Goal: Task Accomplishment & Management: Manage account settings

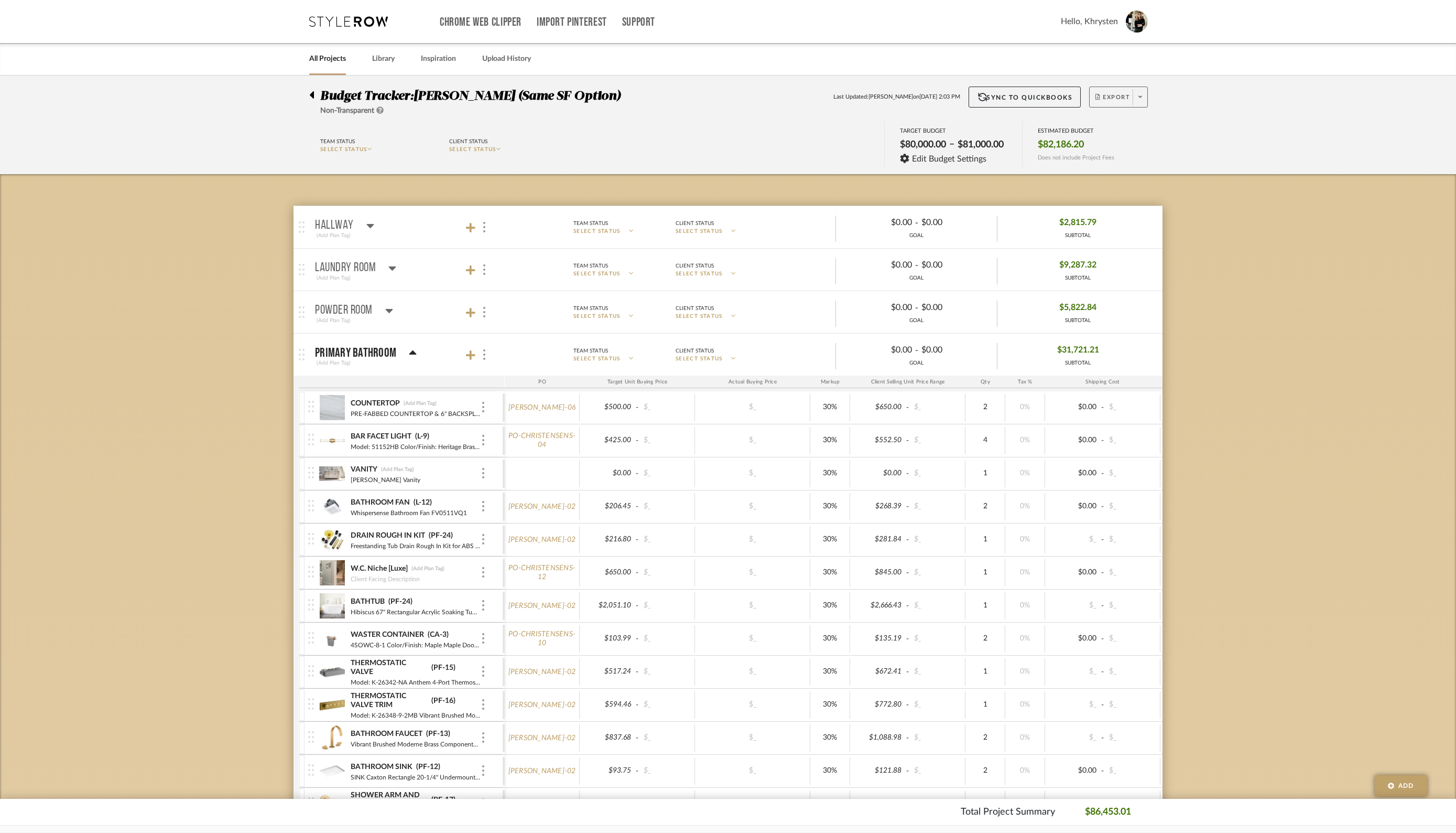
click at [1114, 97] on span "Export" at bounding box center [1113, 101] width 35 height 15
click at [1115, 127] on span "Export PDF" at bounding box center [1138, 126] width 79 height 9
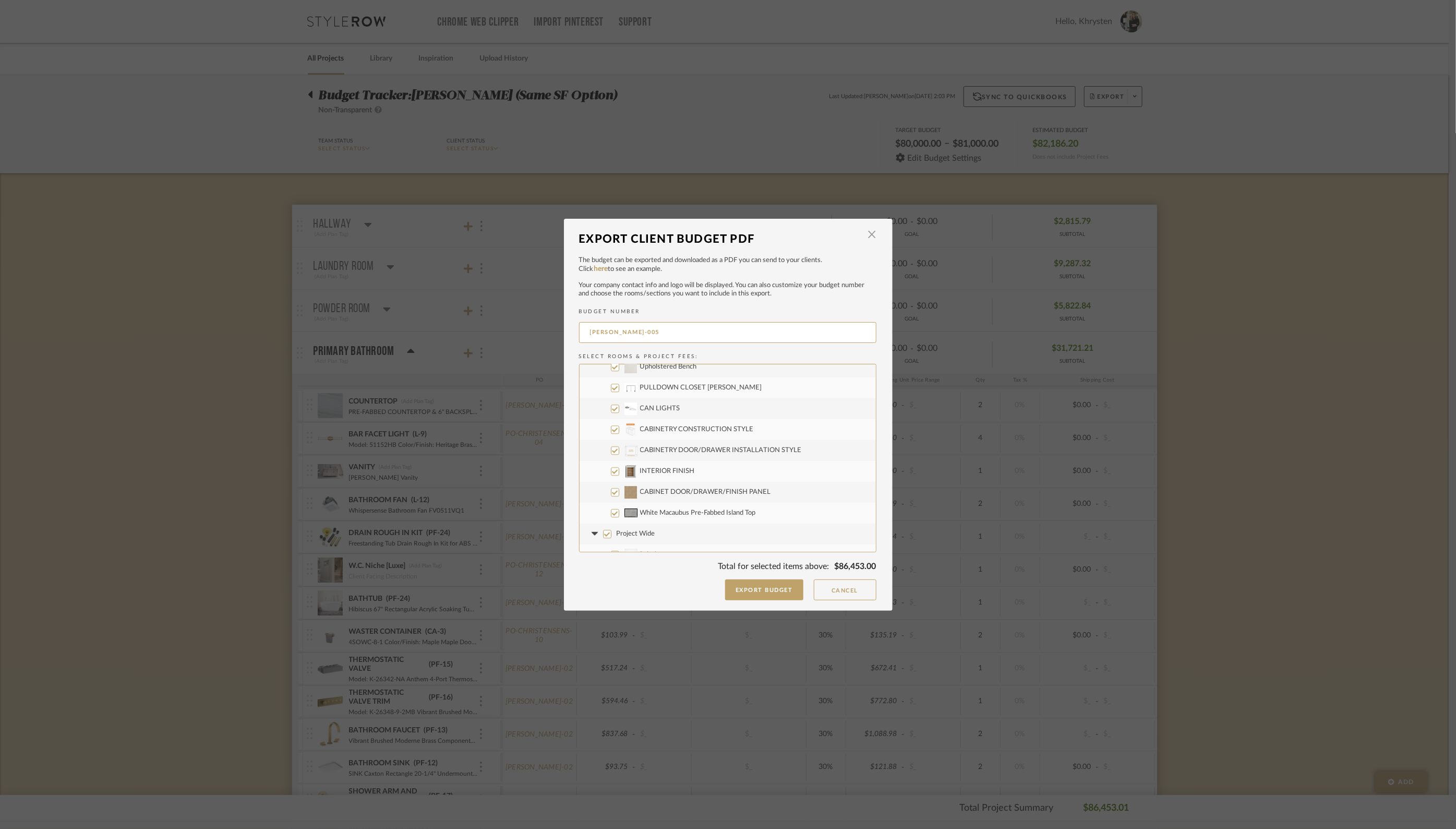
scroll to position [2505, 0]
click at [603, 478] on input "Project Wide" at bounding box center [607, 478] width 9 height 9
checkbox input "false"
click at [843, 592] on button "Cancel" at bounding box center [846, 590] width 63 height 21
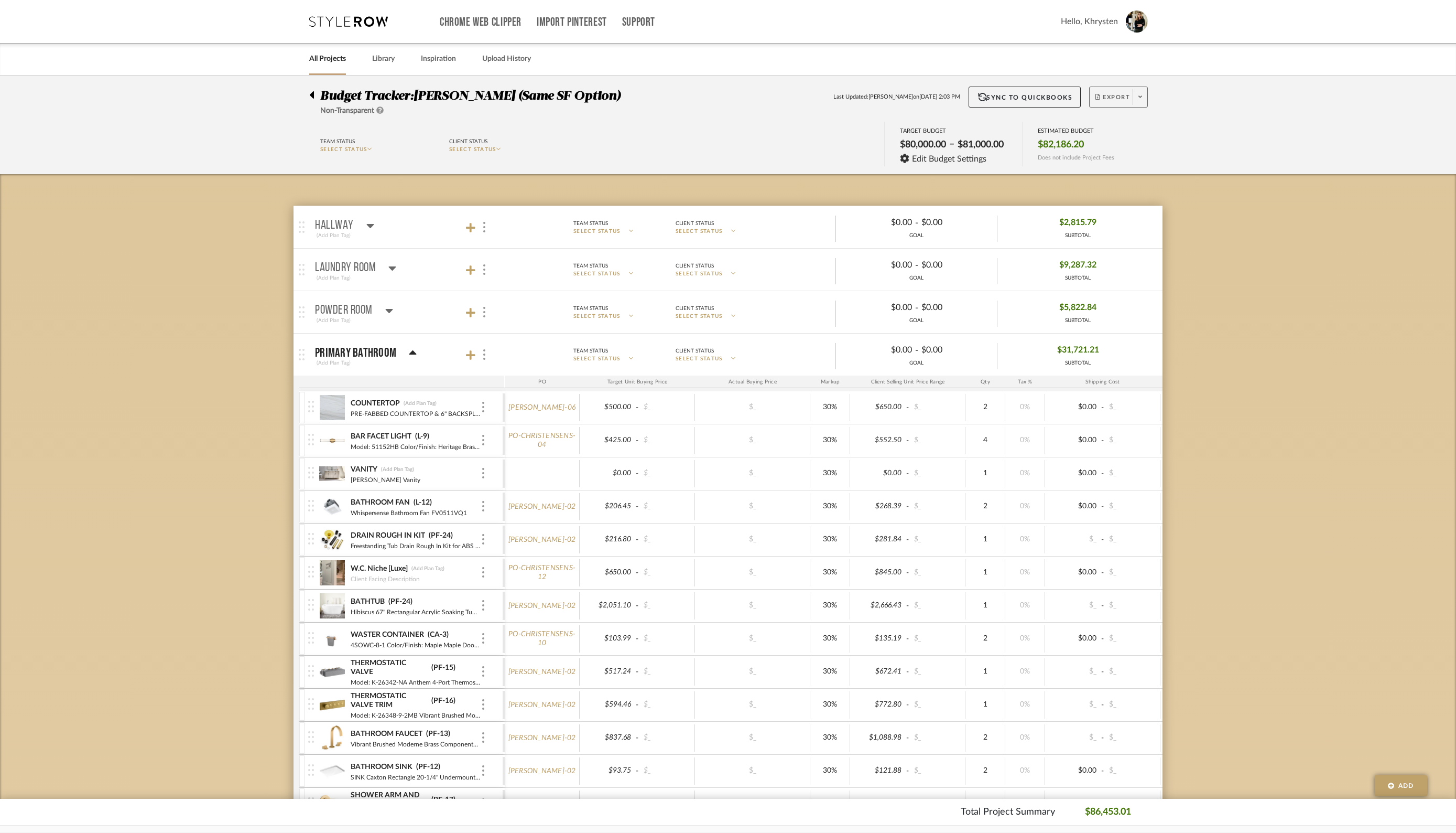
click at [1110, 97] on span "Export" at bounding box center [1113, 101] width 35 height 15
click at [1109, 122] on button "Export PDF" at bounding box center [1138, 127] width 100 height 25
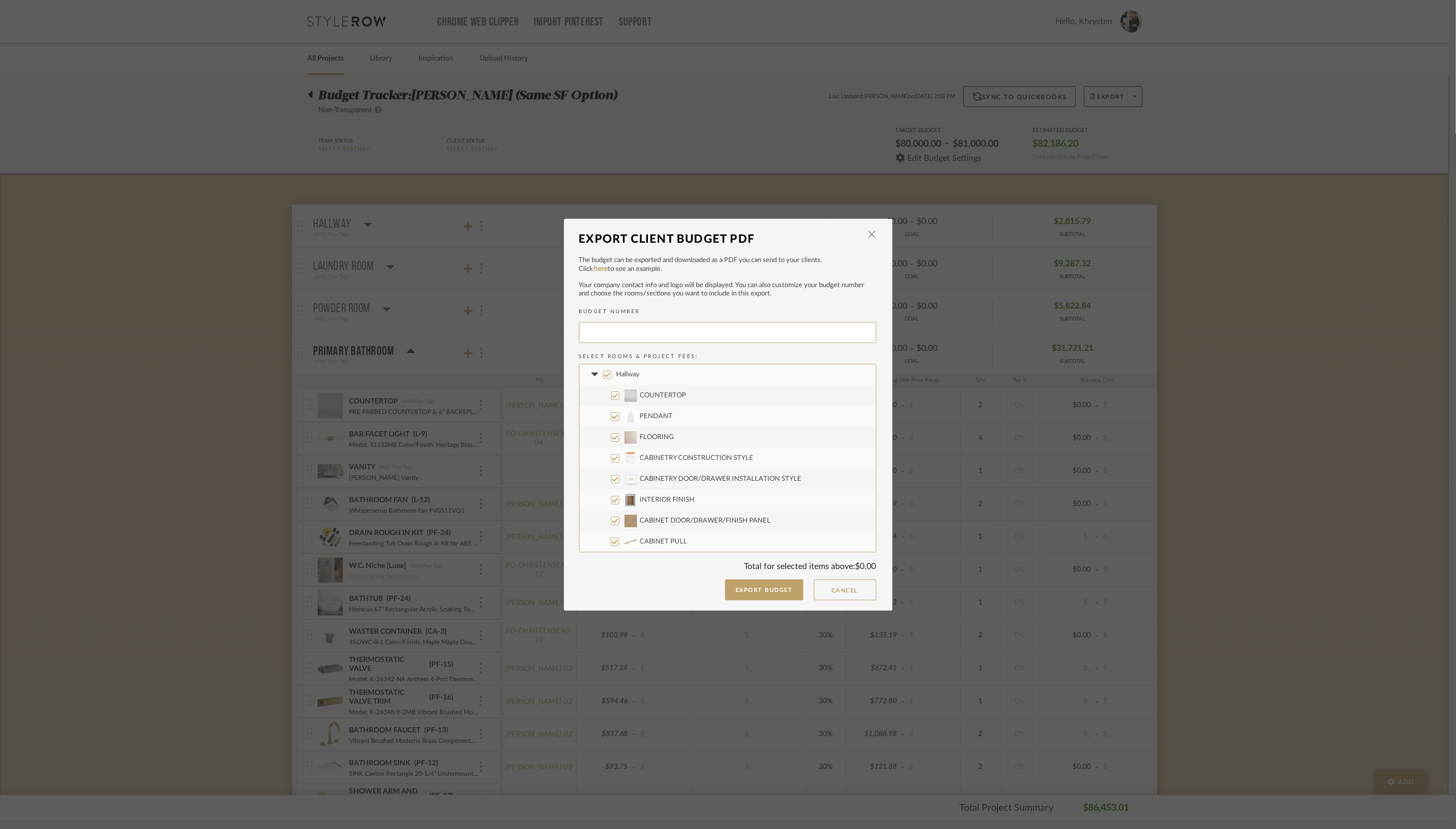
type input "[PERSON_NAME]-005"
click at [762, 597] on button "Export Budget" at bounding box center [765, 590] width 78 height 21
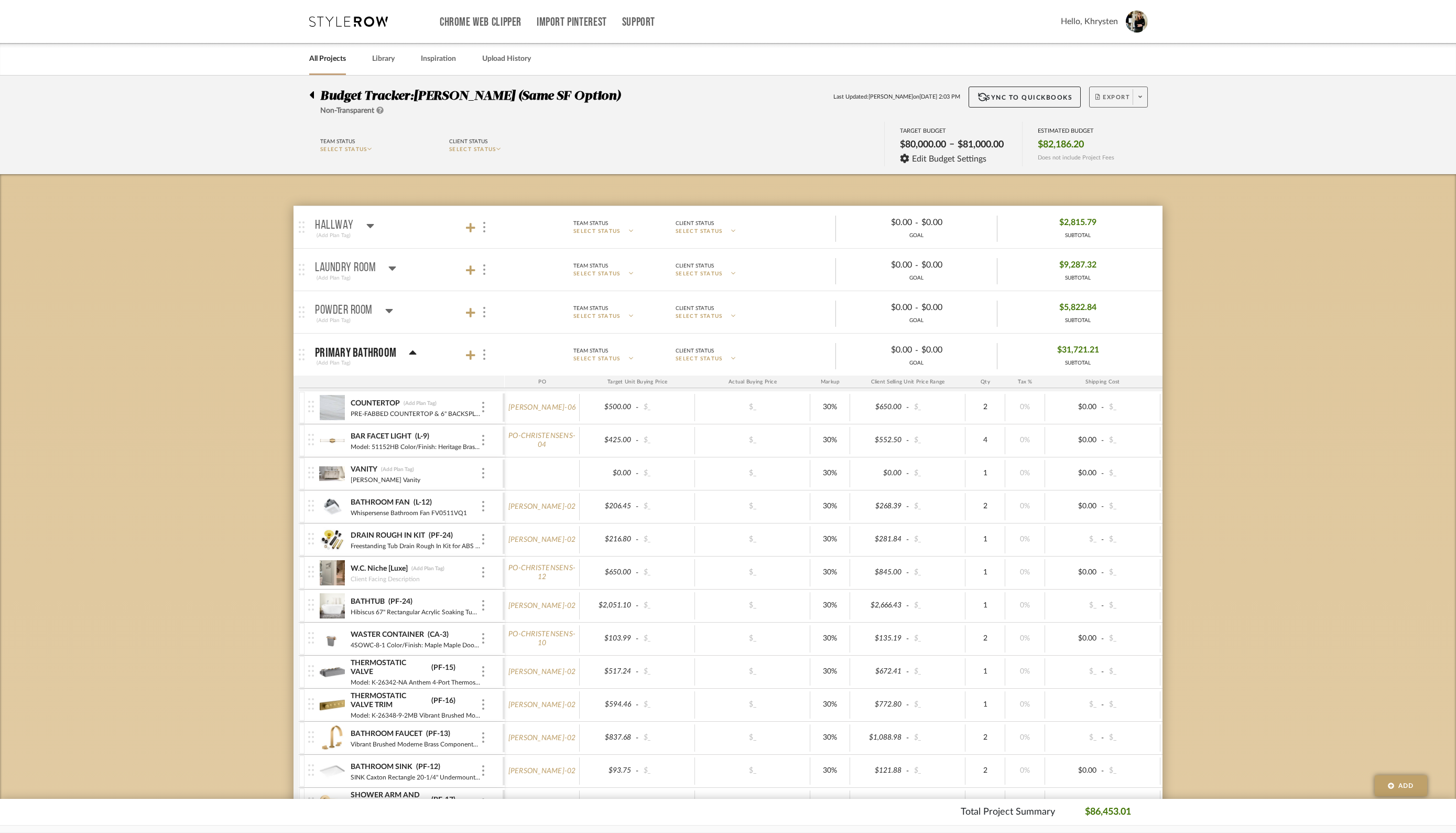
click at [1119, 97] on span "Export" at bounding box center [1113, 101] width 35 height 15
click at [369, 223] on div at bounding box center [728, 416] width 1456 height 833
click at [369, 224] on icon at bounding box center [370, 226] width 8 height 4
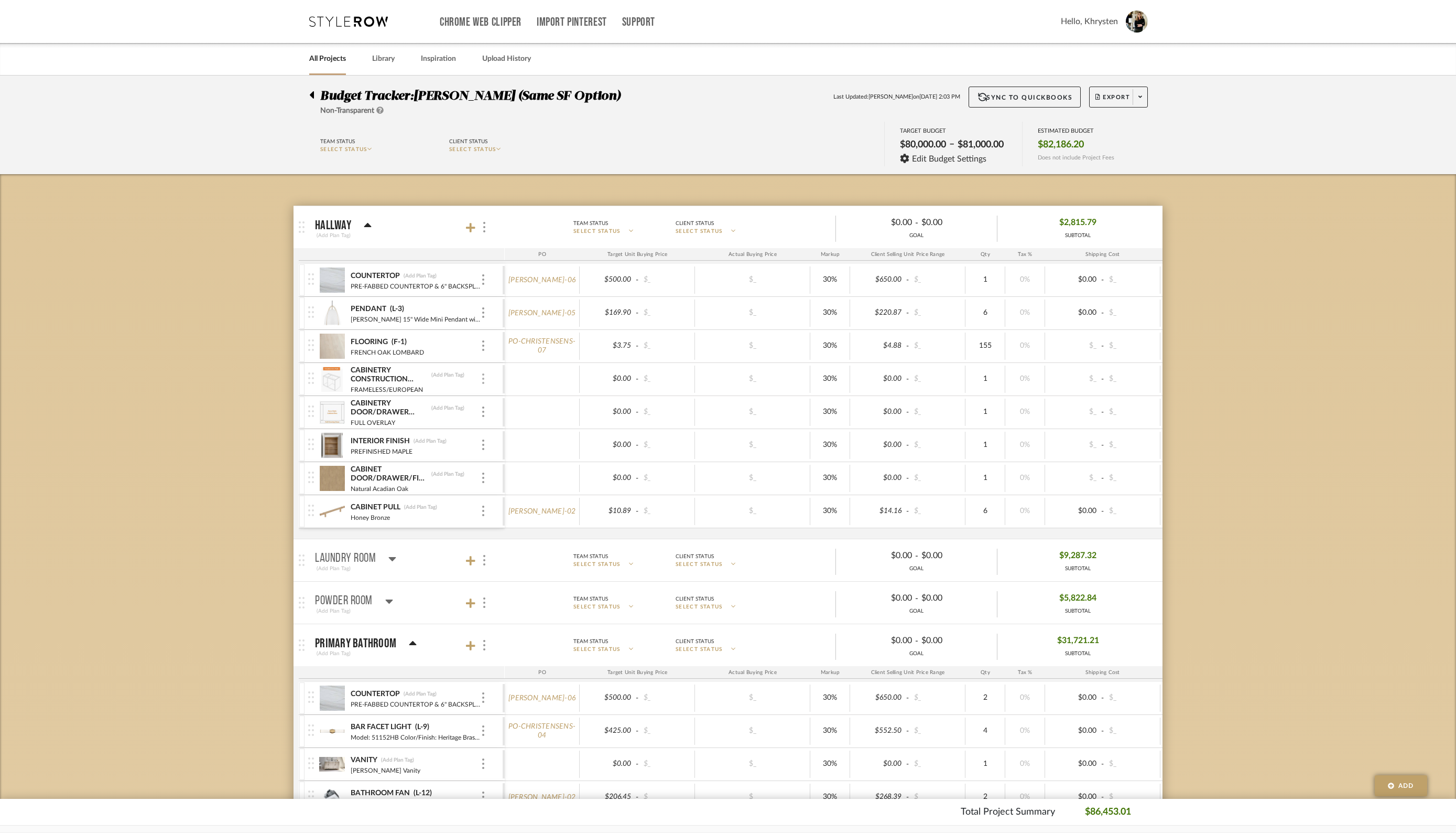
click at [483, 378] on img at bounding box center [483, 378] width 2 height 11
click at [509, 458] on span "Remove Item" at bounding box center [534, 456] width 65 height 9
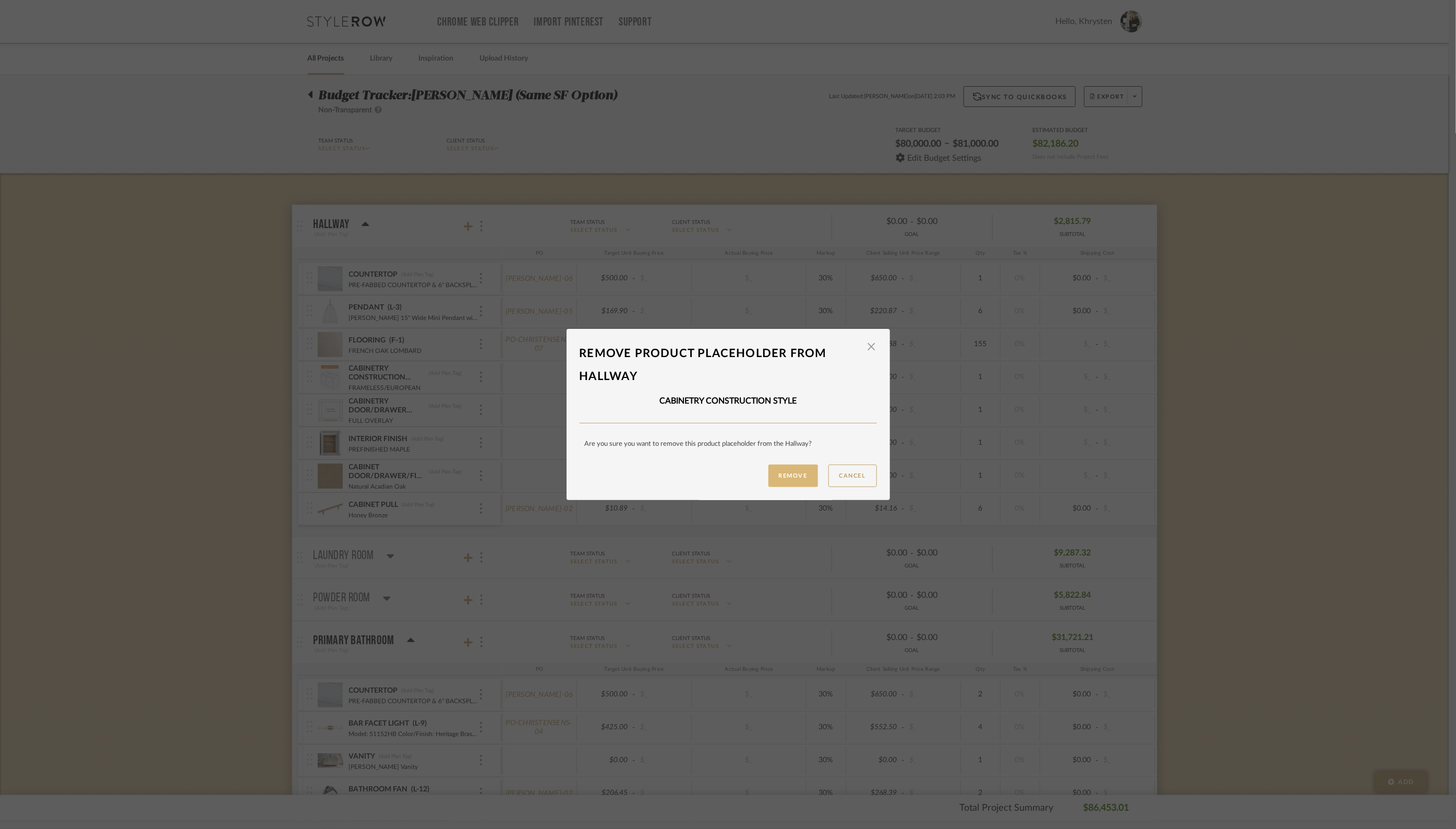
click at [789, 468] on button "Remove" at bounding box center [793, 475] width 50 height 22
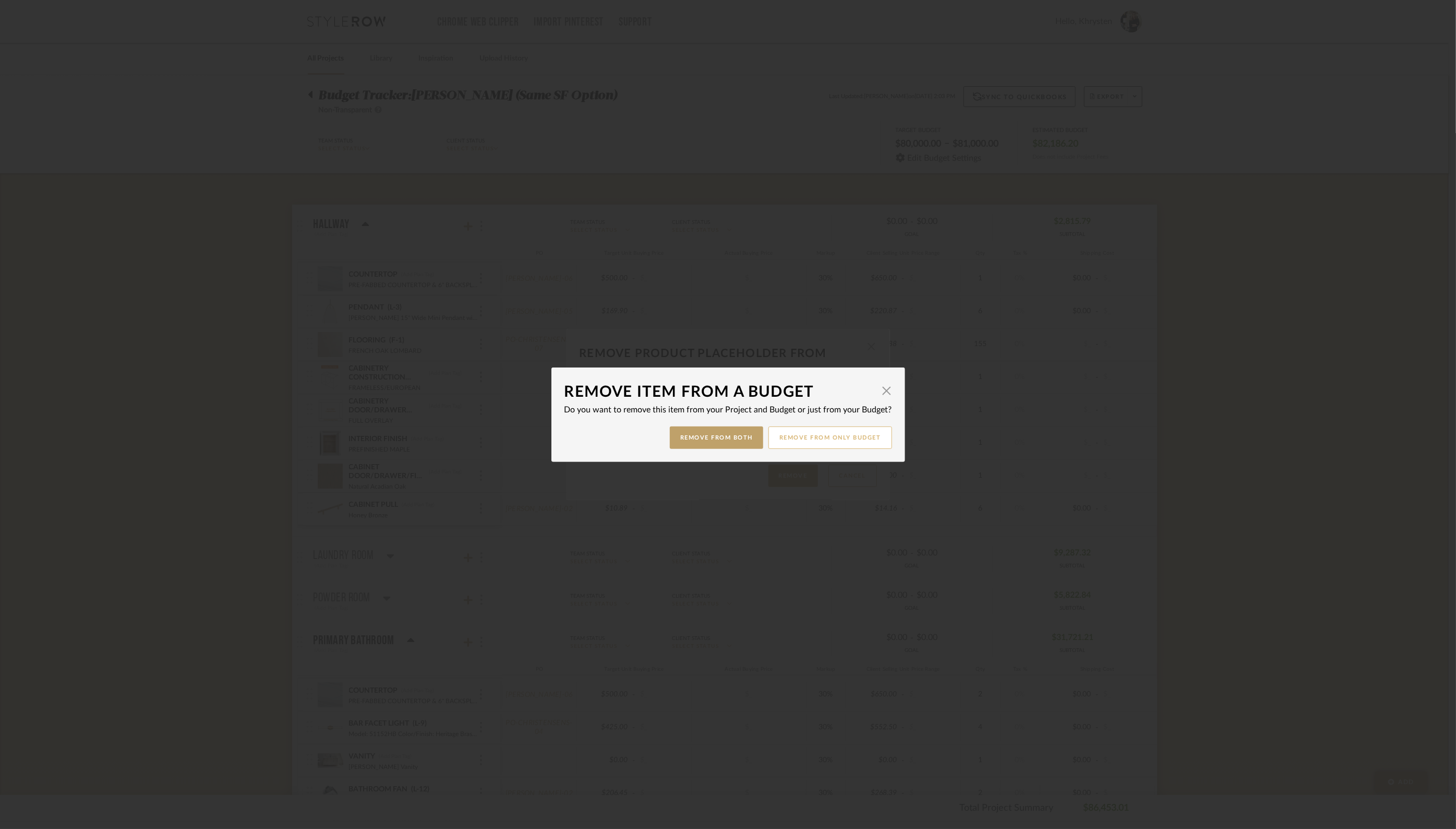
click at [835, 436] on button "Remove from only Budget" at bounding box center [831, 436] width 124 height 22
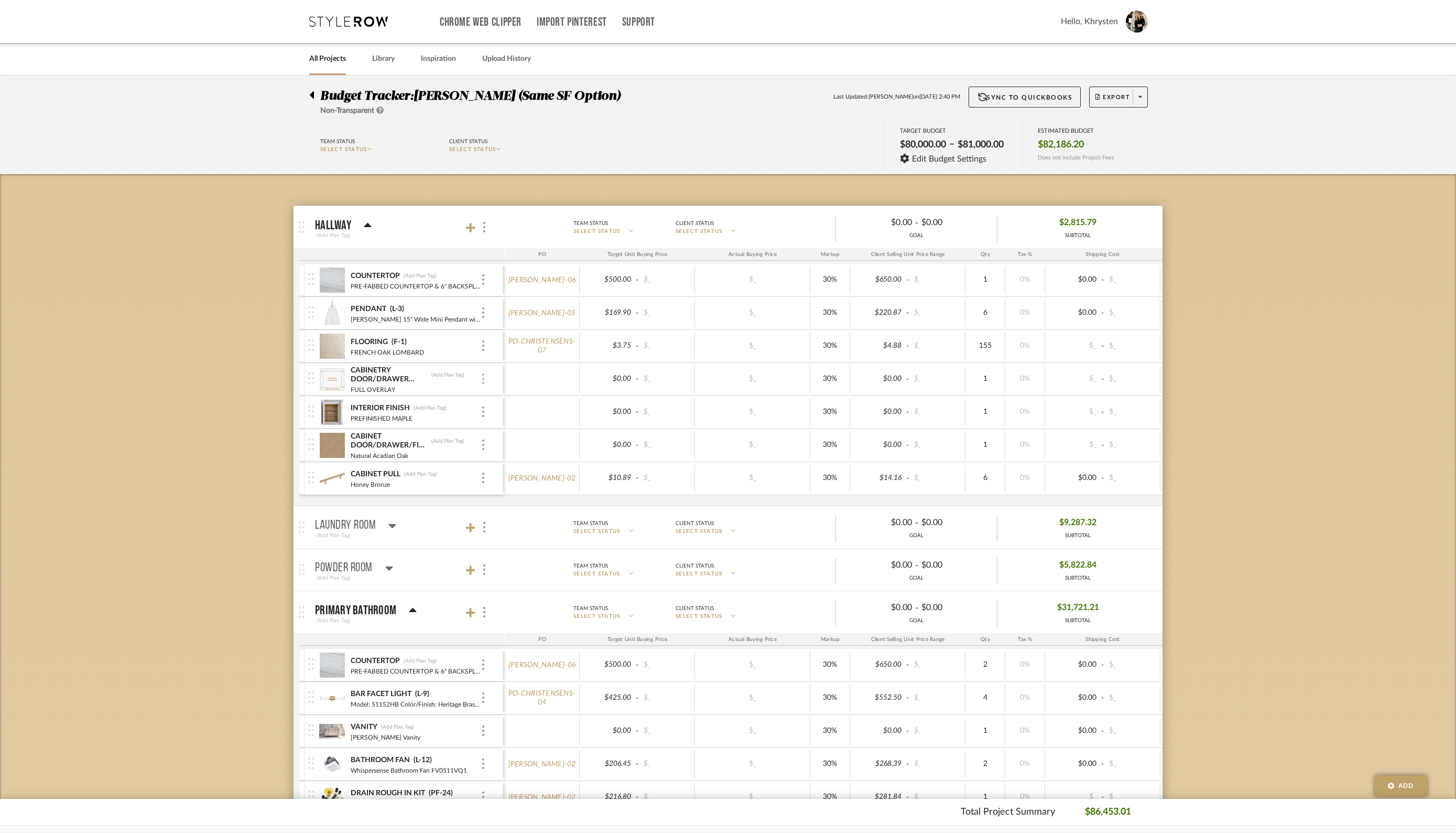
click at [483, 377] on img at bounding box center [483, 378] width 2 height 11
click at [531, 401] on span "Manage Item" at bounding box center [535, 400] width 63 height 9
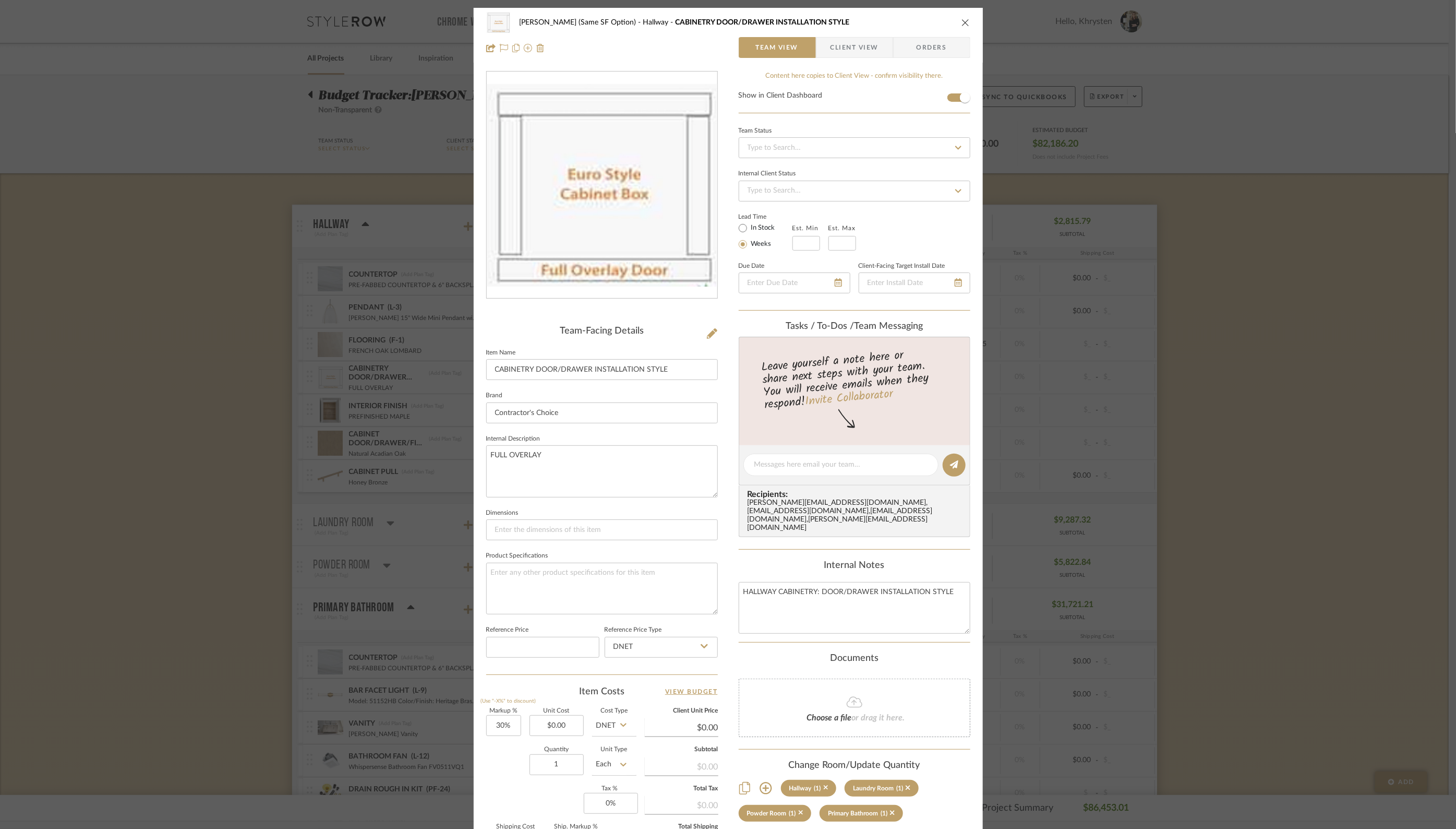
click at [928, 47] on span "Orders" at bounding box center [932, 48] width 53 height 21
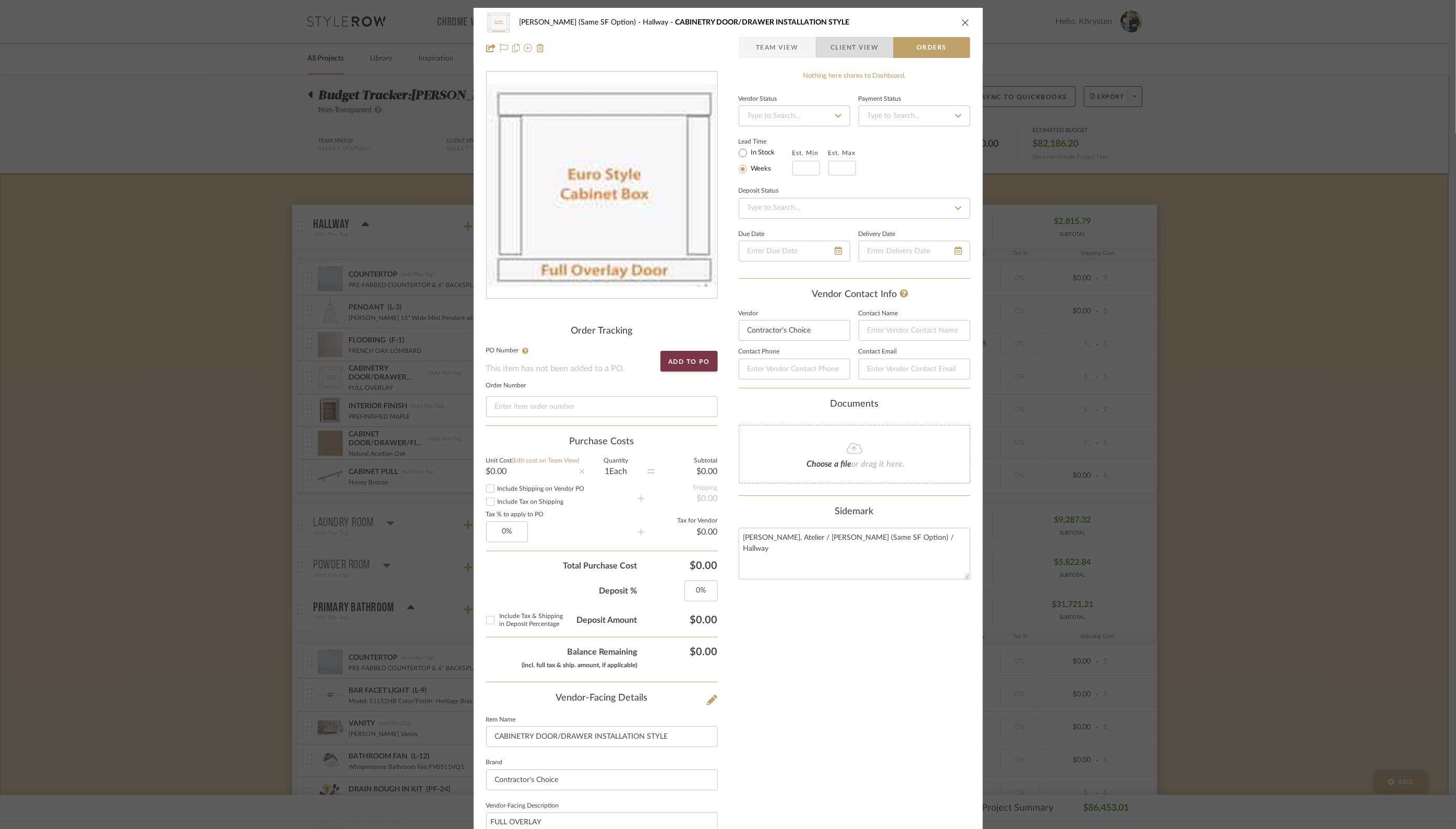
click at [842, 44] on span "Client View" at bounding box center [855, 48] width 48 height 21
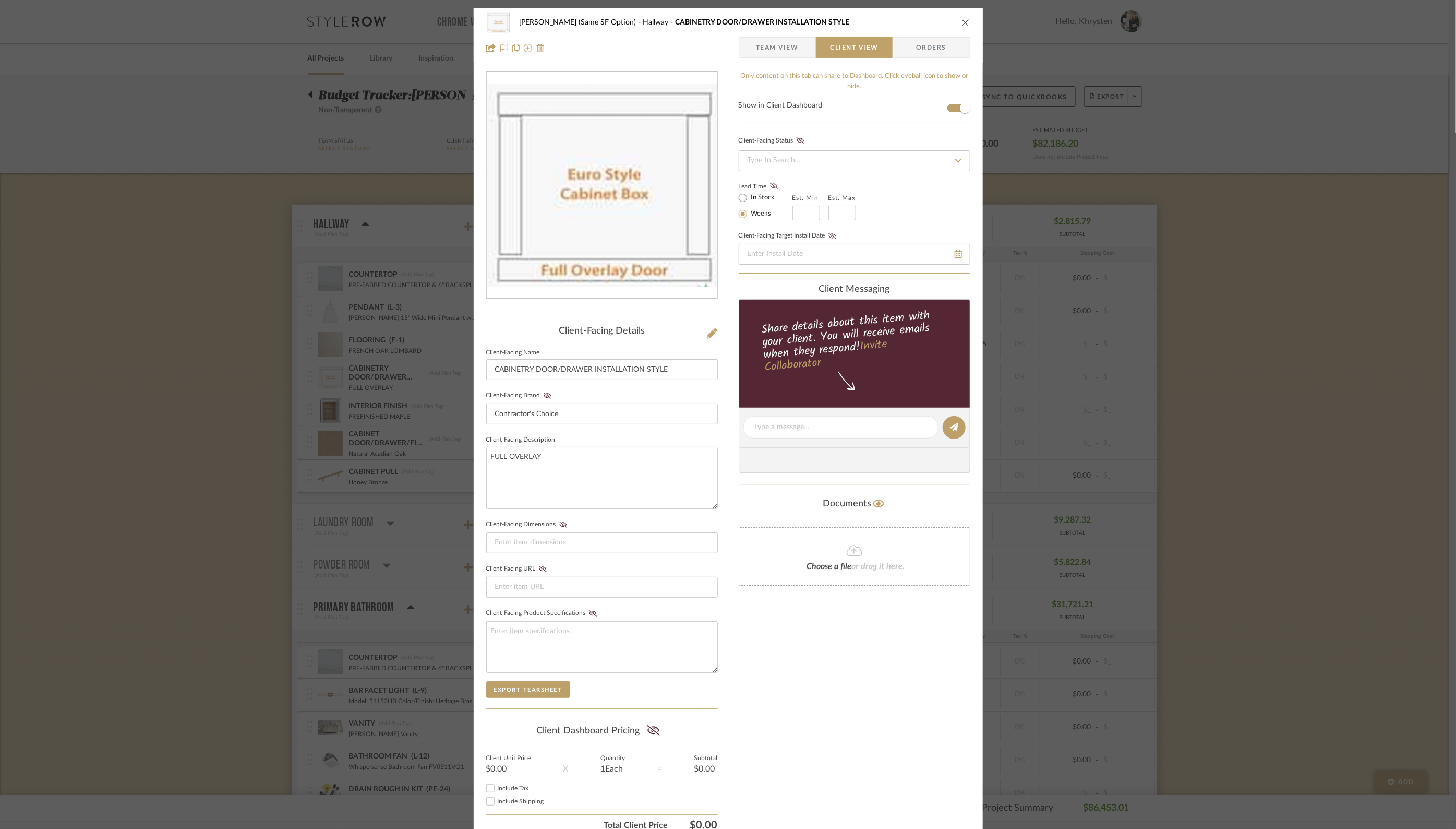
click at [776, 51] on span "Team View" at bounding box center [777, 48] width 43 height 21
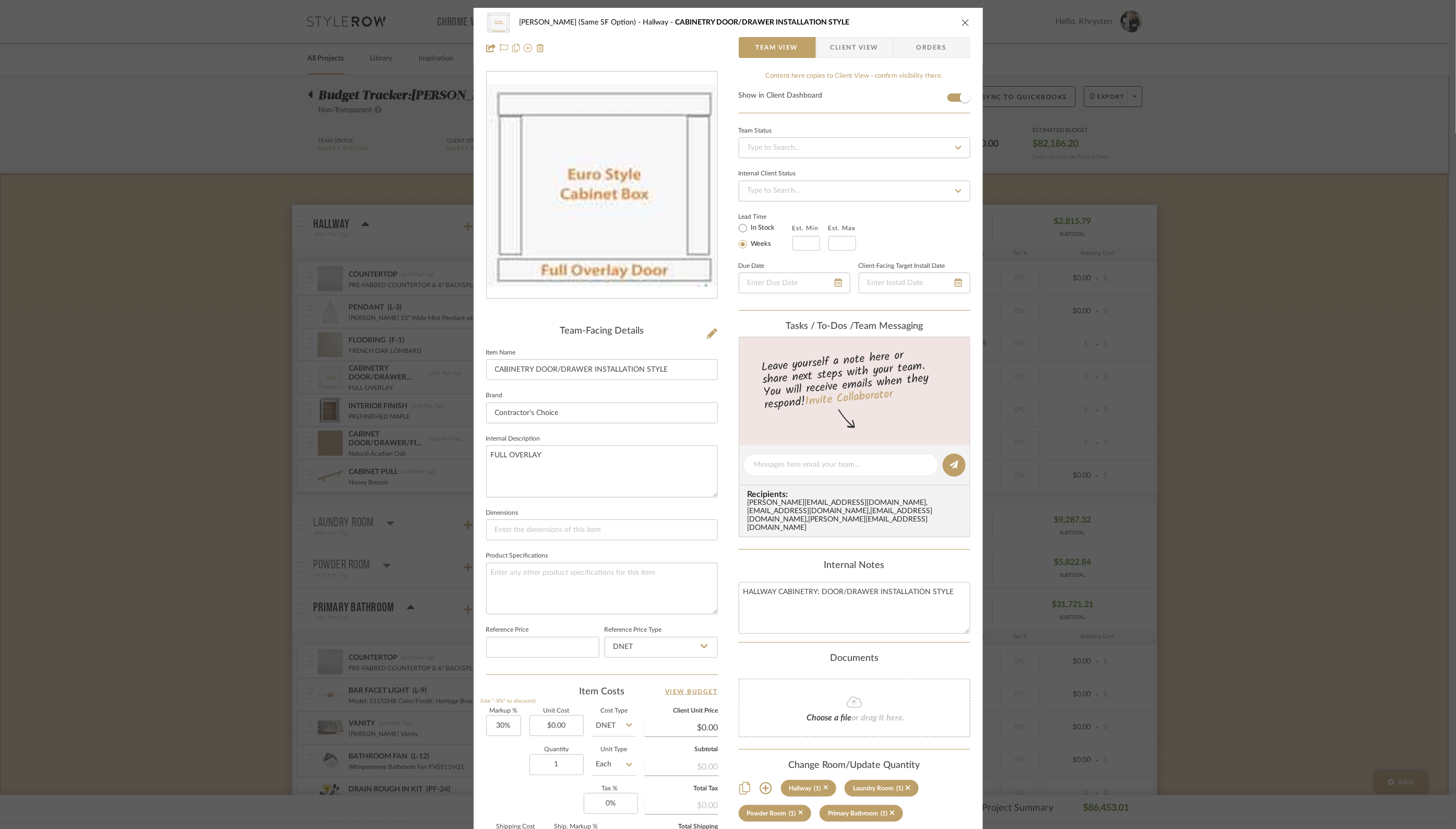
click at [961, 21] on icon "close" at bounding box center [965, 22] width 9 height 9
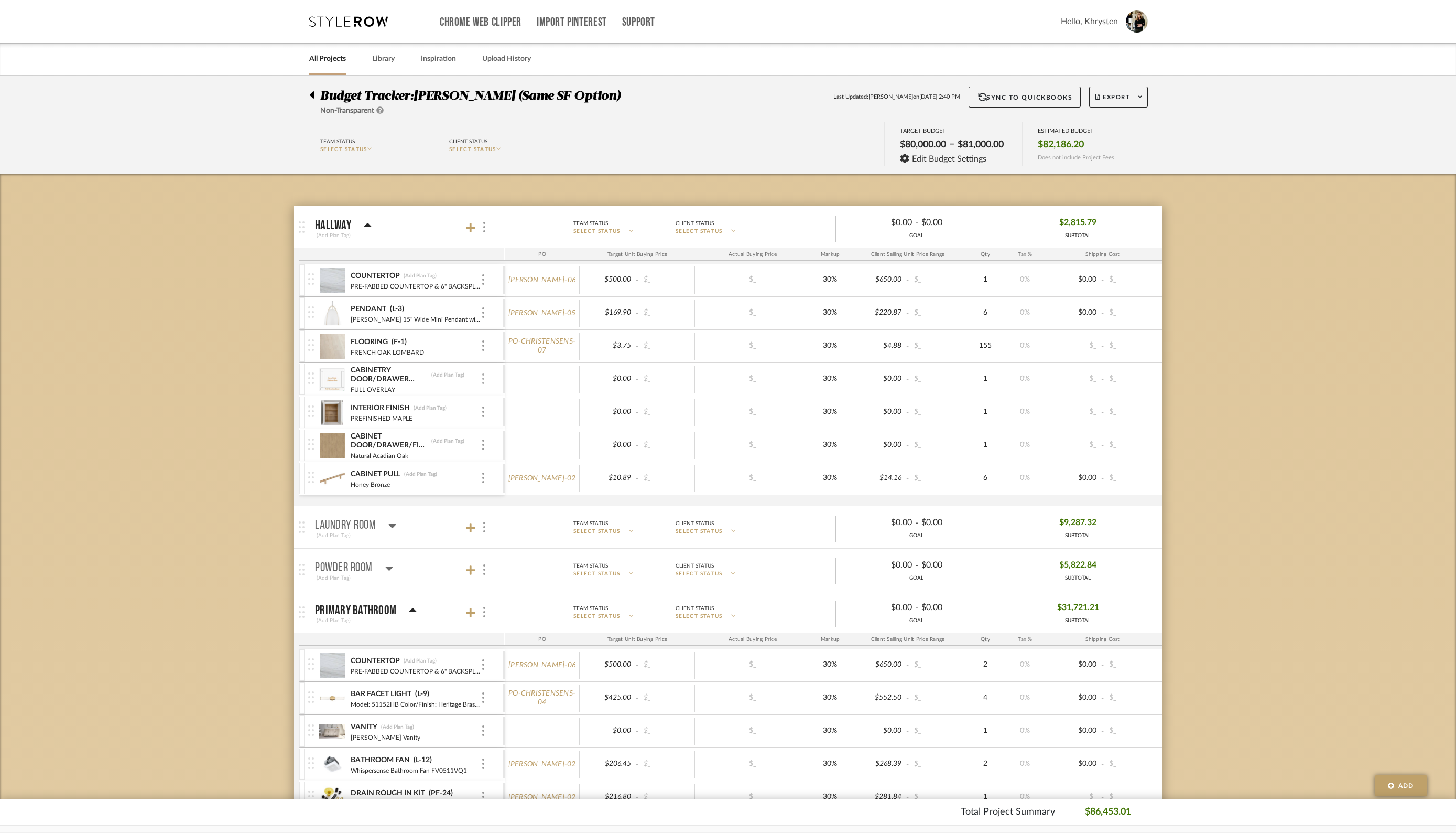
click at [483, 382] on img at bounding box center [483, 378] width 2 height 11
click at [518, 401] on span "Manage Item" at bounding box center [535, 400] width 63 height 9
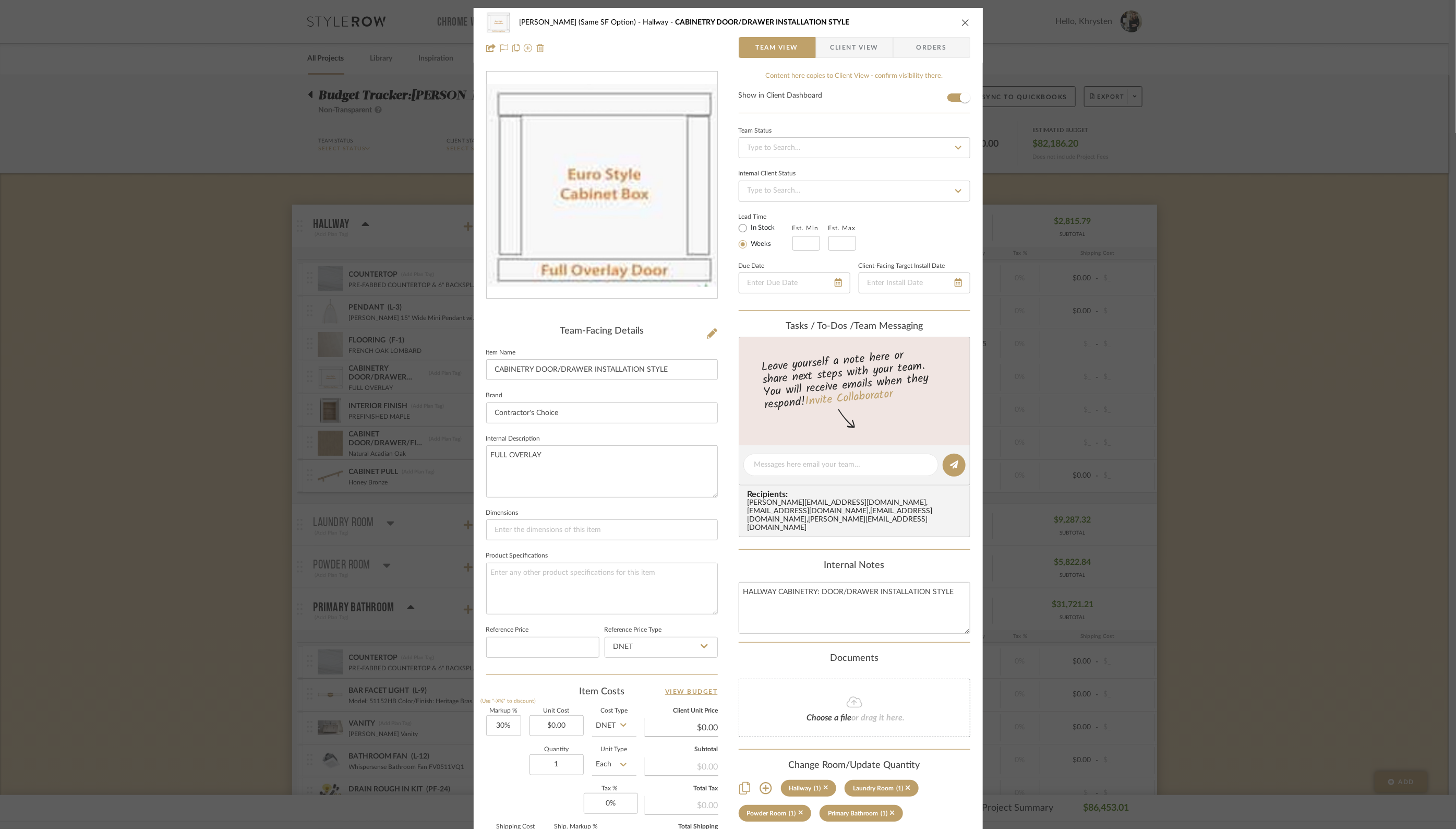
drag, startPoint x: 962, startPoint y: 21, endPoint x: 778, endPoint y: 177, distance: 241.2
click at [962, 21] on icon "close" at bounding box center [965, 22] width 9 height 9
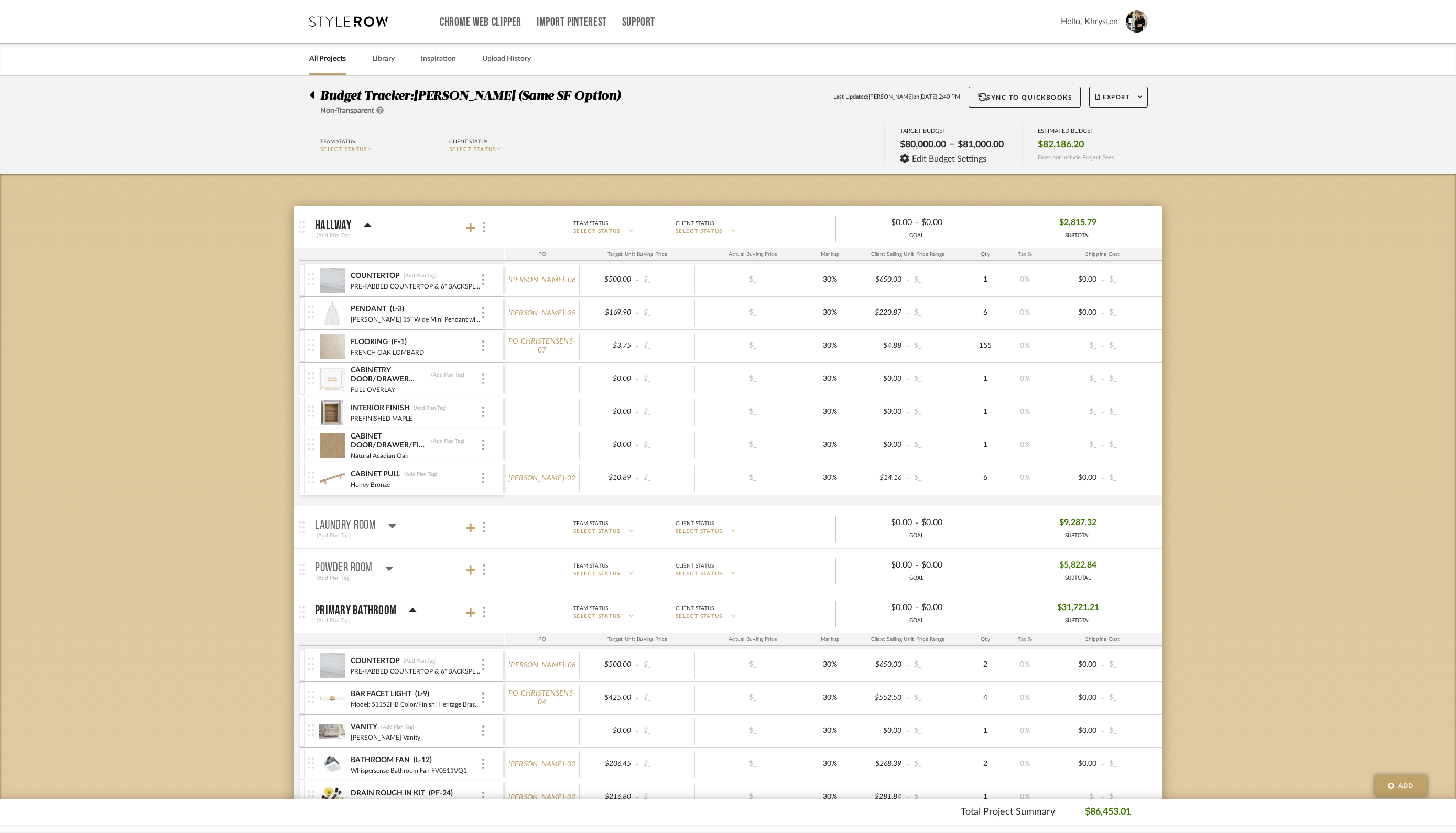
click at [483, 381] on img at bounding box center [483, 378] width 2 height 11
click at [522, 456] on span "Remove Item" at bounding box center [534, 456] width 65 height 9
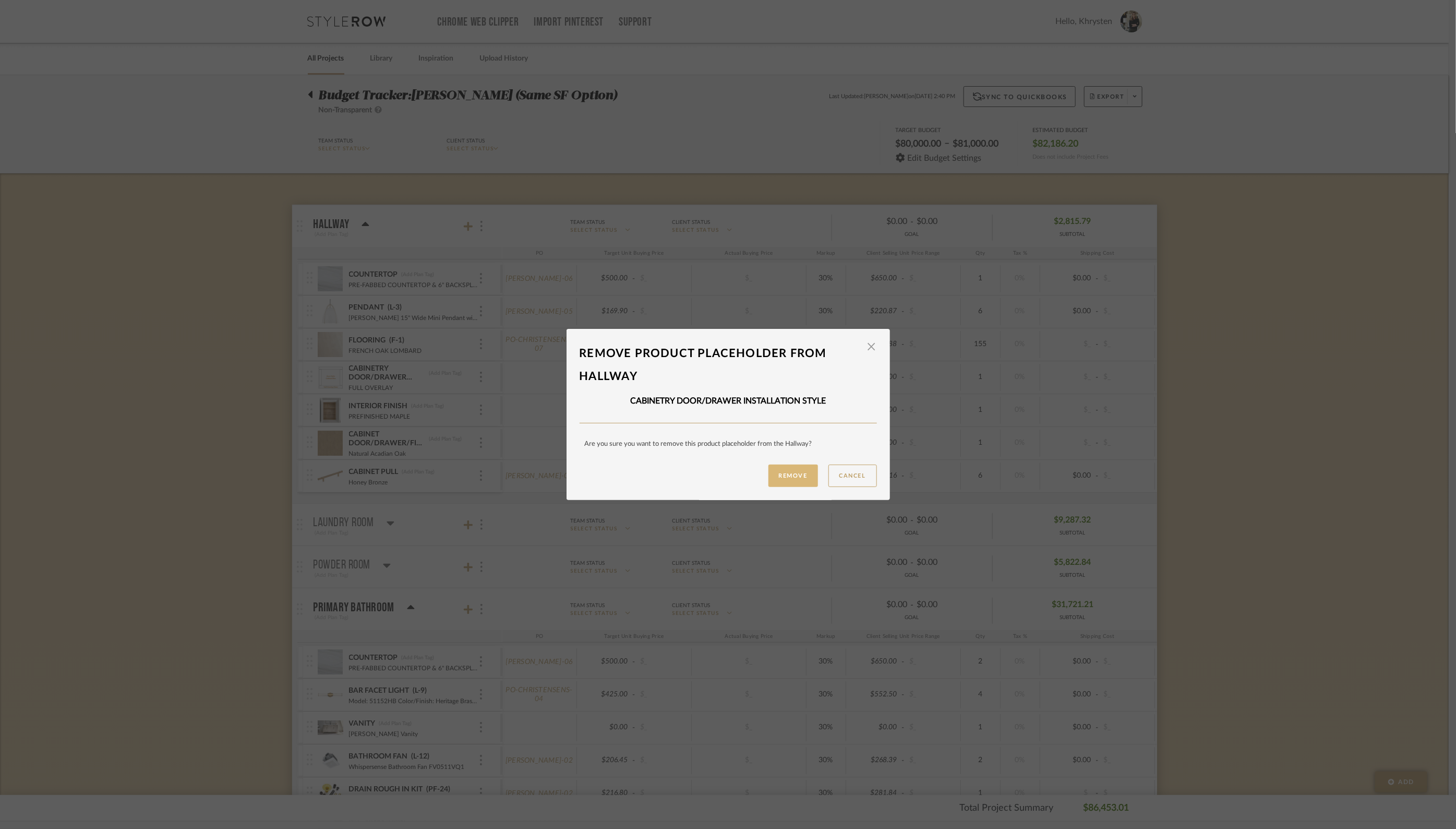
click at [793, 476] on button "Remove" at bounding box center [793, 475] width 50 height 22
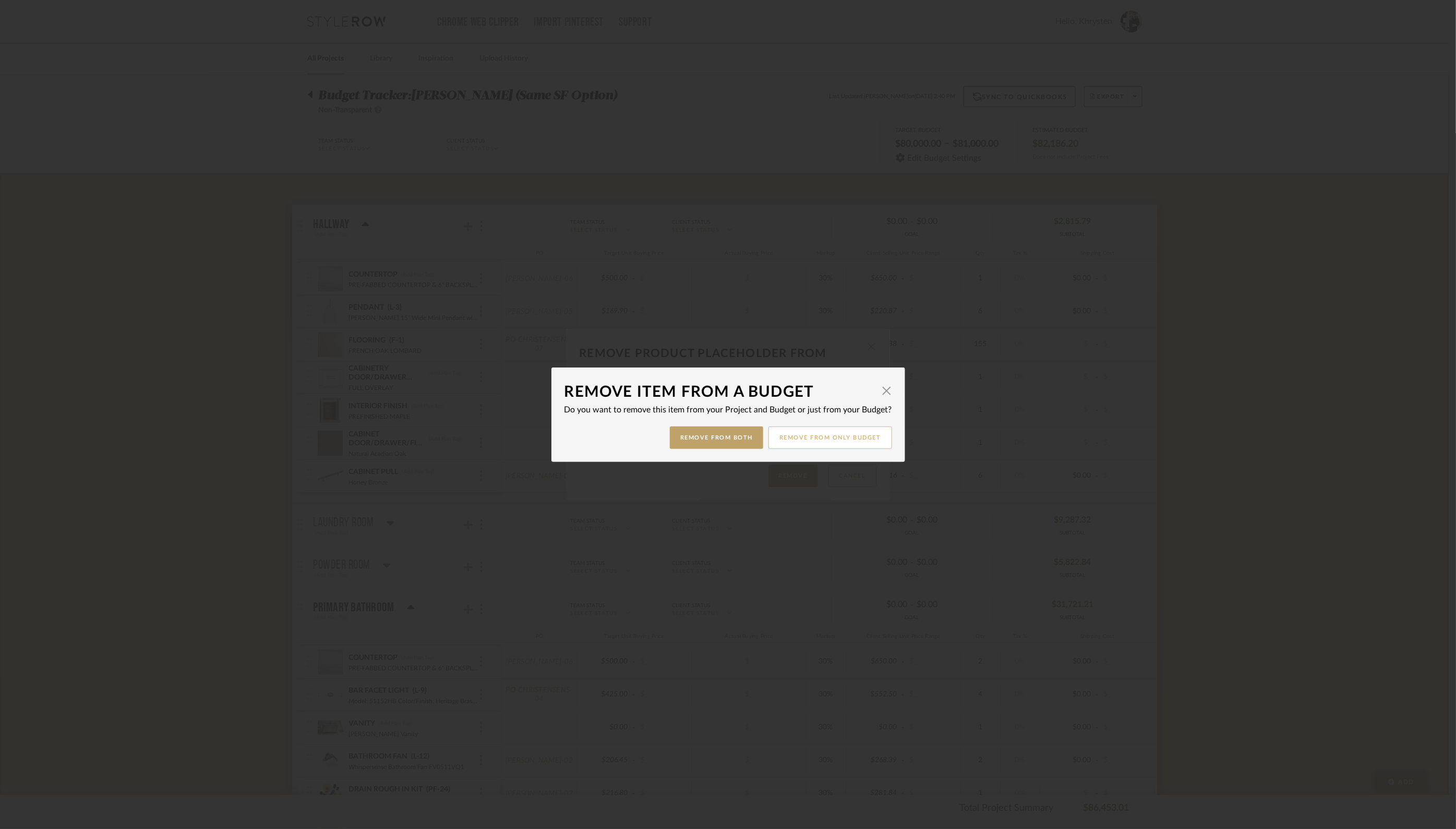
click at [840, 438] on button "Remove from only Budget" at bounding box center [831, 436] width 124 height 22
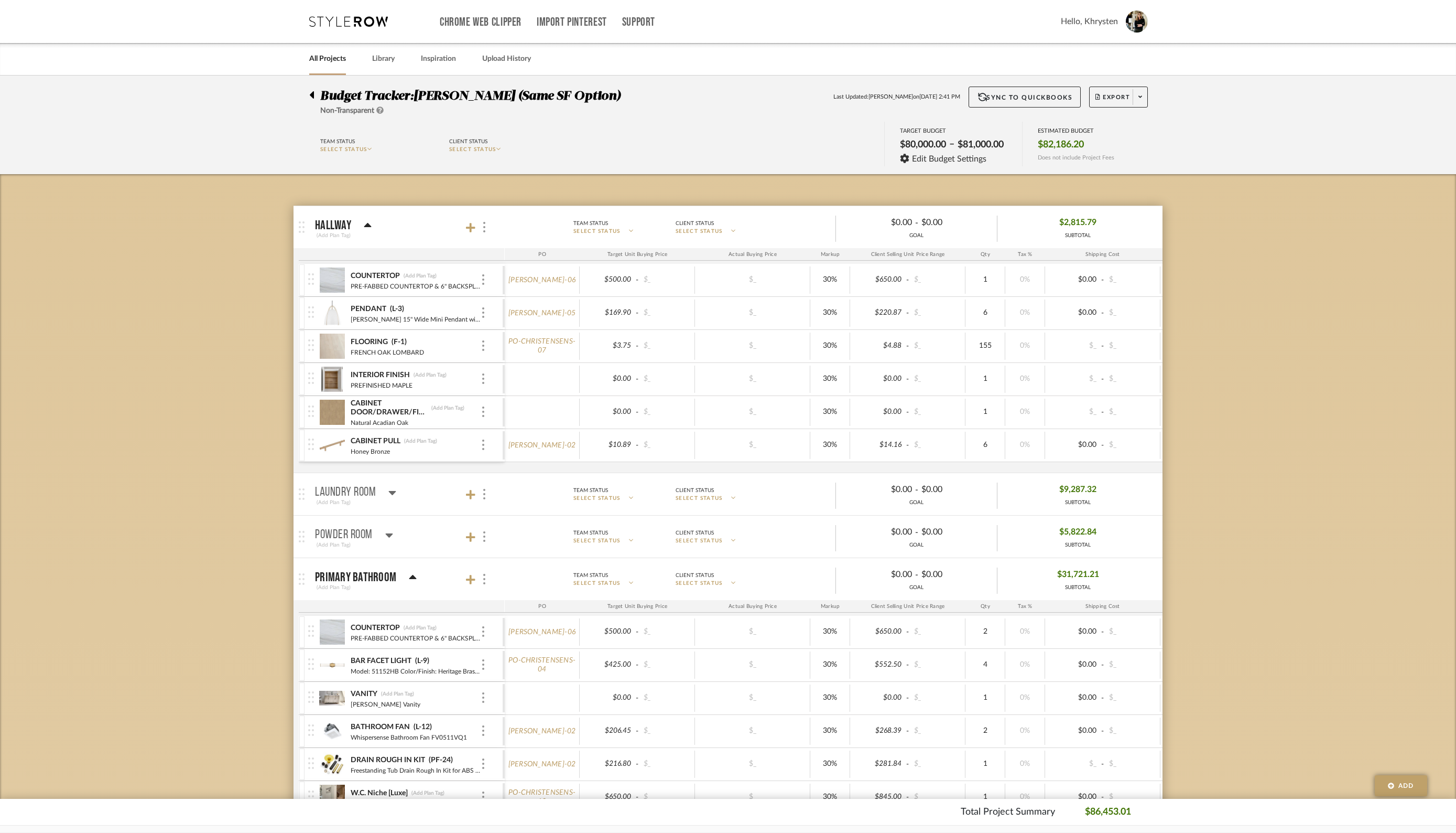
click at [486, 380] on div "INTERIOR FINISH (Add Plan Tag) PREFINISHED MAPLE" at bounding box center [405, 379] width 195 height 33
click at [485, 379] on div at bounding box center [482, 379] width 5 height 12
click at [515, 453] on span "Remove Item" at bounding box center [534, 456] width 65 height 9
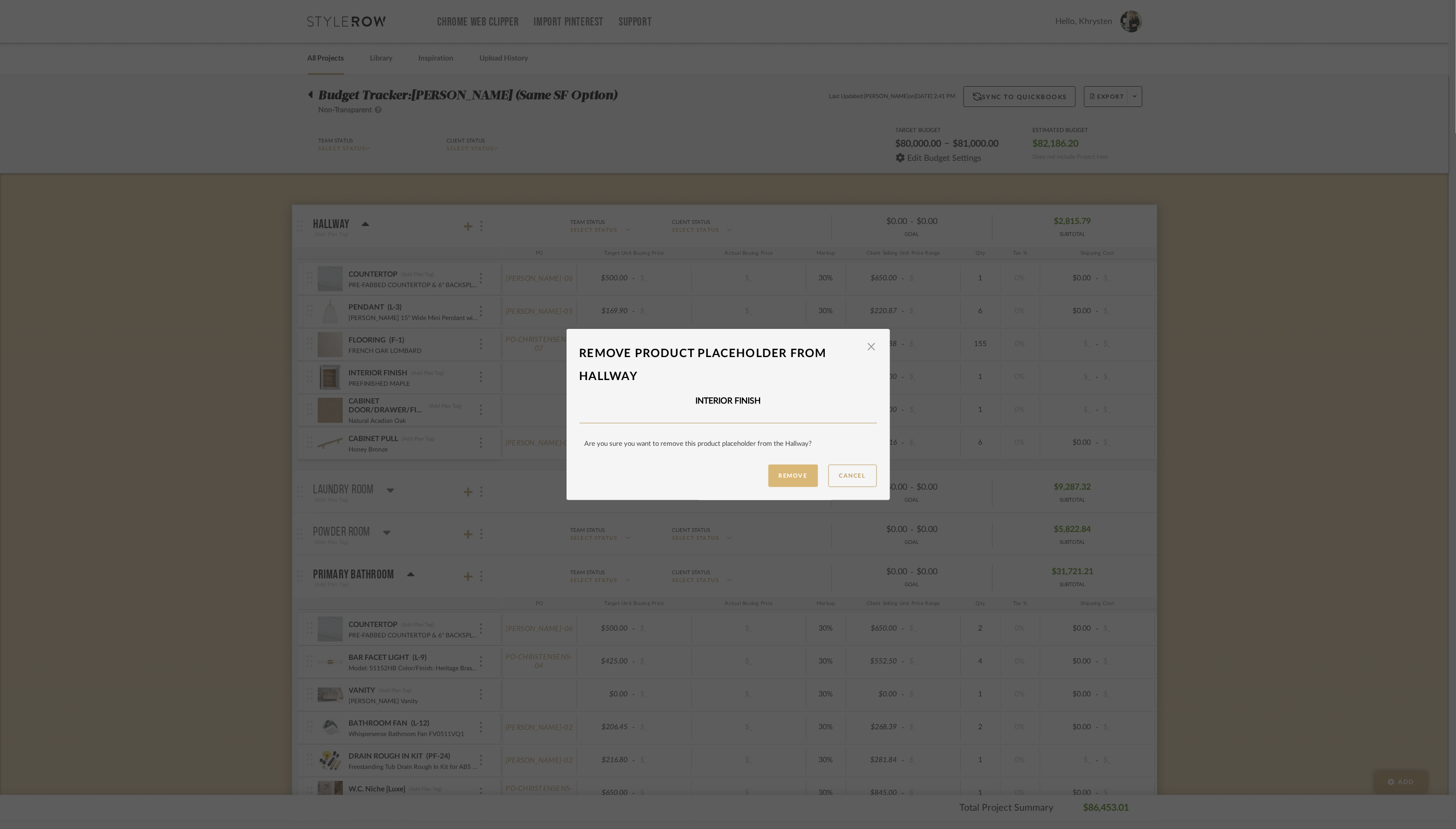
click at [800, 475] on button "Remove" at bounding box center [793, 475] width 50 height 22
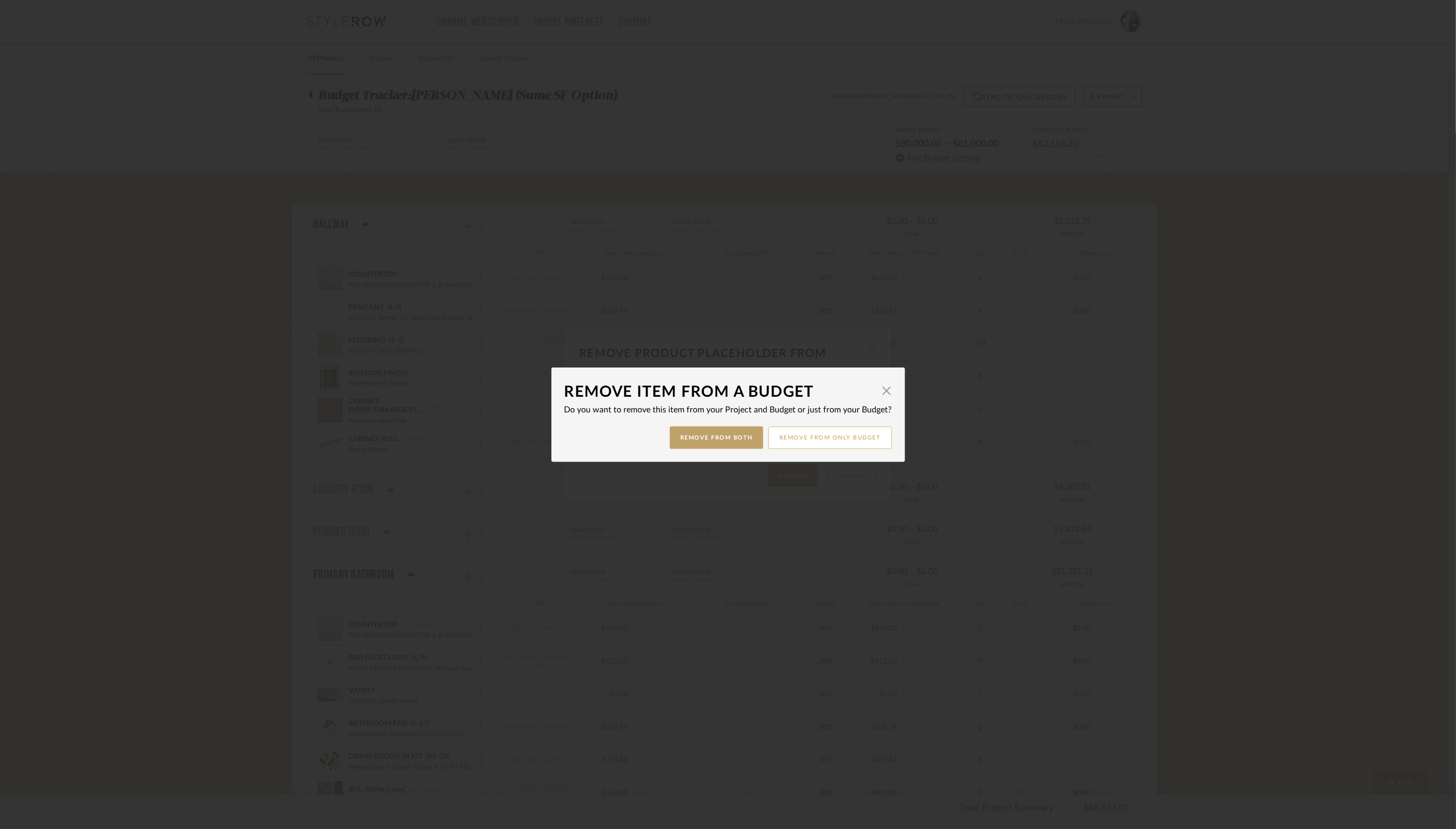
click at [856, 444] on button "Remove from only Budget" at bounding box center [831, 436] width 124 height 22
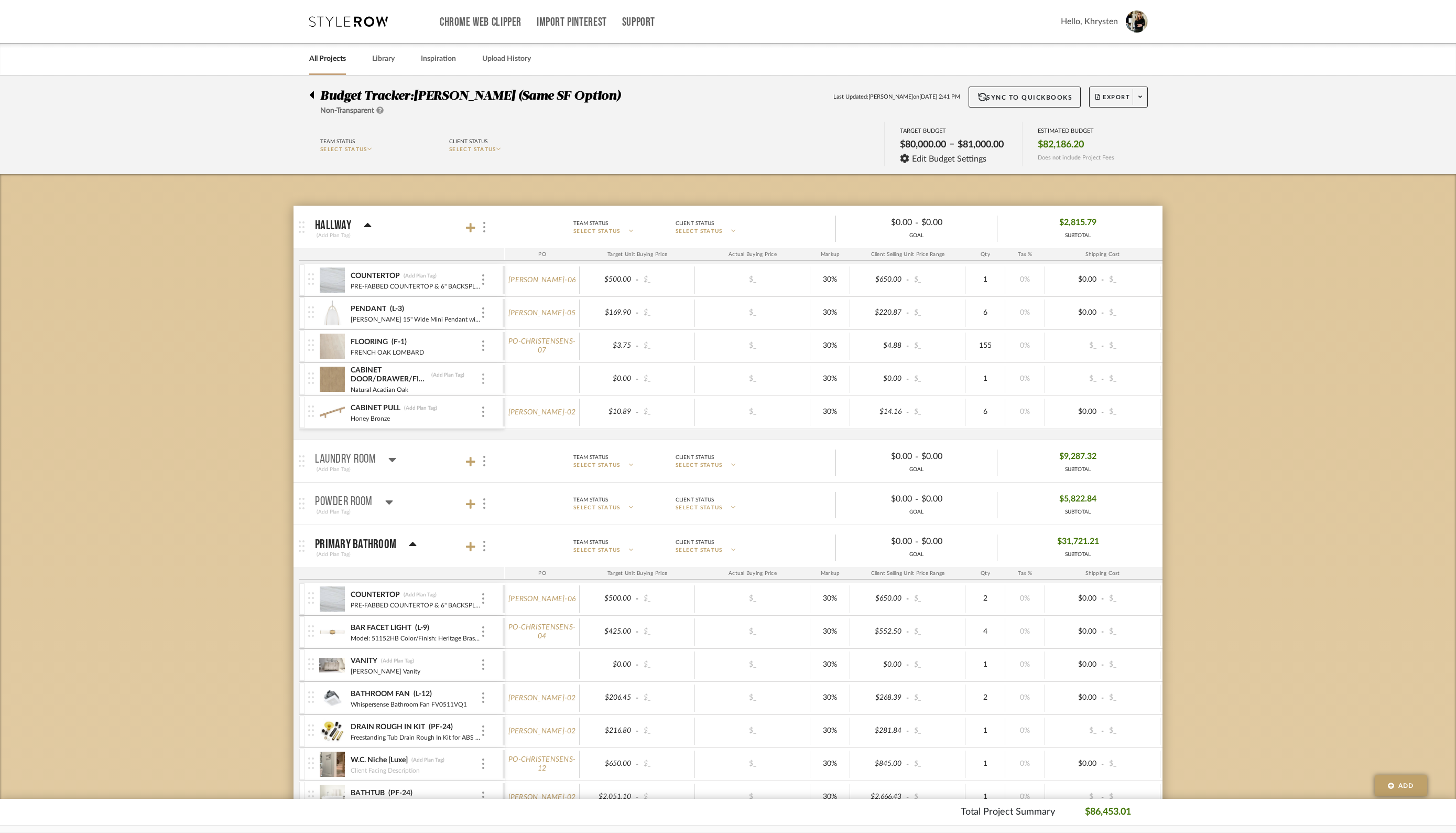
click at [485, 380] on div at bounding box center [482, 379] width 5 height 12
click at [518, 456] on span "Remove Item" at bounding box center [534, 456] width 65 height 9
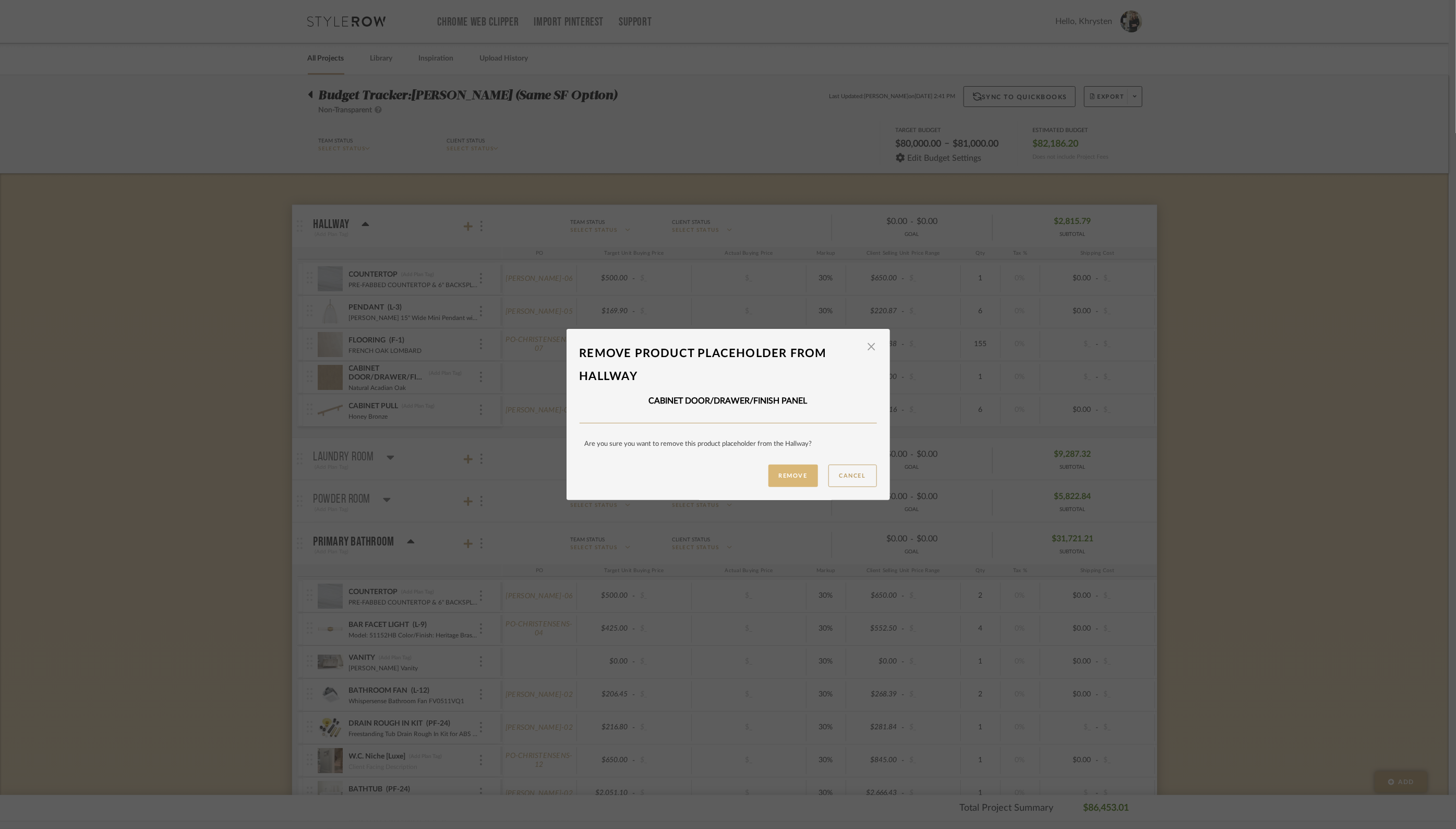
click at [783, 470] on button "Remove" at bounding box center [793, 475] width 50 height 22
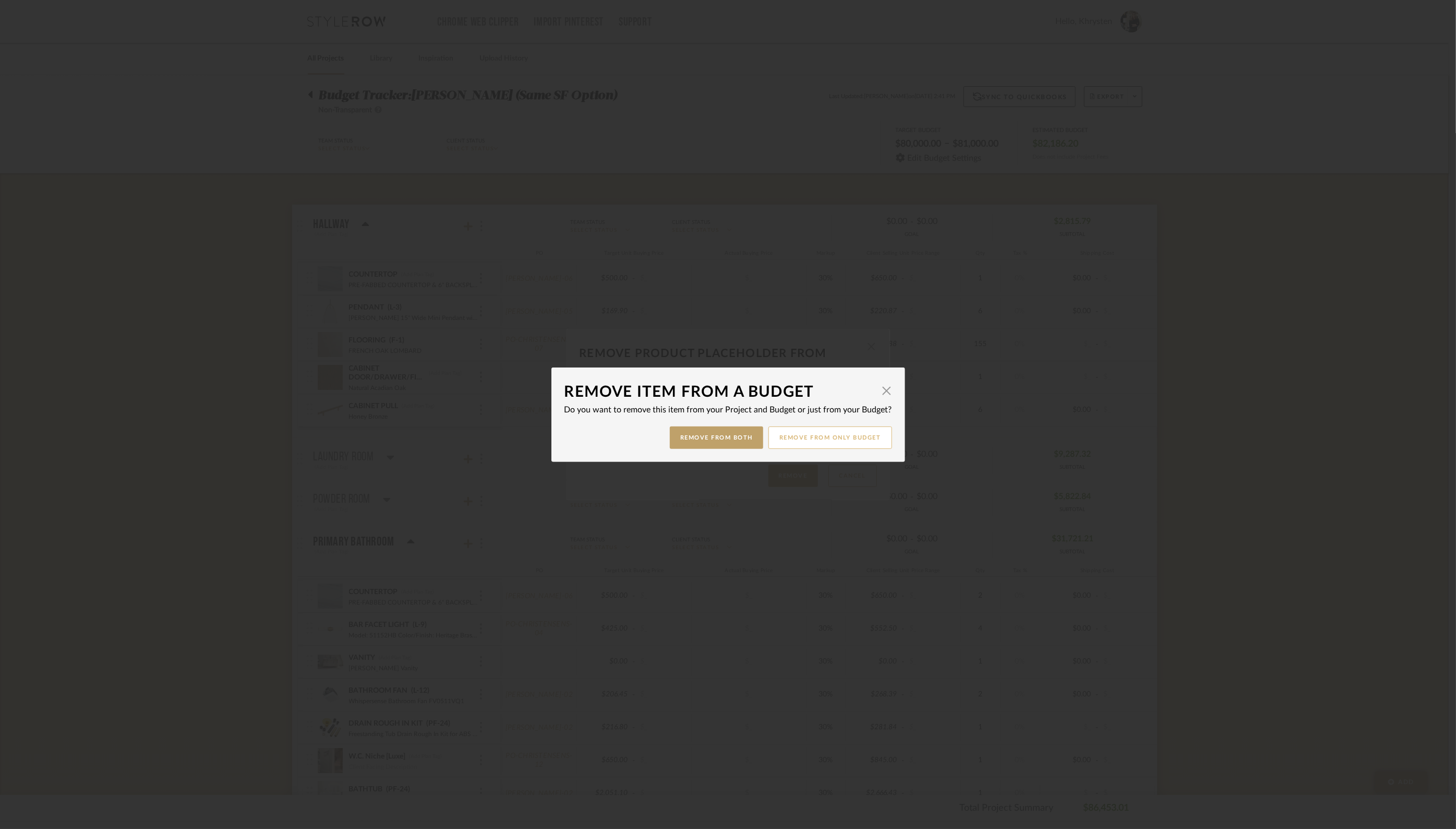
click at [855, 439] on button "Remove from only Budget" at bounding box center [831, 436] width 124 height 22
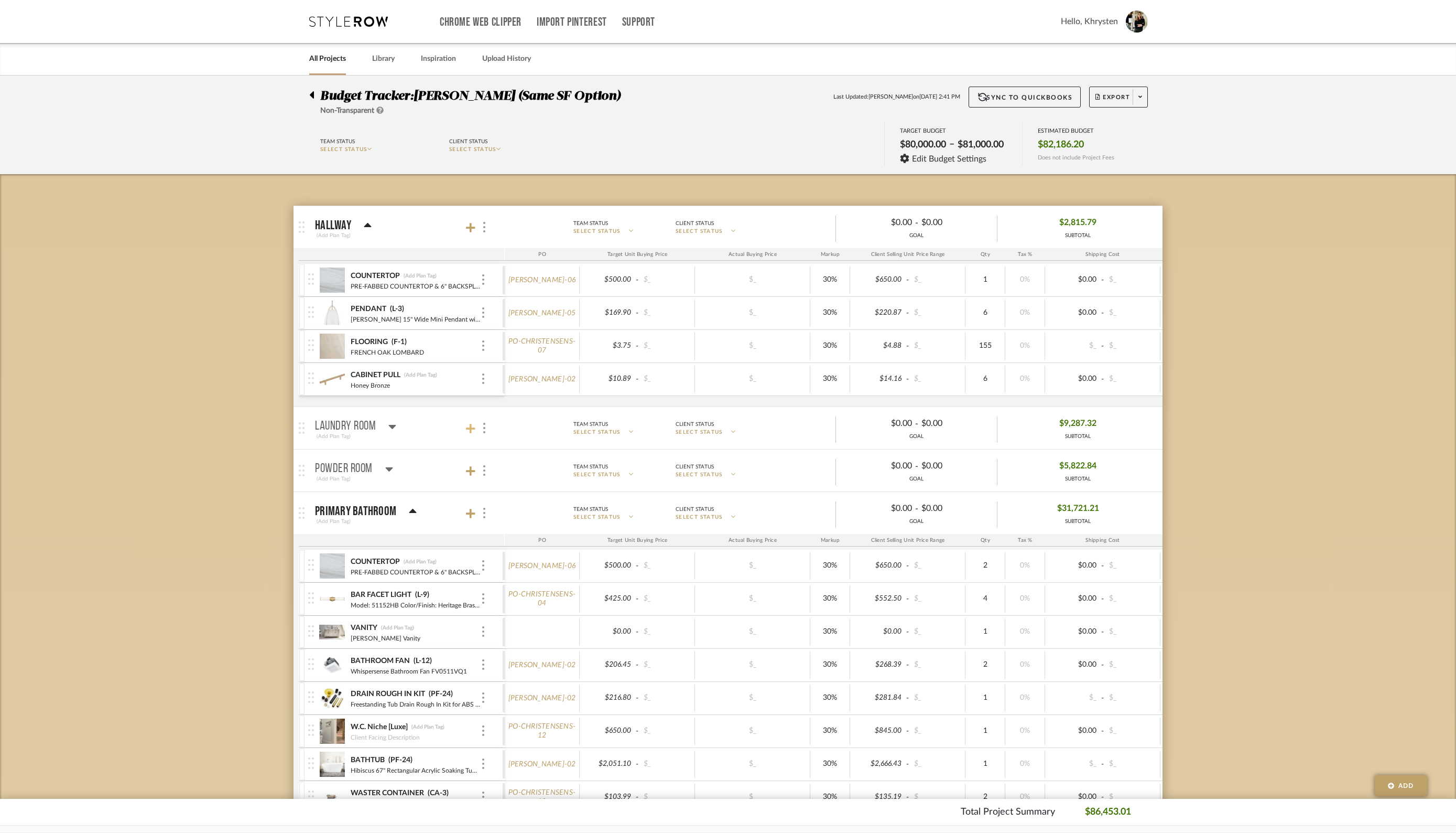
click at [472, 427] on icon at bounding box center [471, 429] width 10 height 10
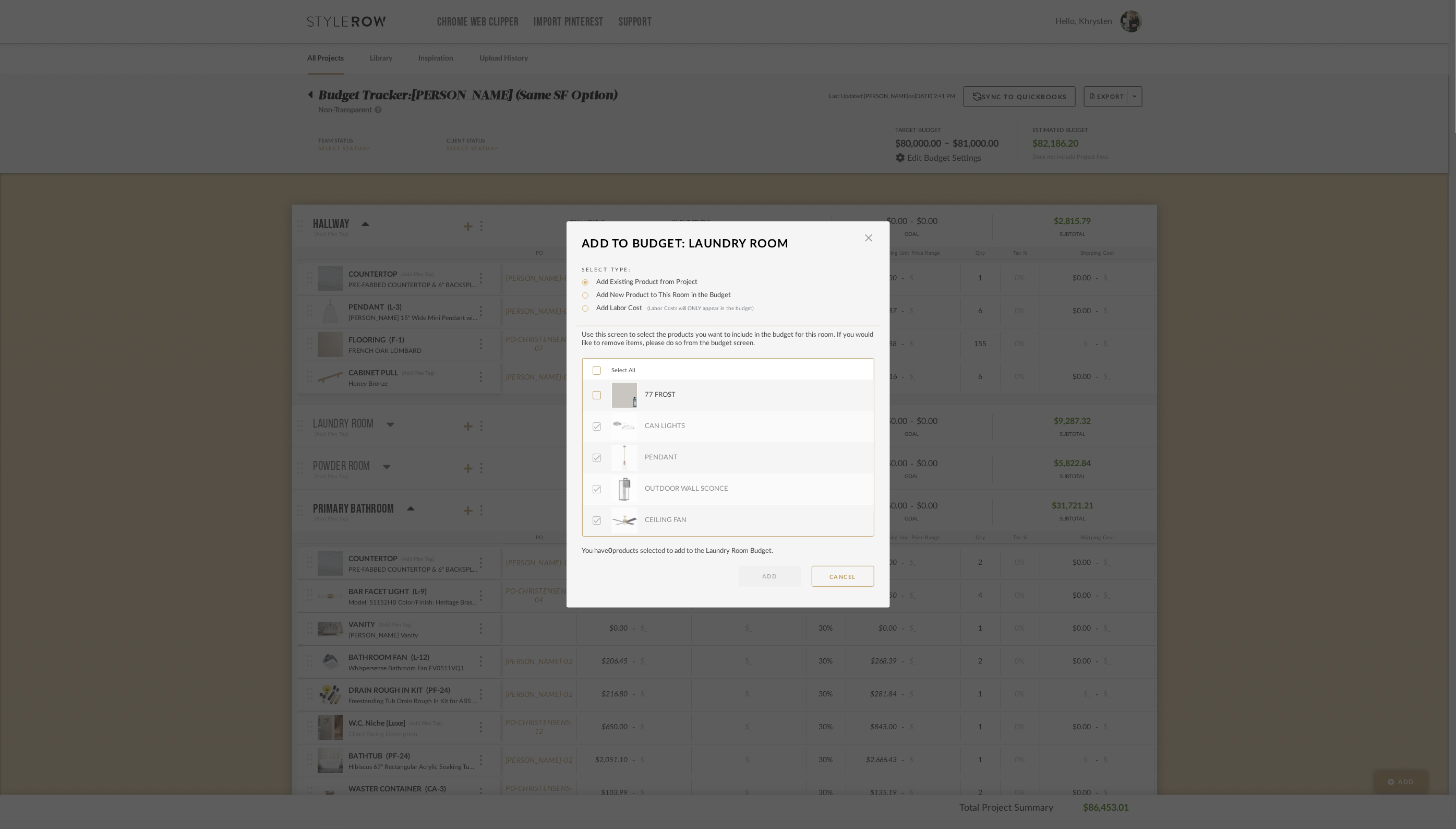
click at [593, 396] on icon at bounding box center [597, 395] width 8 height 8
click at [593, 467] on icon at bounding box center [597, 469] width 8 height 8
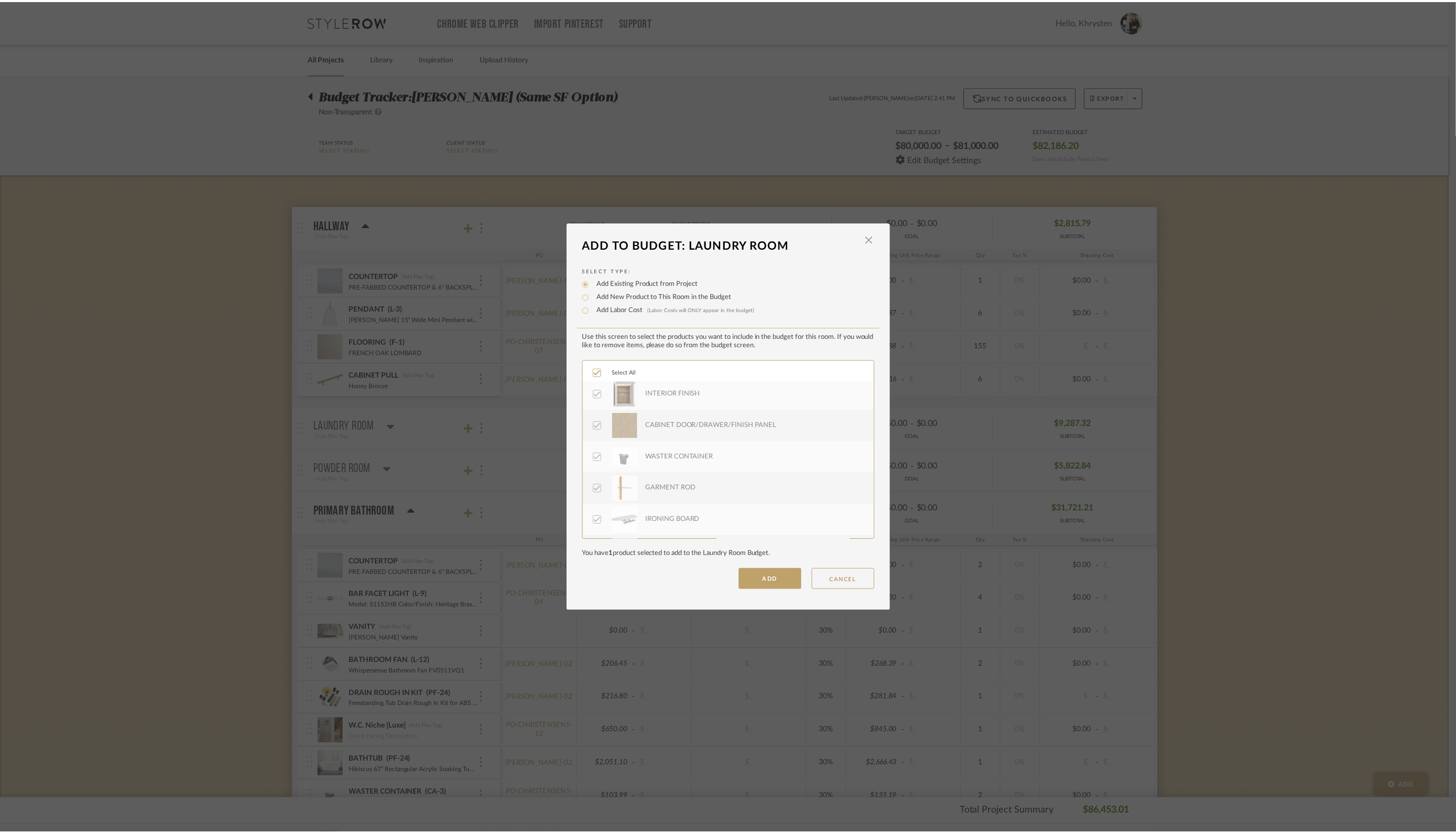
scroll to position [284, 0]
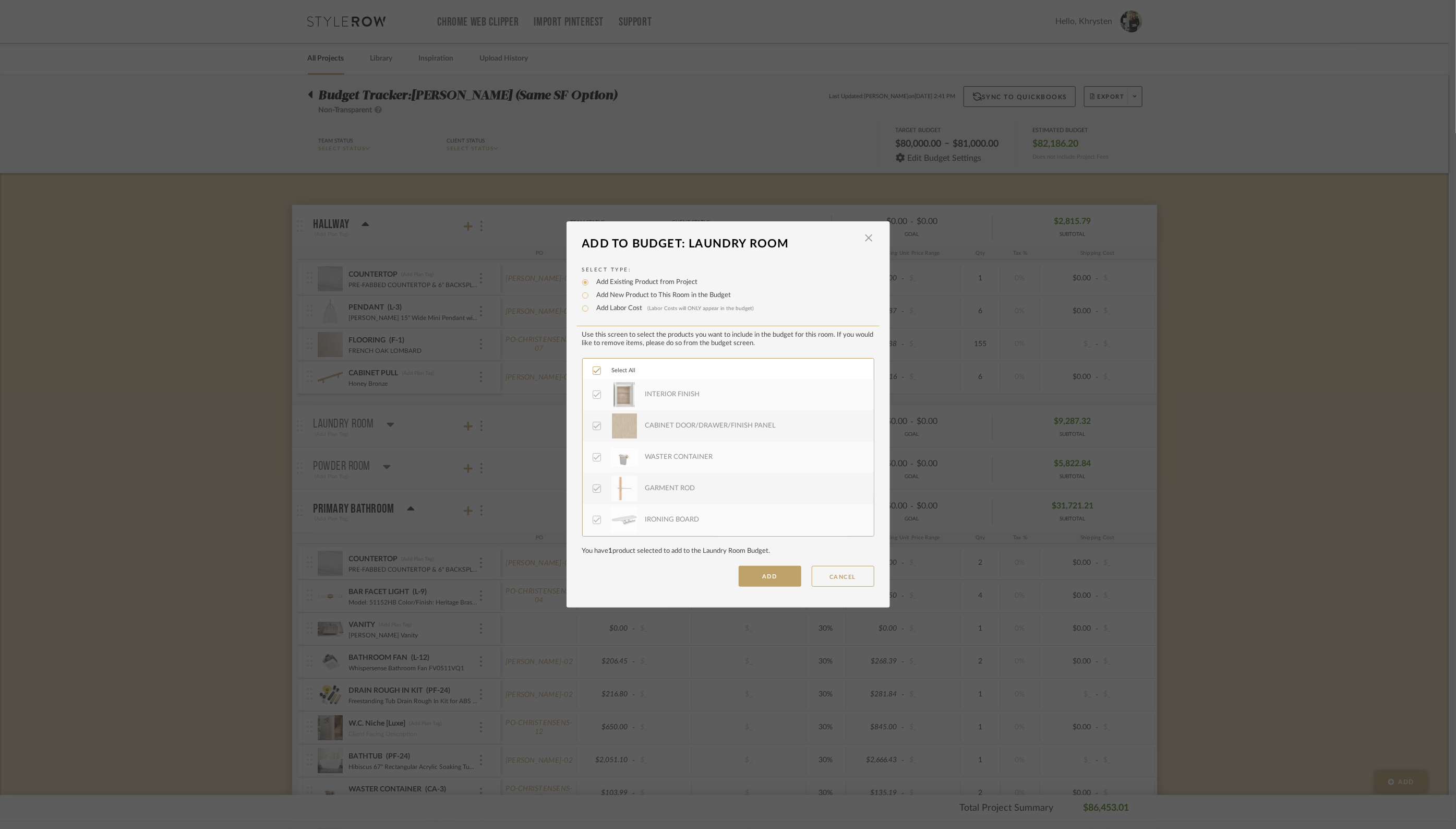
click at [593, 394] on icon at bounding box center [597, 394] width 8 height 8
click at [593, 373] on icon at bounding box center [597, 371] width 8 height 8
click at [594, 372] on icon at bounding box center [597, 371] width 8 height 8
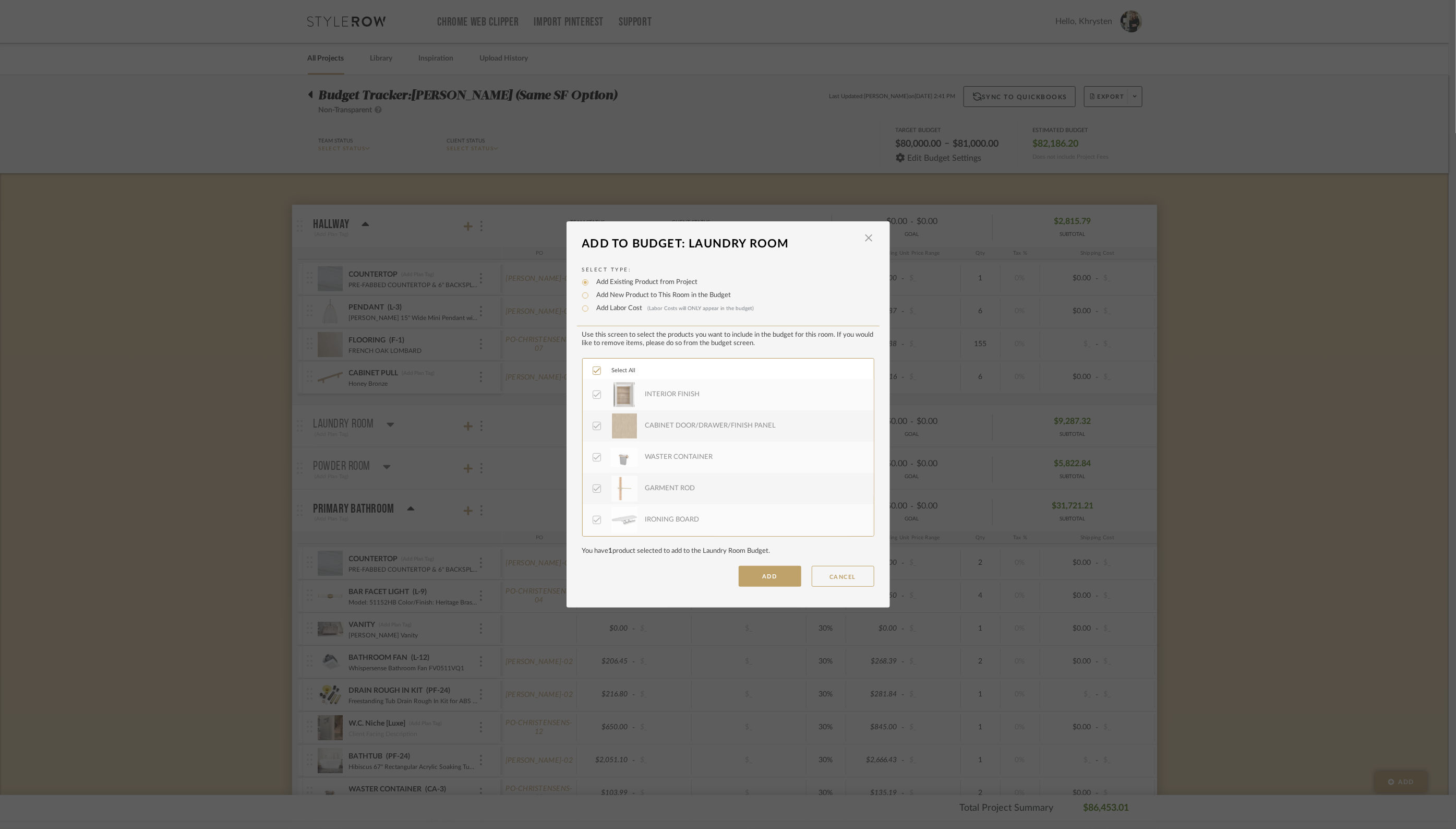
click at [593, 395] on icon at bounding box center [596, 393] width 7 height 5
click at [765, 576] on button "ADD" at bounding box center [770, 576] width 63 height 21
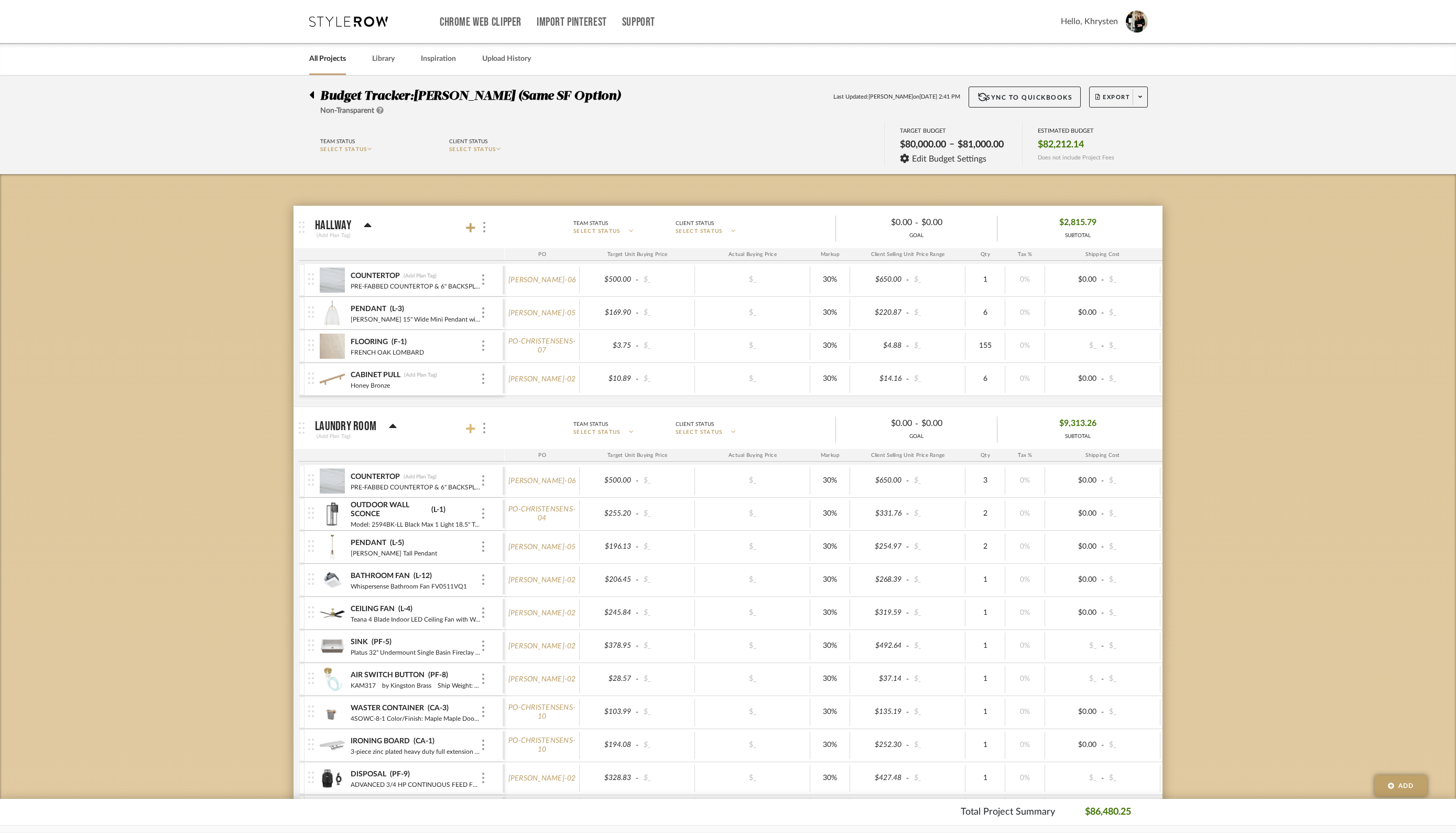
click at [470, 425] on icon at bounding box center [471, 429] width 10 height 10
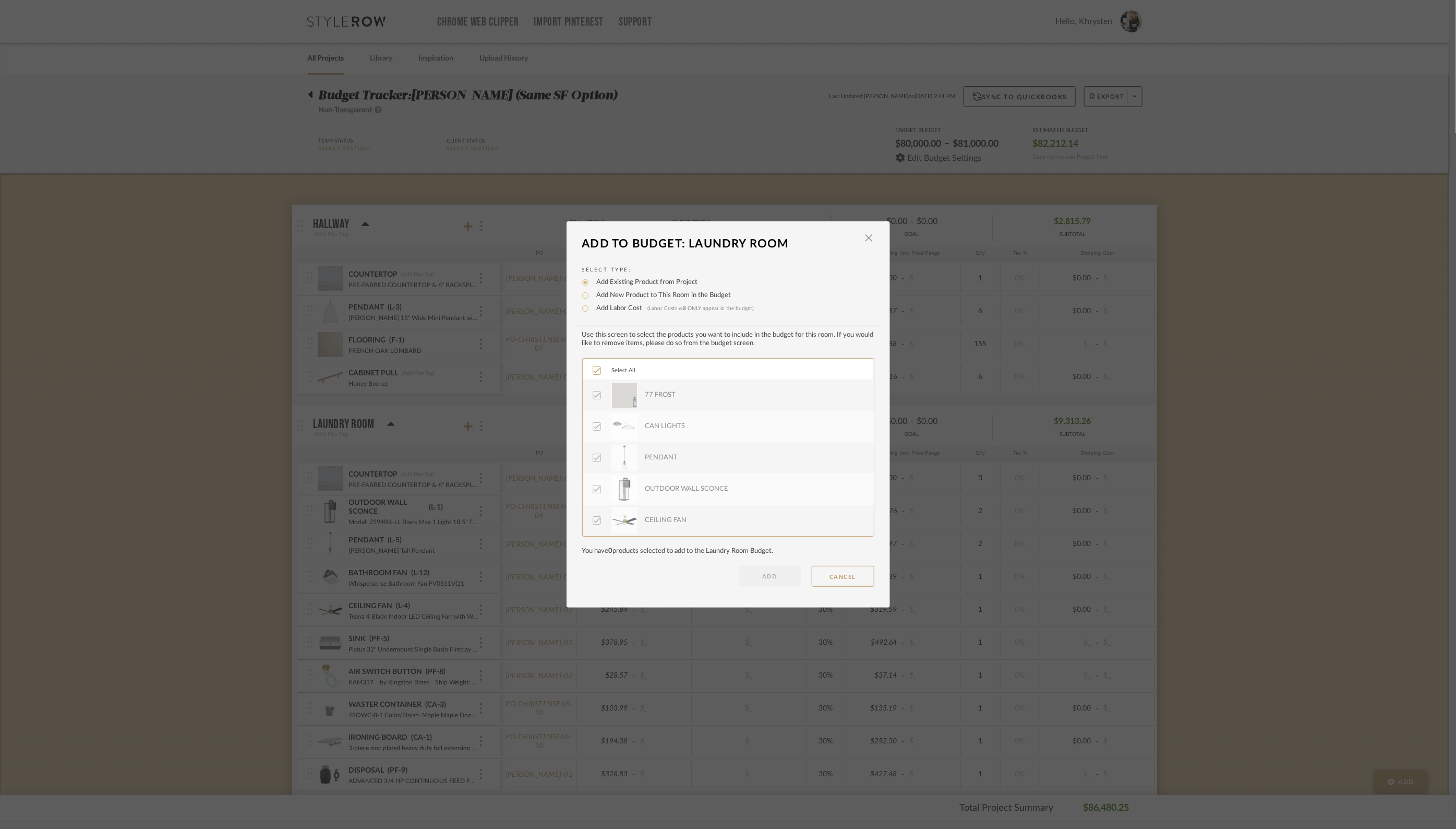
click at [593, 371] on icon at bounding box center [597, 371] width 8 height 8
click at [843, 576] on button "CANCEL" at bounding box center [843, 576] width 63 height 21
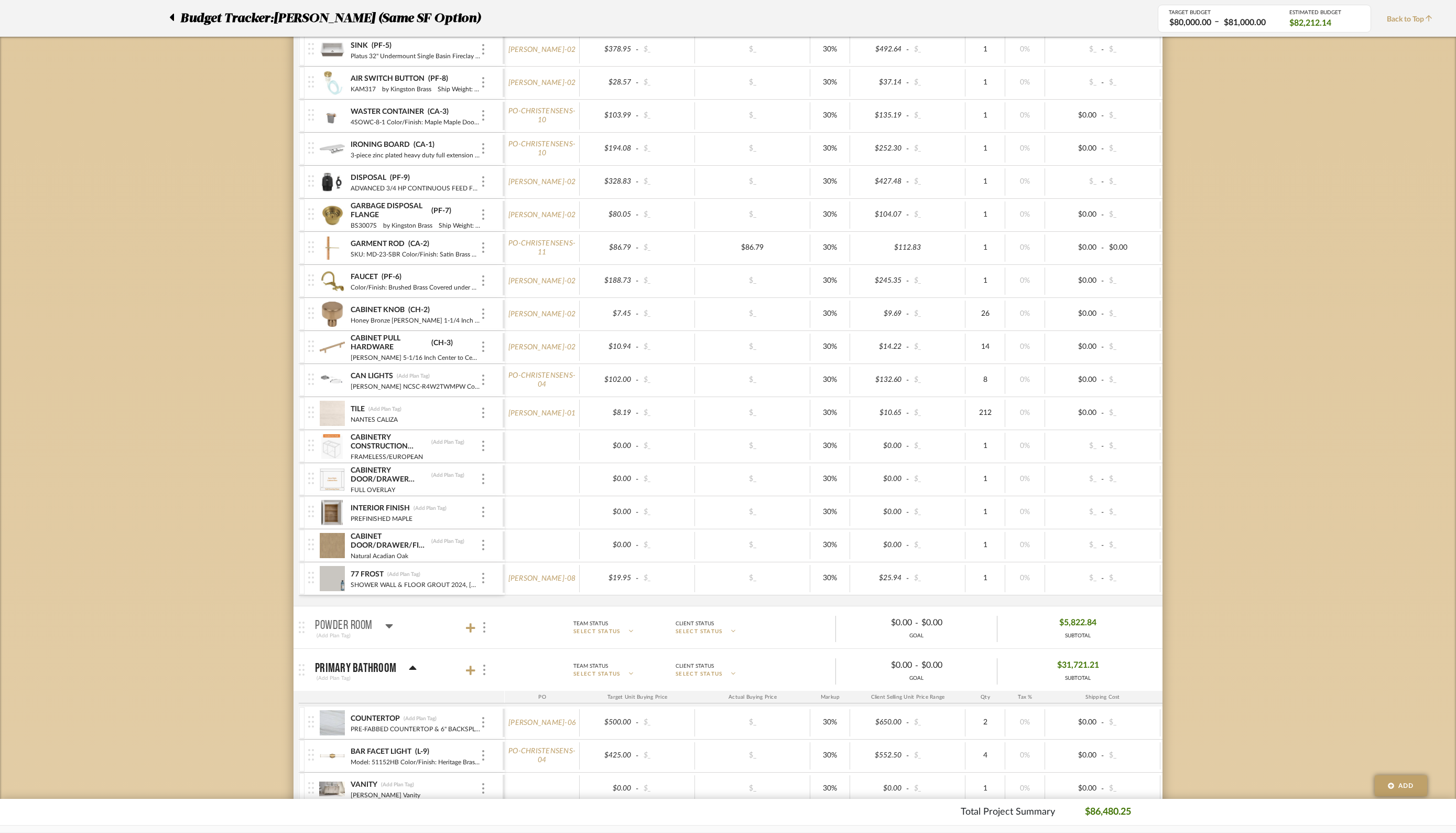
scroll to position [605, 0]
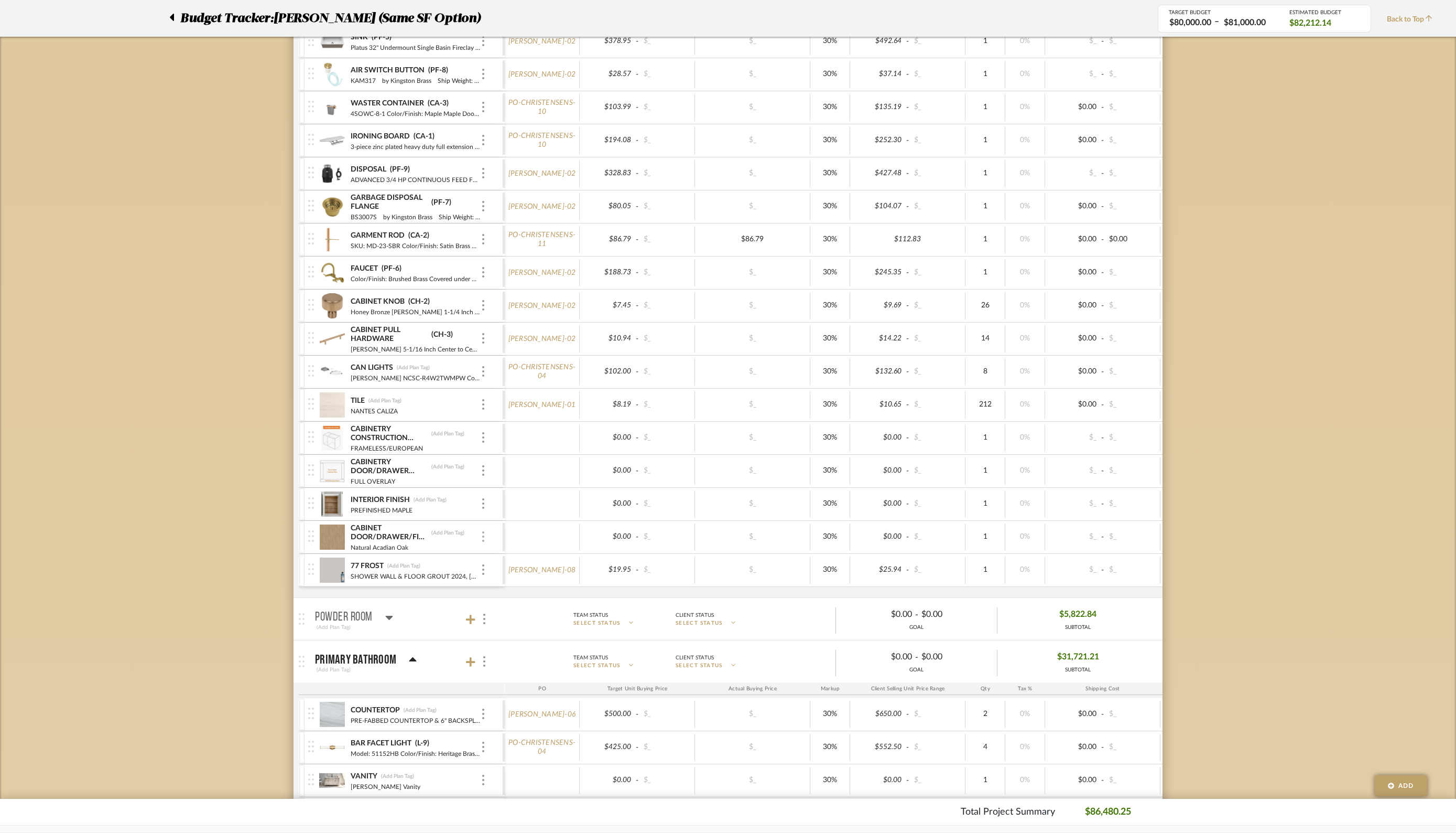
click at [484, 535] on div at bounding box center [482, 537] width 5 height 12
click at [510, 613] on span "Remove Item" at bounding box center [534, 610] width 65 height 9
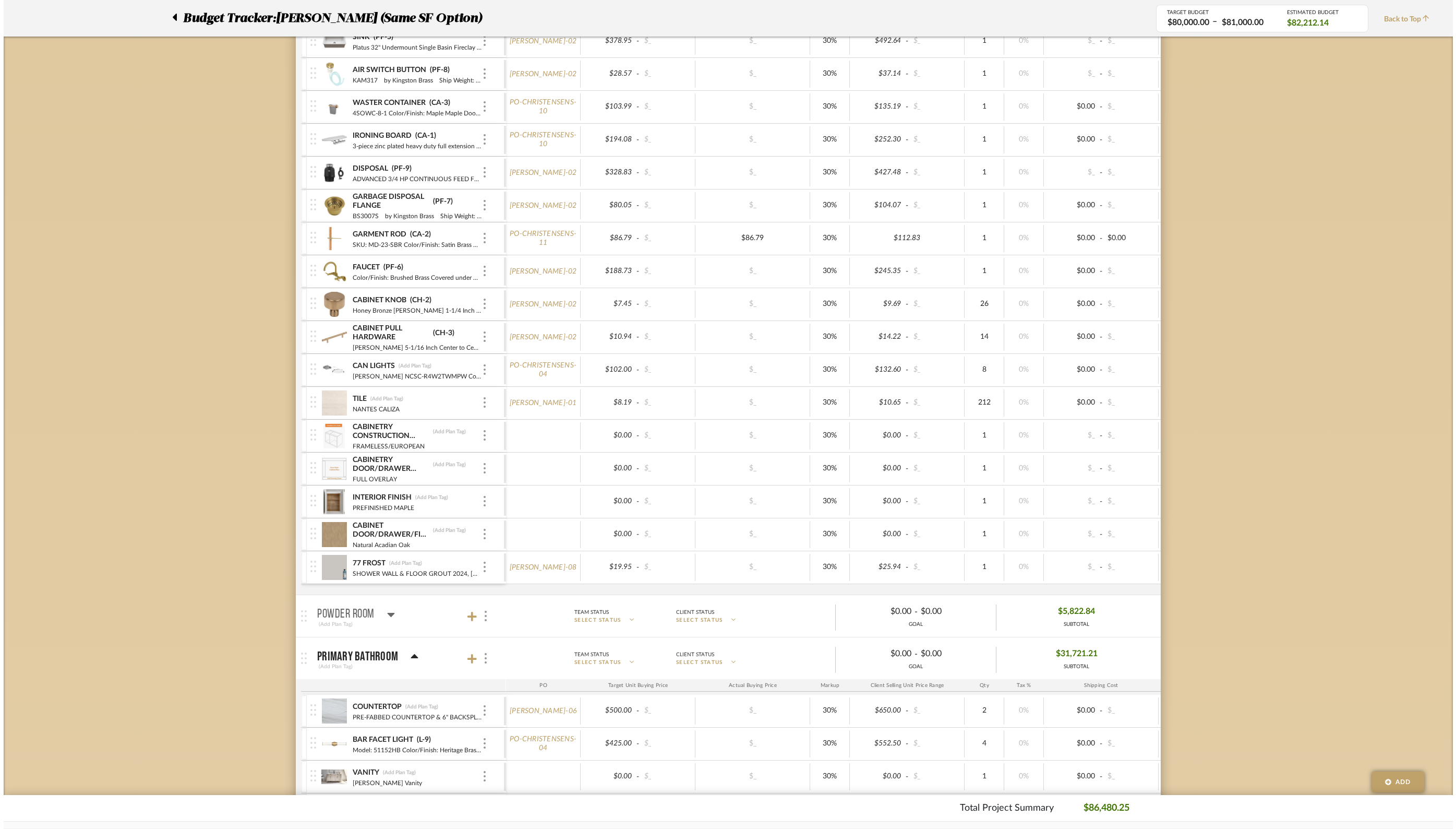
scroll to position [0, 0]
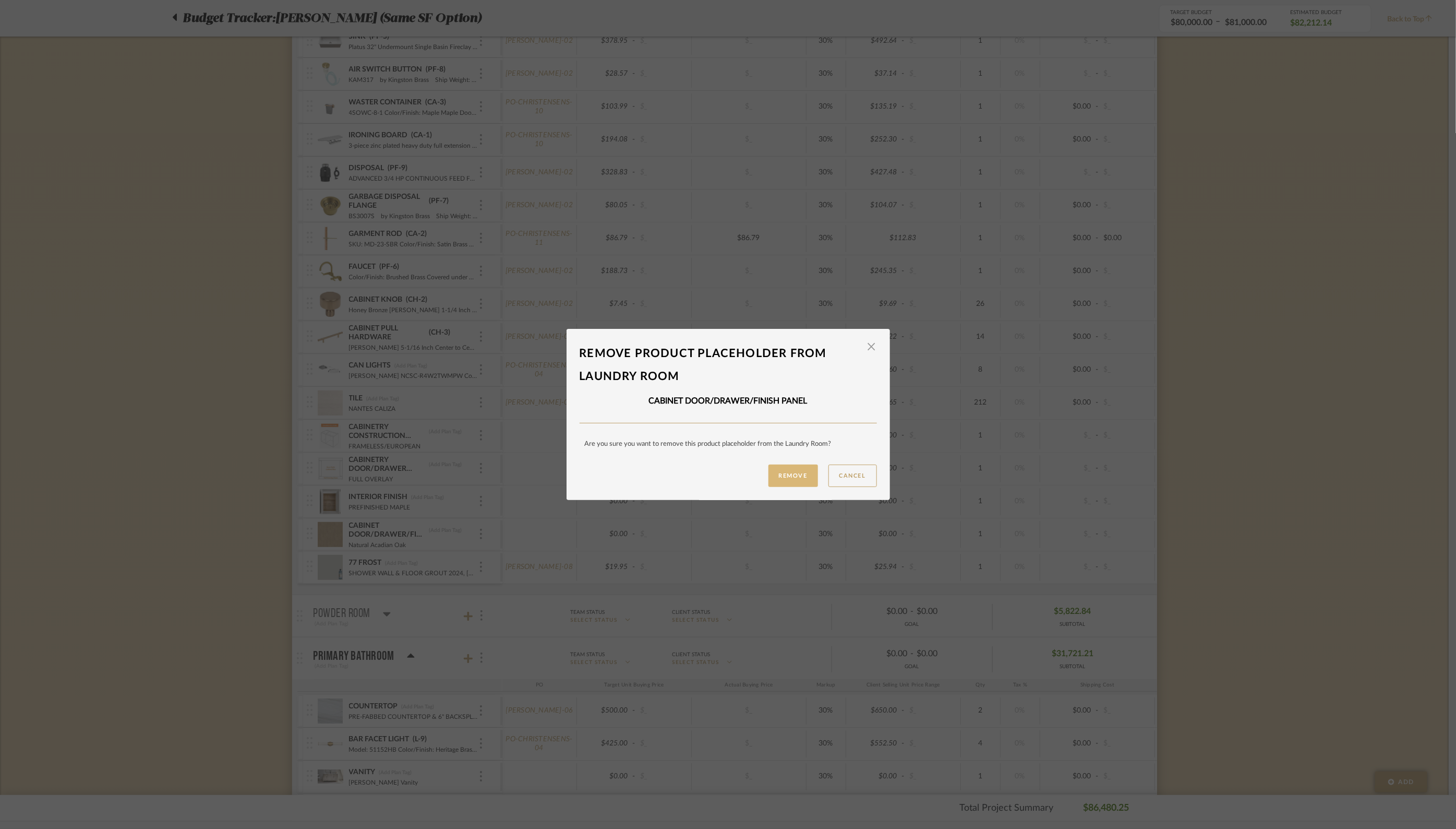
click at [791, 474] on button "Remove" at bounding box center [793, 475] width 50 height 22
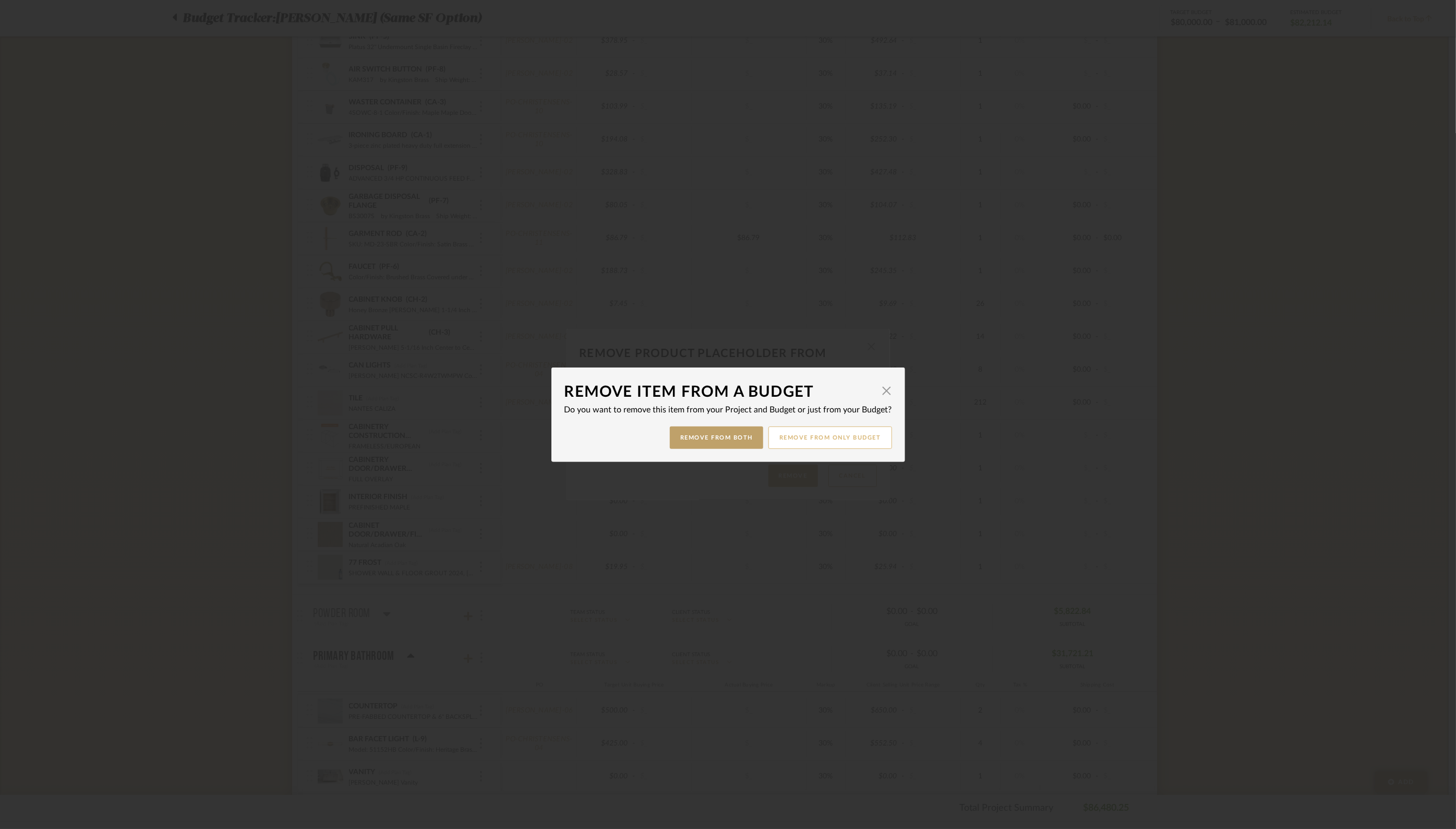
click at [811, 434] on button "Remove from only Budget" at bounding box center [831, 436] width 124 height 22
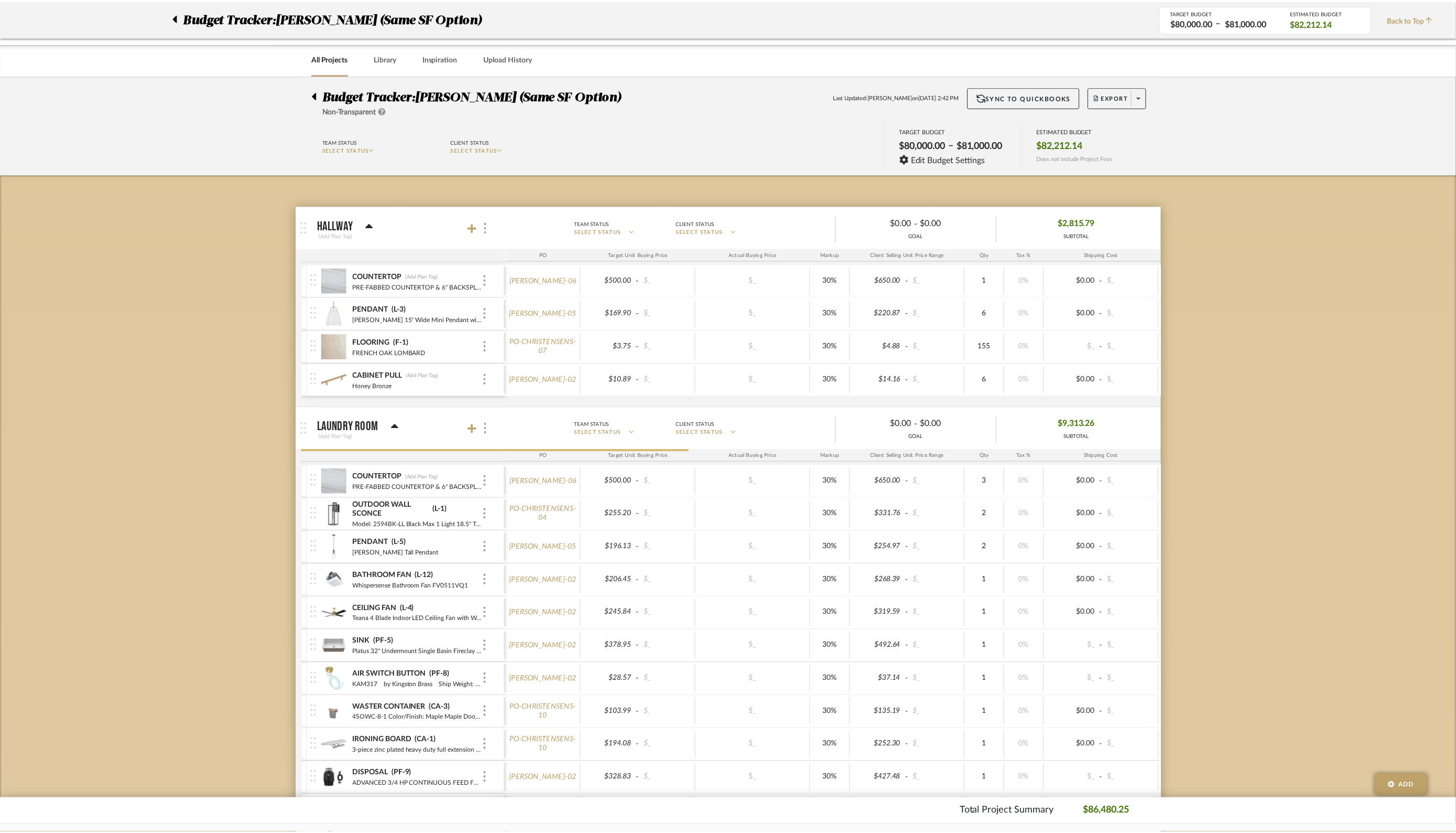
scroll to position [605, 0]
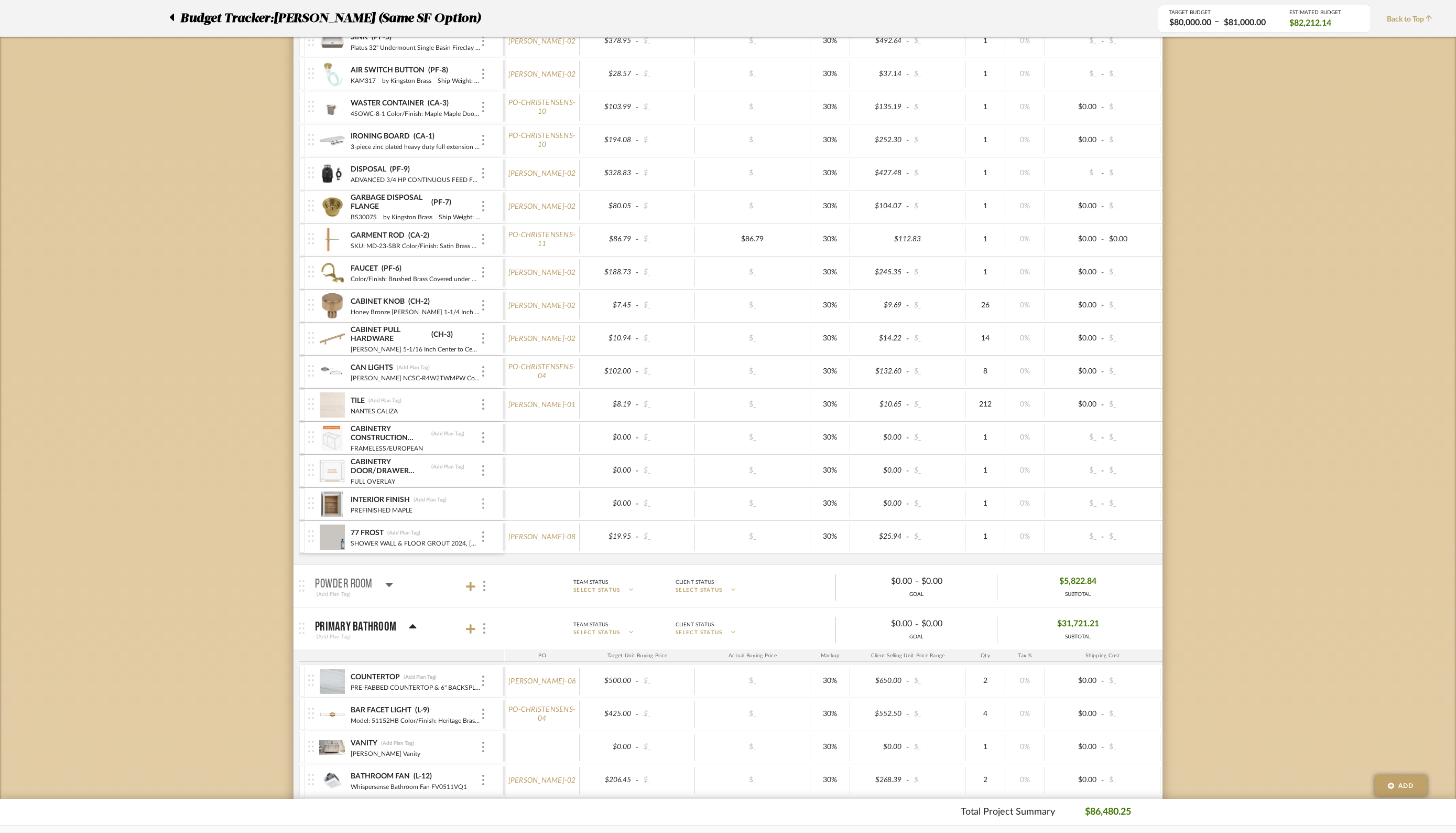
click at [483, 499] on img at bounding box center [483, 503] width 2 height 11
click at [514, 580] on span "Remove Item" at bounding box center [534, 578] width 65 height 9
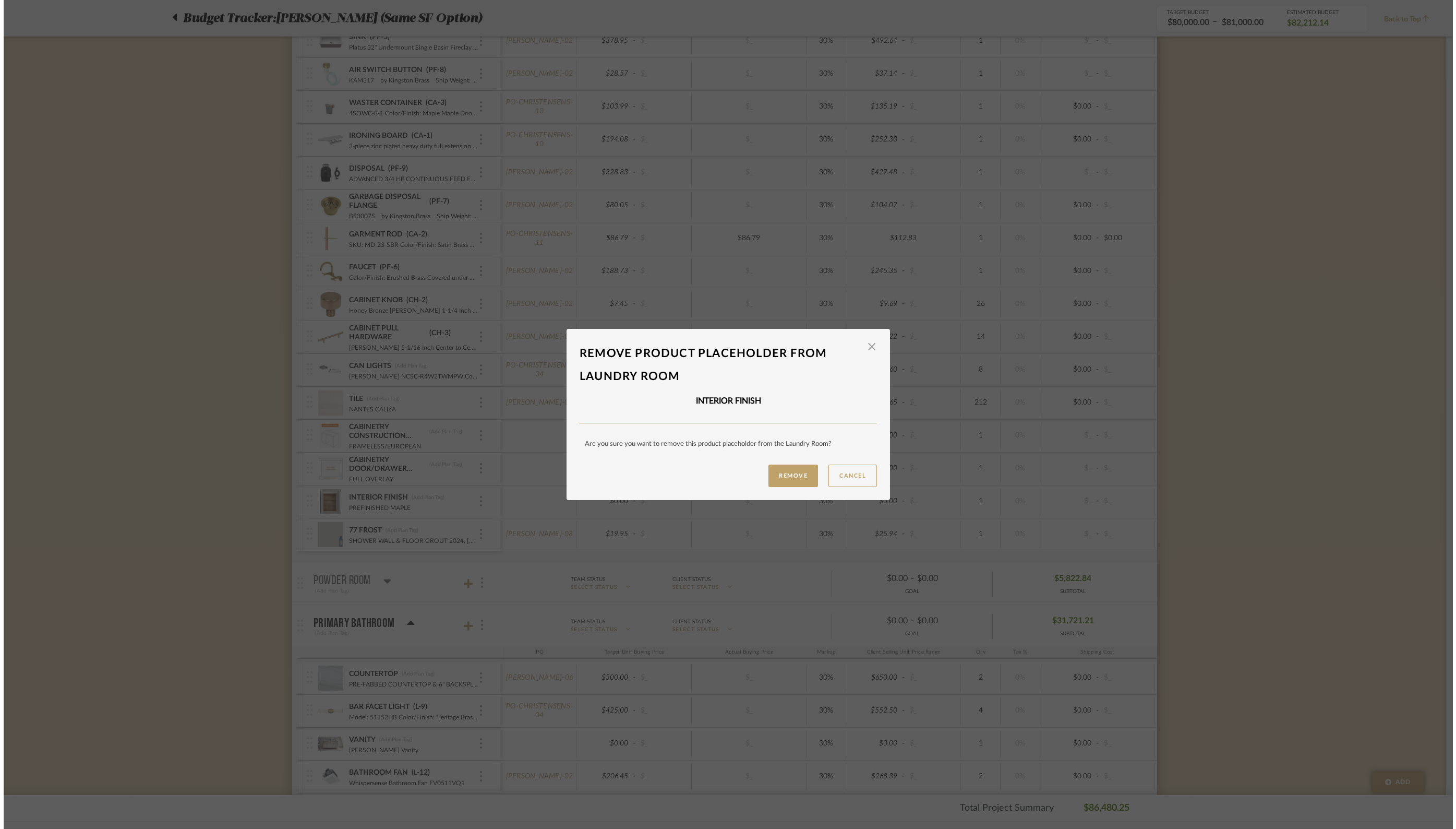
scroll to position [0, 0]
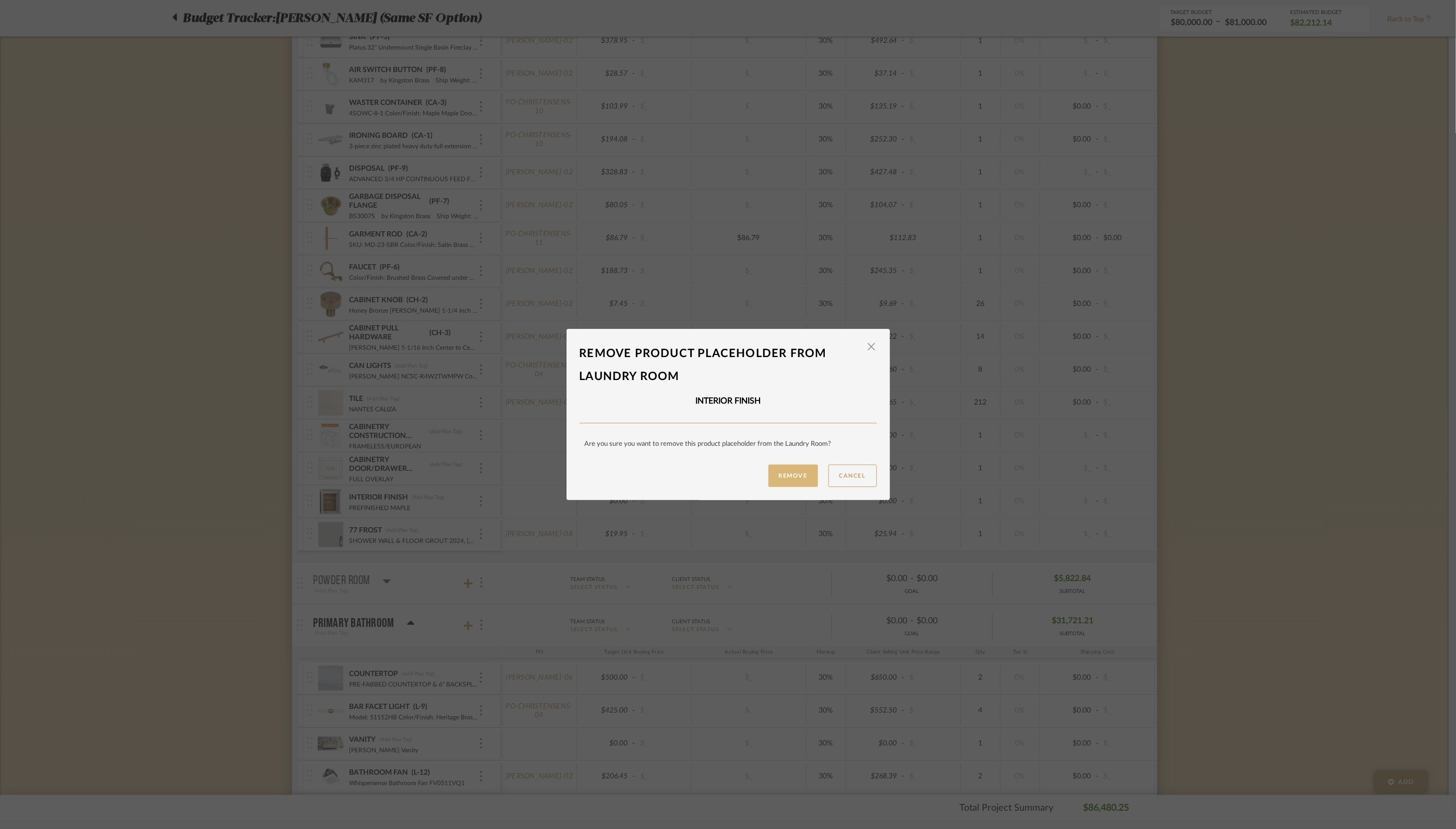
click at [806, 478] on button "Remove" at bounding box center [793, 475] width 50 height 22
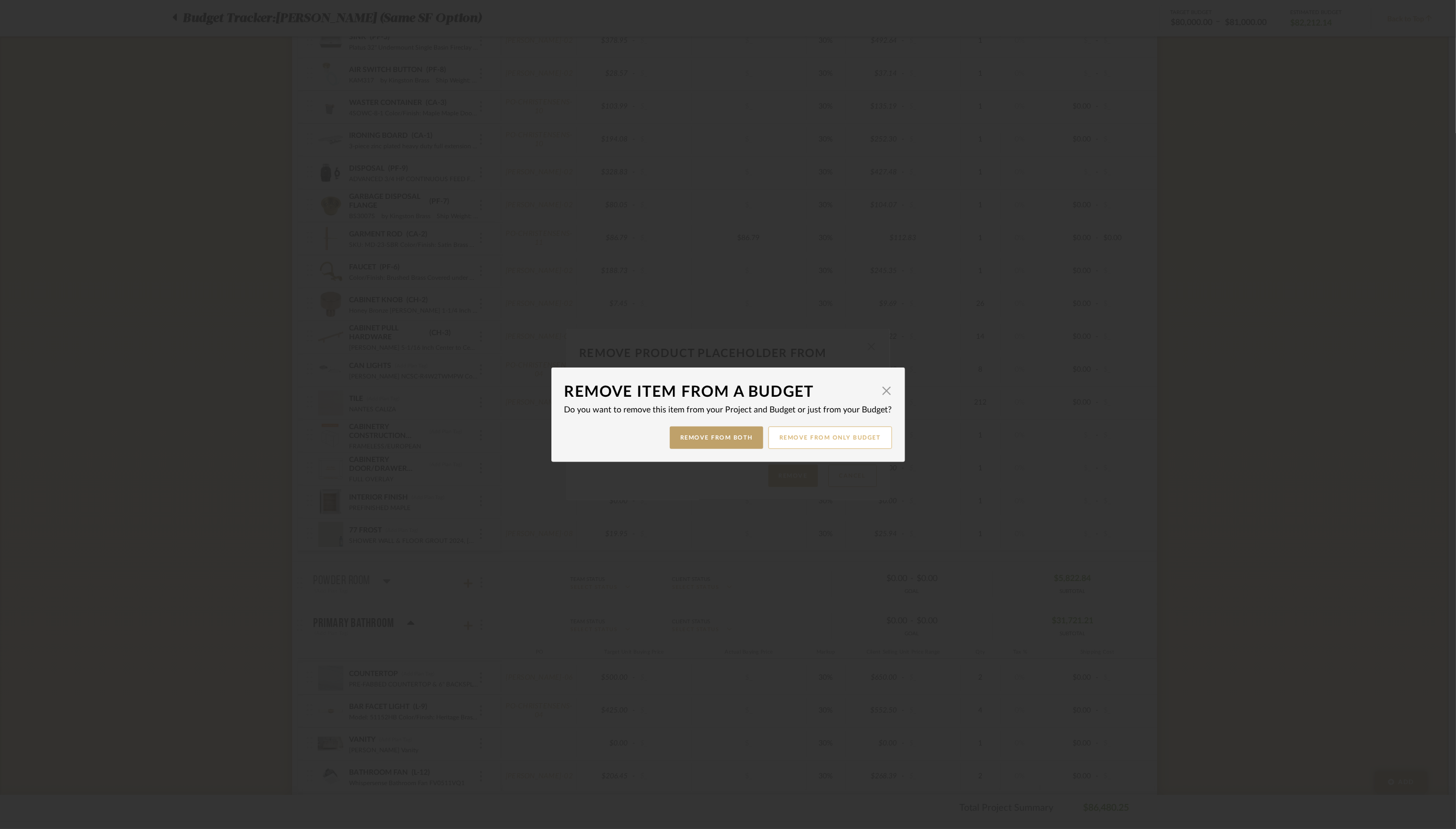
click at [812, 434] on button "Remove from only Budget" at bounding box center [831, 436] width 124 height 22
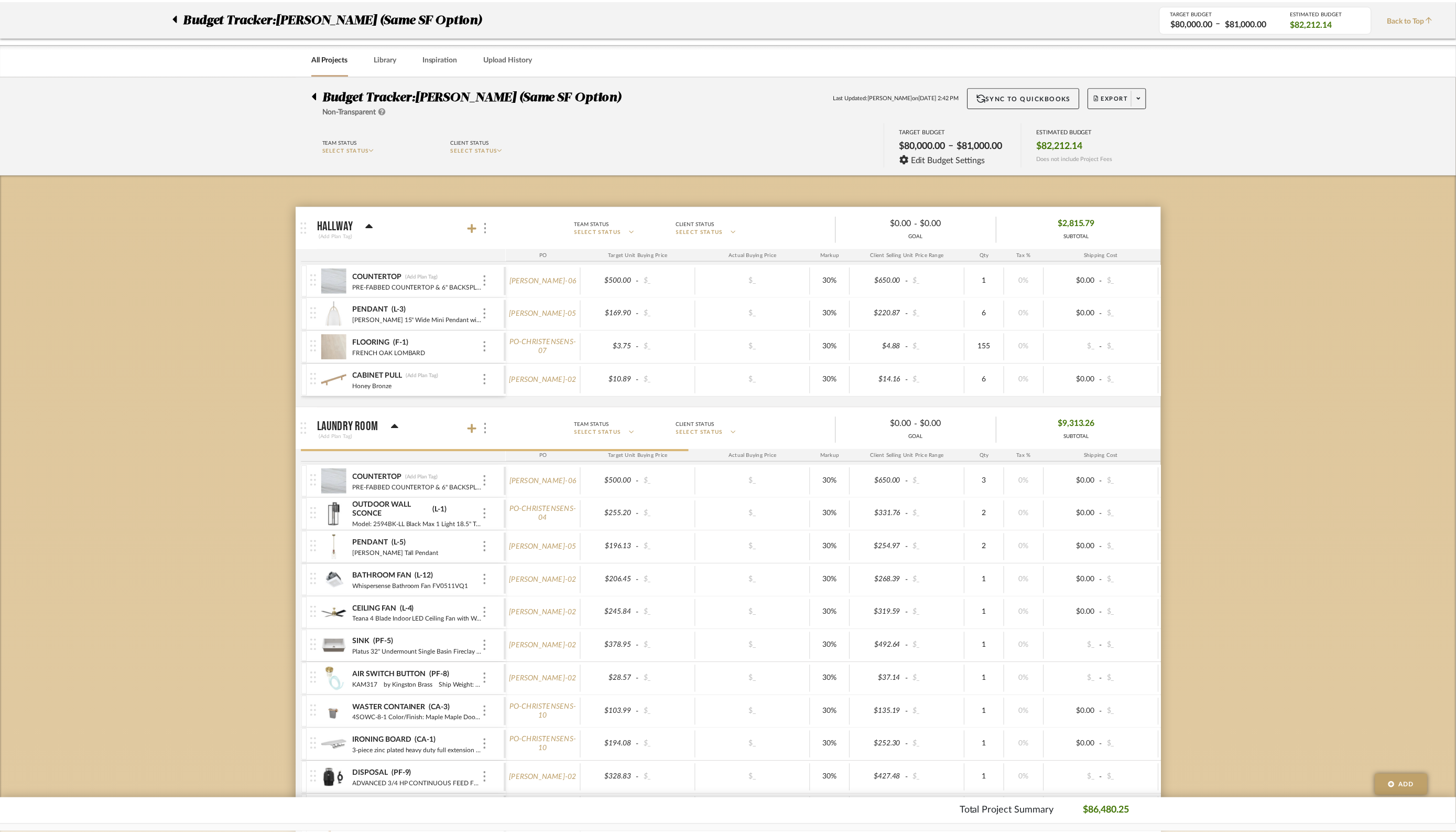
scroll to position [605, 0]
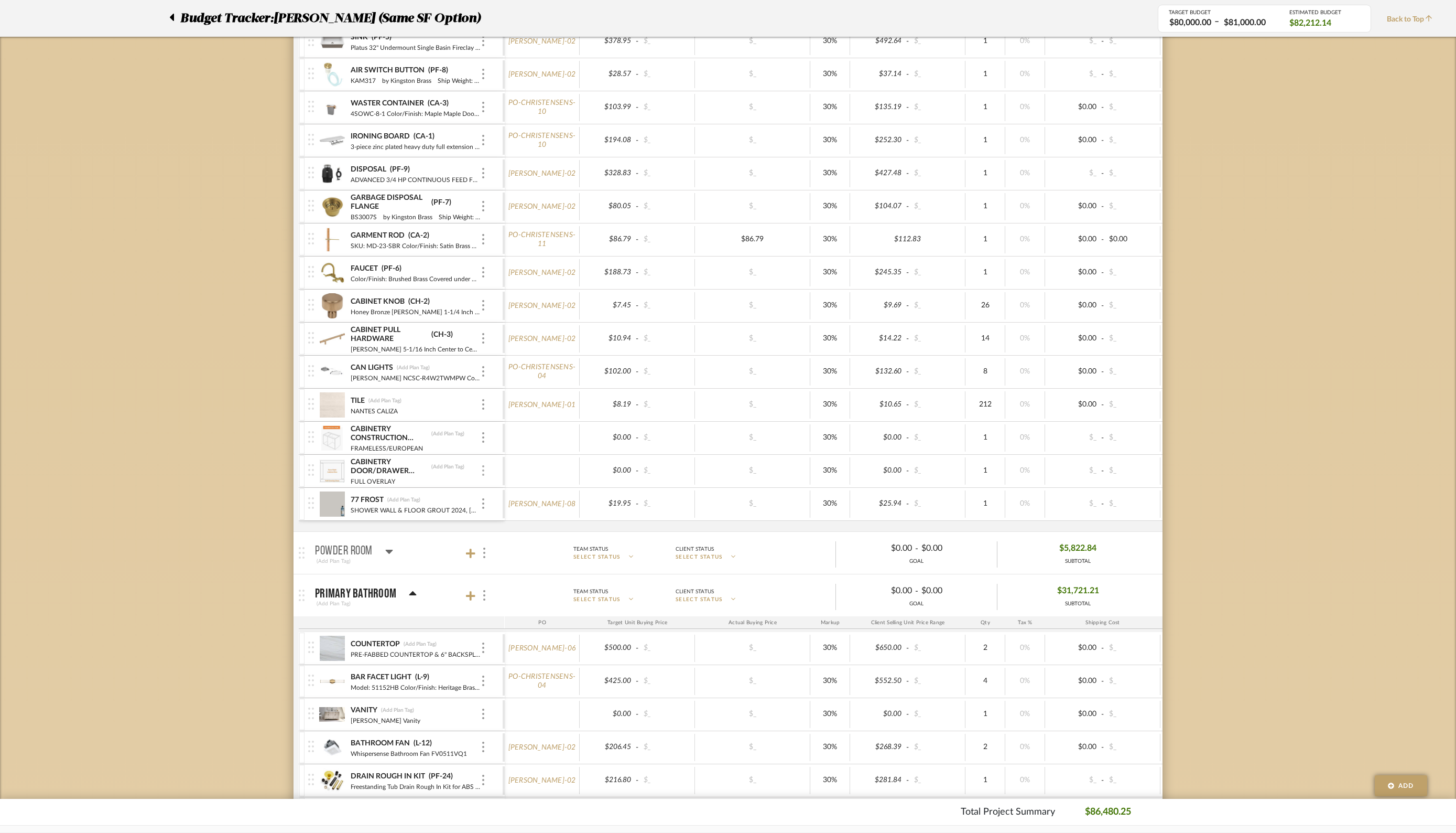
click at [483, 466] on img at bounding box center [483, 470] width 2 height 11
click at [516, 547] on span "Remove Item" at bounding box center [534, 544] width 65 height 9
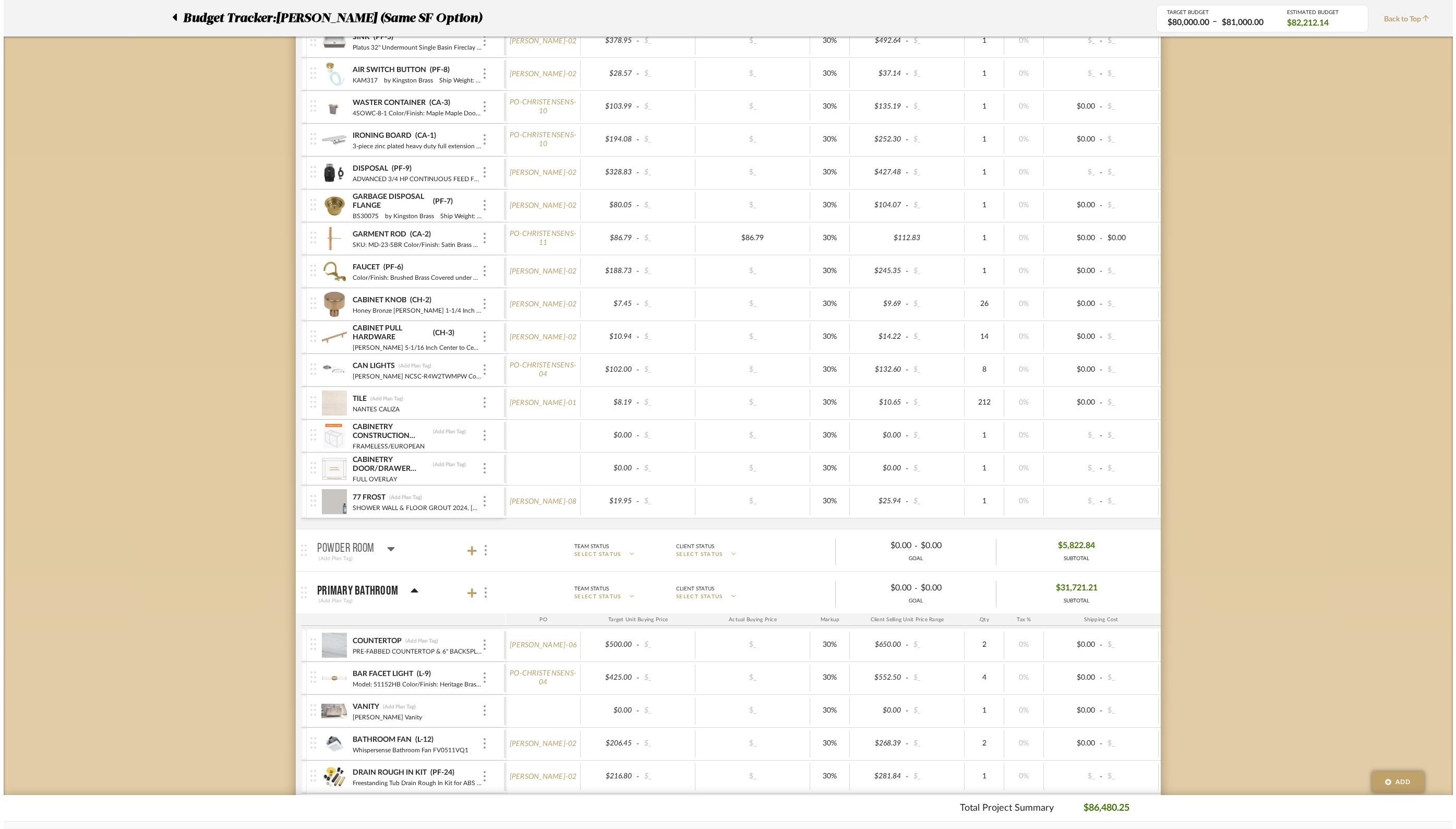
scroll to position [0, 0]
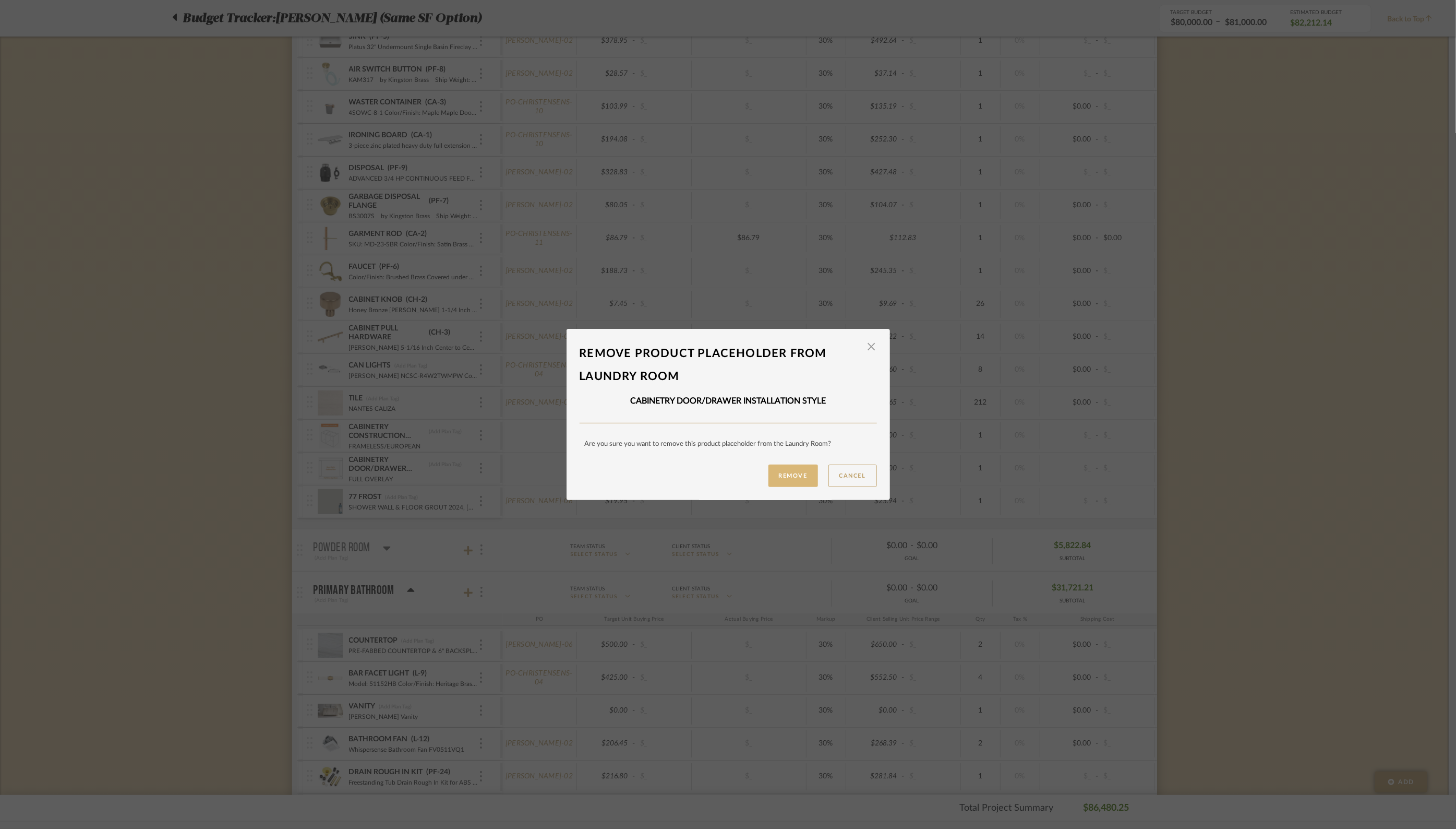
click at [782, 478] on button "Remove" at bounding box center [793, 475] width 50 height 22
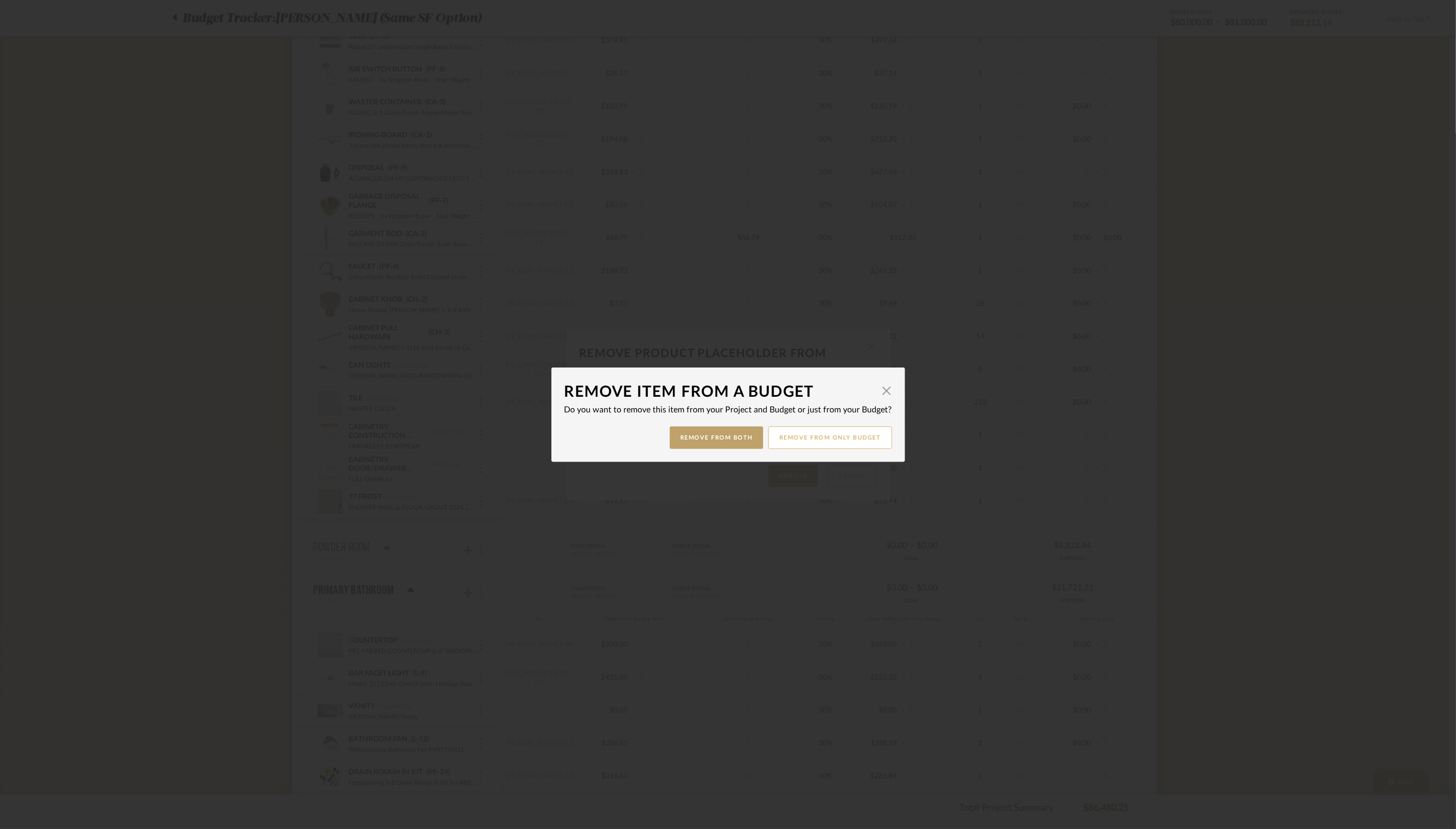
click at [822, 435] on button "Remove from only Budget" at bounding box center [831, 436] width 124 height 22
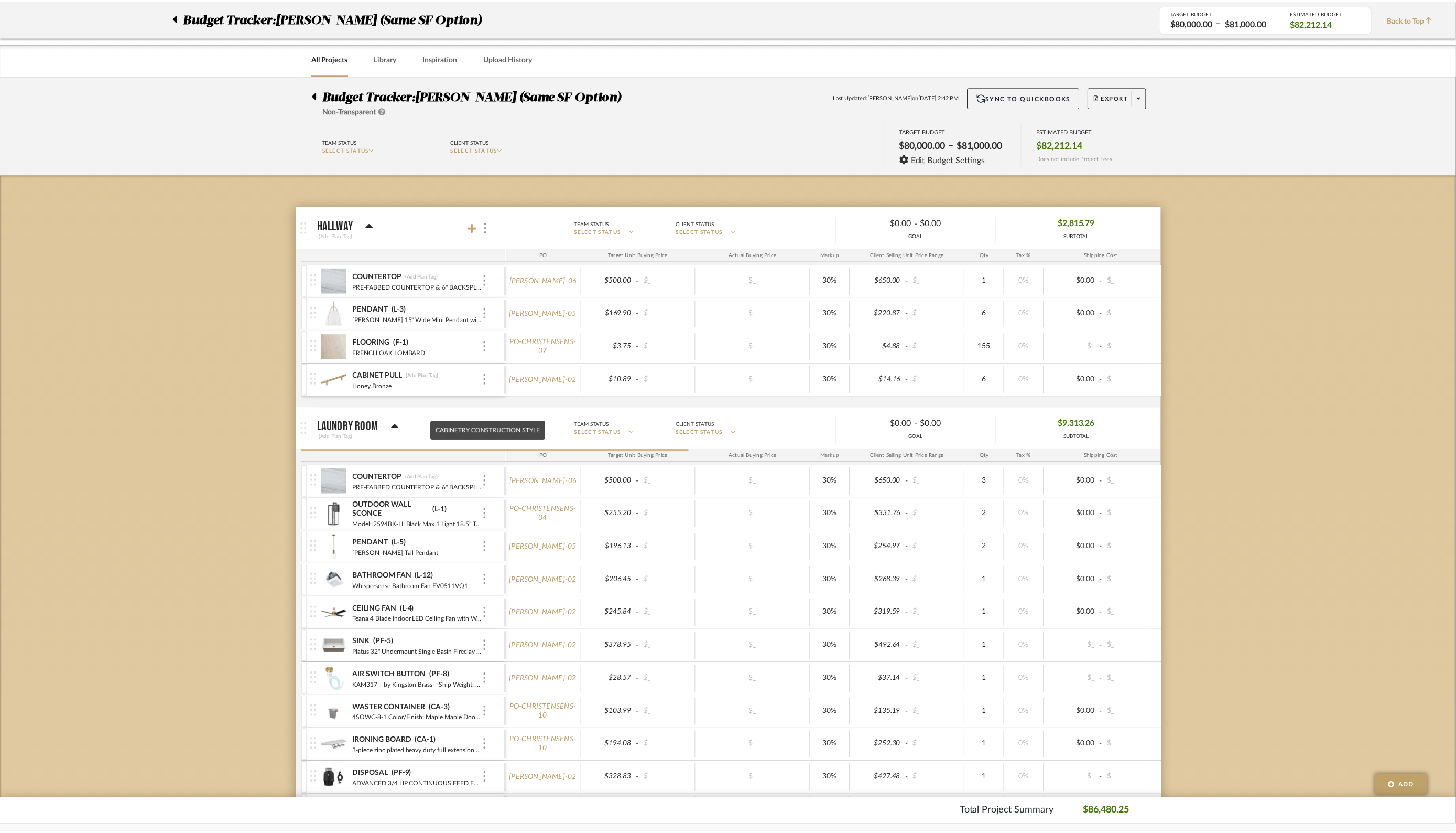
scroll to position [605, 0]
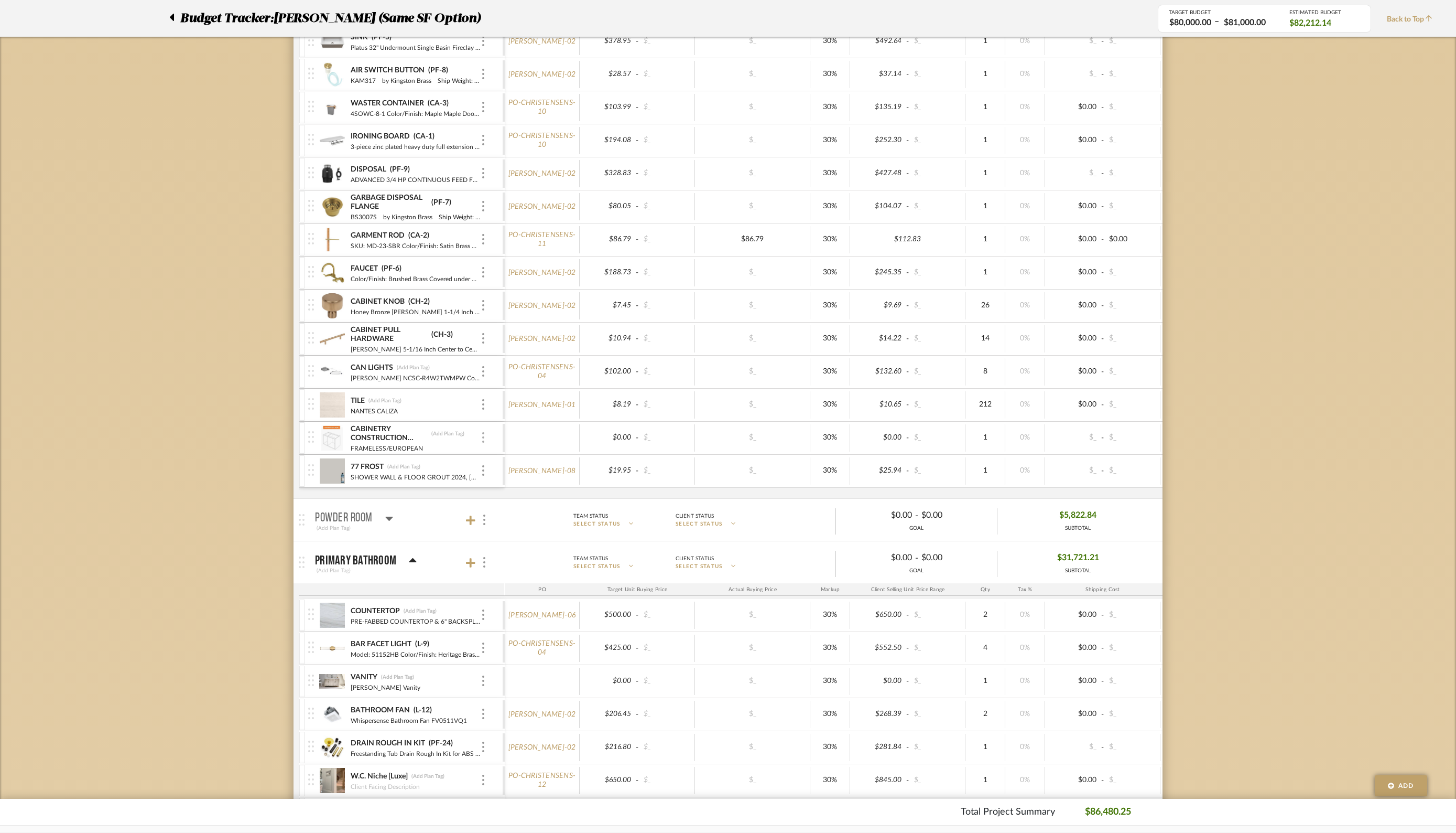
click at [485, 432] on div at bounding box center [482, 438] width 5 height 12
click at [517, 512] on span "Remove Item" at bounding box center [534, 512] width 65 height 9
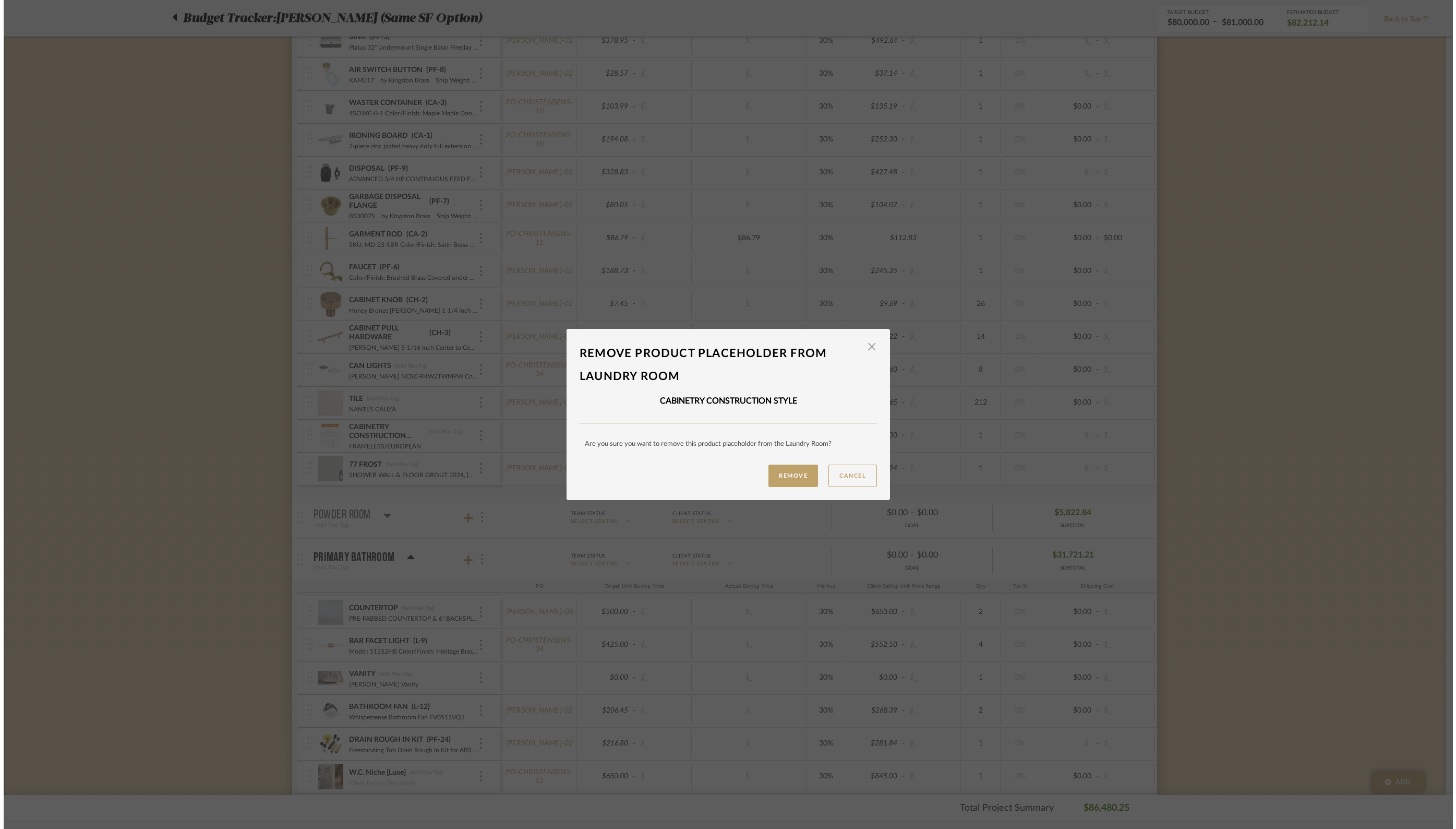
scroll to position [0, 0]
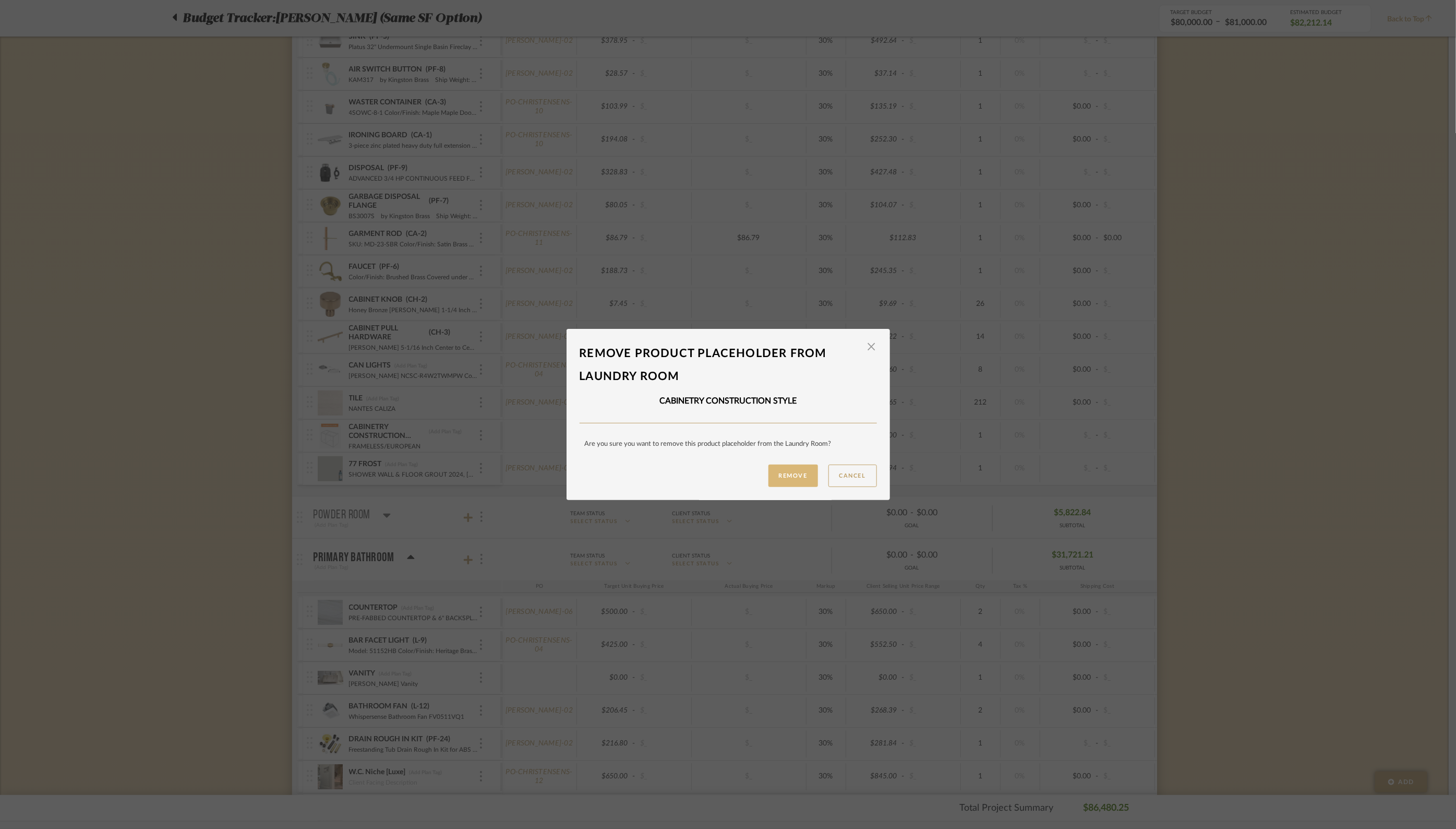
click at [779, 478] on button "Remove" at bounding box center [793, 475] width 50 height 22
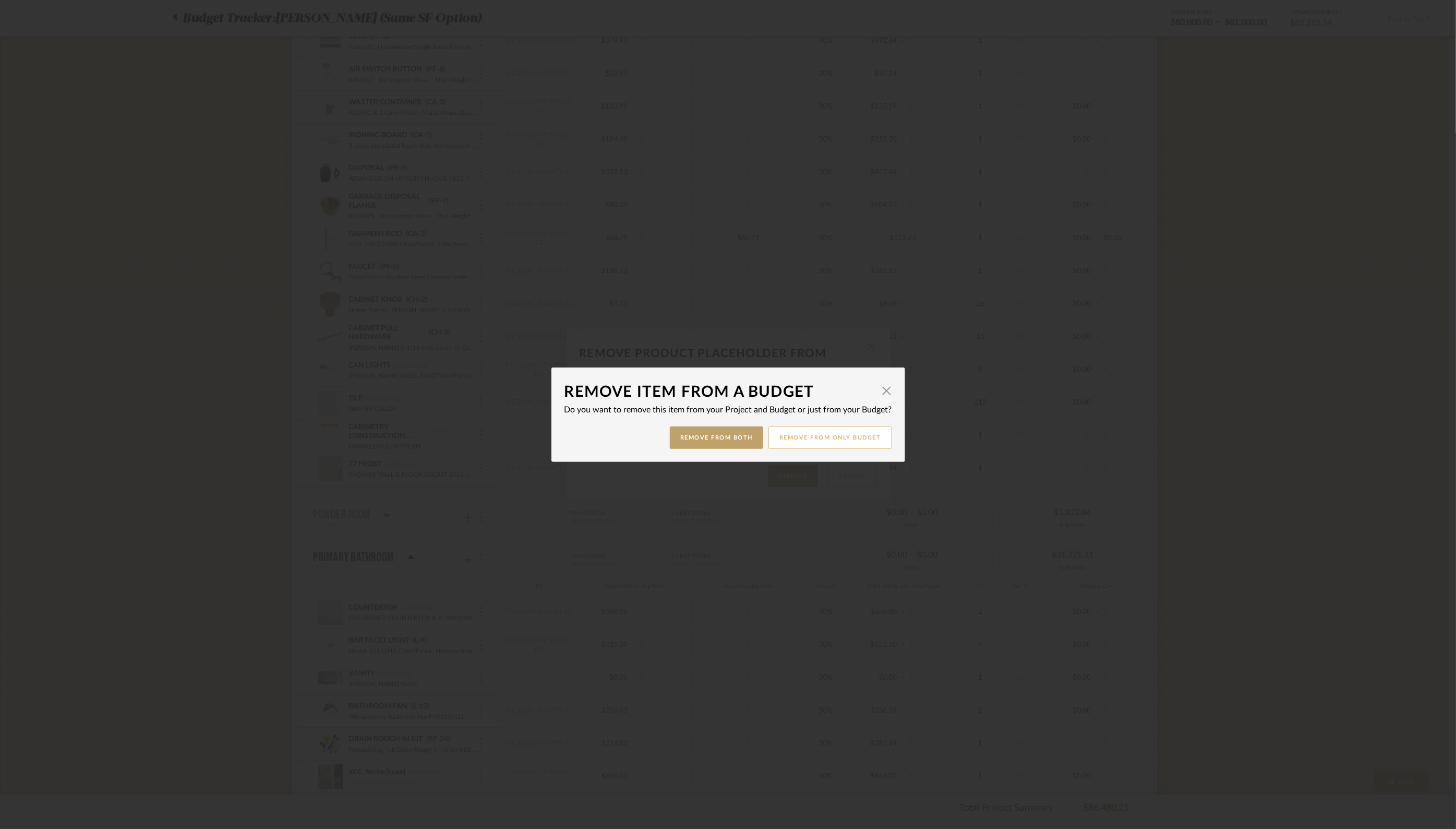
click at [816, 436] on button "Remove from only Budget" at bounding box center [831, 436] width 124 height 22
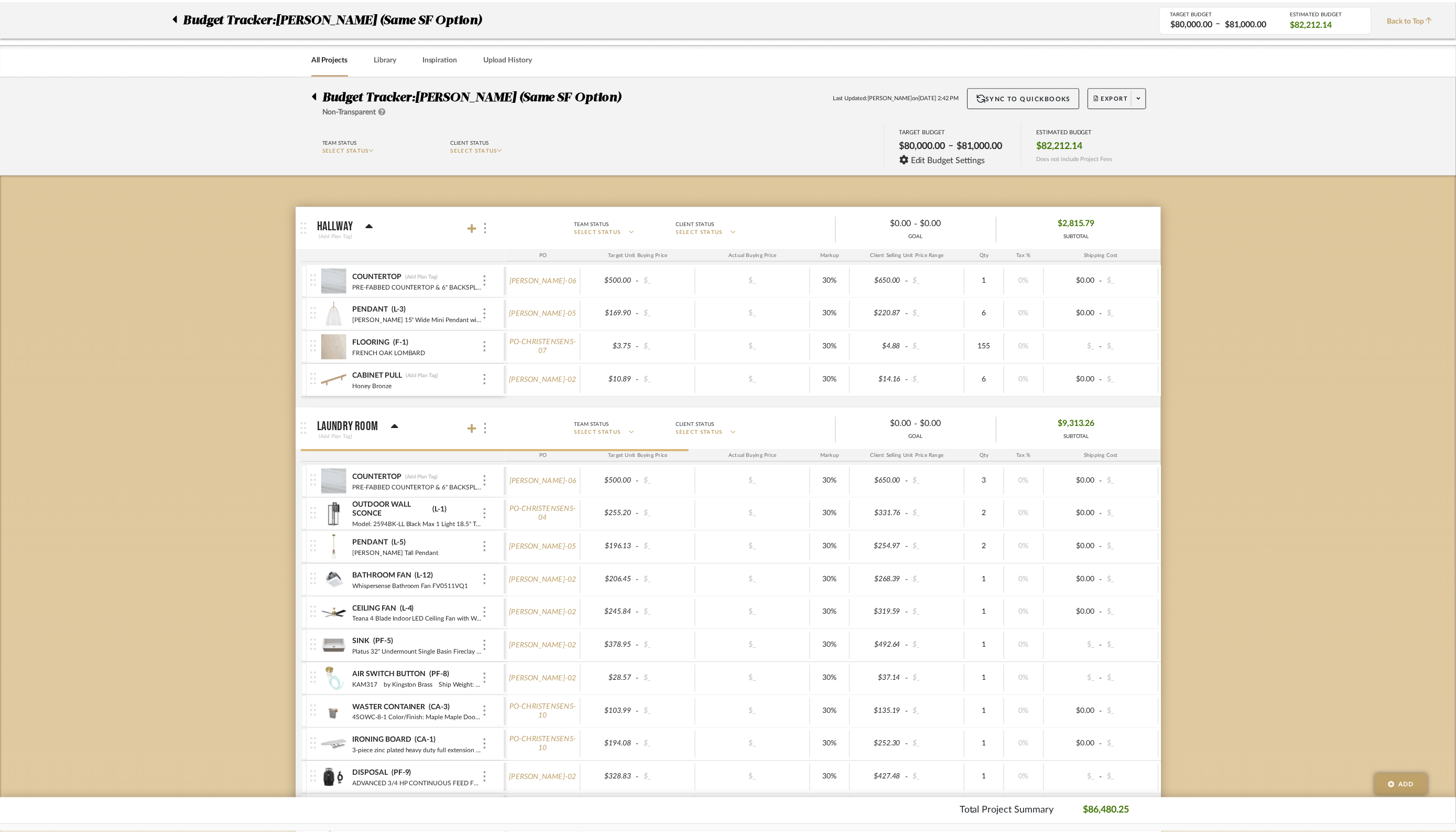
scroll to position [605, 0]
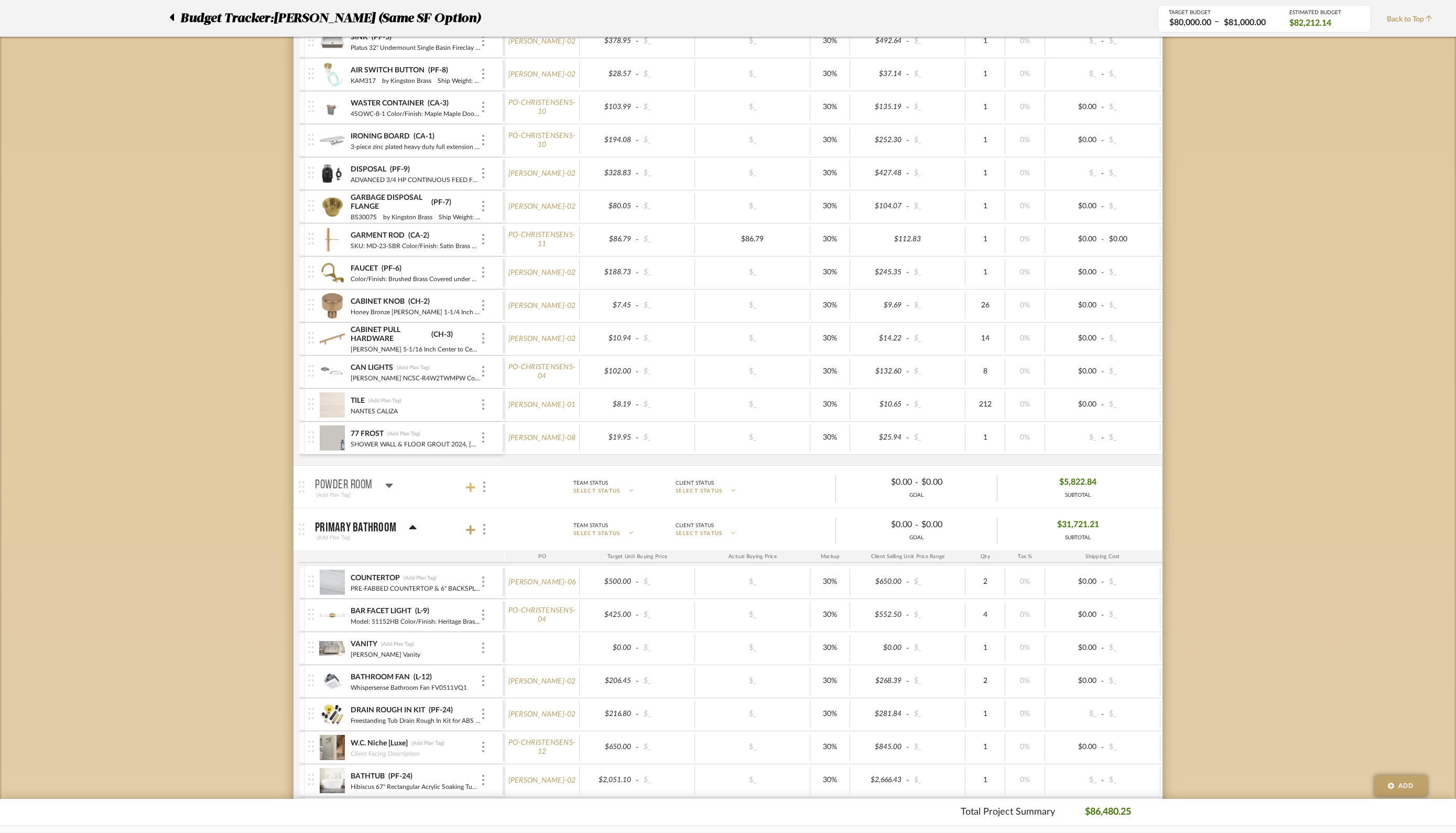
click at [470, 483] on icon at bounding box center [471, 488] width 10 height 10
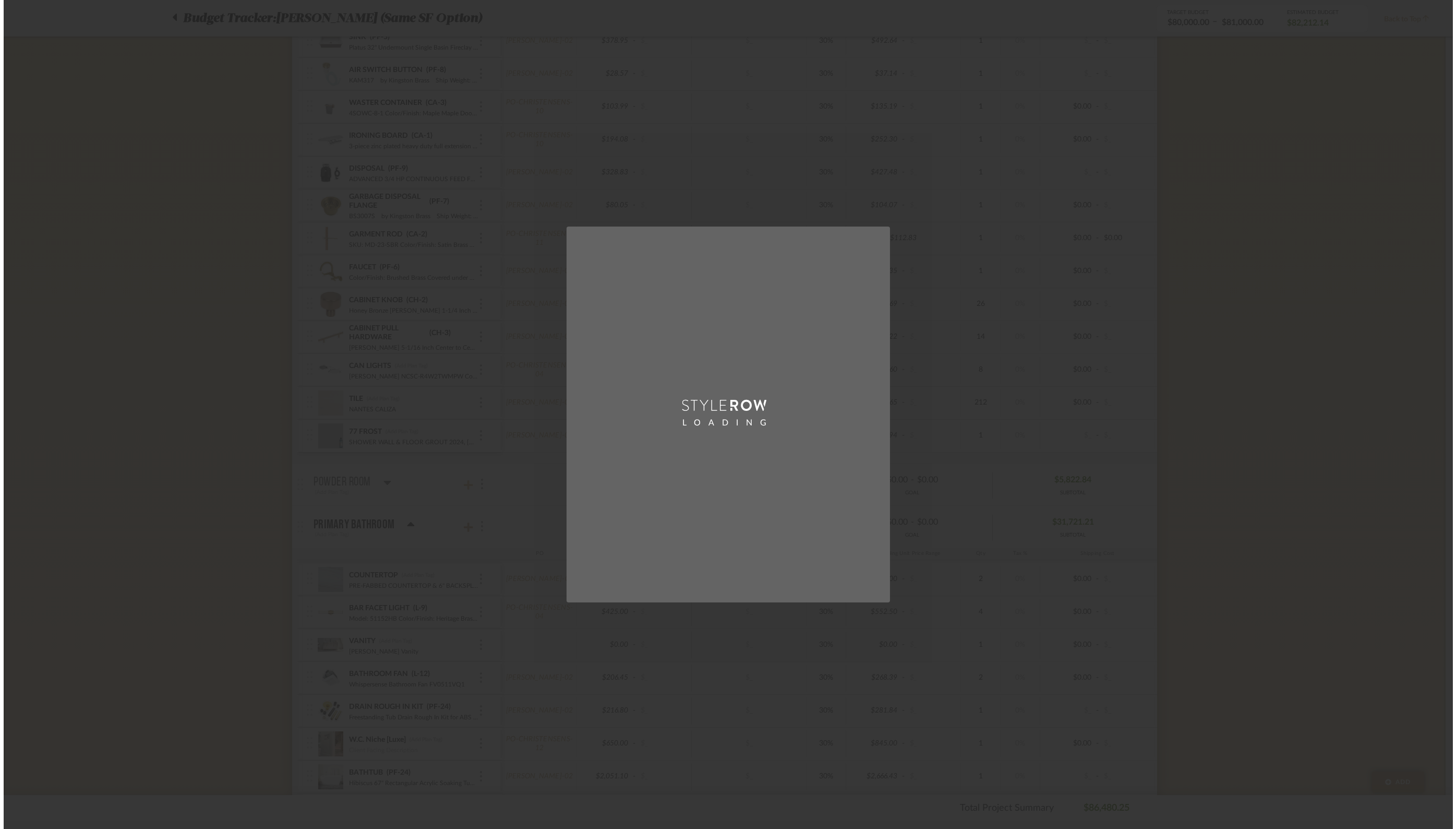
scroll to position [0, 0]
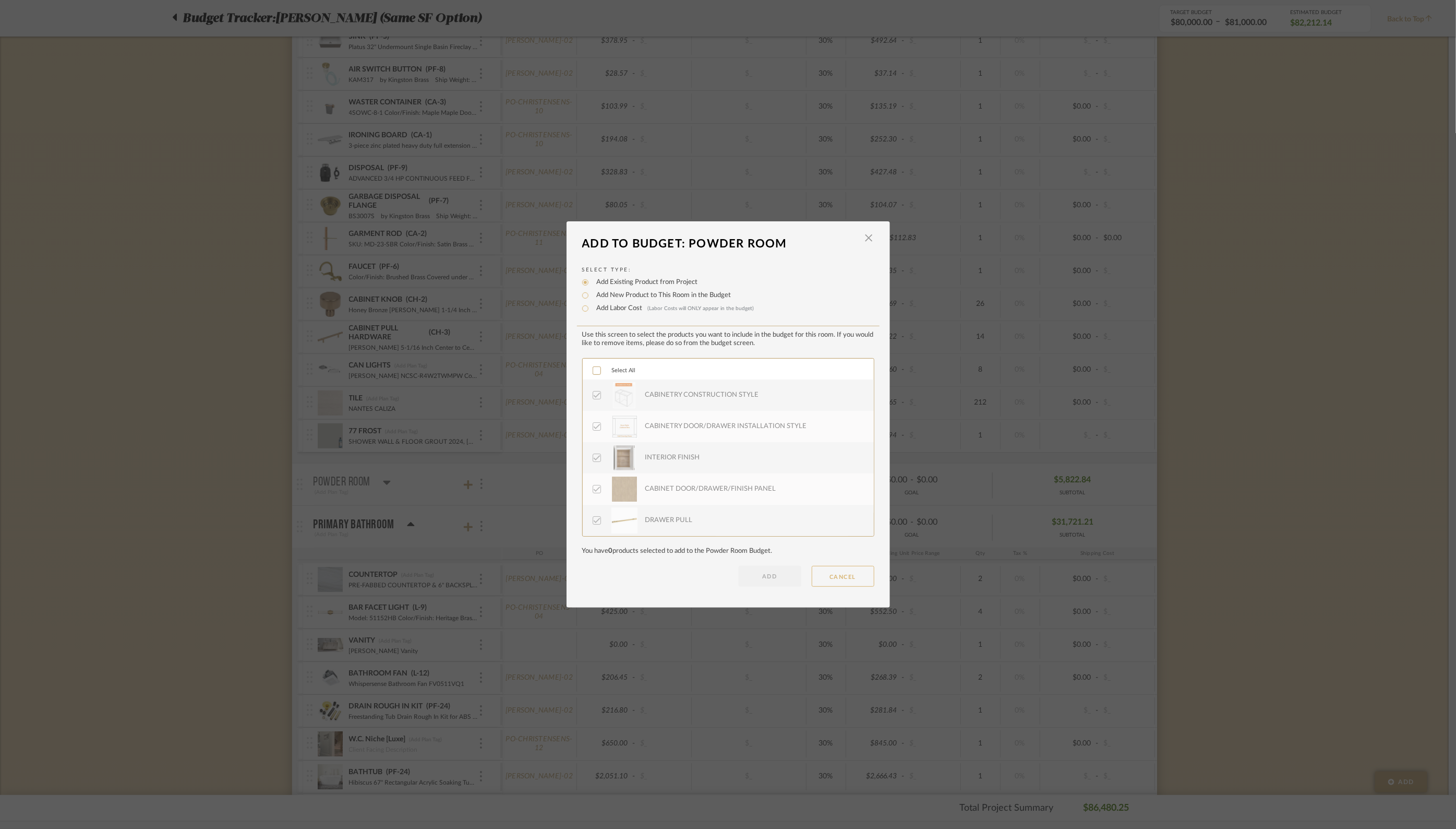
click at [839, 573] on button "CANCEL" at bounding box center [843, 576] width 63 height 21
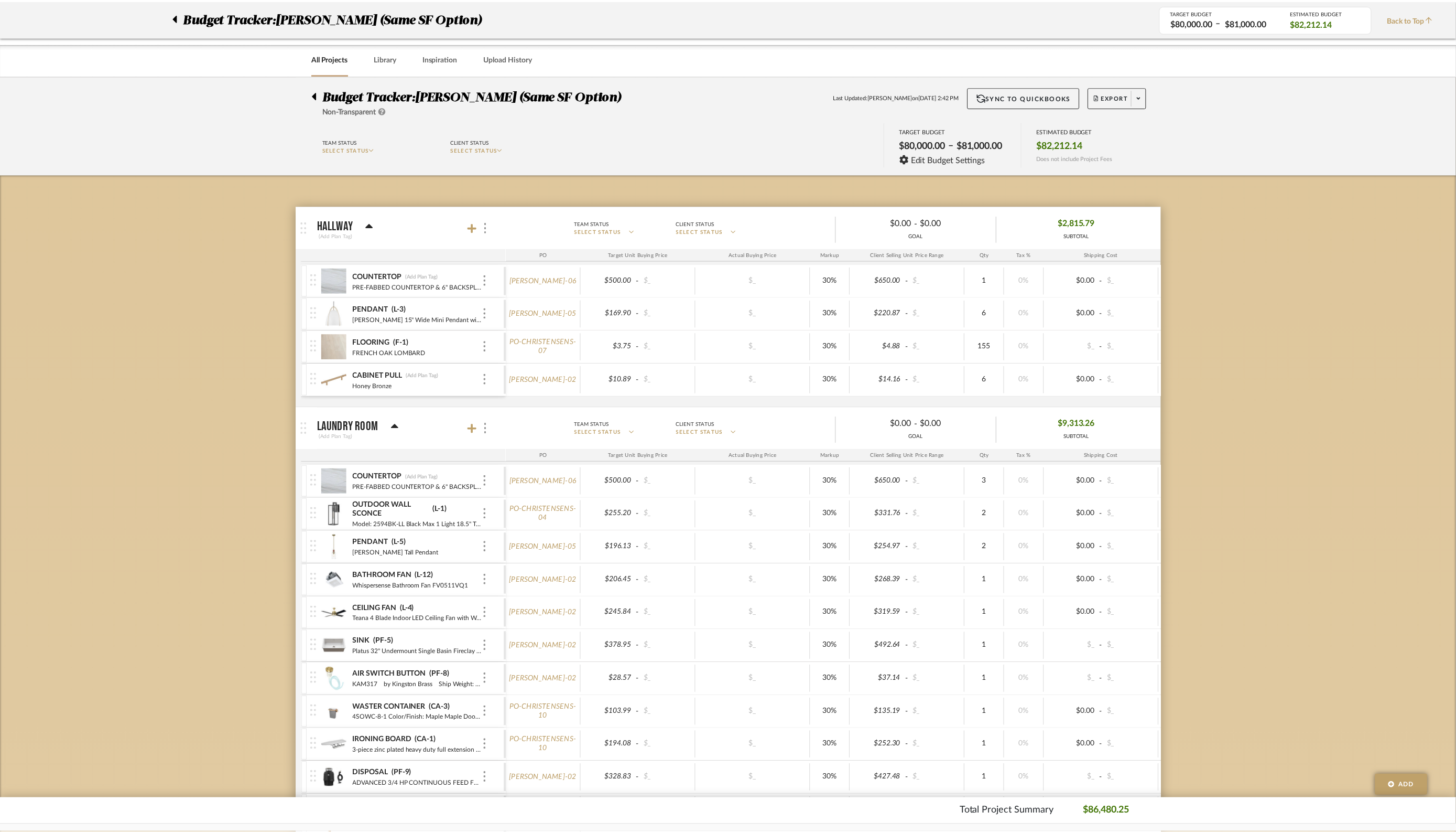
scroll to position [605, 0]
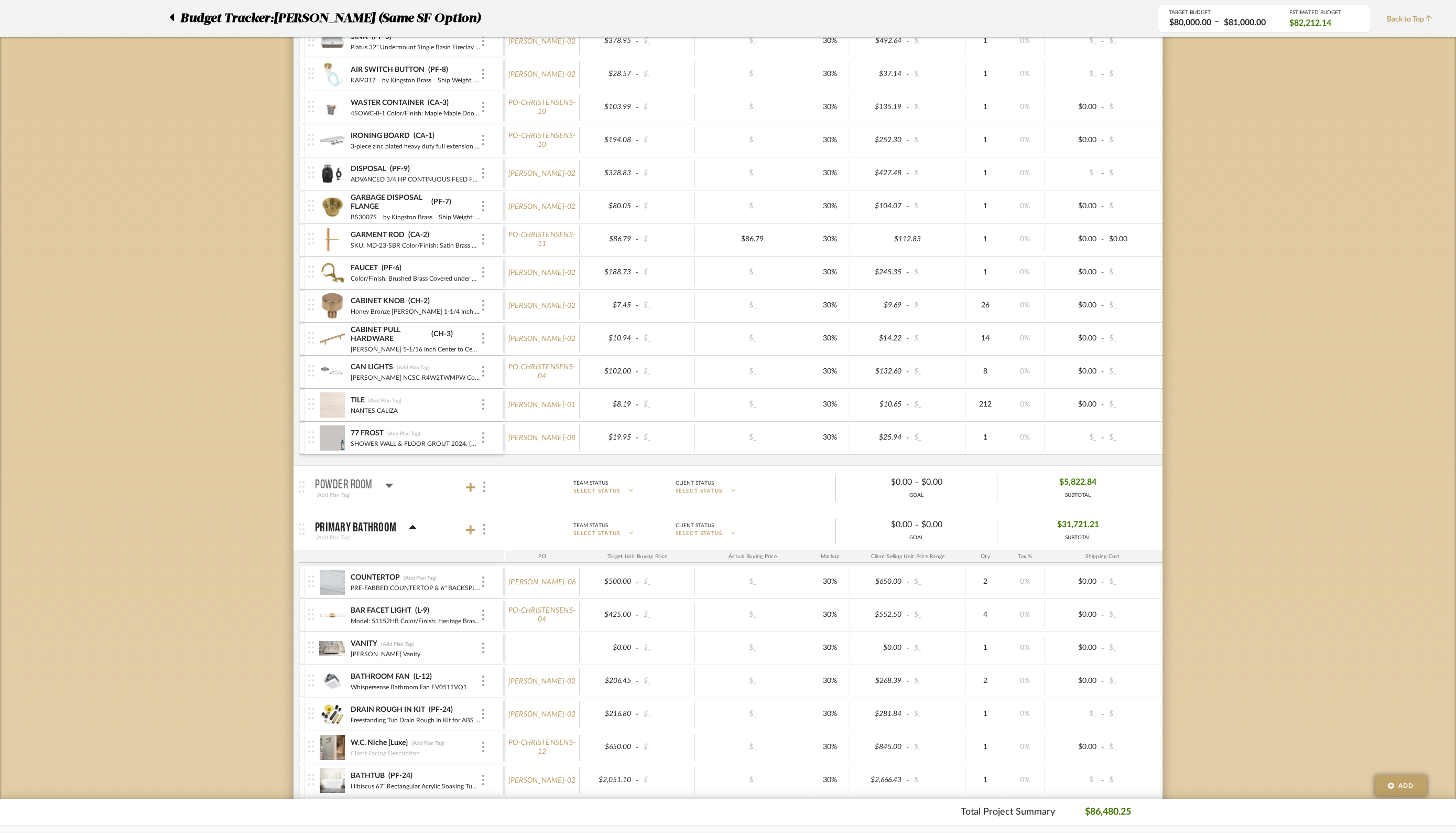
click at [391, 483] on icon at bounding box center [389, 485] width 8 height 12
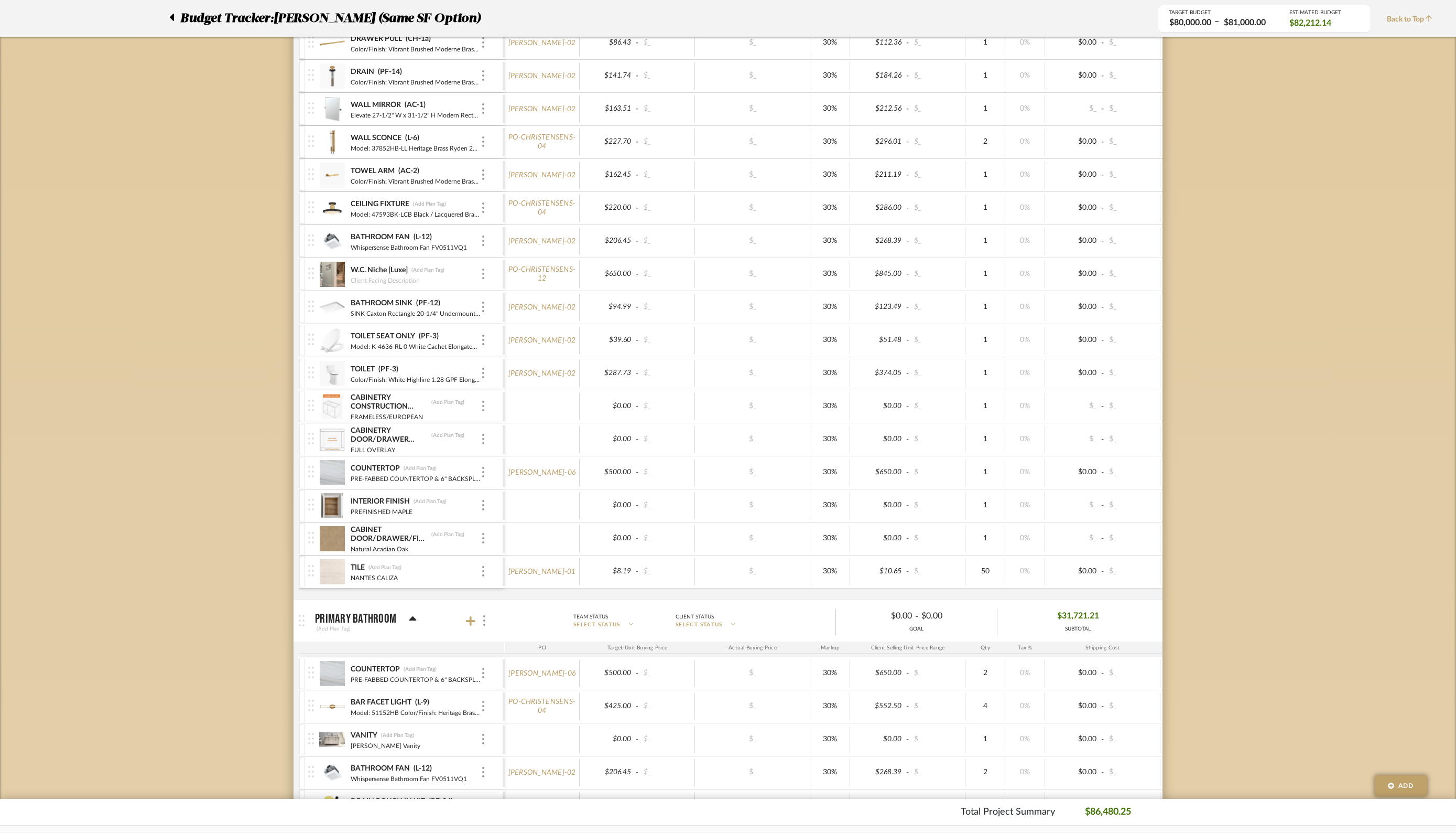
scroll to position [1237, 0]
click at [483, 400] on img at bounding box center [483, 402] width 2 height 11
click at [493, 477] on icon at bounding box center [493, 474] width 8 height 9
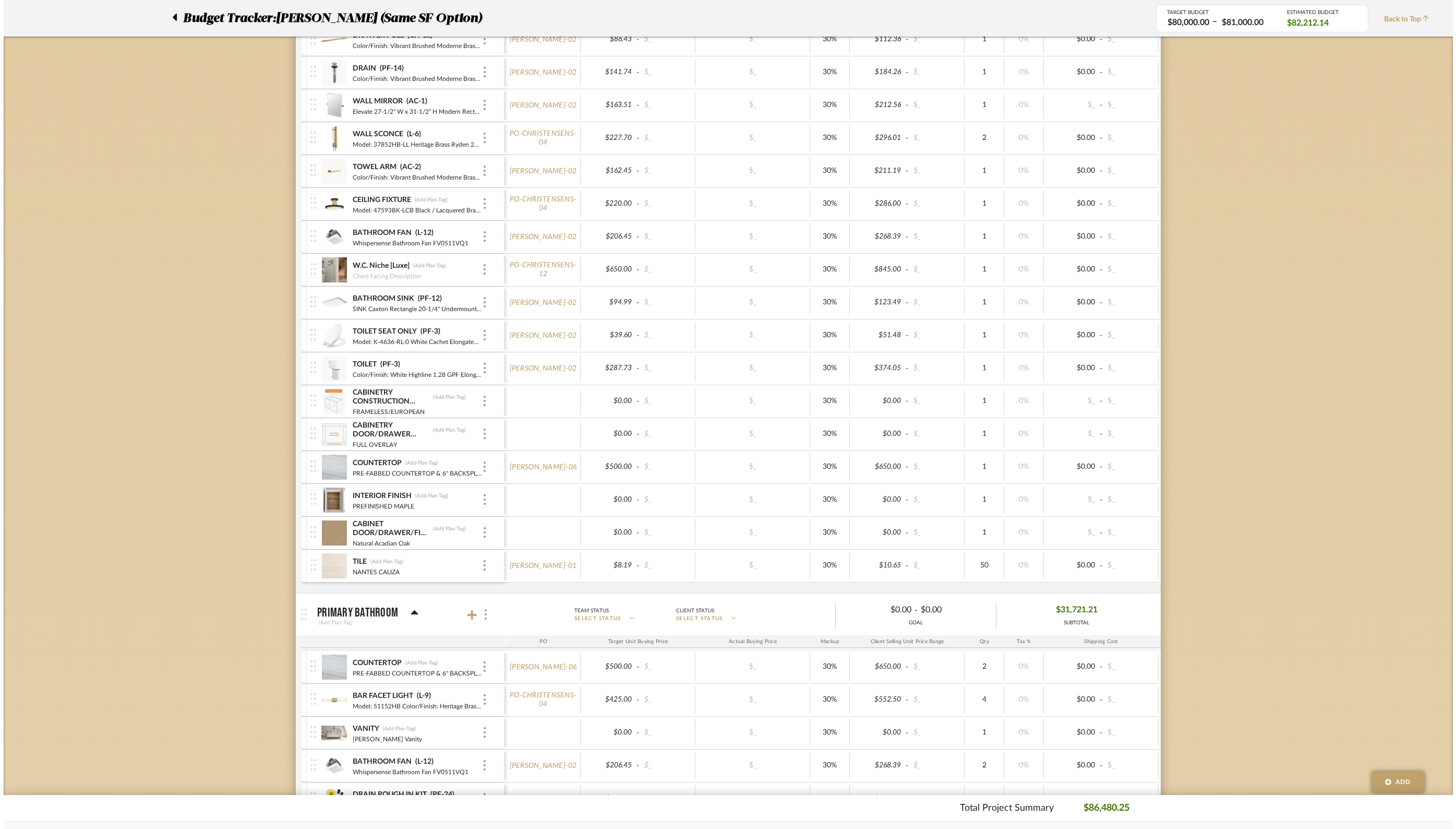
scroll to position [0, 0]
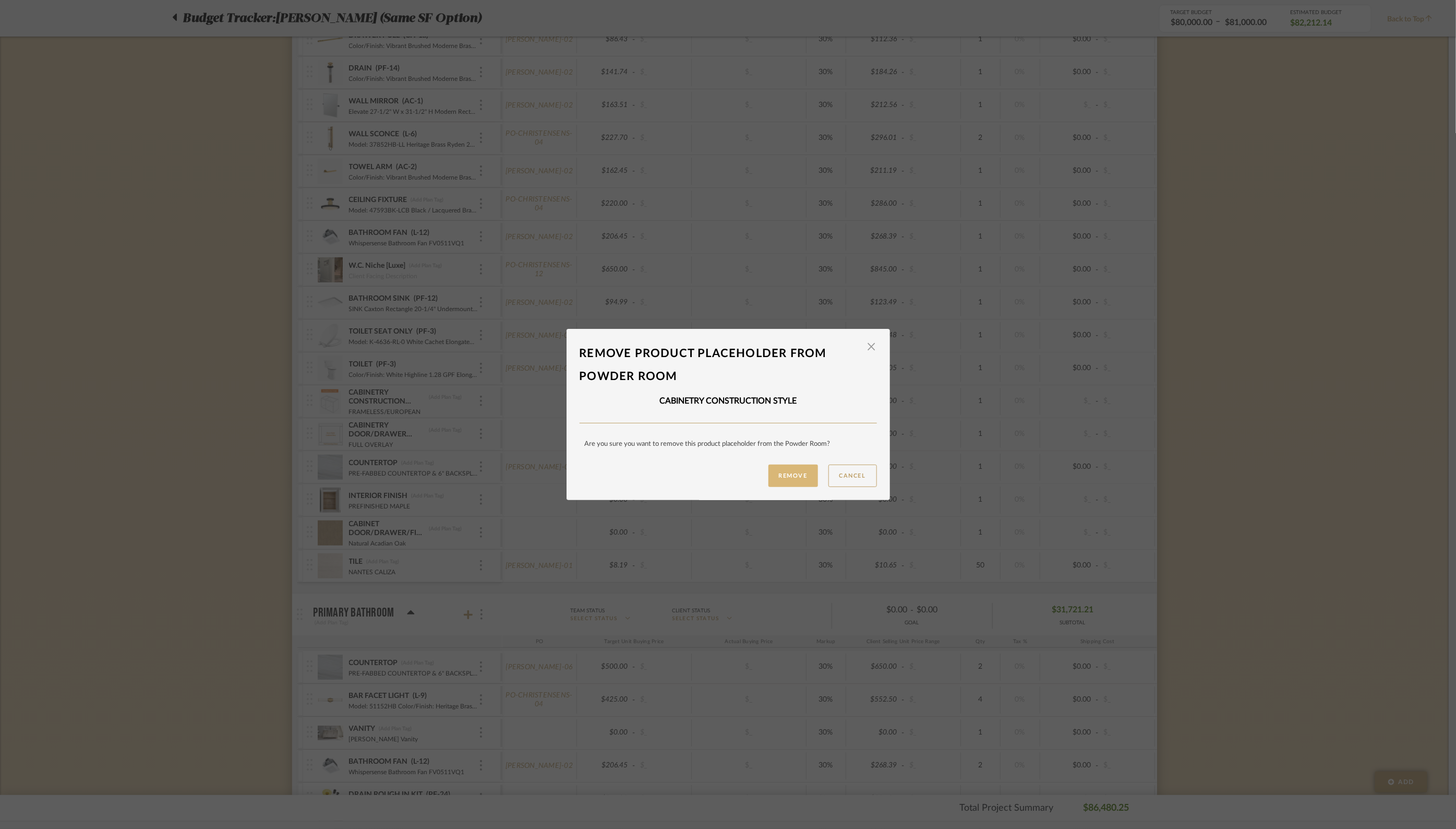
click at [785, 480] on button "Remove" at bounding box center [793, 475] width 50 height 22
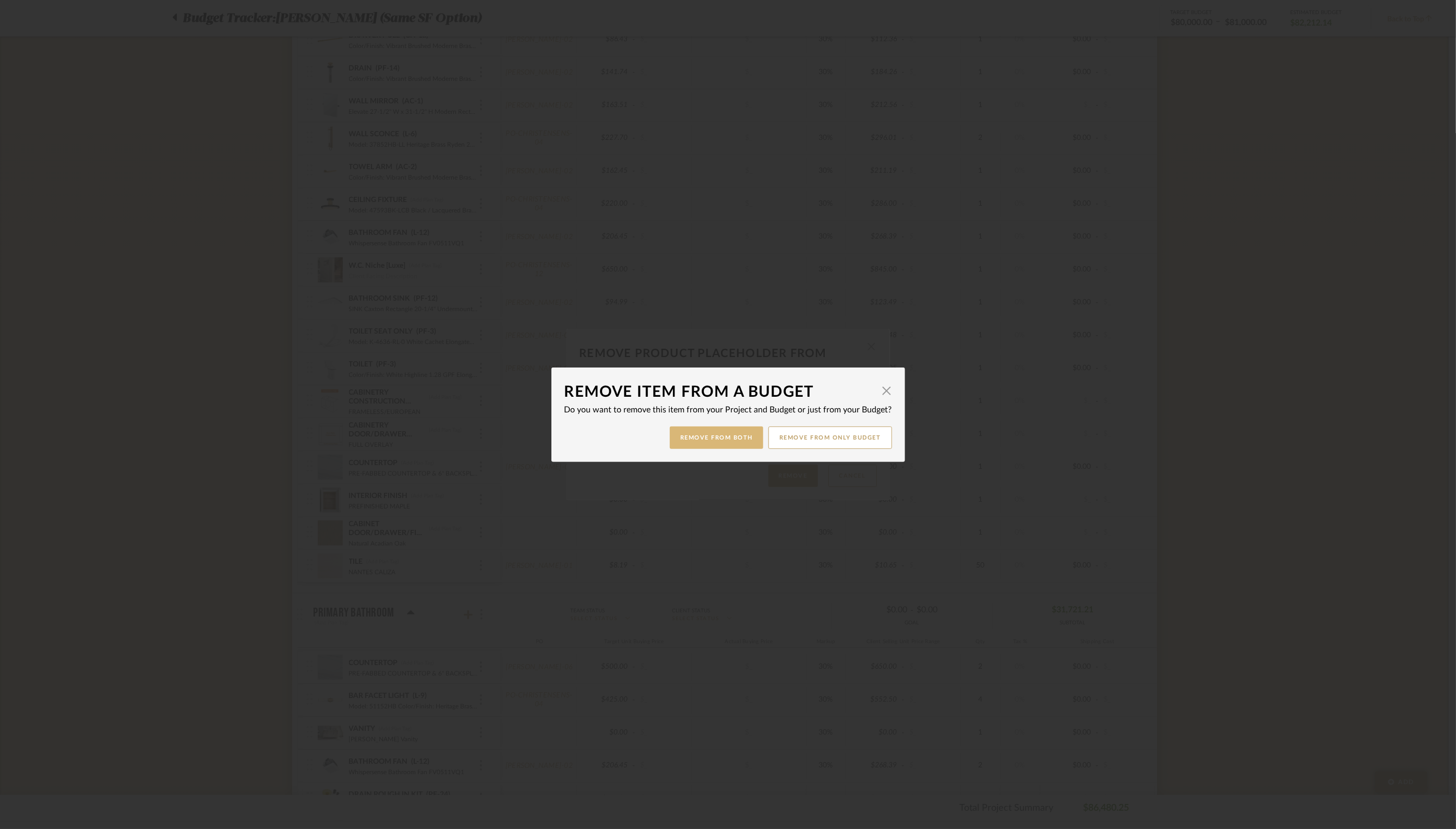
click at [688, 434] on button "Remove from Both" at bounding box center [717, 436] width 94 height 22
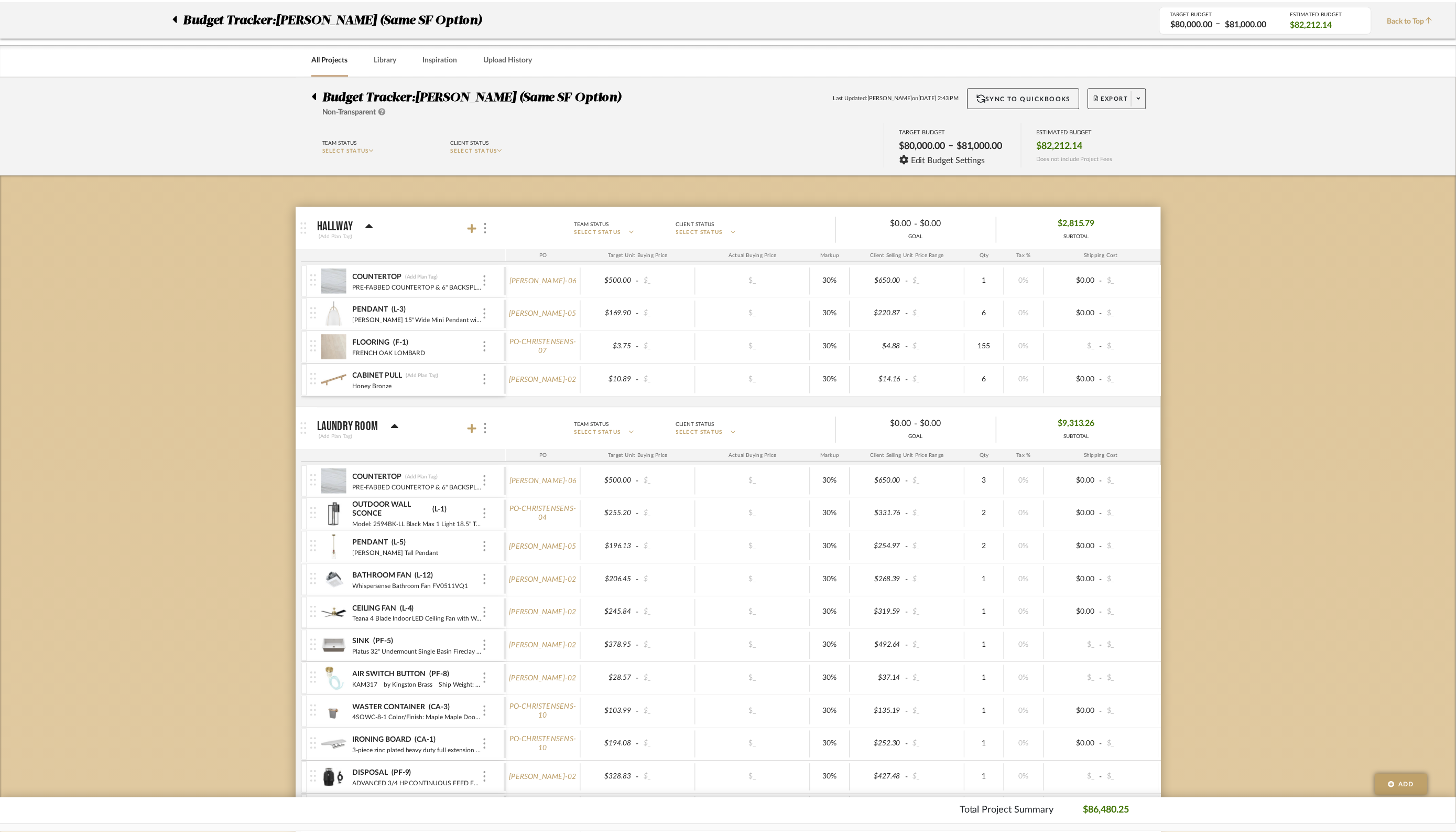
scroll to position [1237, 0]
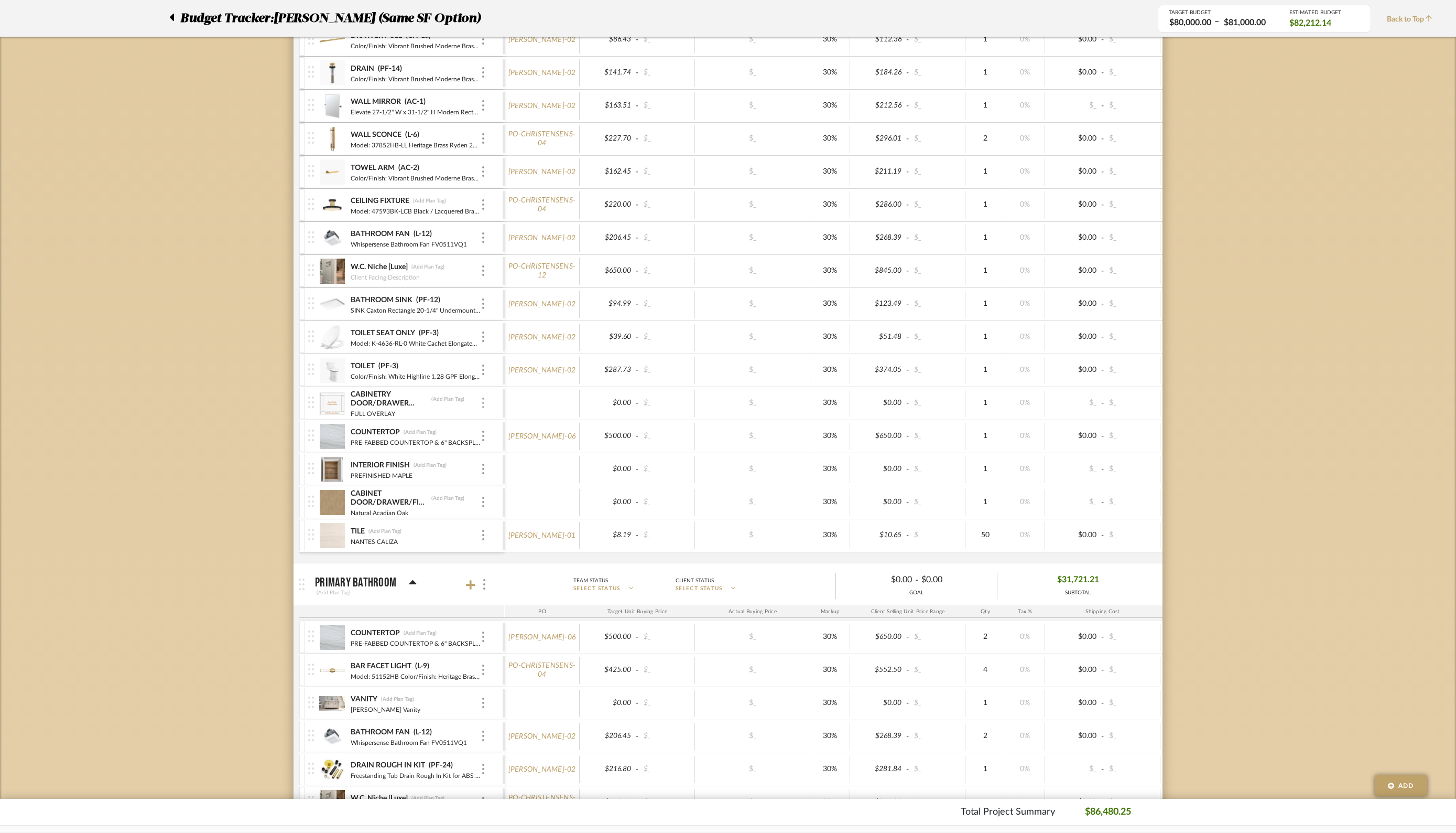
click at [481, 402] on div at bounding box center [482, 403] width 5 height 12
click at [527, 478] on span "Remove Item" at bounding box center [534, 475] width 65 height 9
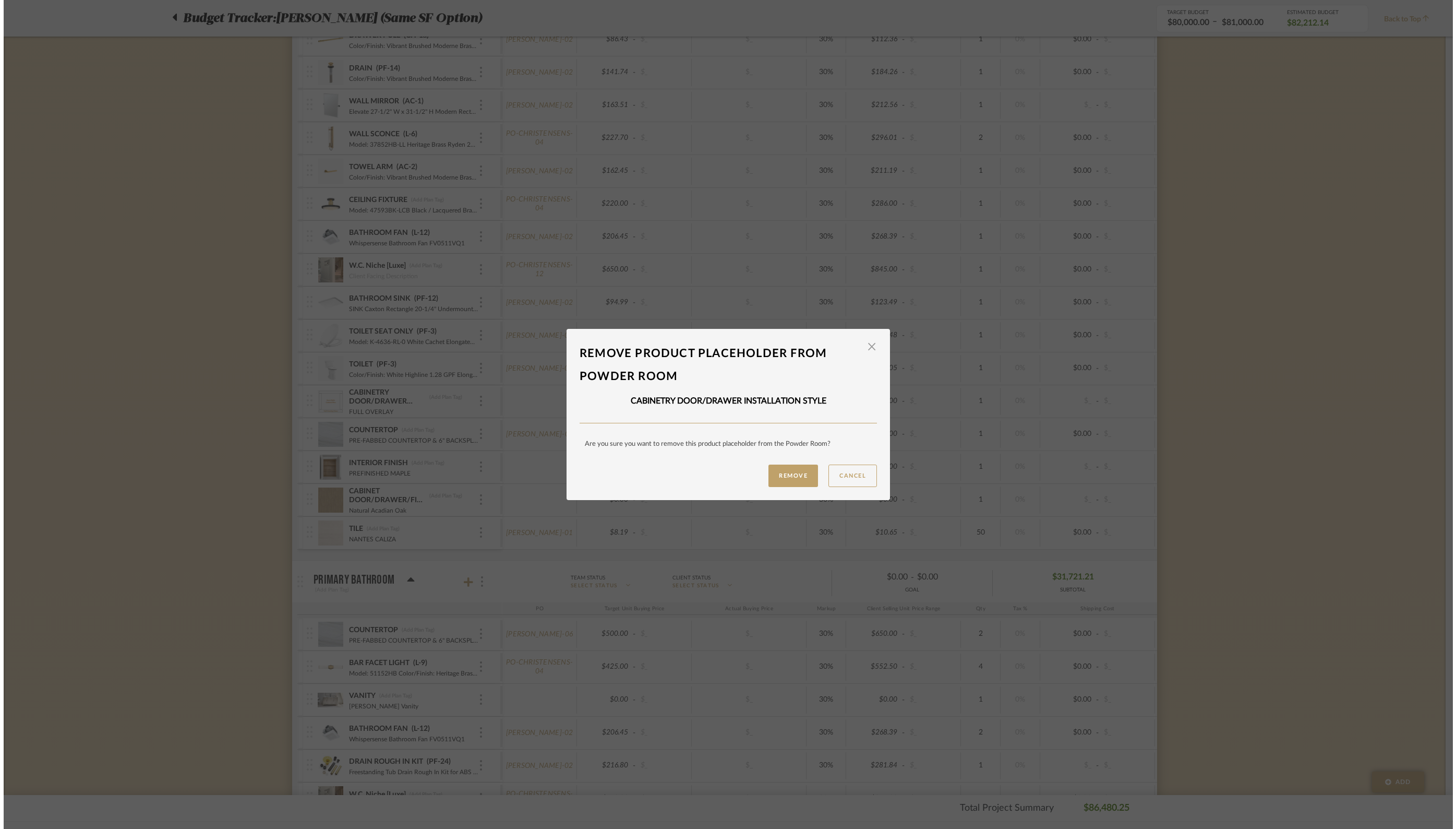
scroll to position [0, 0]
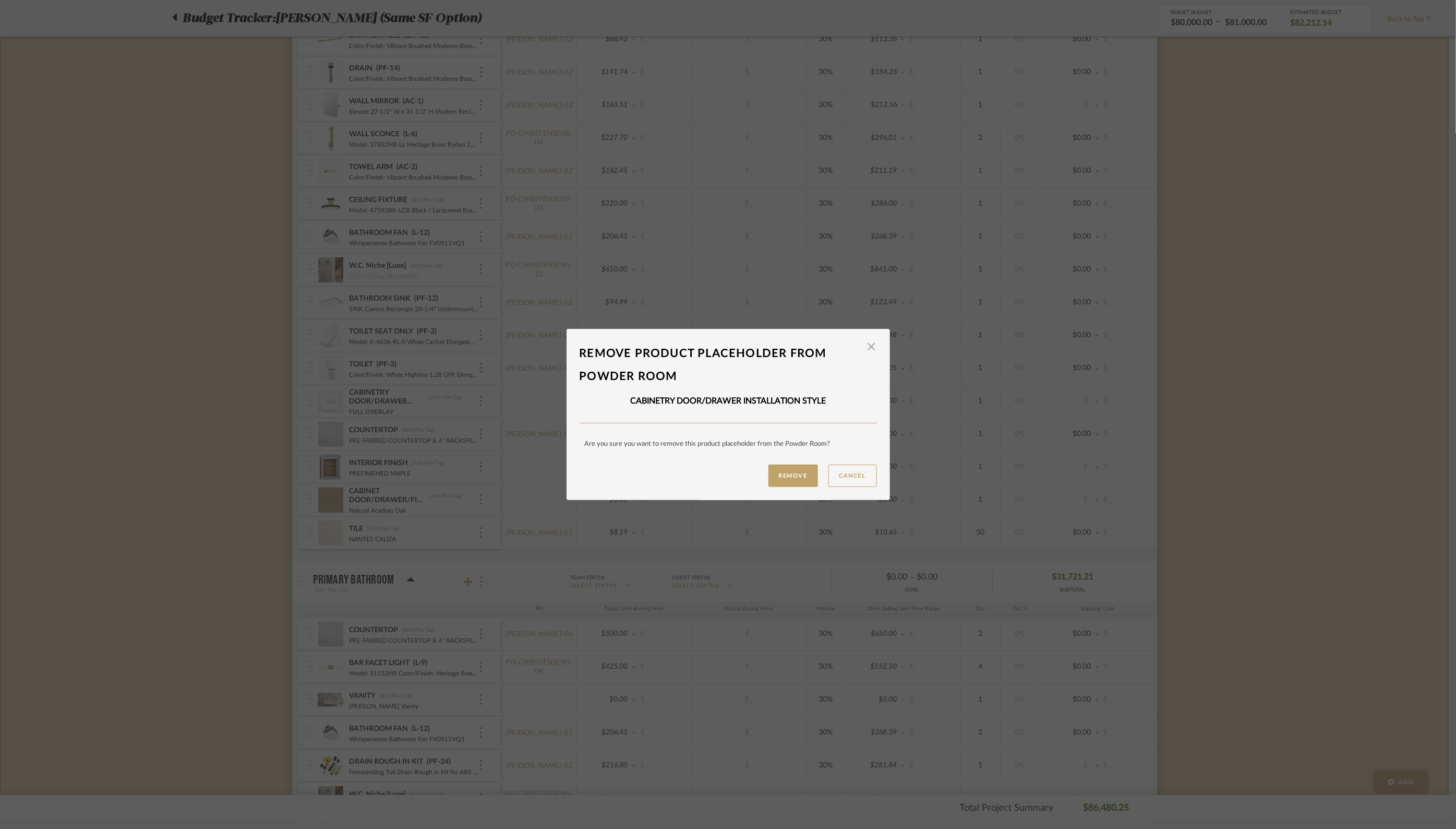
drag, startPoint x: 812, startPoint y: 479, endPoint x: 801, endPoint y: 478, distance: 11.0
click at [812, 479] on button "Remove" at bounding box center [793, 475] width 50 height 22
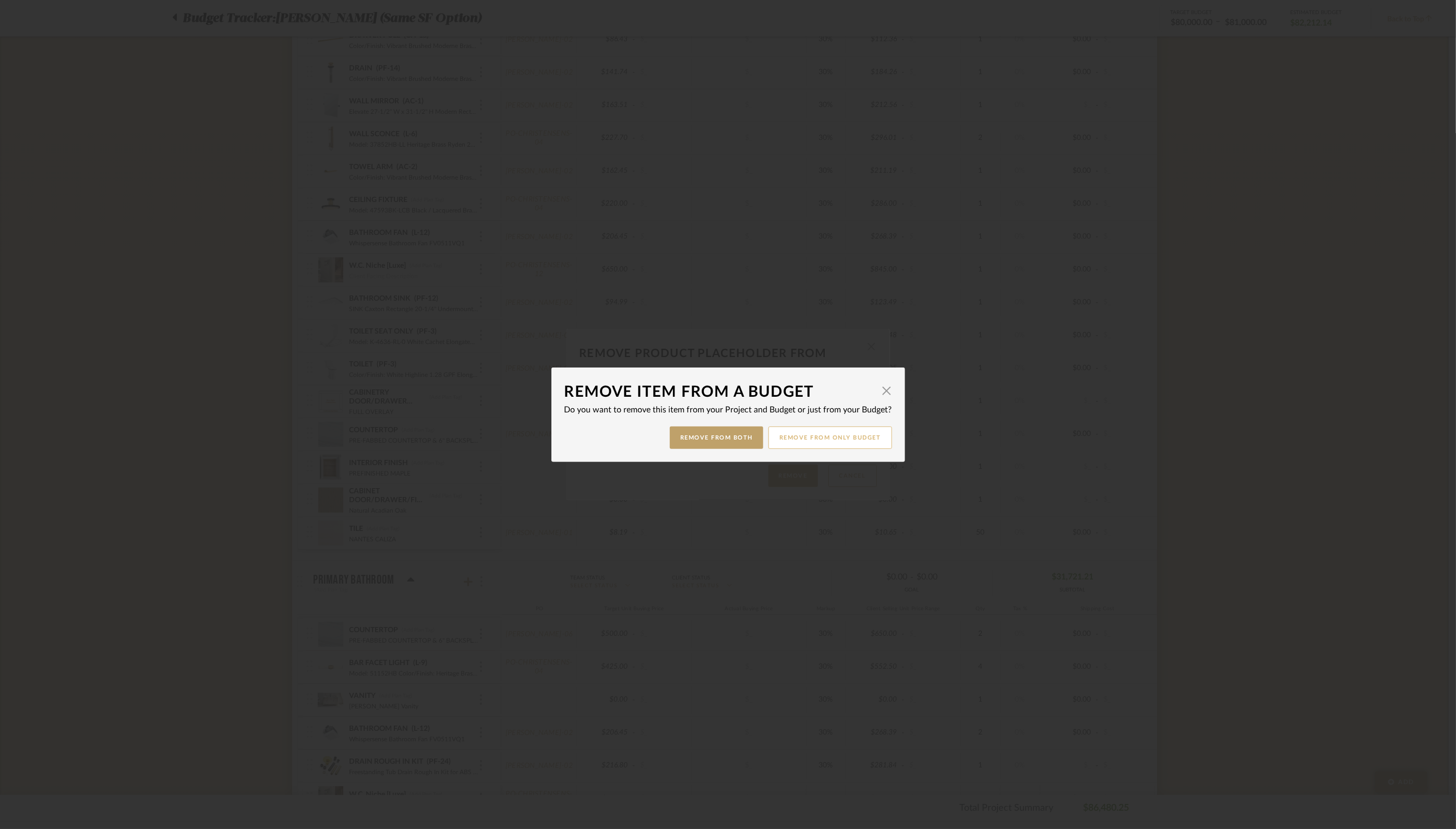
click at [834, 439] on button "Remove from only Budget" at bounding box center [831, 436] width 124 height 22
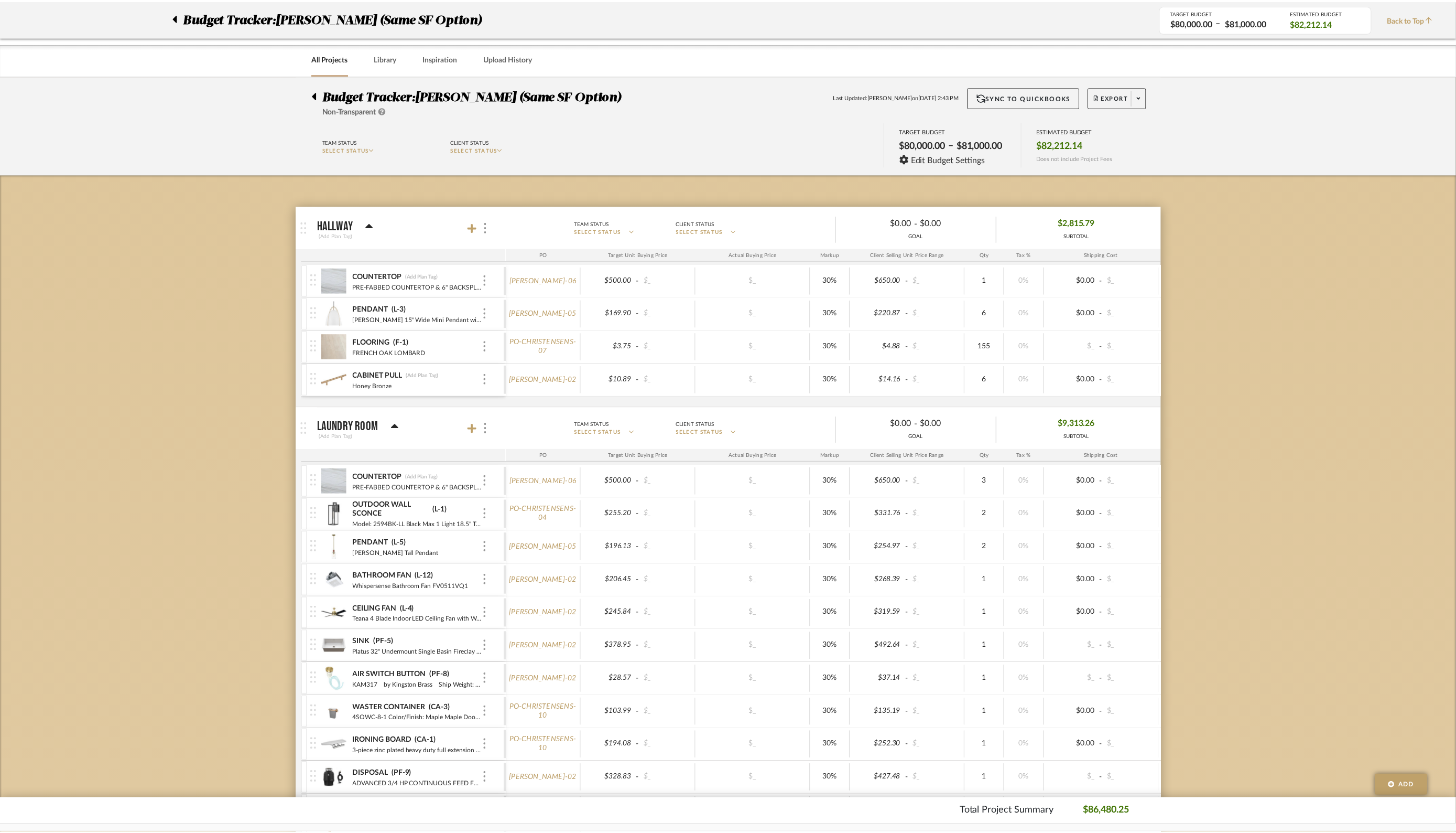
scroll to position [1237, 0]
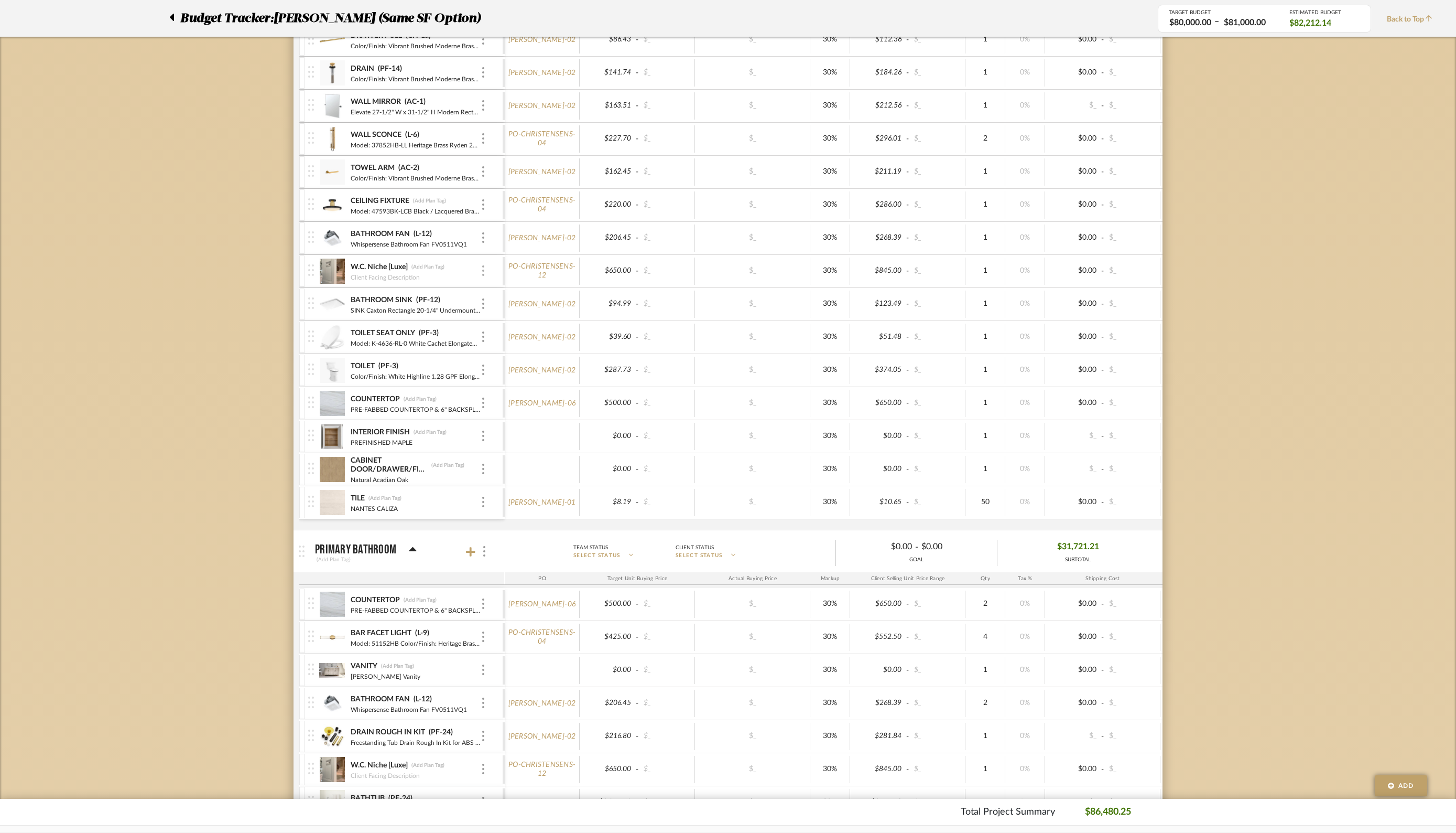
click at [485, 266] on div at bounding box center [482, 272] width 5 height 12
click at [526, 338] on button "Remove Item" at bounding box center [528, 344] width 94 height 25
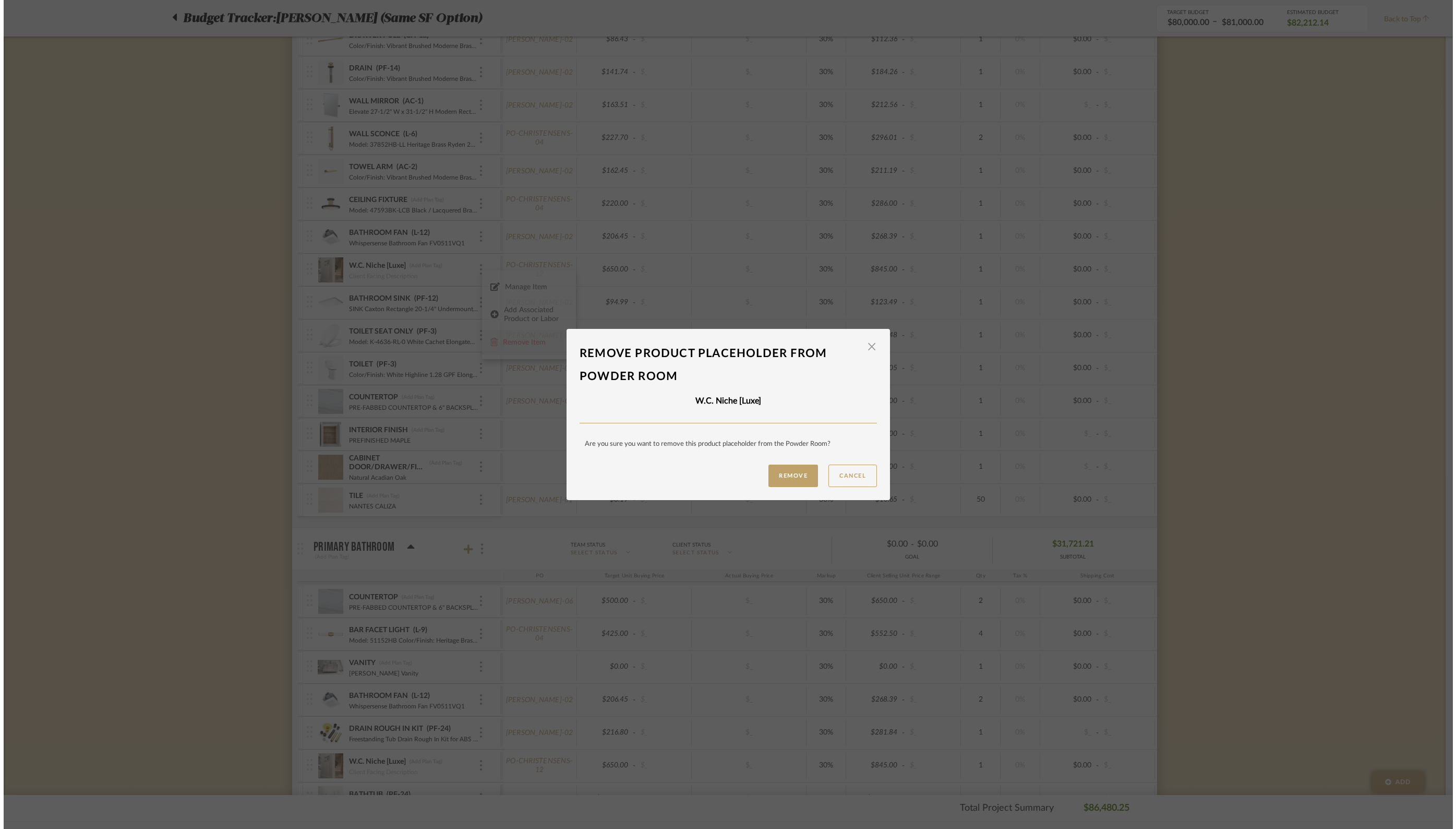
scroll to position [0, 0]
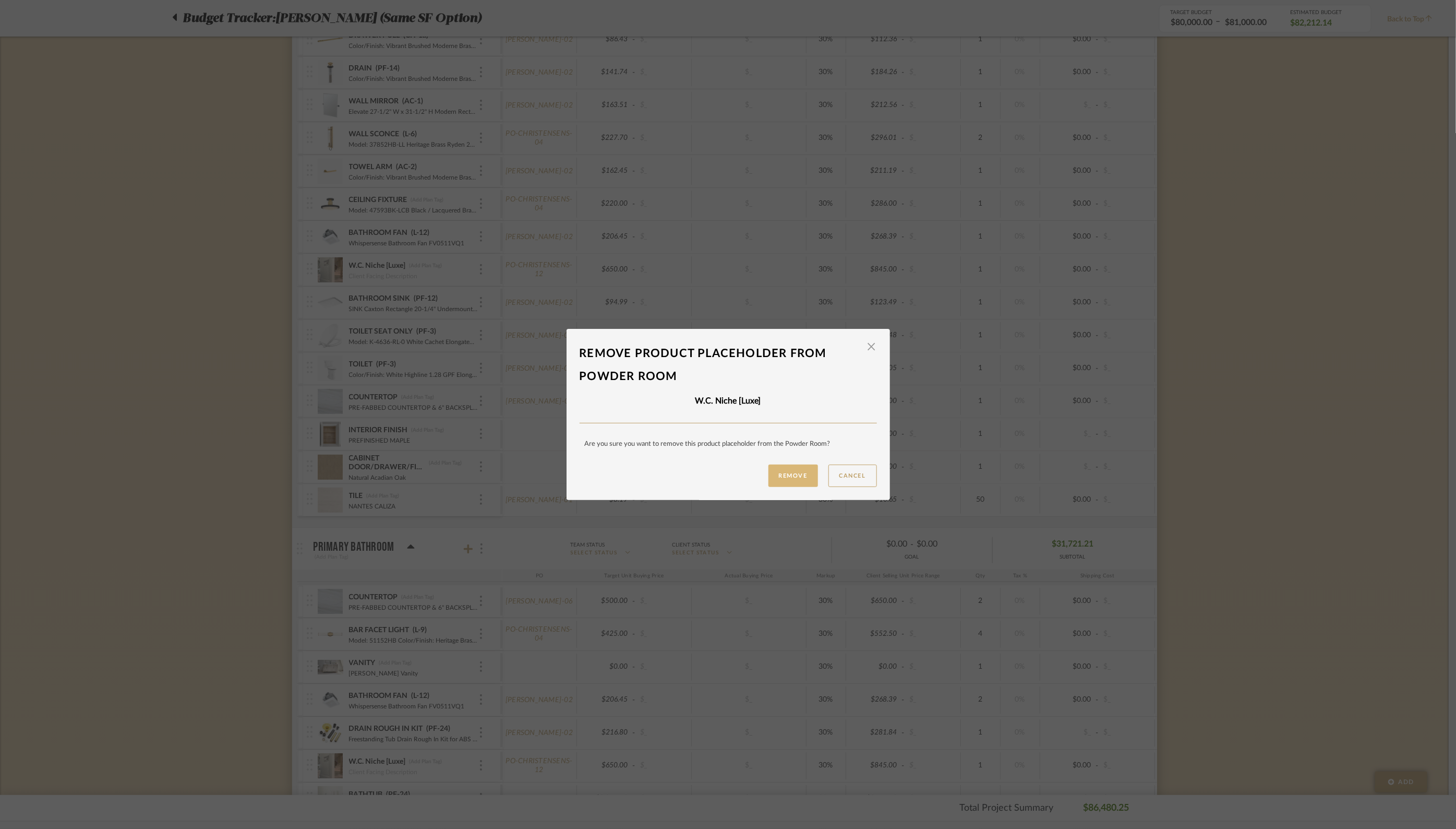
click at [789, 473] on button "Remove" at bounding box center [793, 475] width 50 height 22
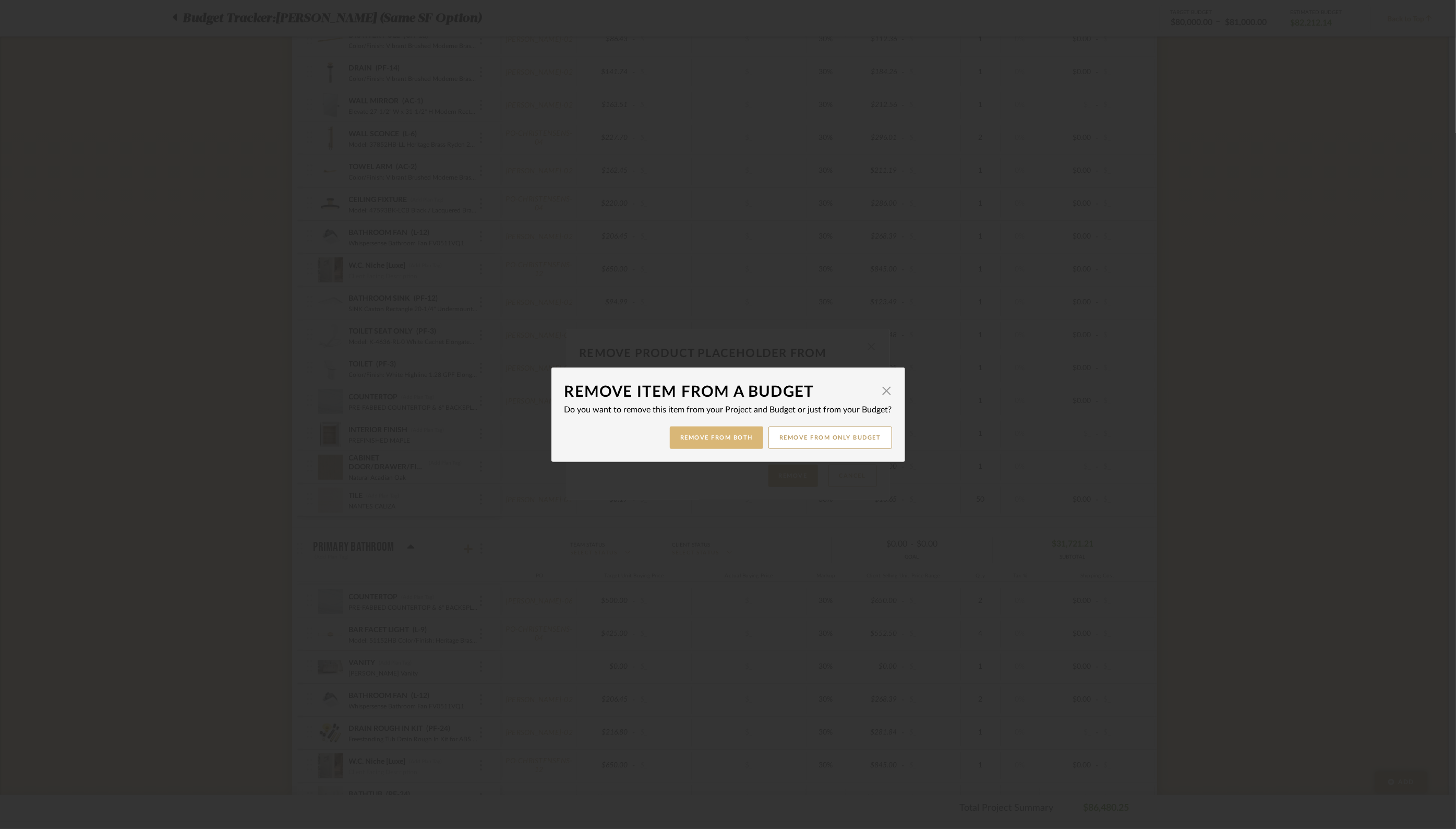
click at [694, 434] on button "Remove from Both" at bounding box center [717, 436] width 94 height 22
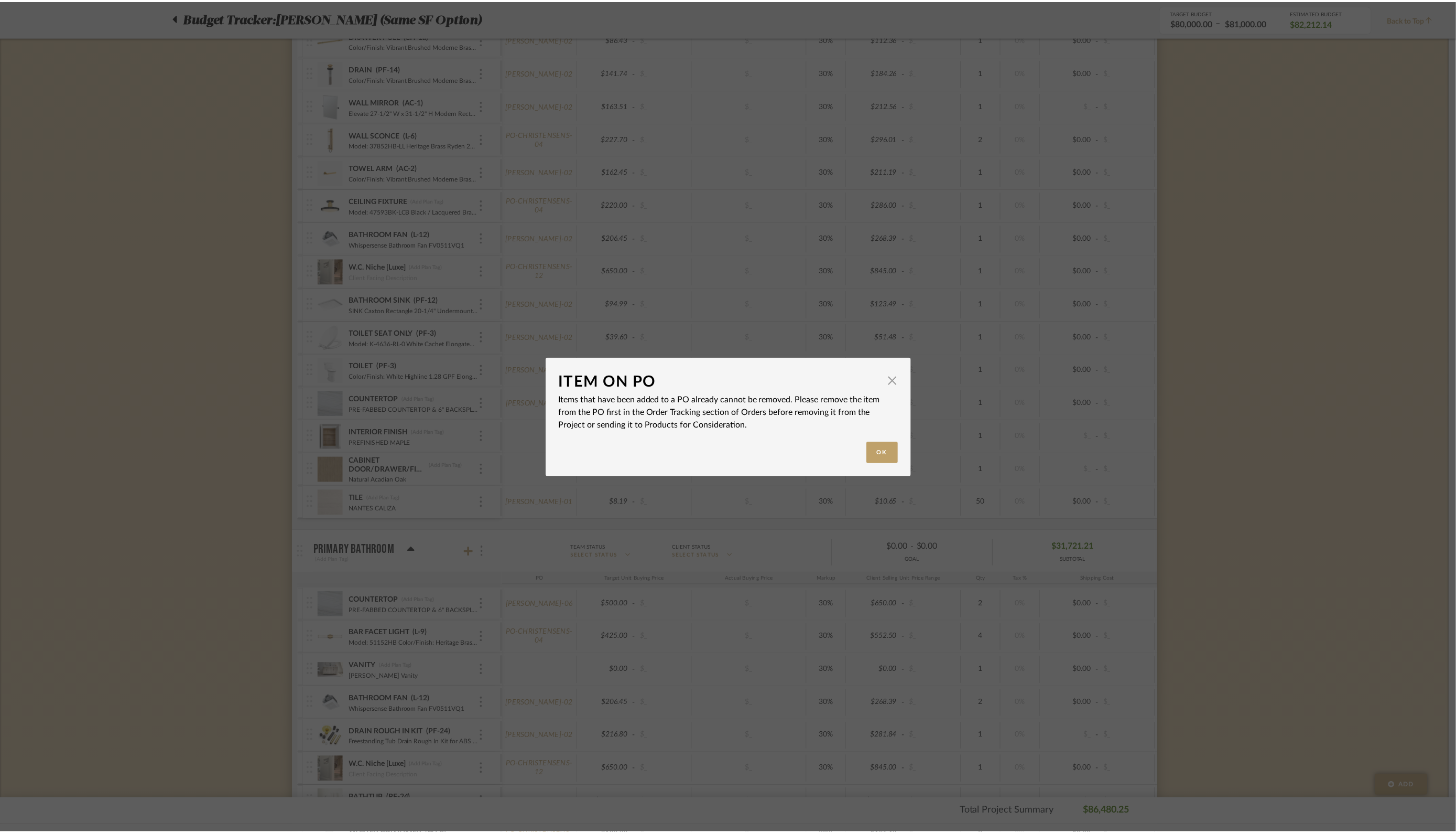
scroll to position [1237, 0]
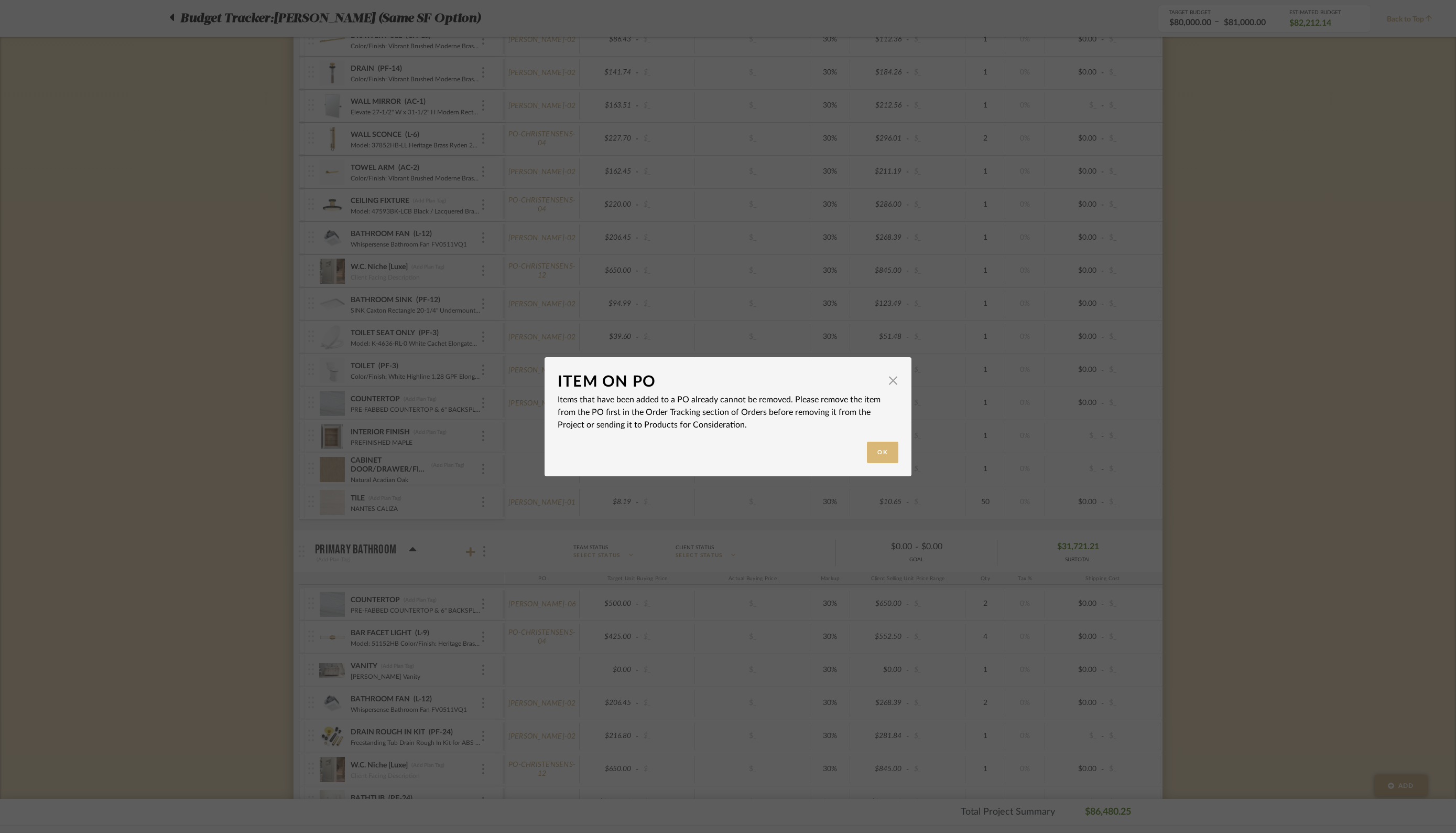
click at [884, 450] on button "Ok" at bounding box center [882, 452] width 32 height 21
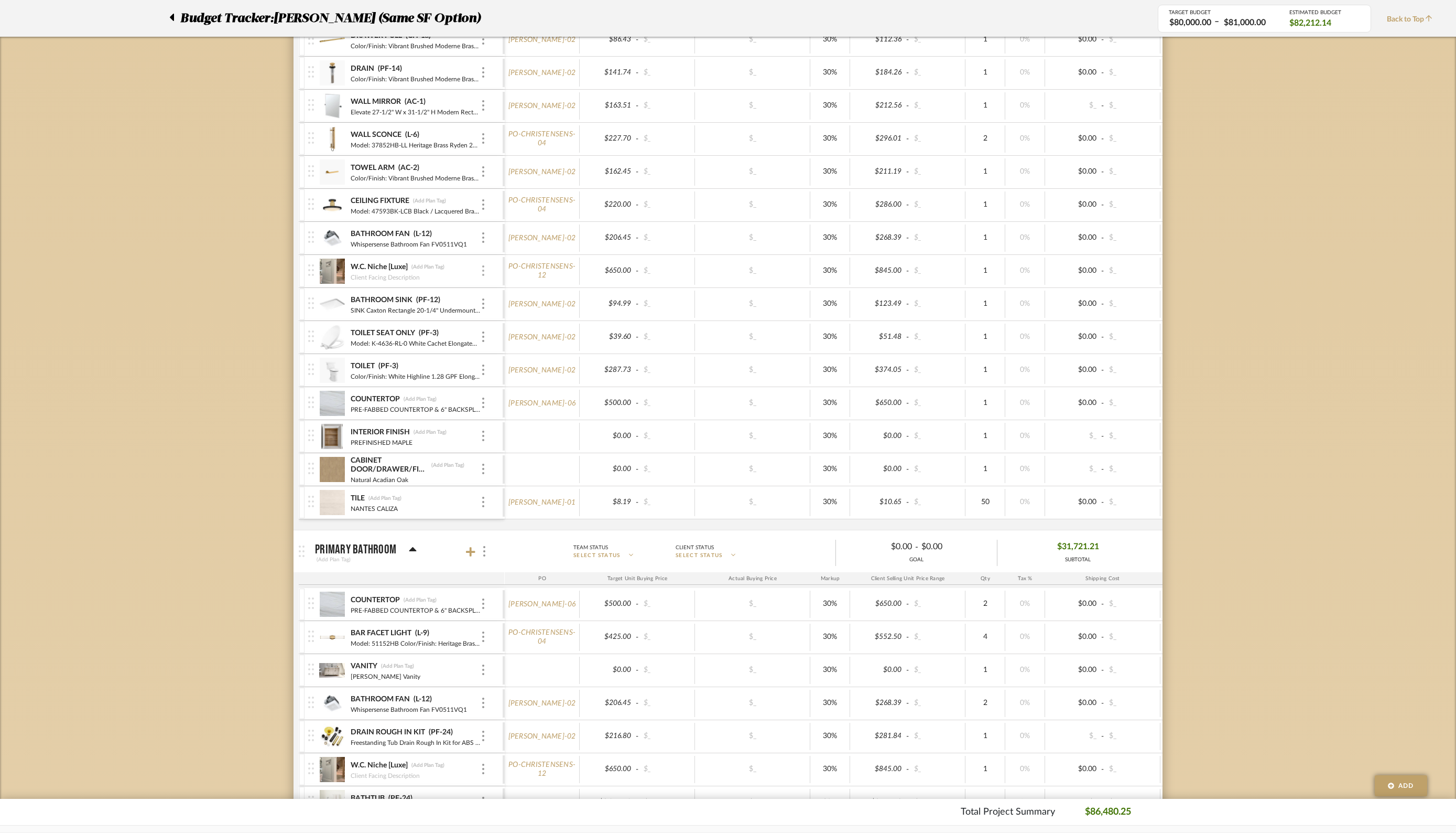
click at [485, 268] on div at bounding box center [482, 272] width 5 height 12
click at [498, 345] on span "Remove Item" at bounding box center [528, 344] width 78 height 10
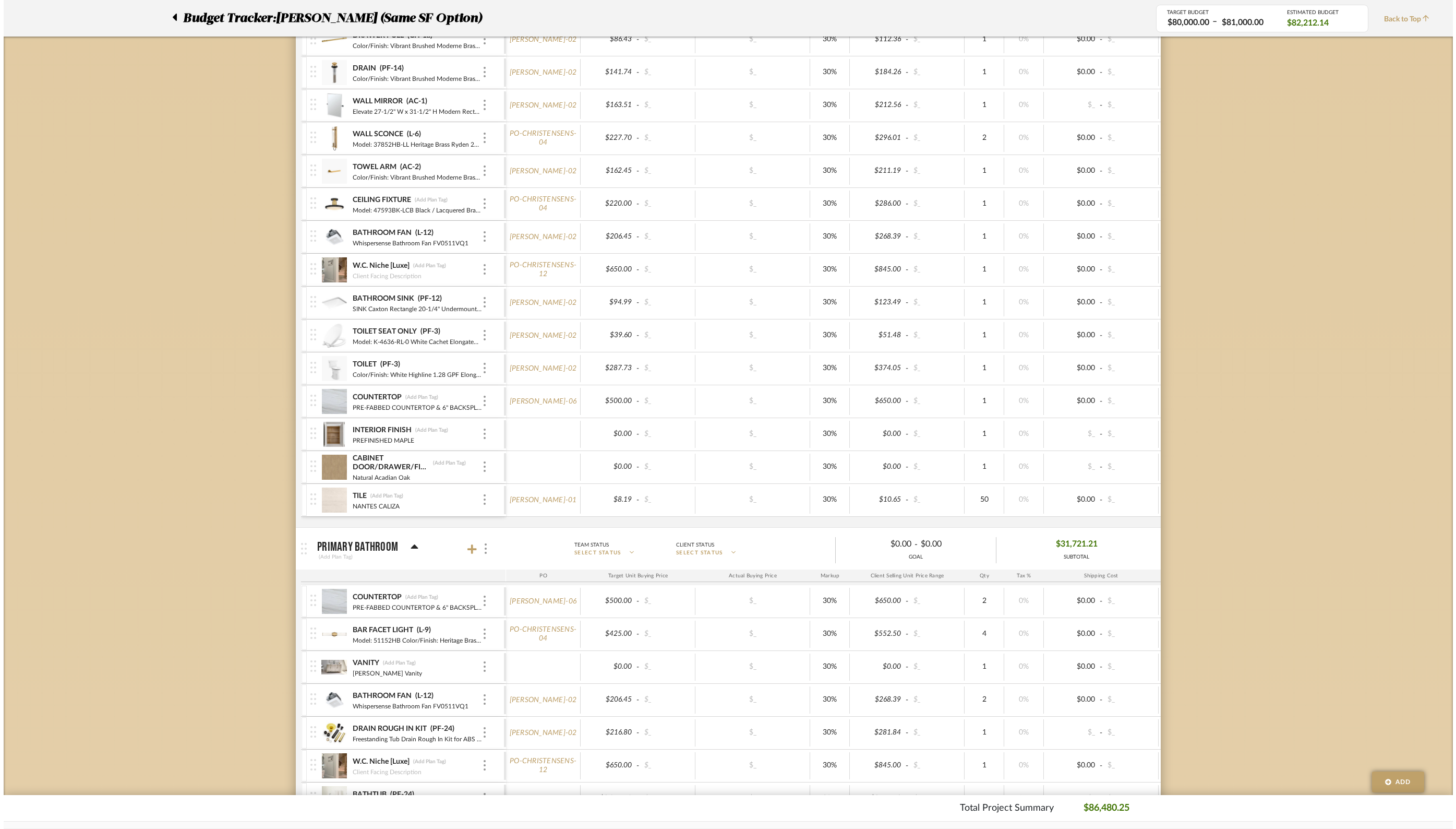
scroll to position [0, 0]
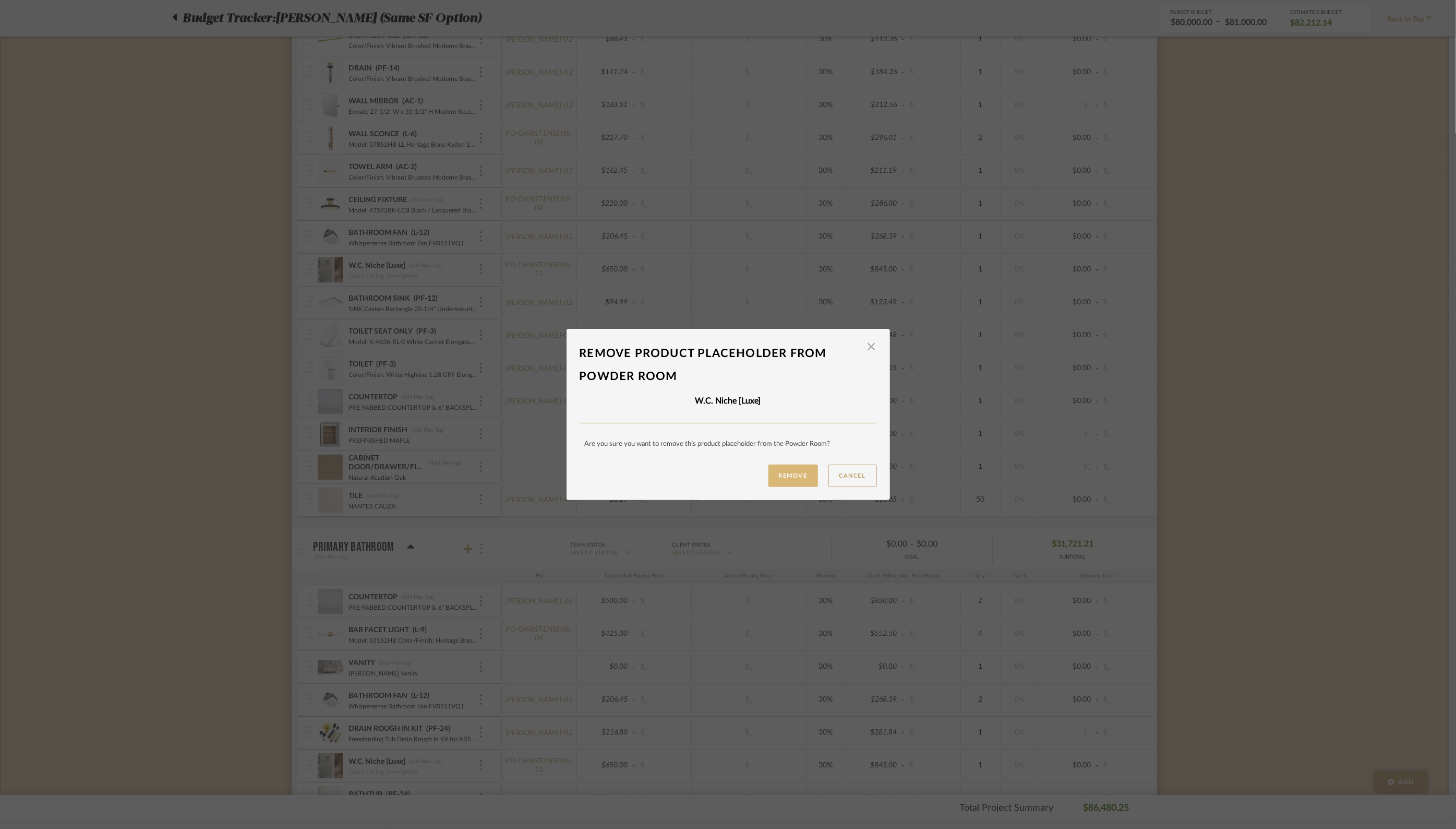
click at [792, 477] on button "Remove" at bounding box center [793, 475] width 50 height 22
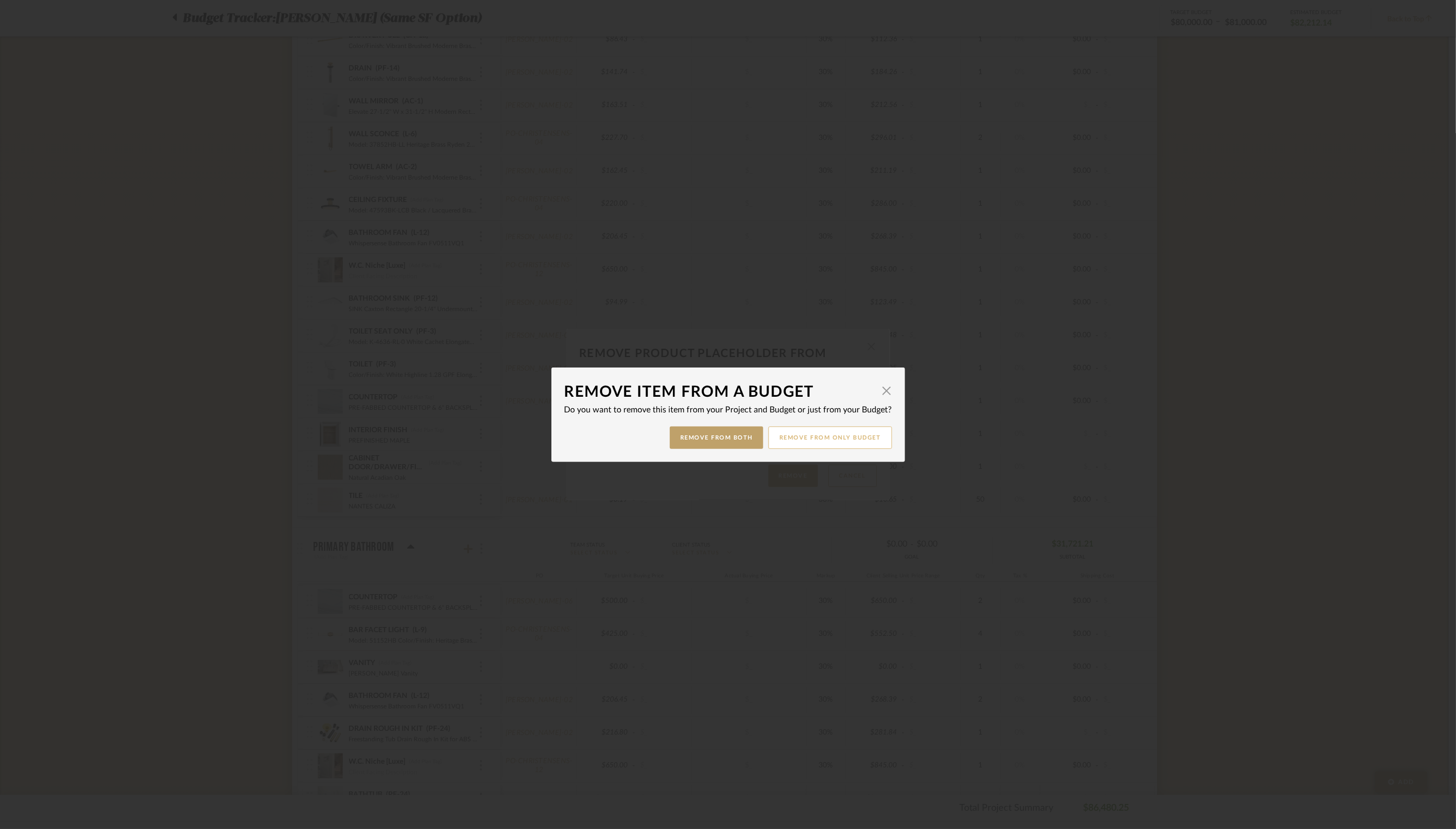
click at [844, 439] on button "Remove from only Budget" at bounding box center [831, 436] width 124 height 22
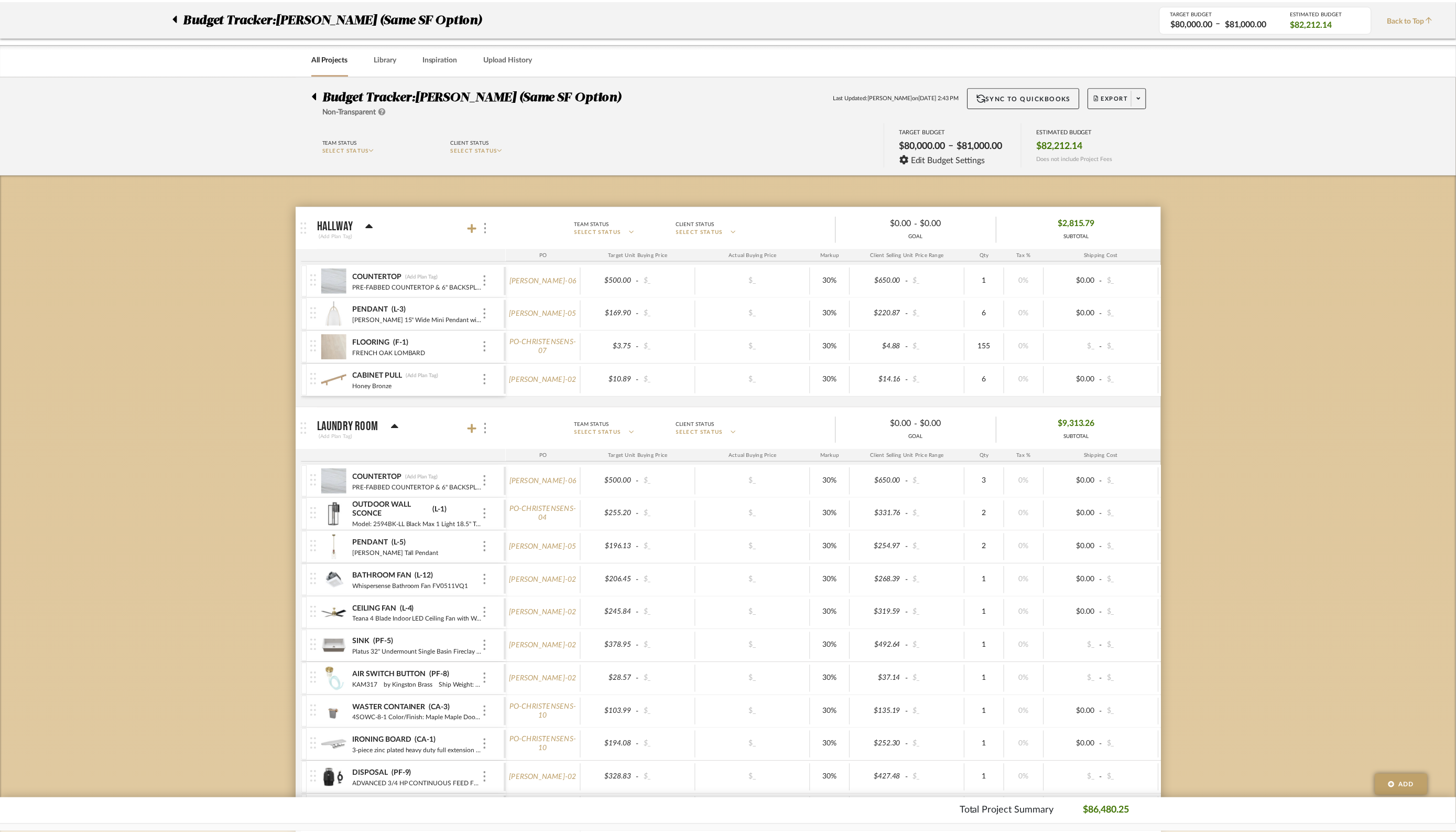
scroll to position [1237, 0]
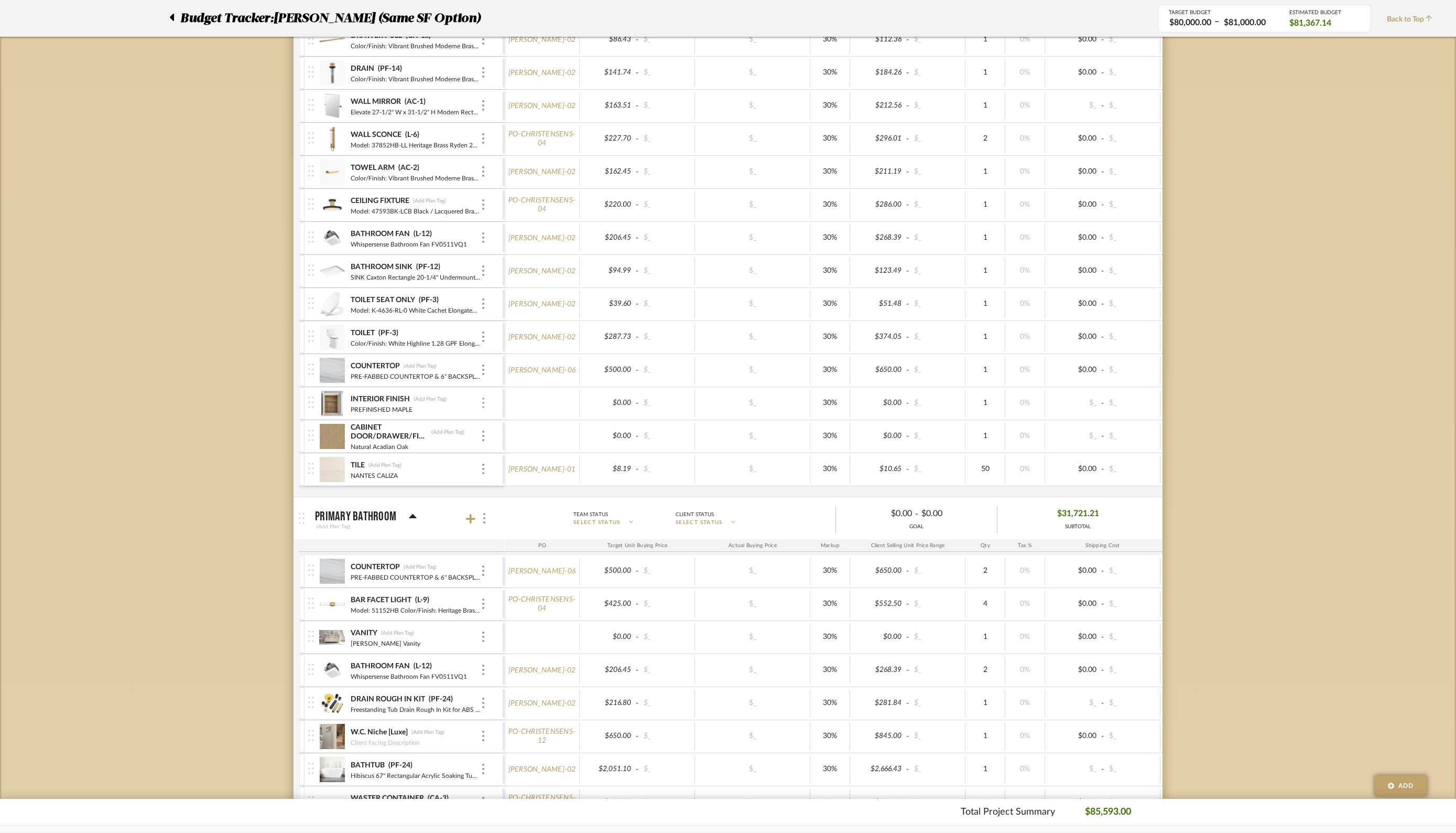
click at [483, 402] on img at bounding box center [483, 402] width 2 height 11
click at [497, 476] on span "Remove Item" at bounding box center [528, 475] width 78 height 10
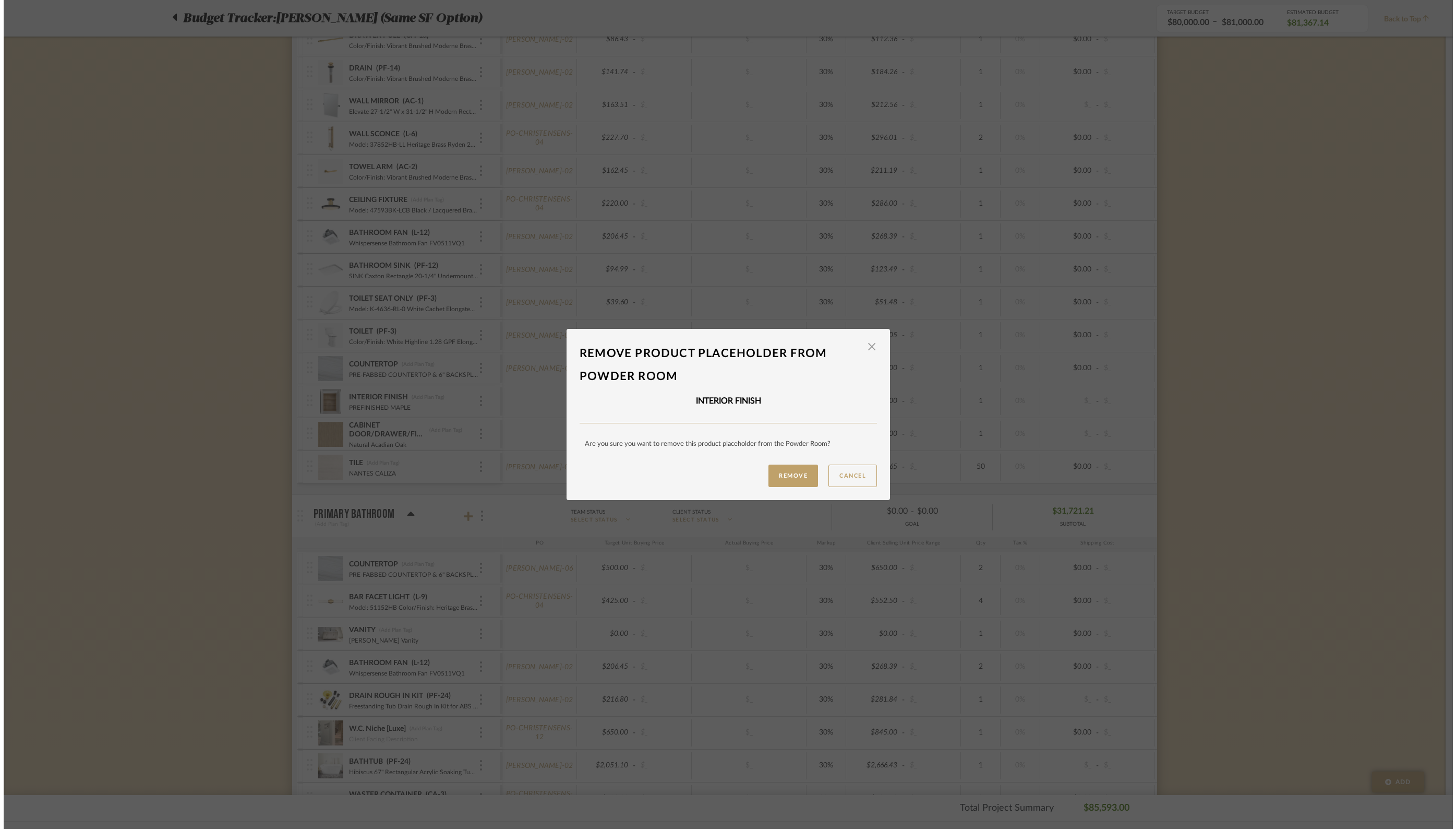
scroll to position [0, 0]
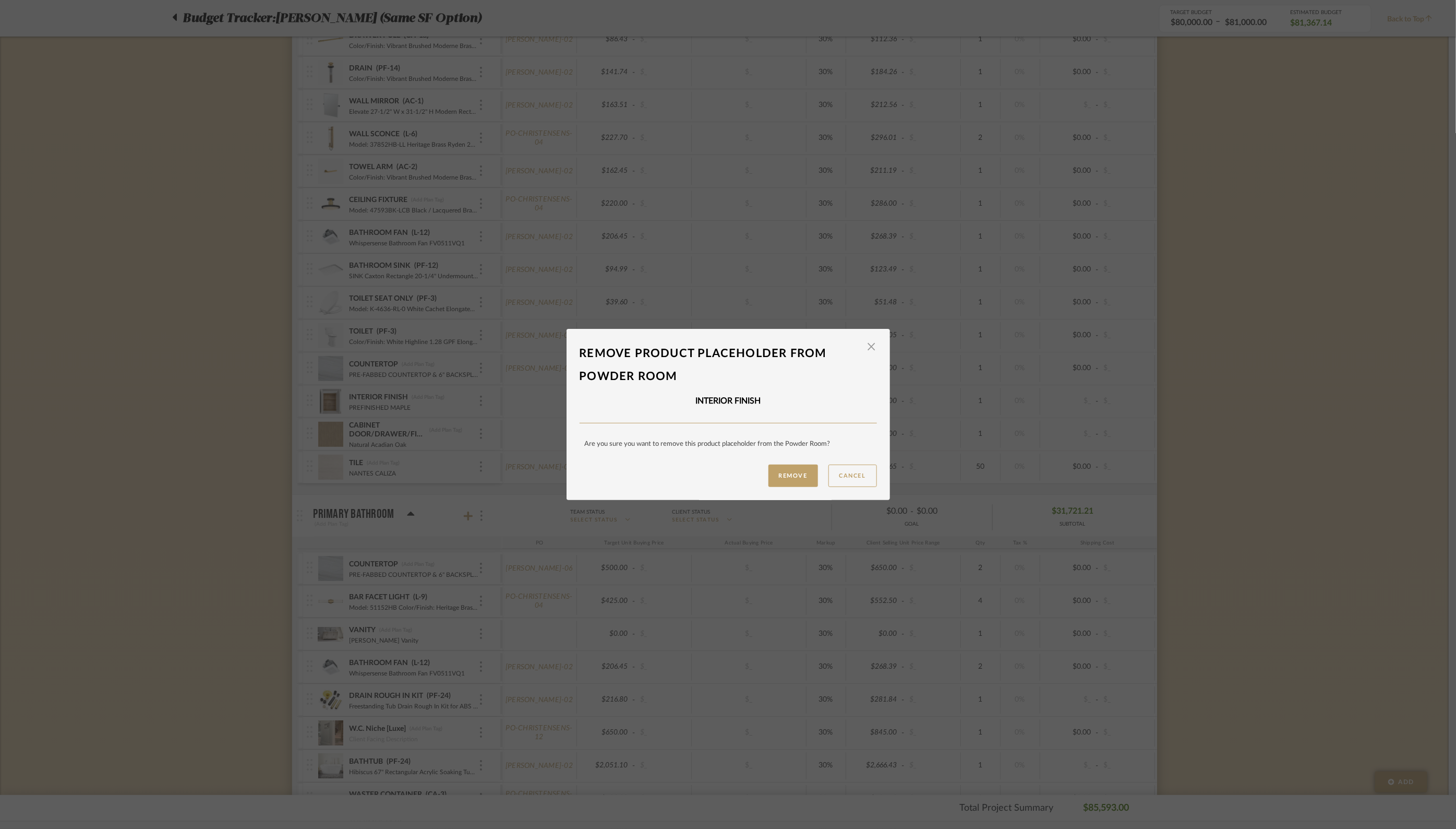
drag, startPoint x: 784, startPoint y: 476, endPoint x: 830, endPoint y: 474, distance: 46.0
click at [785, 476] on button "Remove" at bounding box center [793, 475] width 50 height 22
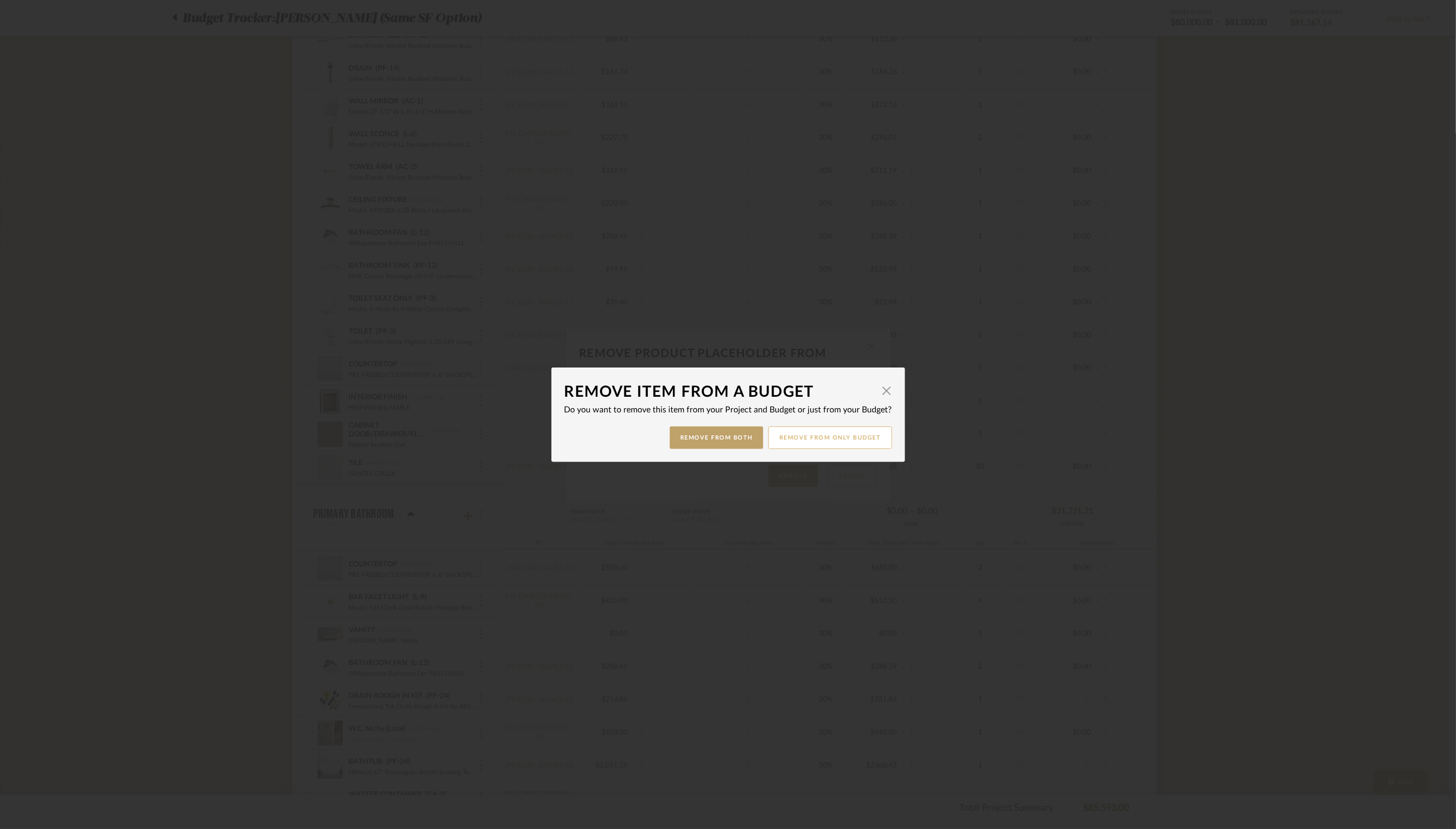
click at [829, 440] on button "Remove from only Budget" at bounding box center [831, 436] width 124 height 22
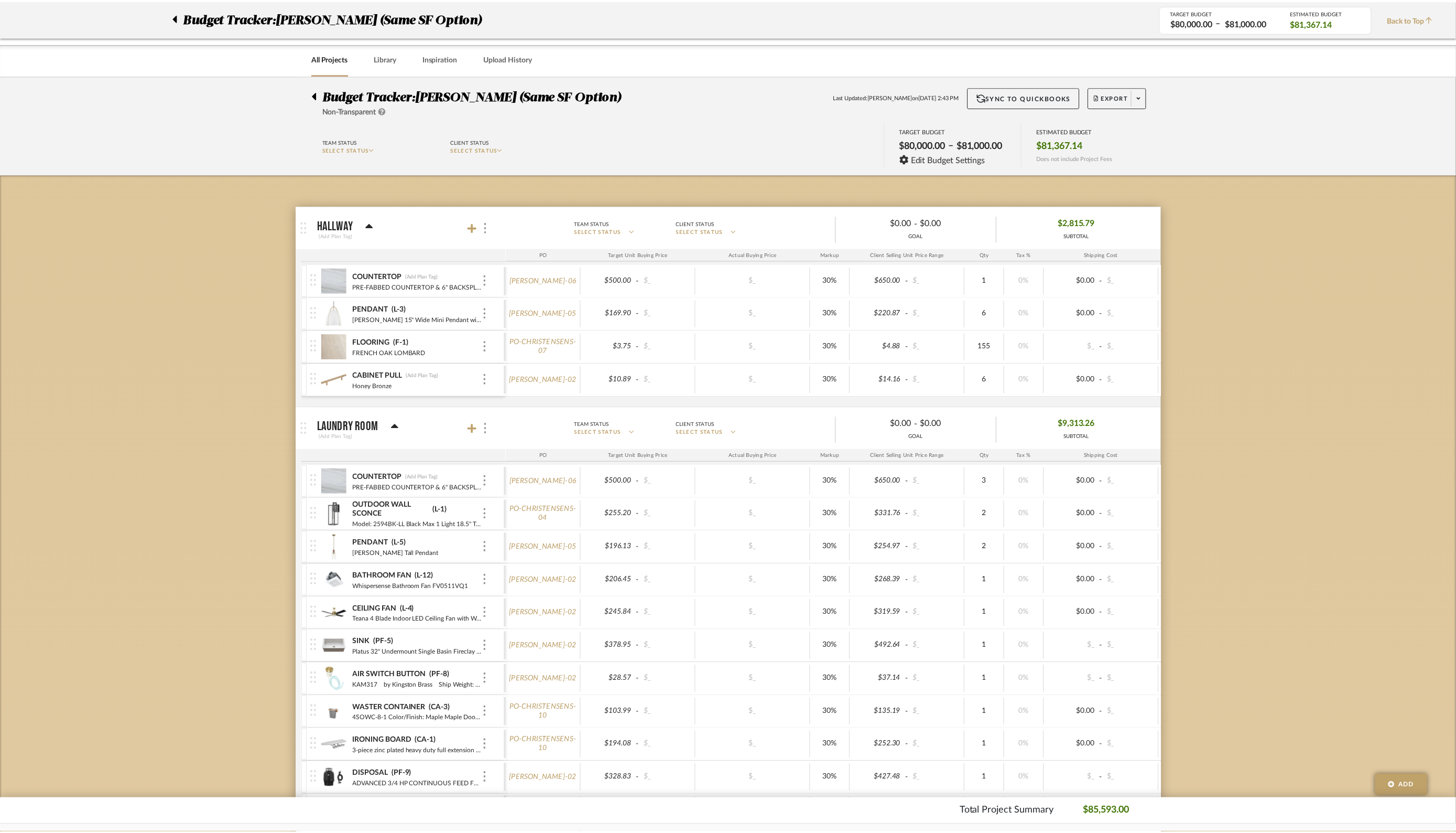
scroll to position [1237, 0]
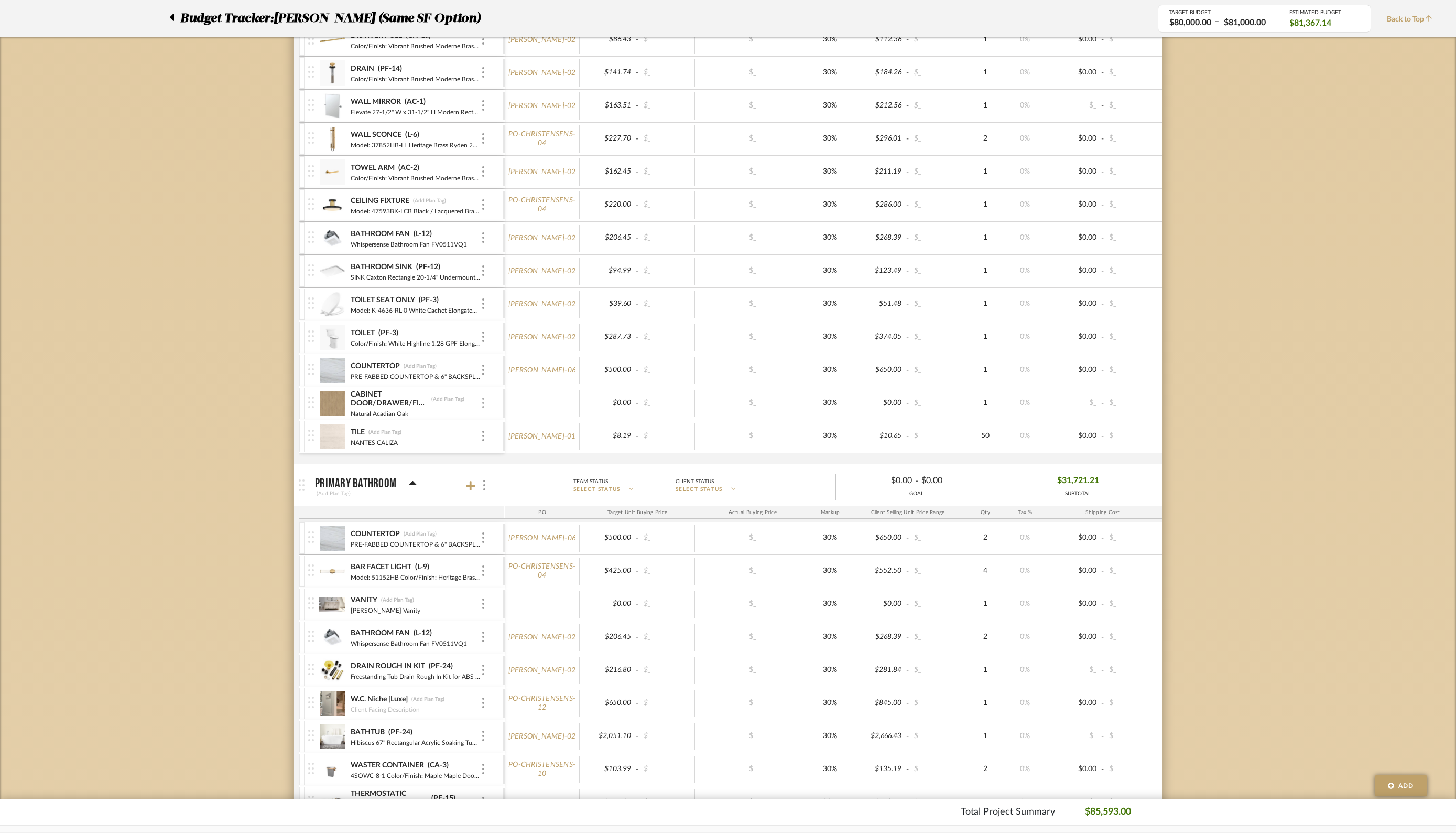
click at [483, 397] on img at bounding box center [483, 402] width 2 height 11
click at [518, 475] on span "Remove Item" at bounding box center [534, 475] width 65 height 9
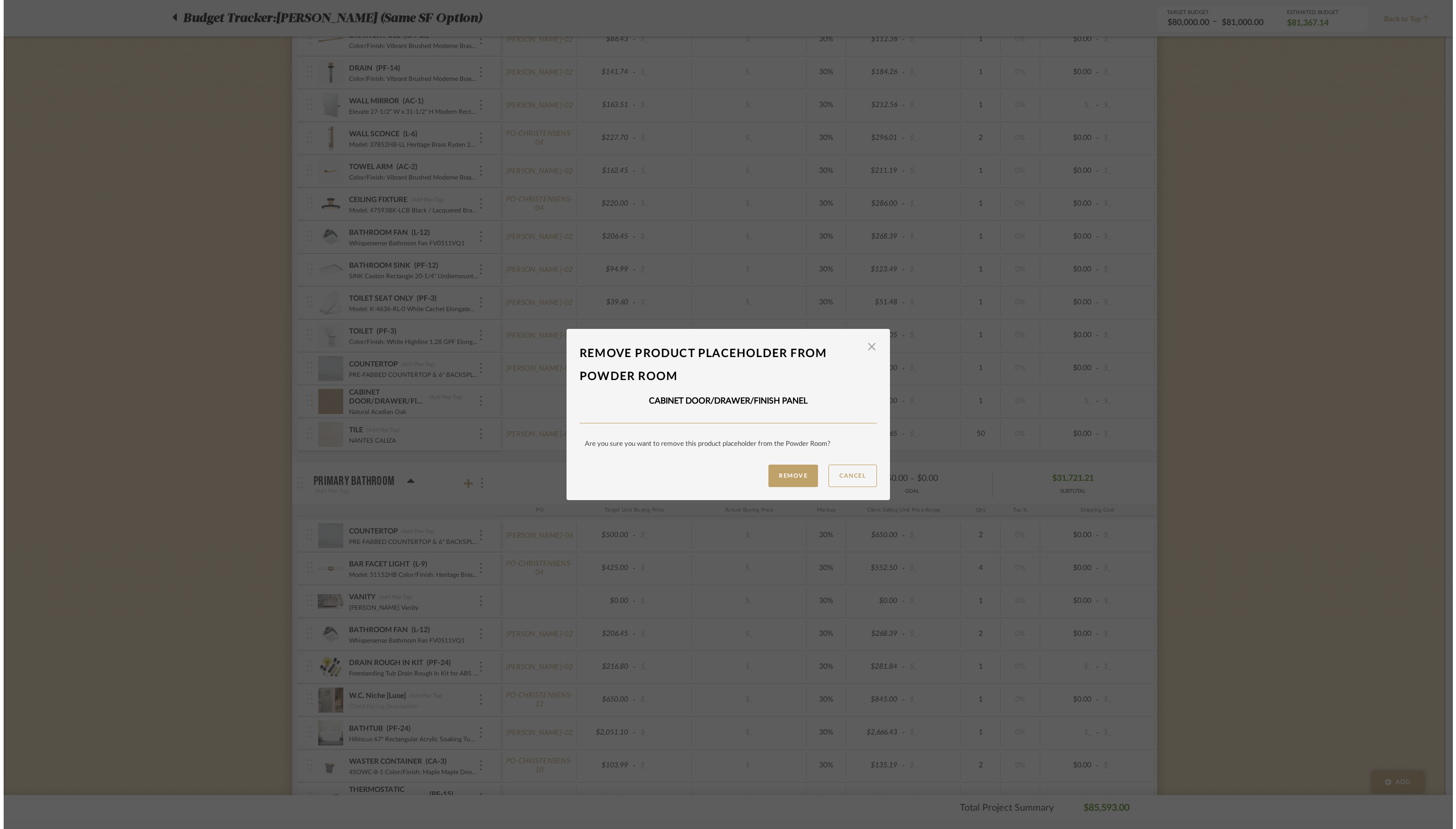
scroll to position [0, 0]
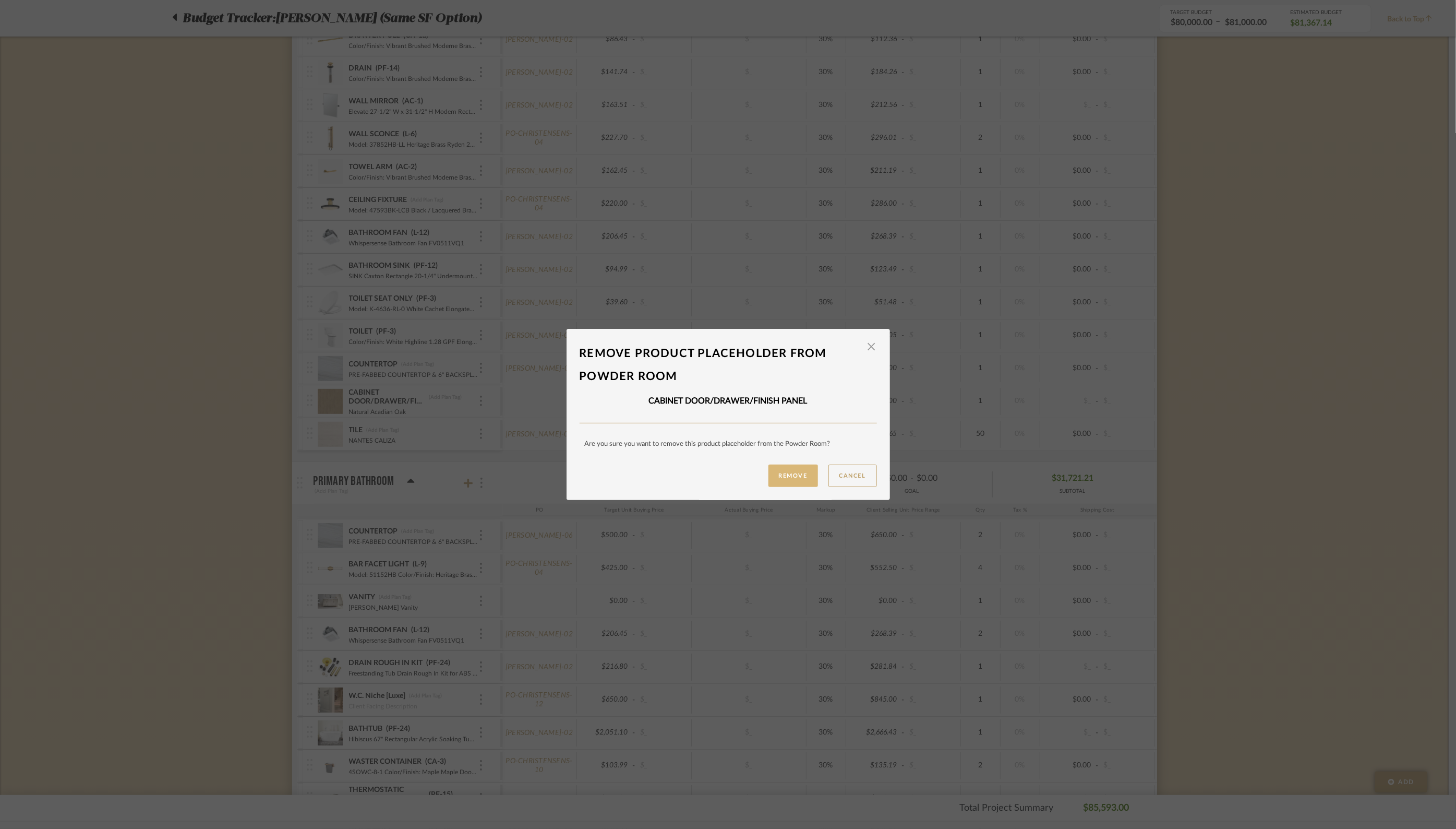
click at [782, 471] on button "Remove" at bounding box center [793, 475] width 50 height 22
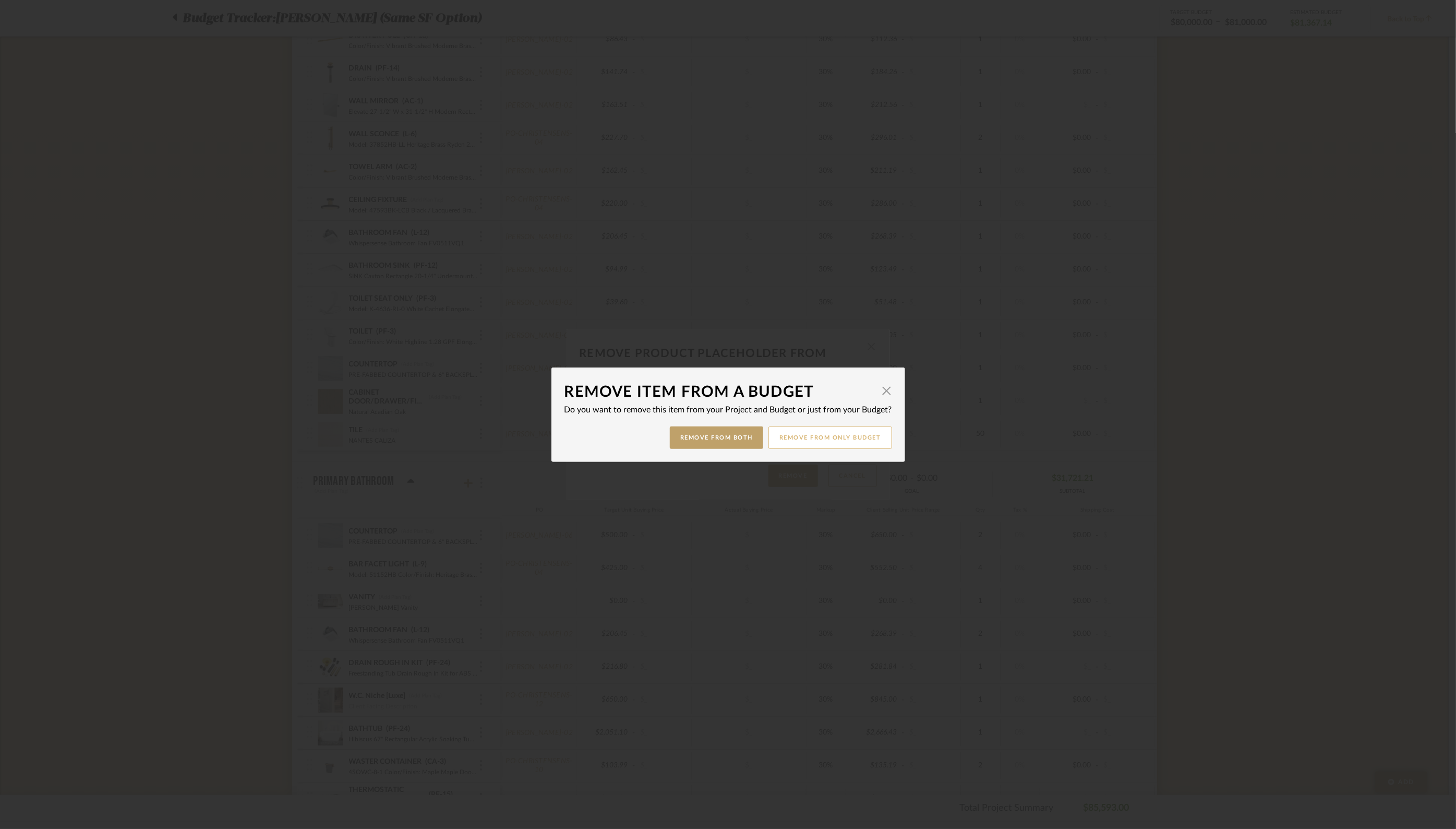
click at [842, 434] on button "Remove from only Budget" at bounding box center [831, 436] width 124 height 22
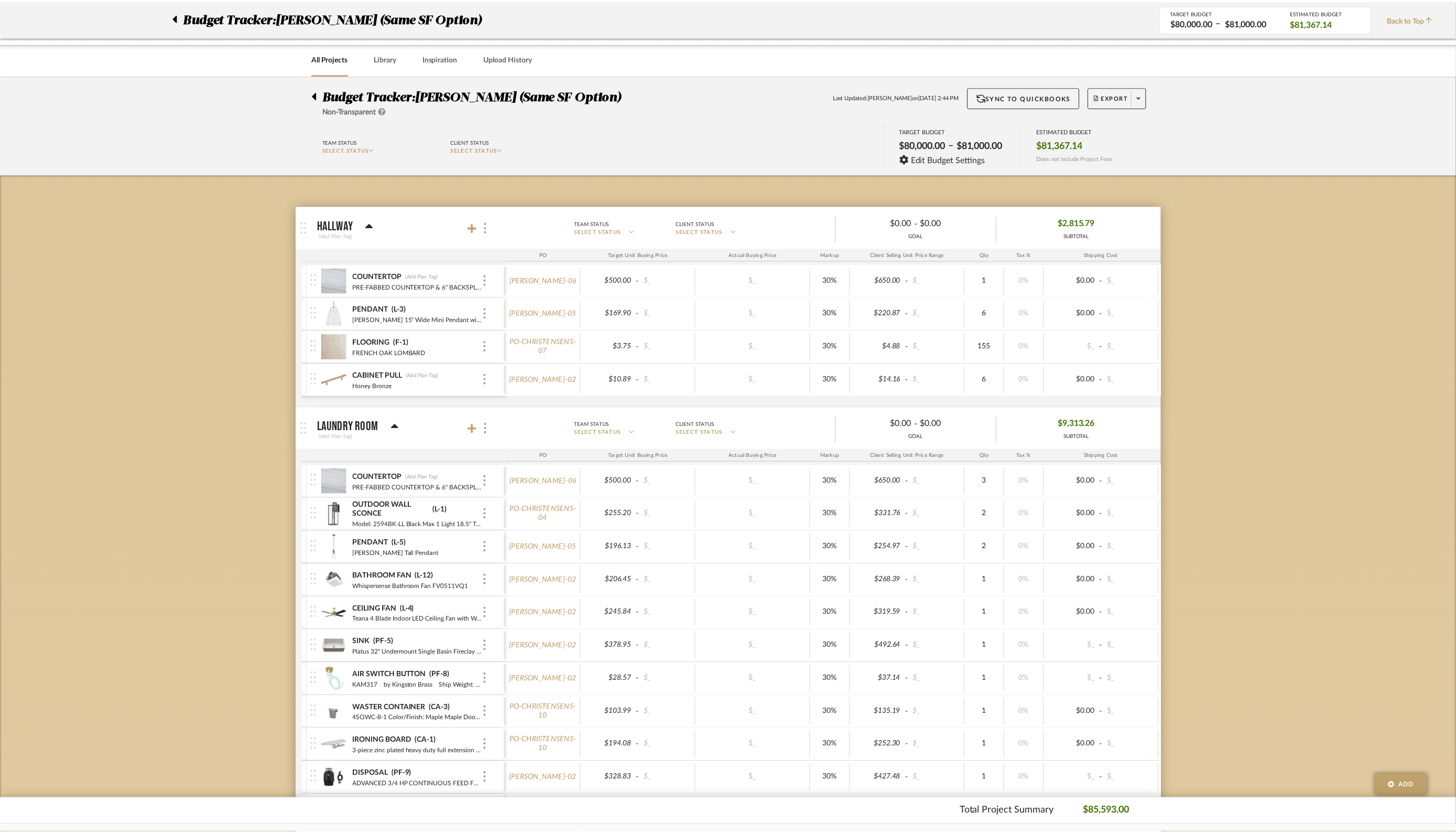
scroll to position [1237, 0]
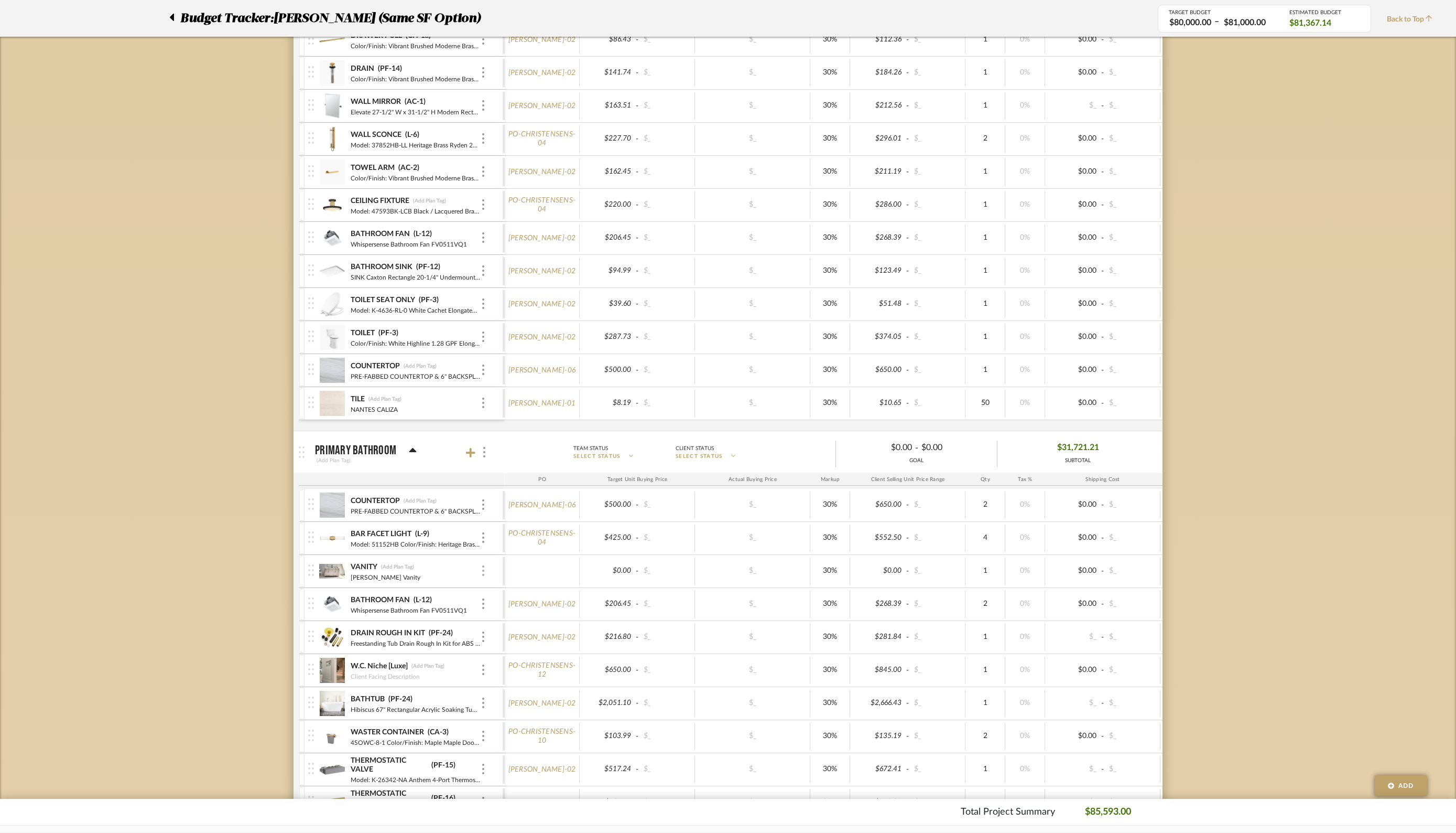
click at [485, 566] on div at bounding box center [482, 571] width 5 height 12
click at [516, 643] on span "Remove Item" at bounding box center [534, 642] width 65 height 9
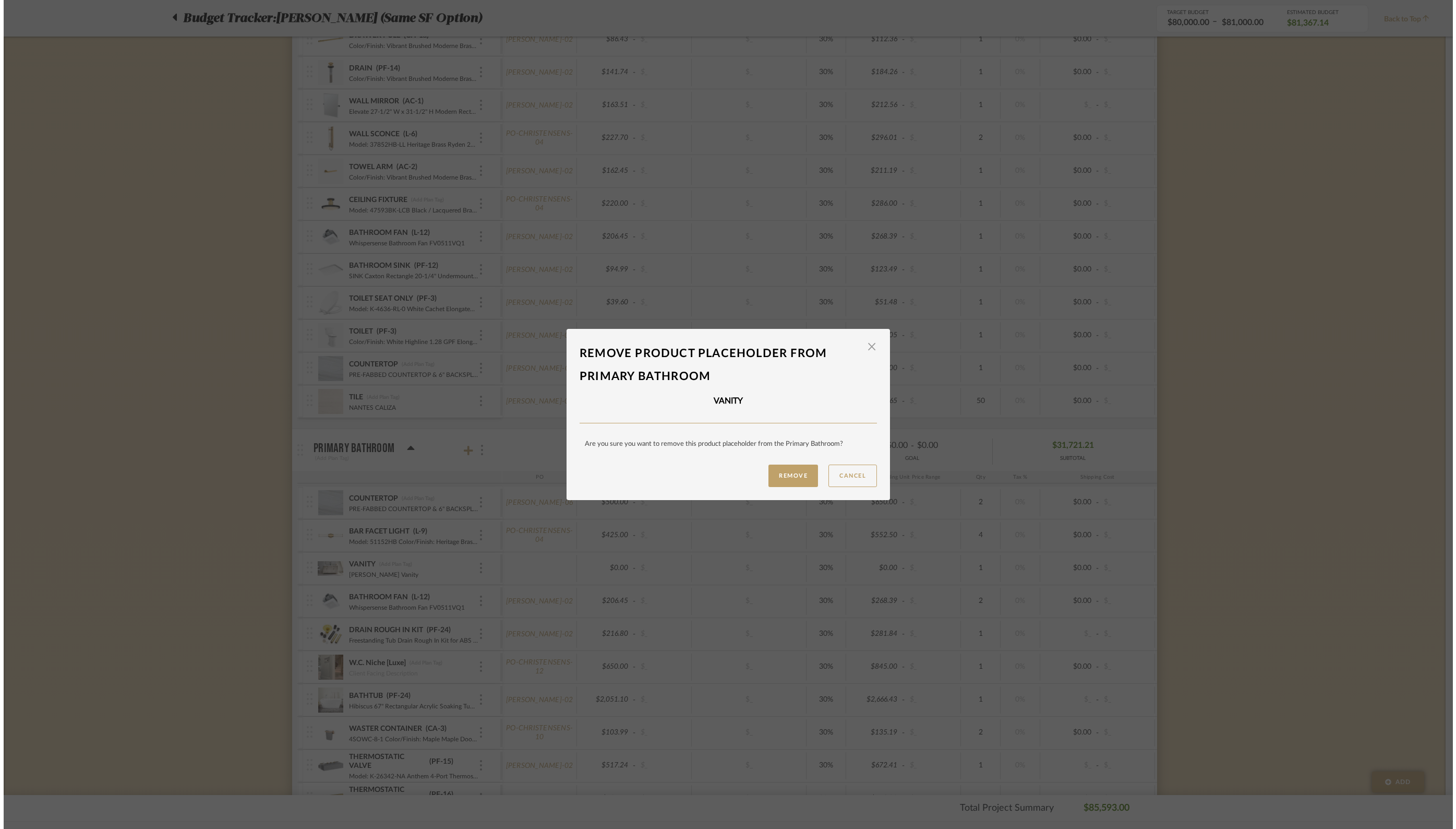
scroll to position [0, 0]
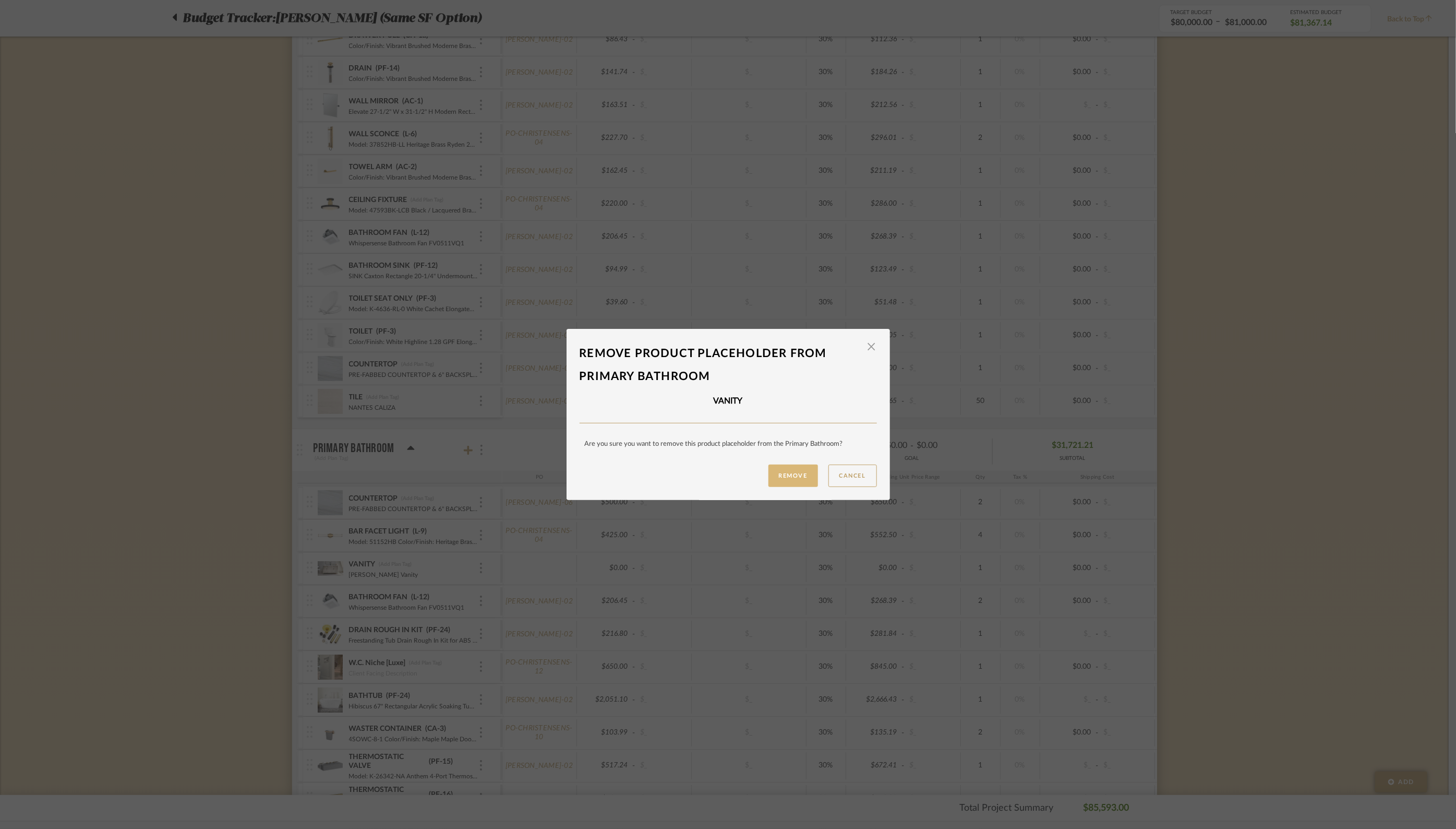
click at [789, 474] on button "Remove" at bounding box center [793, 475] width 50 height 22
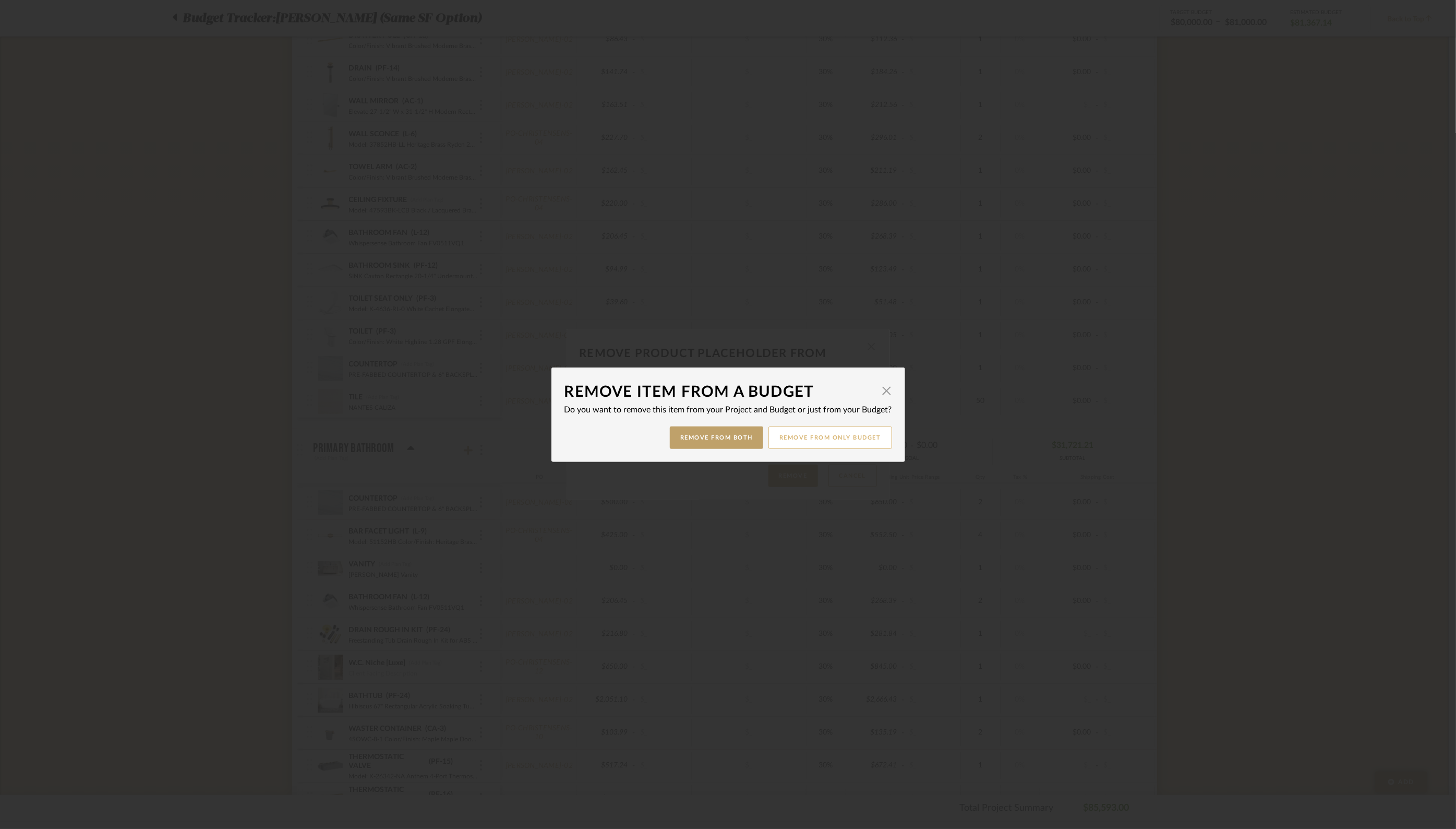
click at [840, 436] on button "Remove from only Budget" at bounding box center [831, 436] width 124 height 22
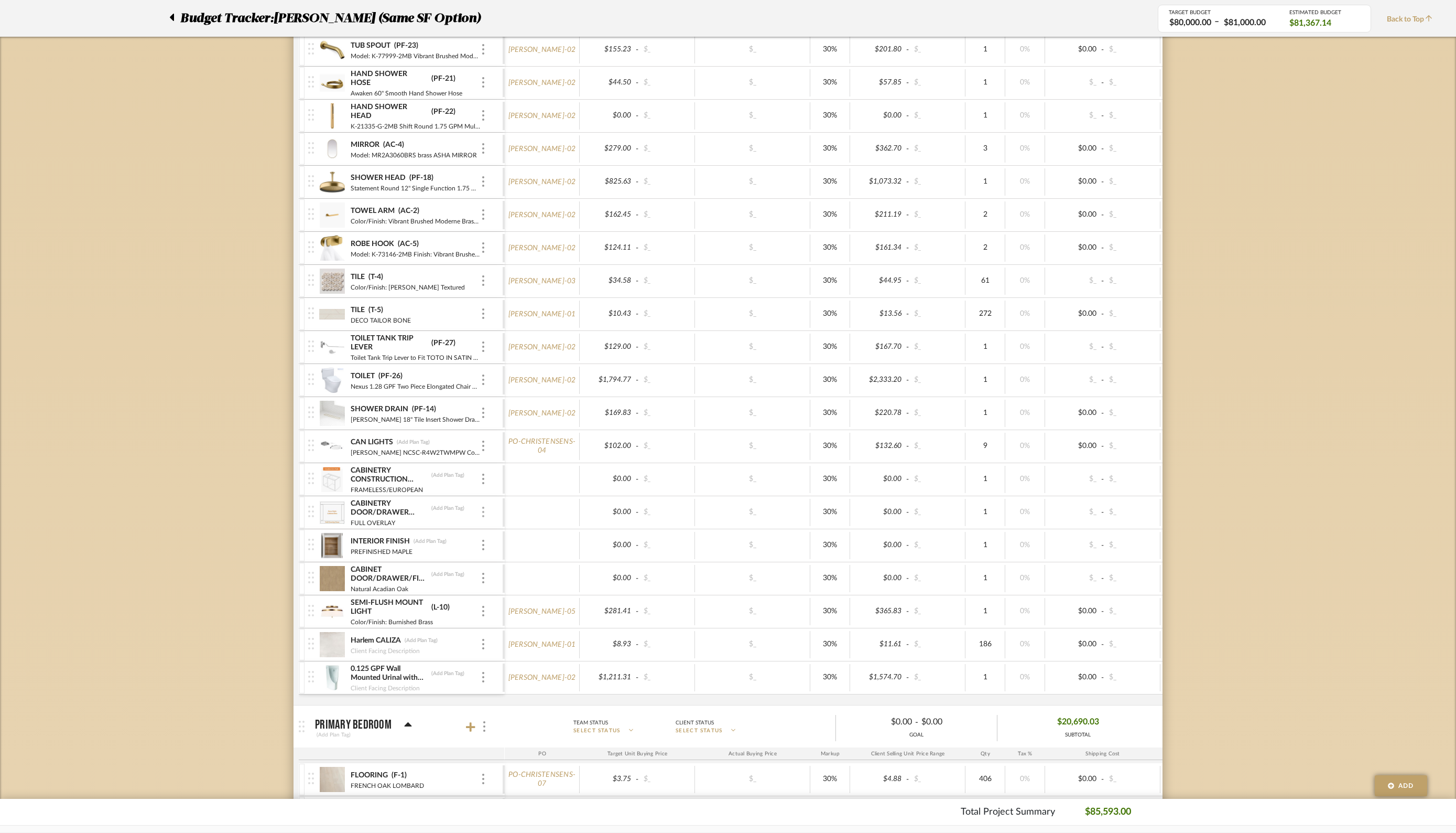
scroll to position [2325, 0]
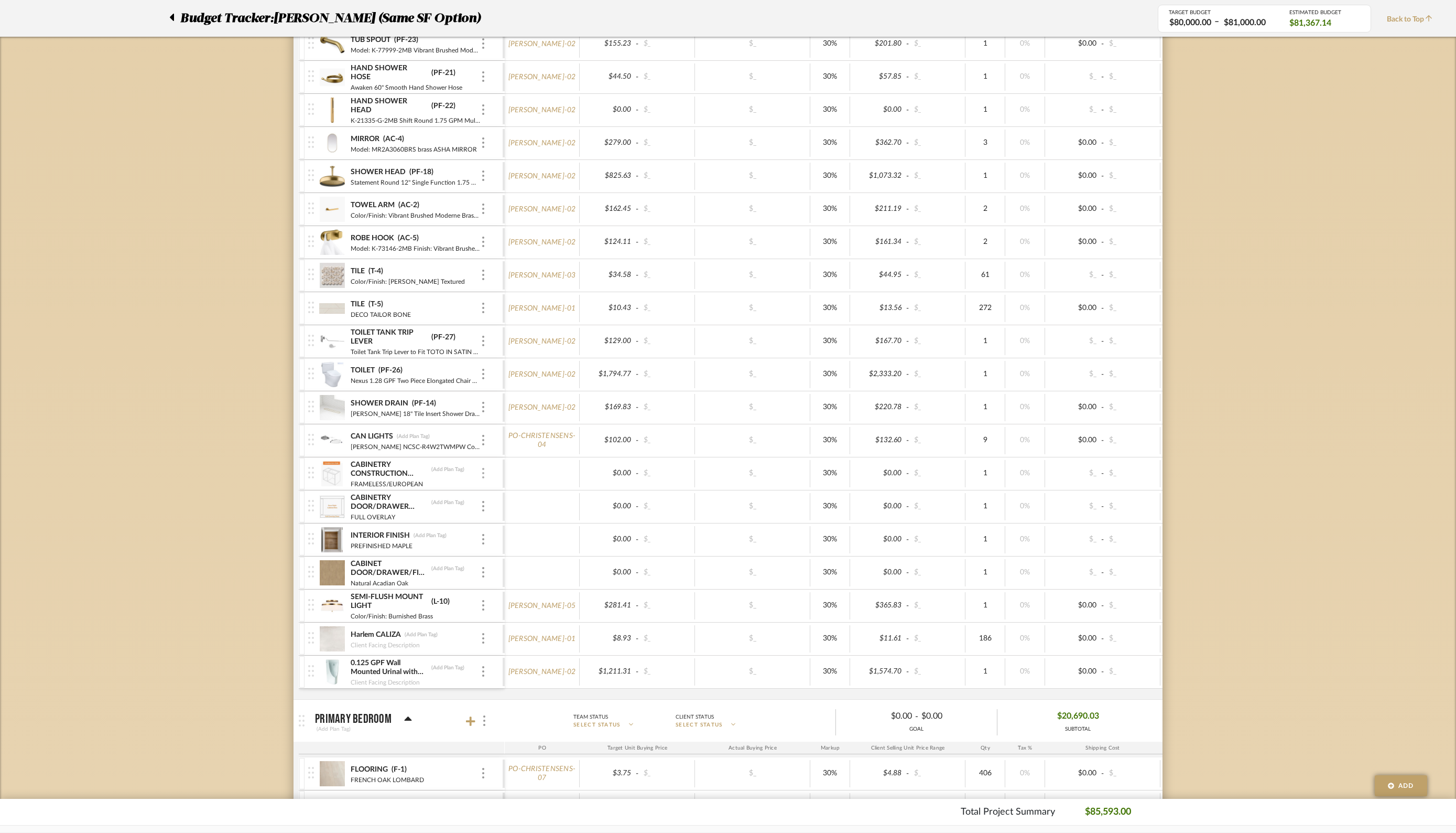
click at [482, 467] on img at bounding box center [483, 472] width 2 height 11
click at [528, 545] on span "Remove Item" at bounding box center [528, 541] width 78 height 10
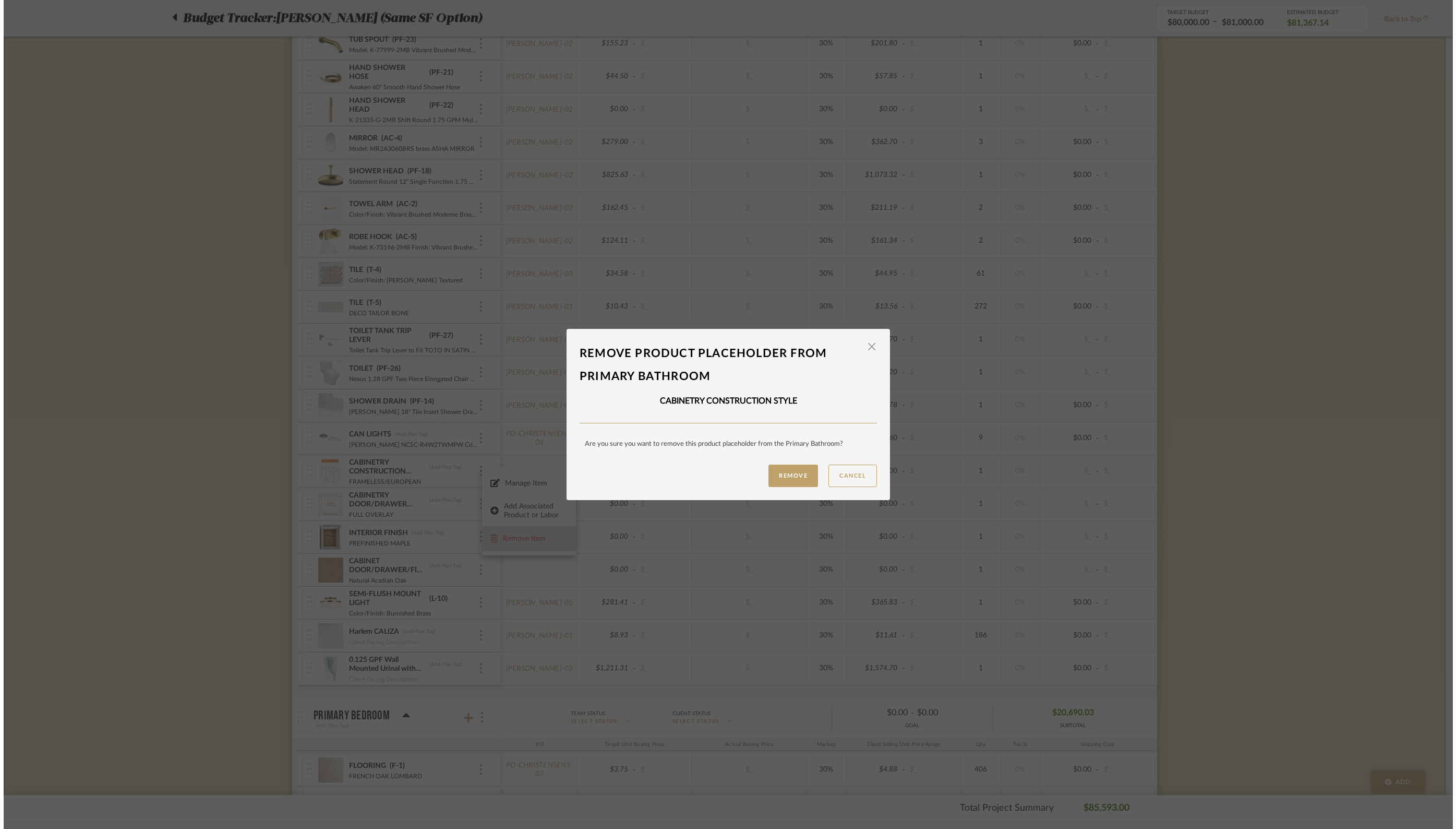
scroll to position [0, 0]
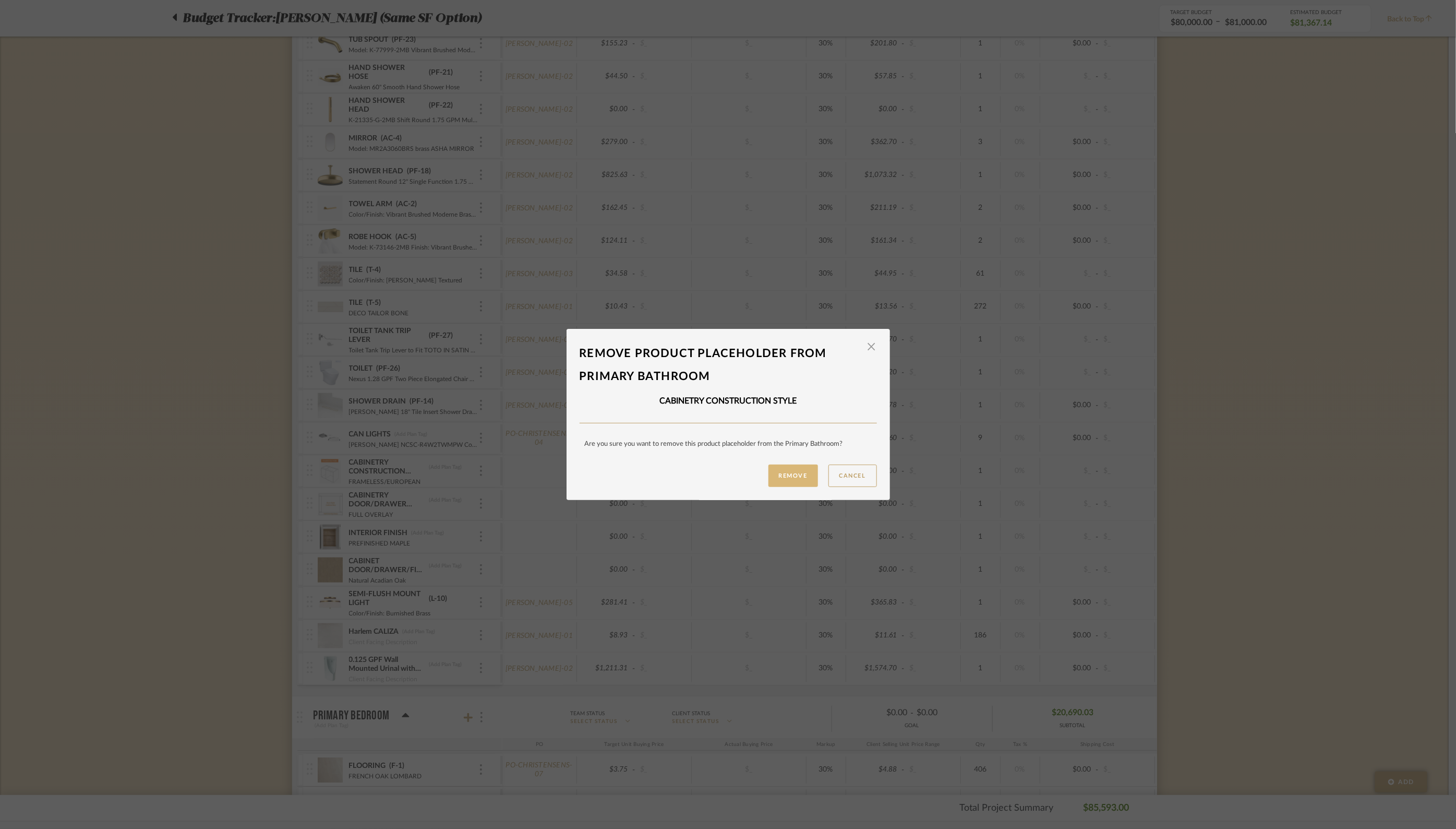
click at [783, 474] on button "Remove" at bounding box center [793, 475] width 50 height 22
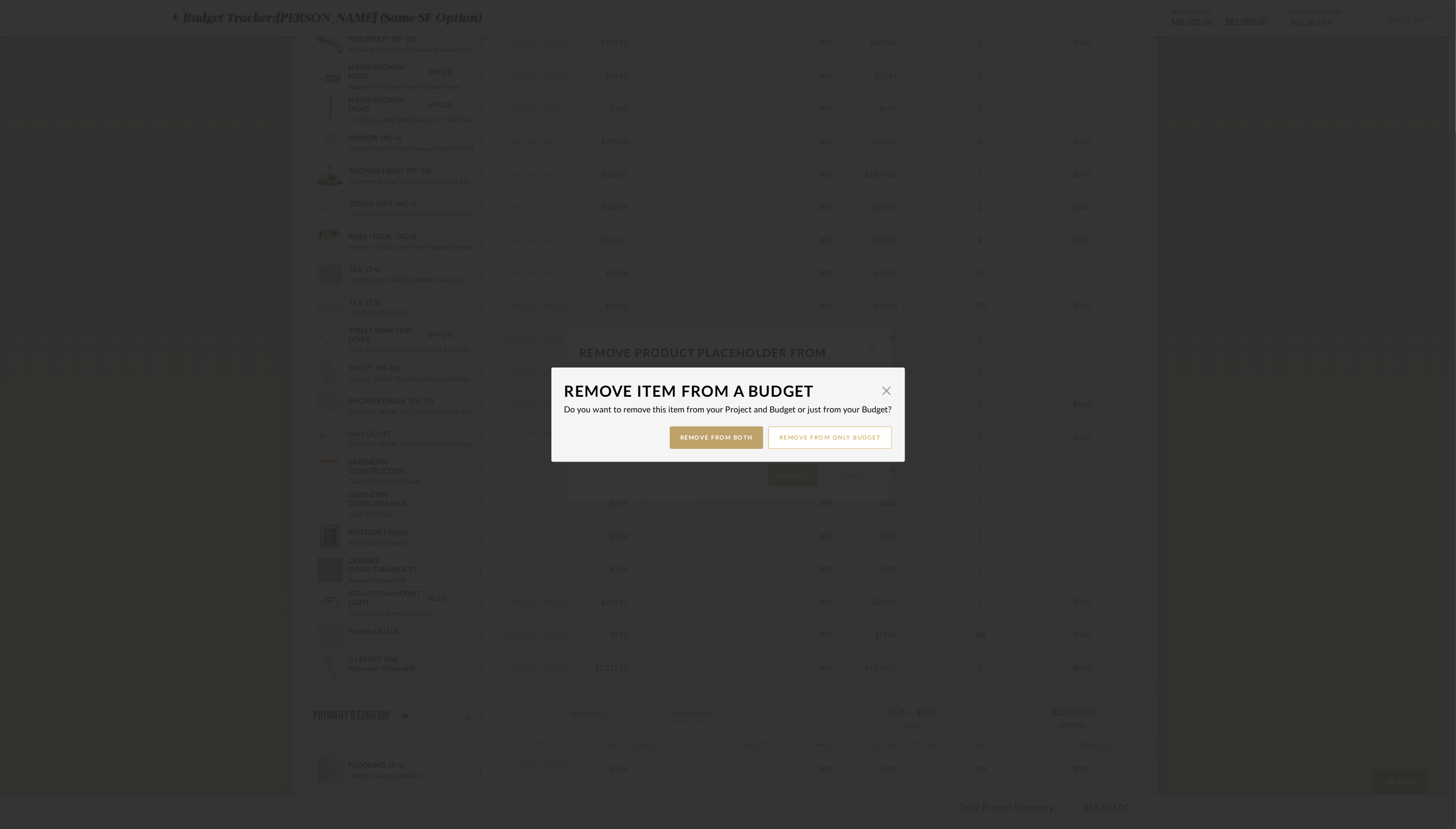
click at [833, 439] on button "Remove from only Budget" at bounding box center [831, 436] width 124 height 22
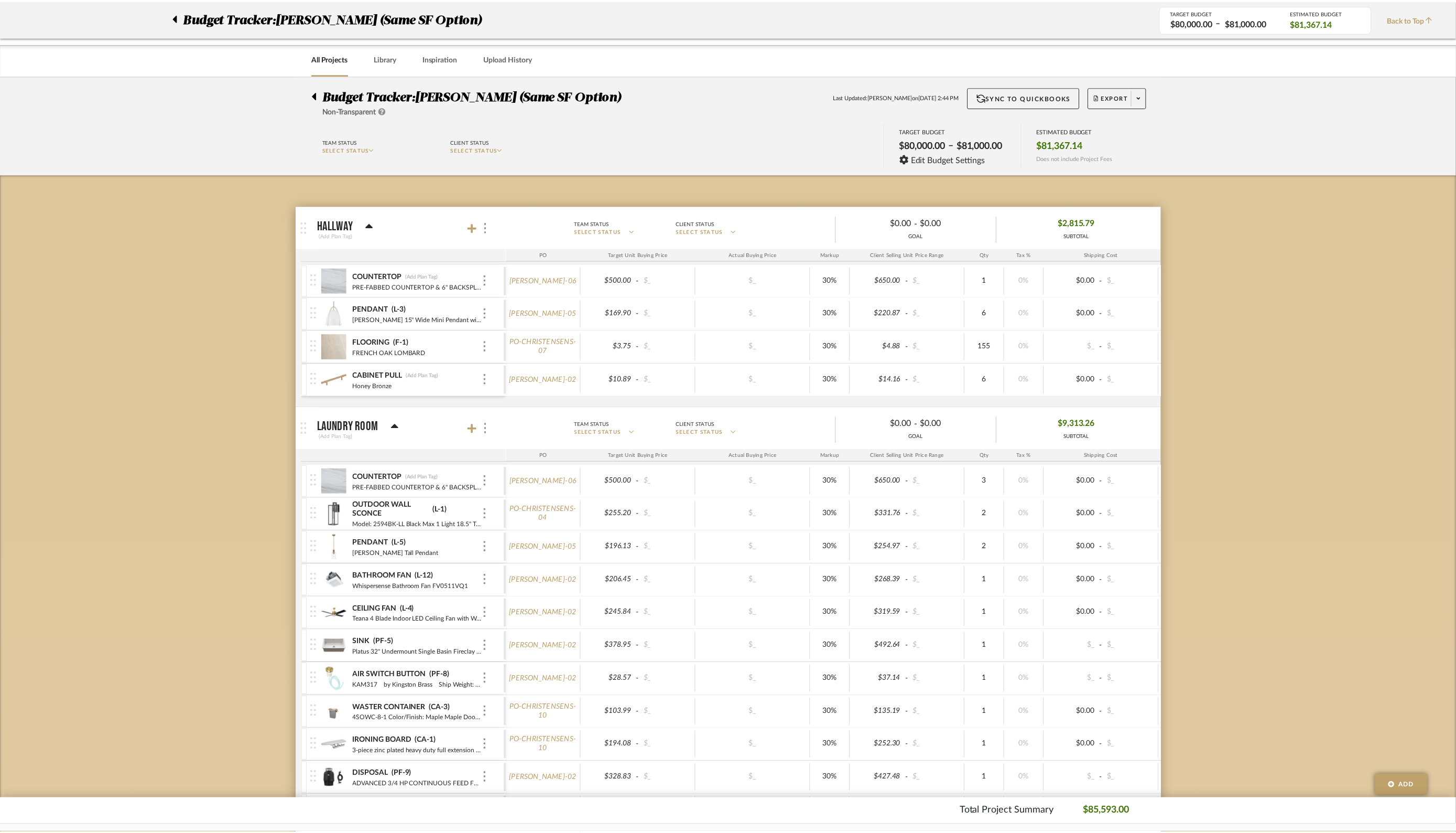
scroll to position [2325, 0]
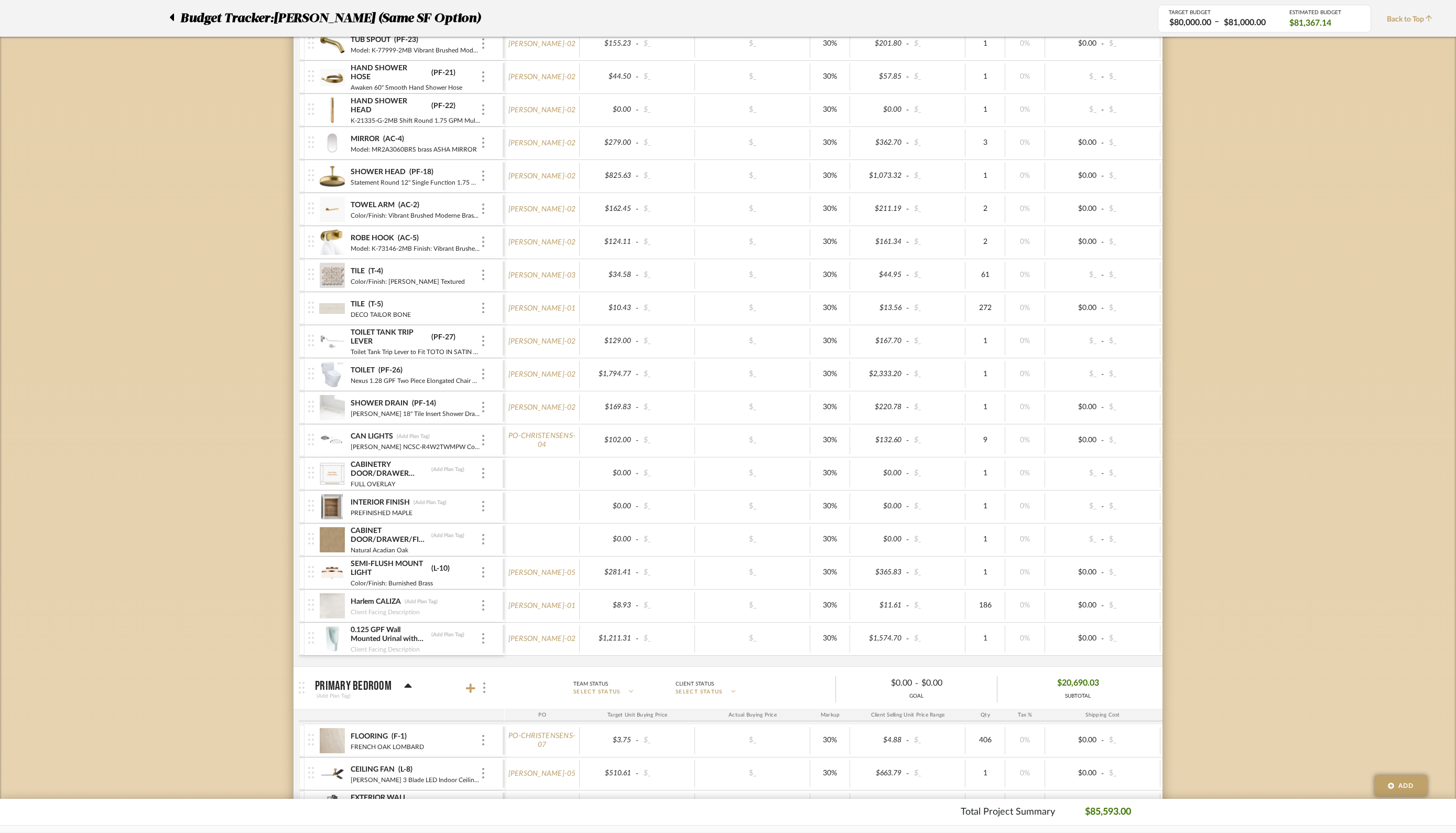
click at [486, 465] on div "CABINETRY DOOR/DRAWER INSTALLATION STYLE (Add Plan Tag) FULL OVERLAY" at bounding box center [405, 474] width 195 height 33
click at [483, 467] on img at bounding box center [483, 472] width 2 height 11
click at [503, 542] on span "Remove Item" at bounding box center [534, 541] width 65 height 9
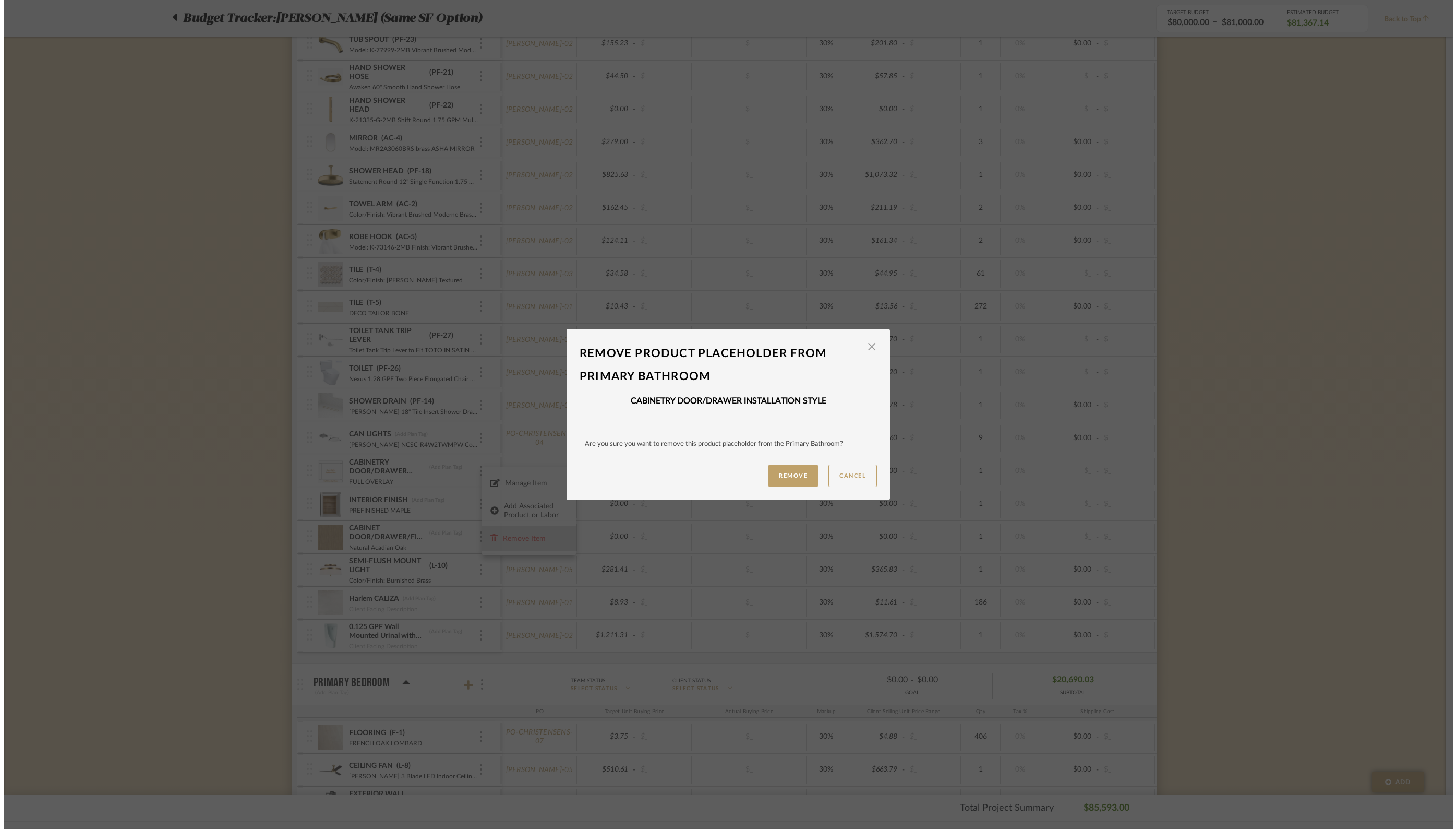
scroll to position [0, 0]
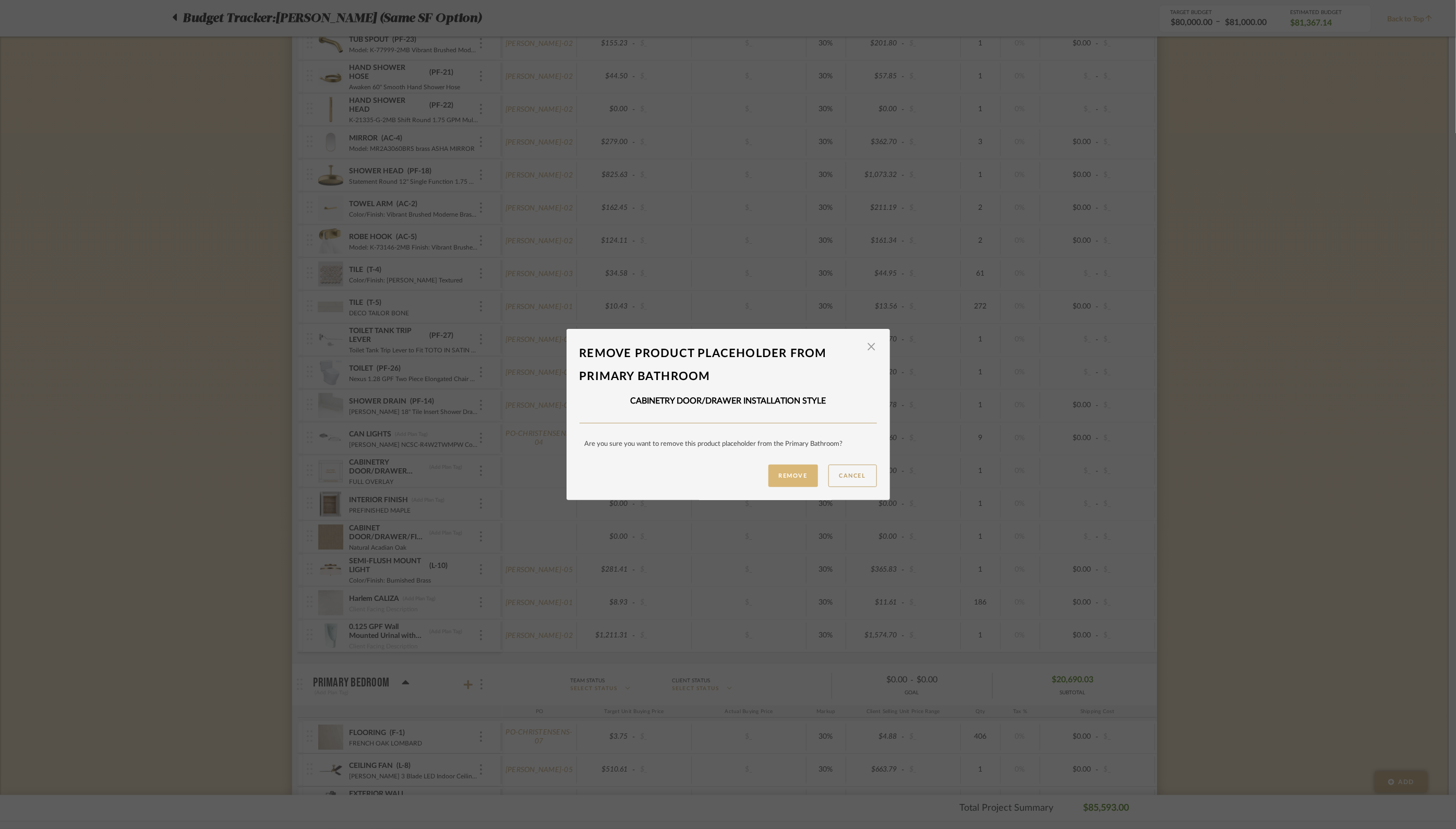
click at [772, 473] on button "Remove" at bounding box center [793, 475] width 50 height 22
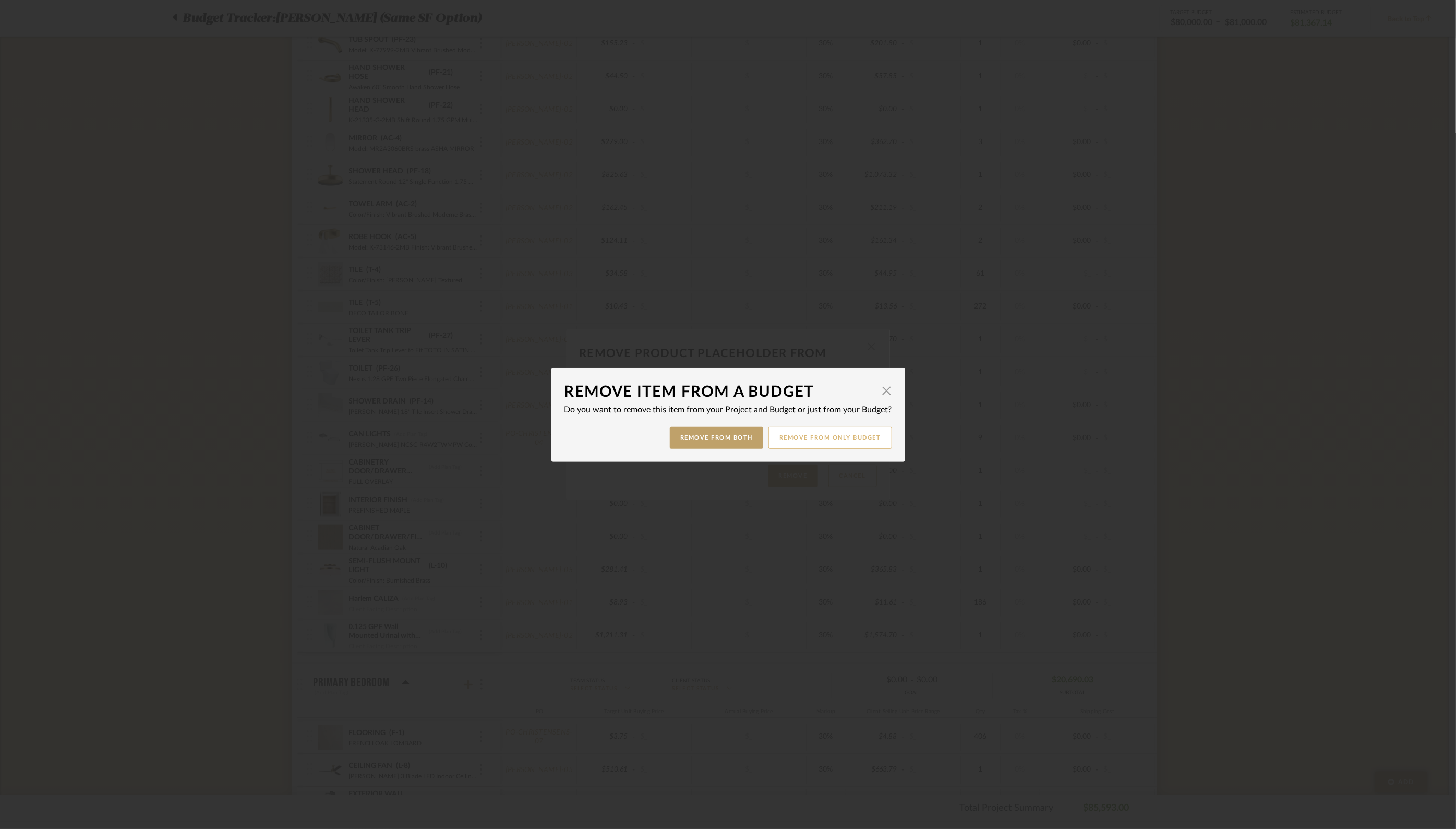
click at [814, 436] on button "Remove from only Budget" at bounding box center [831, 436] width 124 height 22
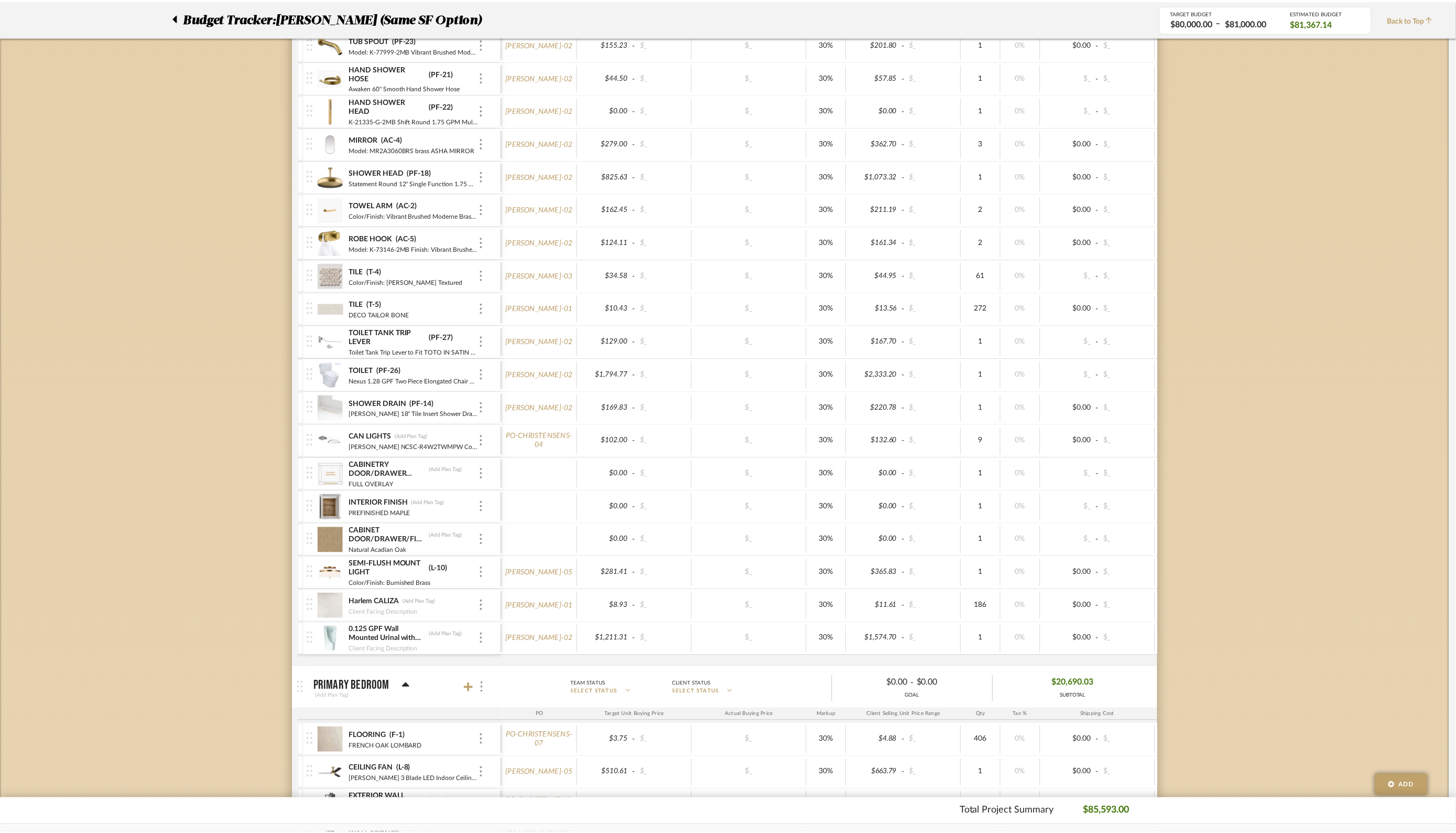
scroll to position [2325, 0]
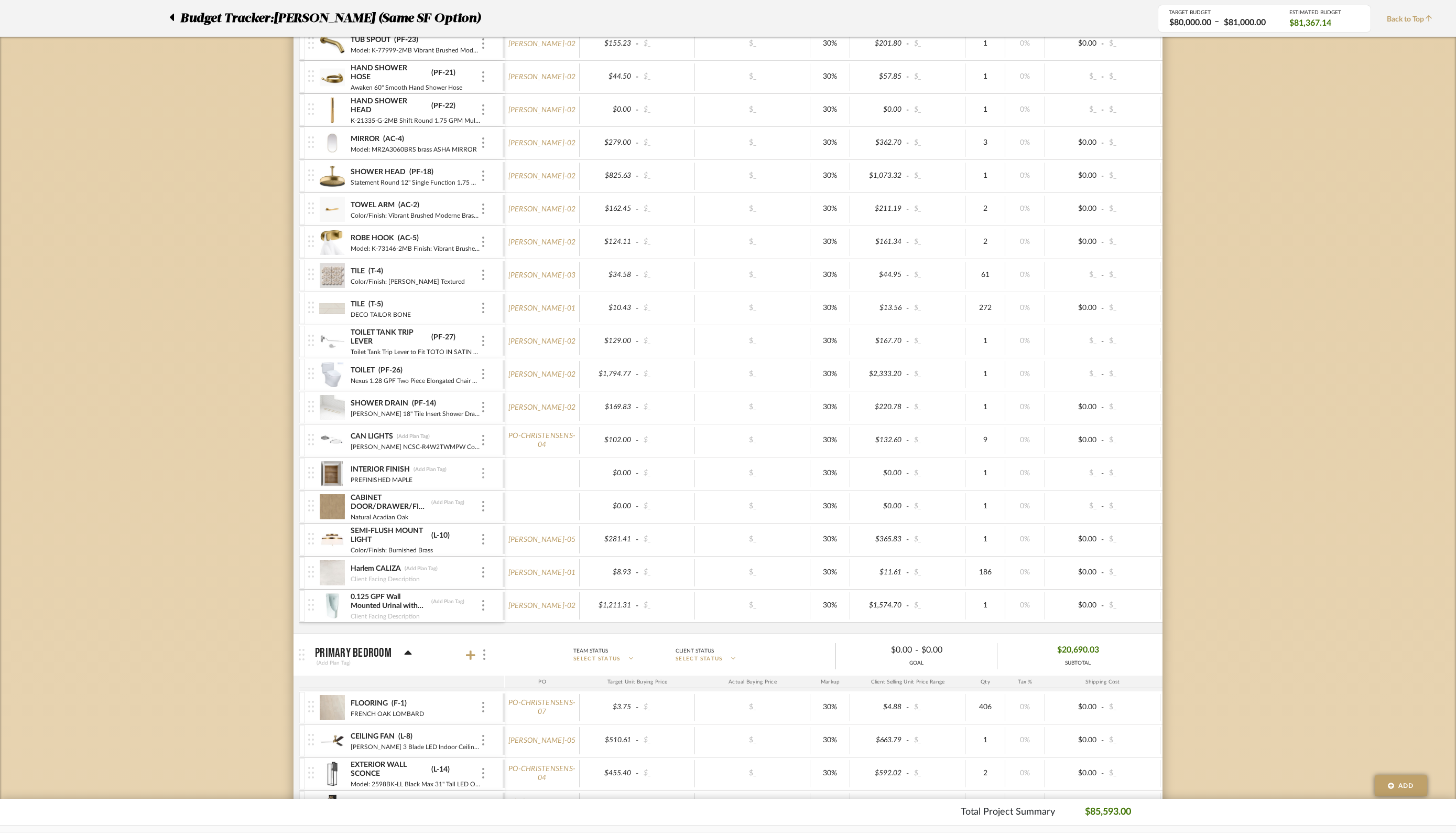
click at [482, 467] on img at bounding box center [483, 472] width 2 height 11
click at [514, 543] on span "Remove Item" at bounding box center [534, 541] width 65 height 9
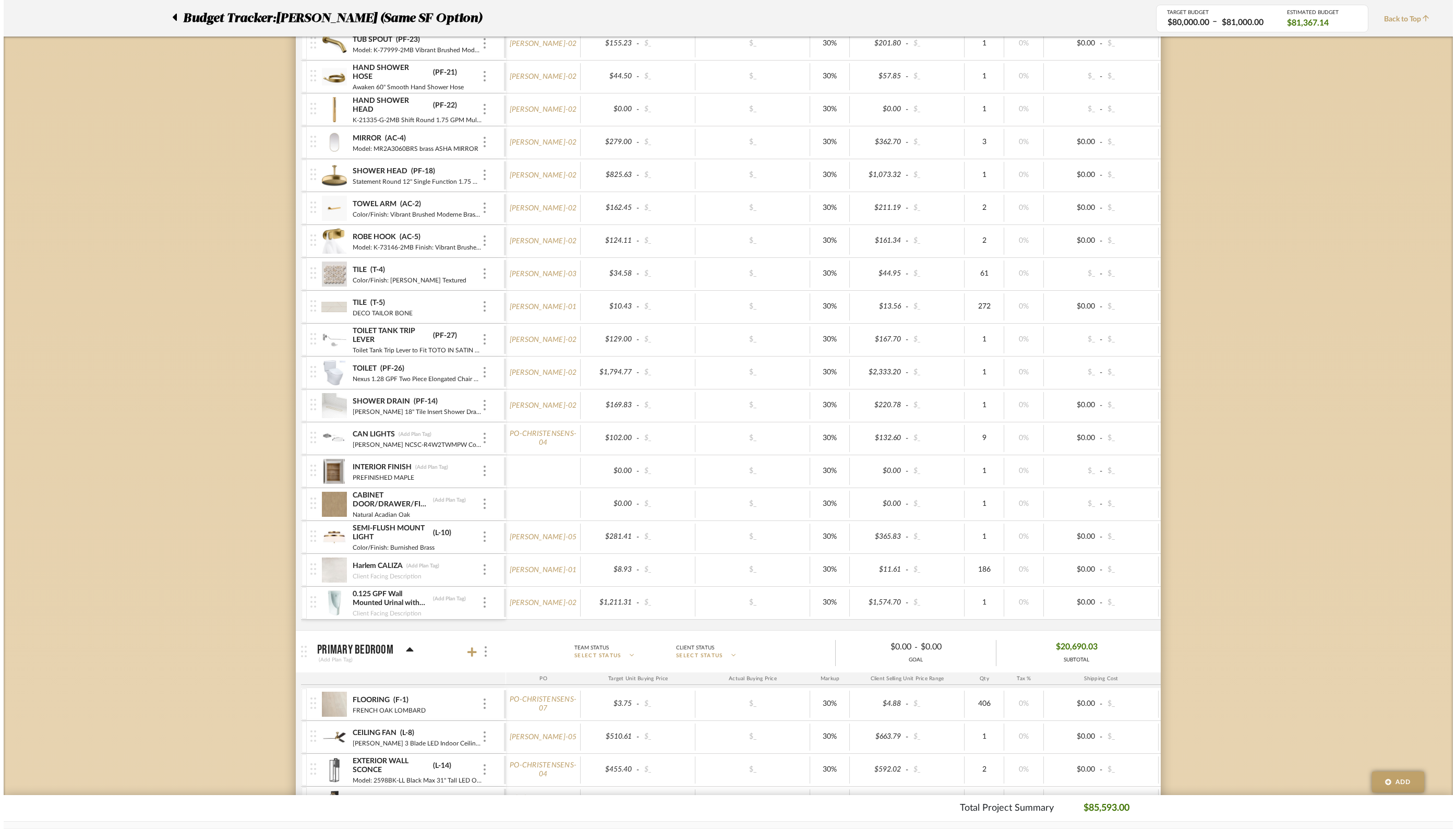
scroll to position [0, 0]
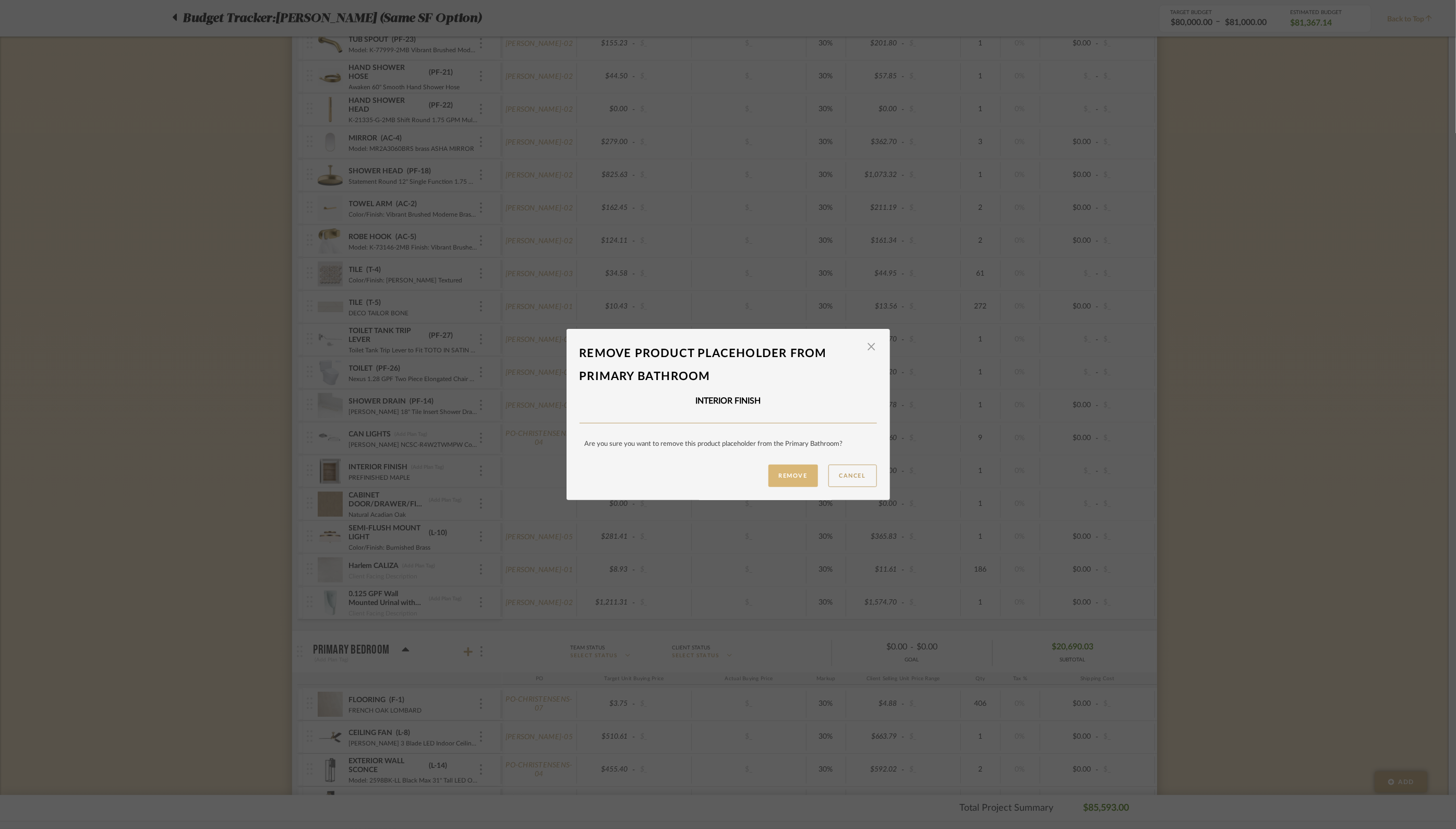
click at [785, 475] on button "Remove" at bounding box center [793, 475] width 50 height 22
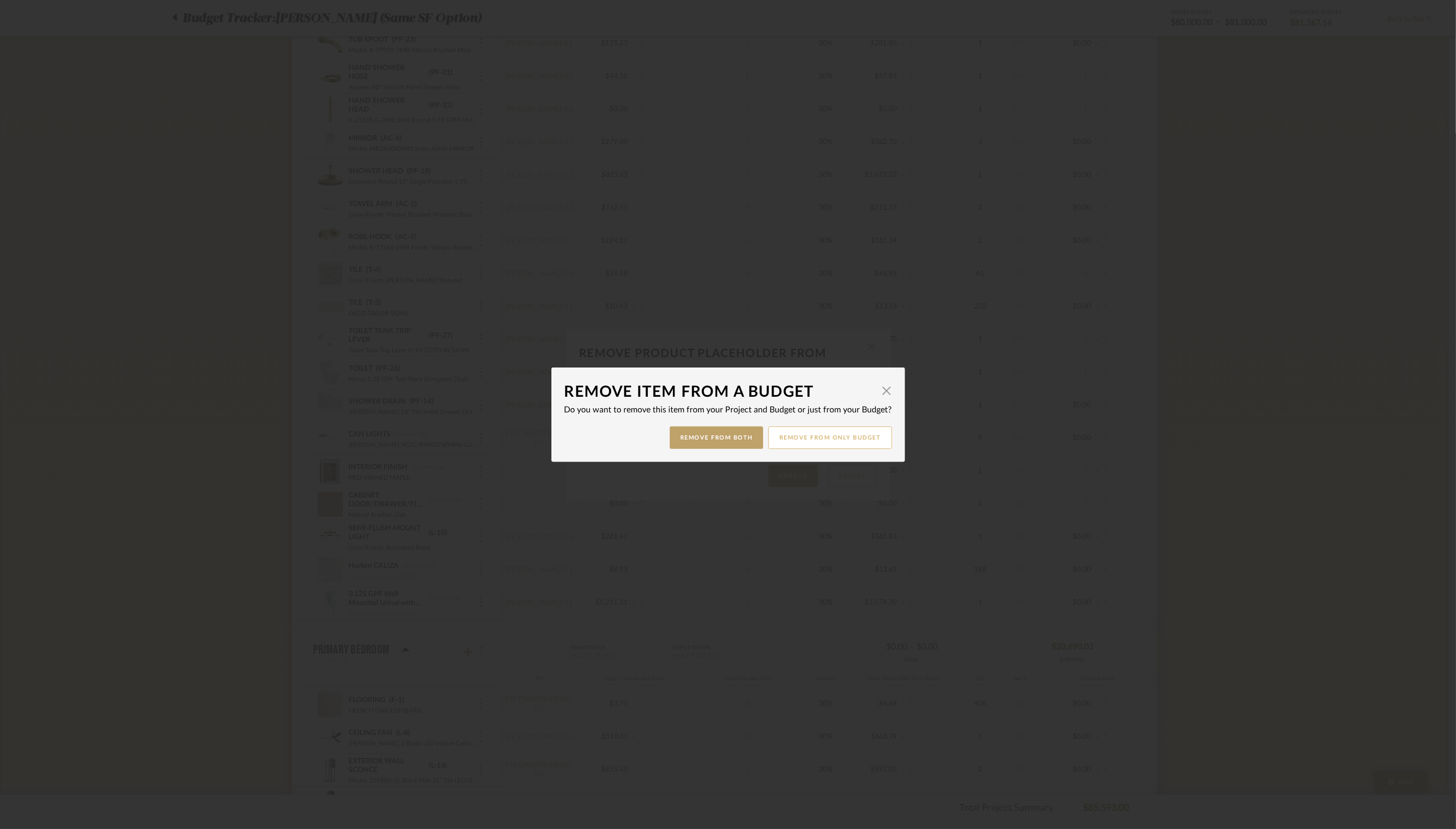
click at [817, 436] on button "Remove from only Budget" at bounding box center [831, 436] width 124 height 22
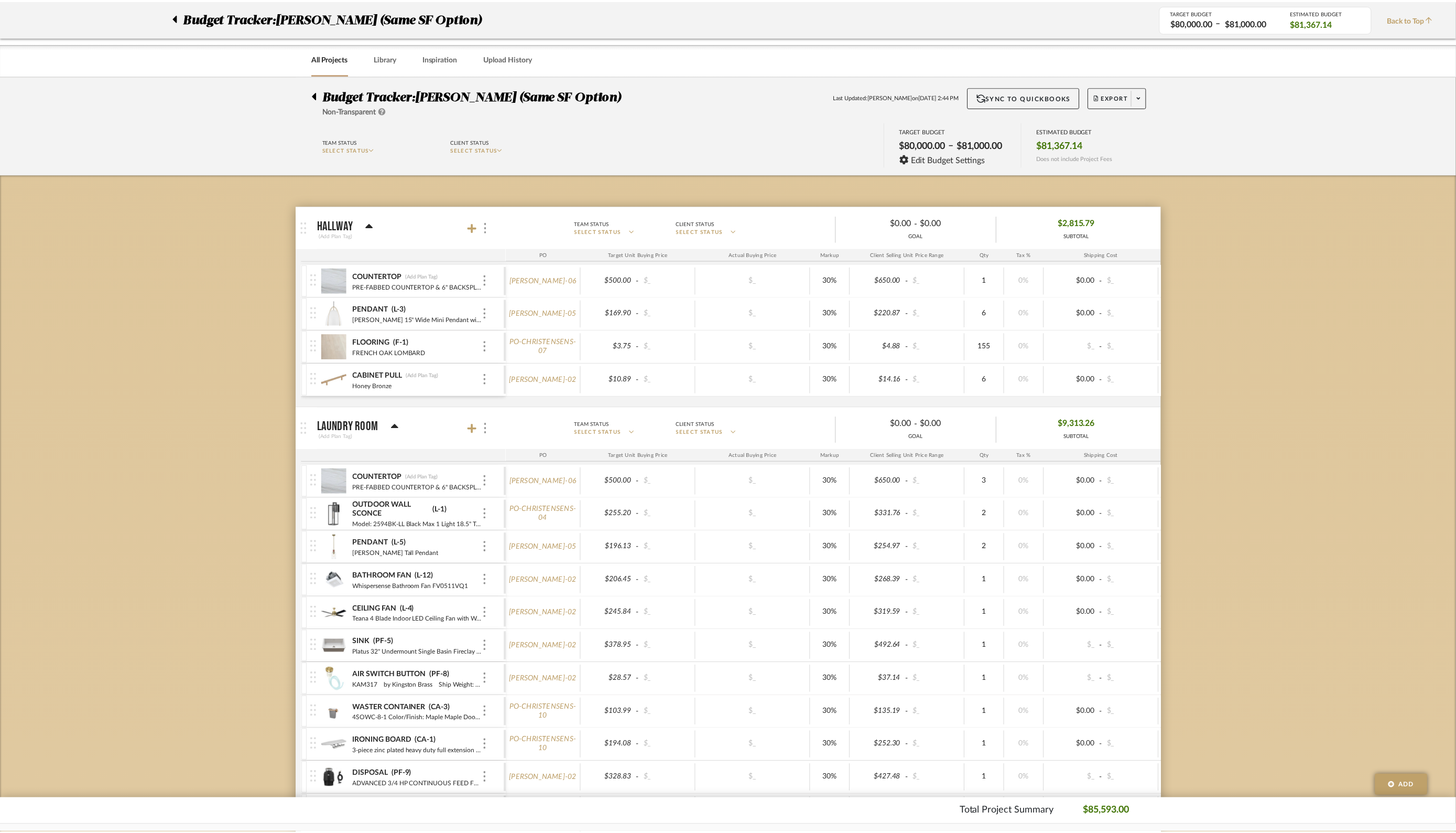
scroll to position [2325, 0]
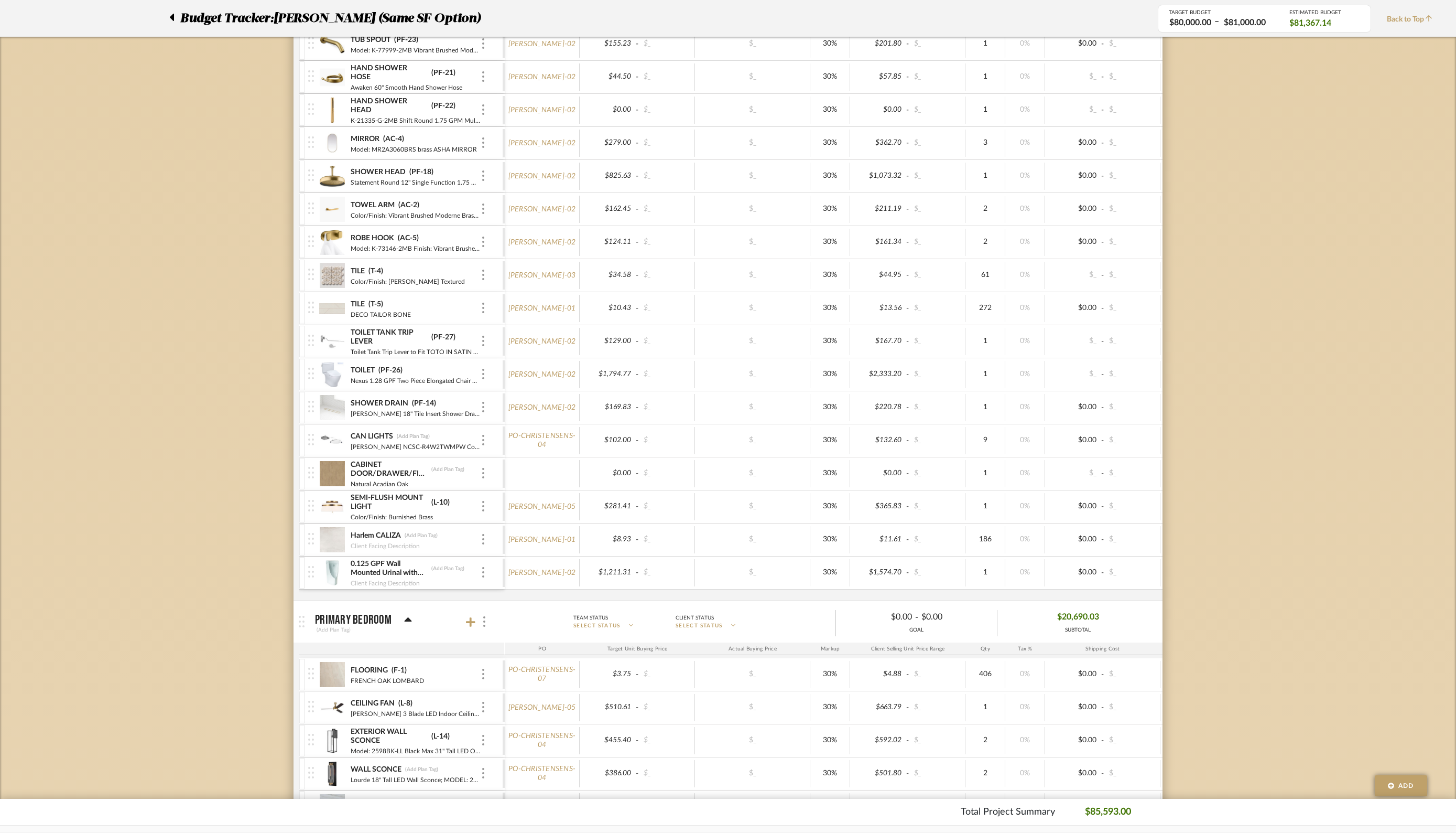
click at [486, 464] on div "CABINET DOOR/DRAWER/FINISH PANEL (Add Plan Tag) Natural Acadian Oak" at bounding box center [405, 474] width 195 height 33
click at [486, 470] on div "CABINET DOOR/DRAWER/FINISH PANEL (Add Plan Tag) Natural Acadian Oak" at bounding box center [405, 474] width 195 height 33
click at [481, 467] on div at bounding box center [482, 473] width 5 height 12
click at [522, 541] on span "Remove Item" at bounding box center [534, 541] width 65 height 9
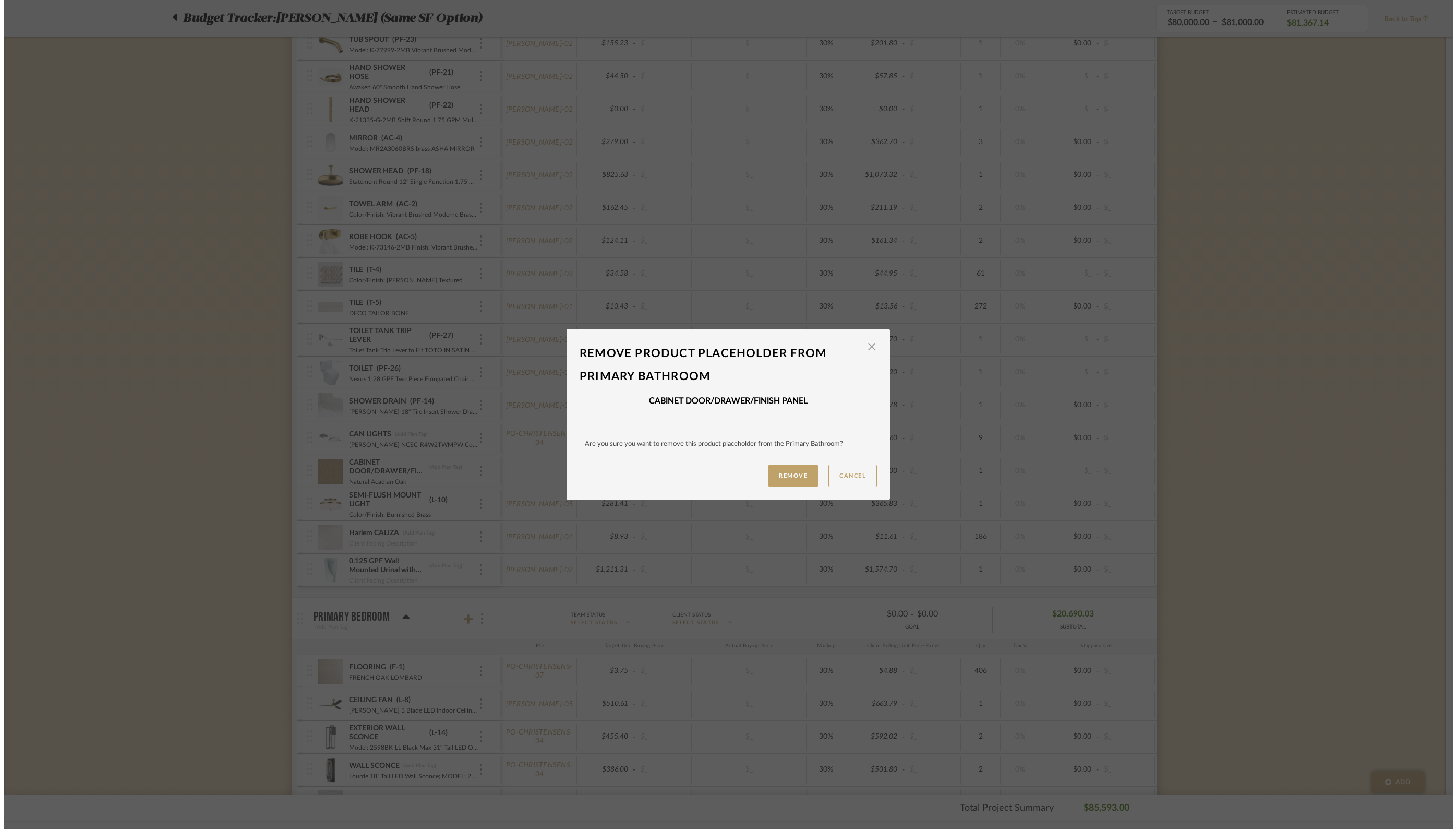
scroll to position [0, 0]
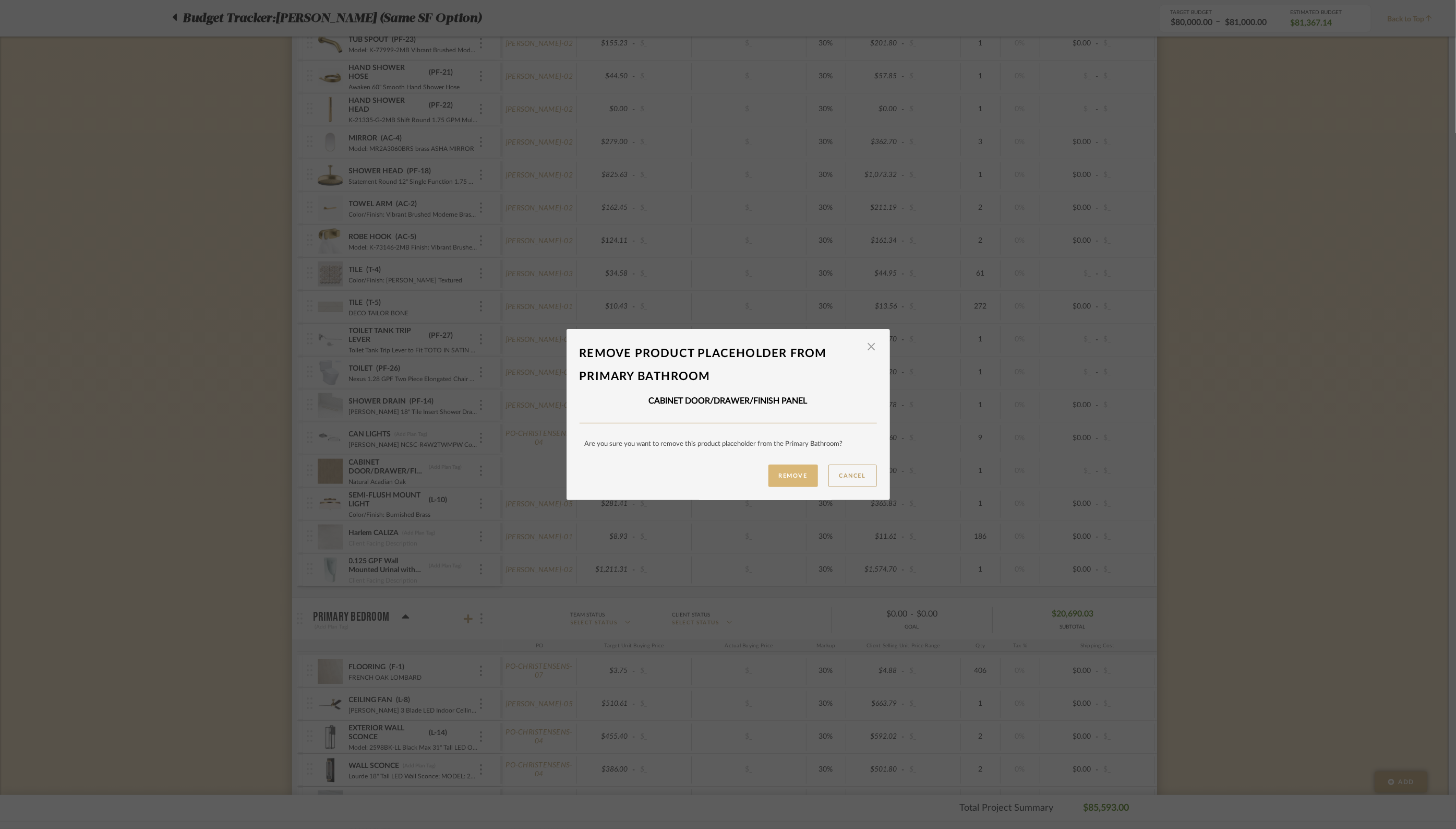
click at [790, 473] on button "Remove" at bounding box center [793, 475] width 50 height 22
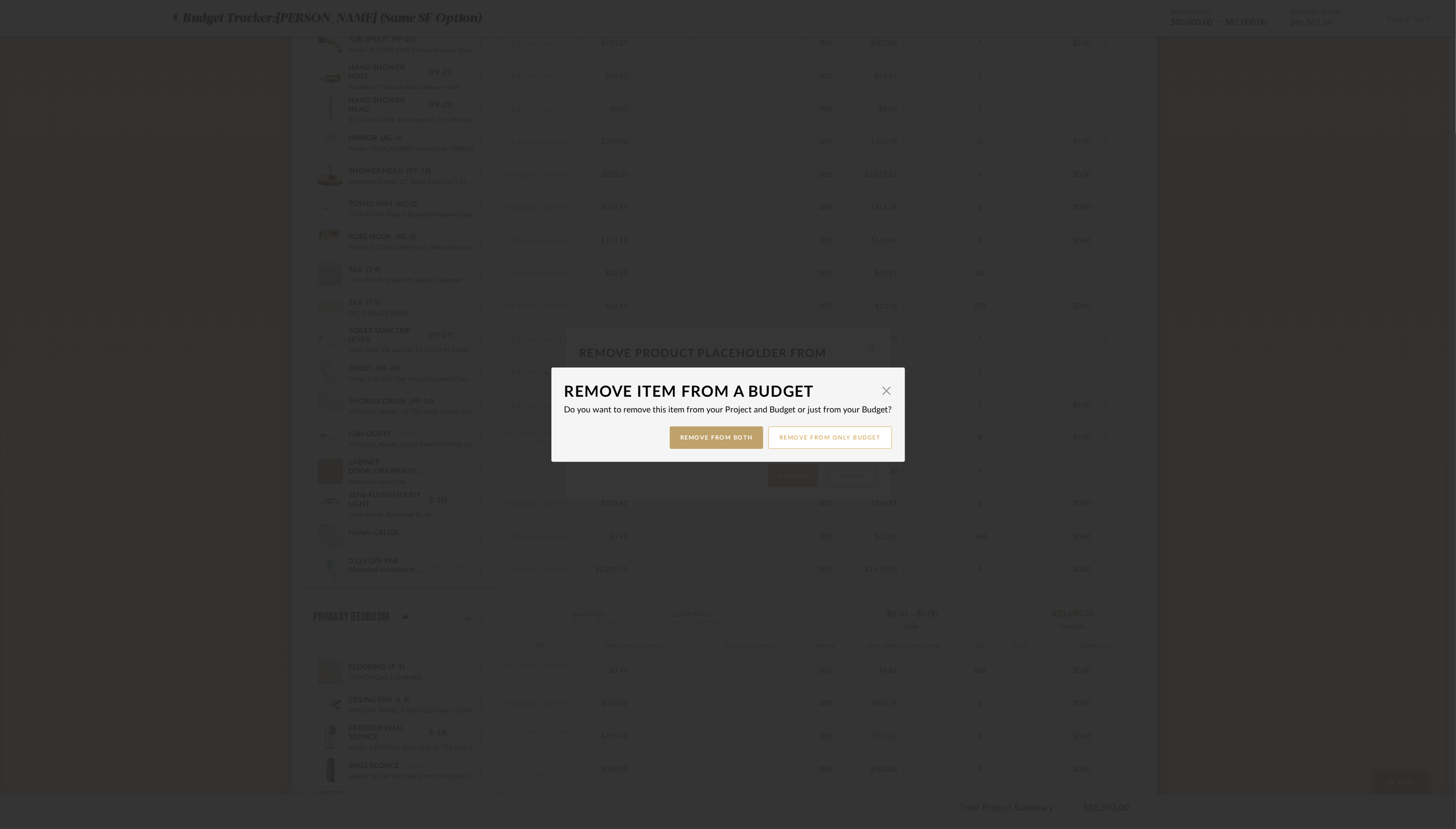
click at [837, 440] on button "Remove from only Budget" at bounding box center [831, 436] width 124 height 22
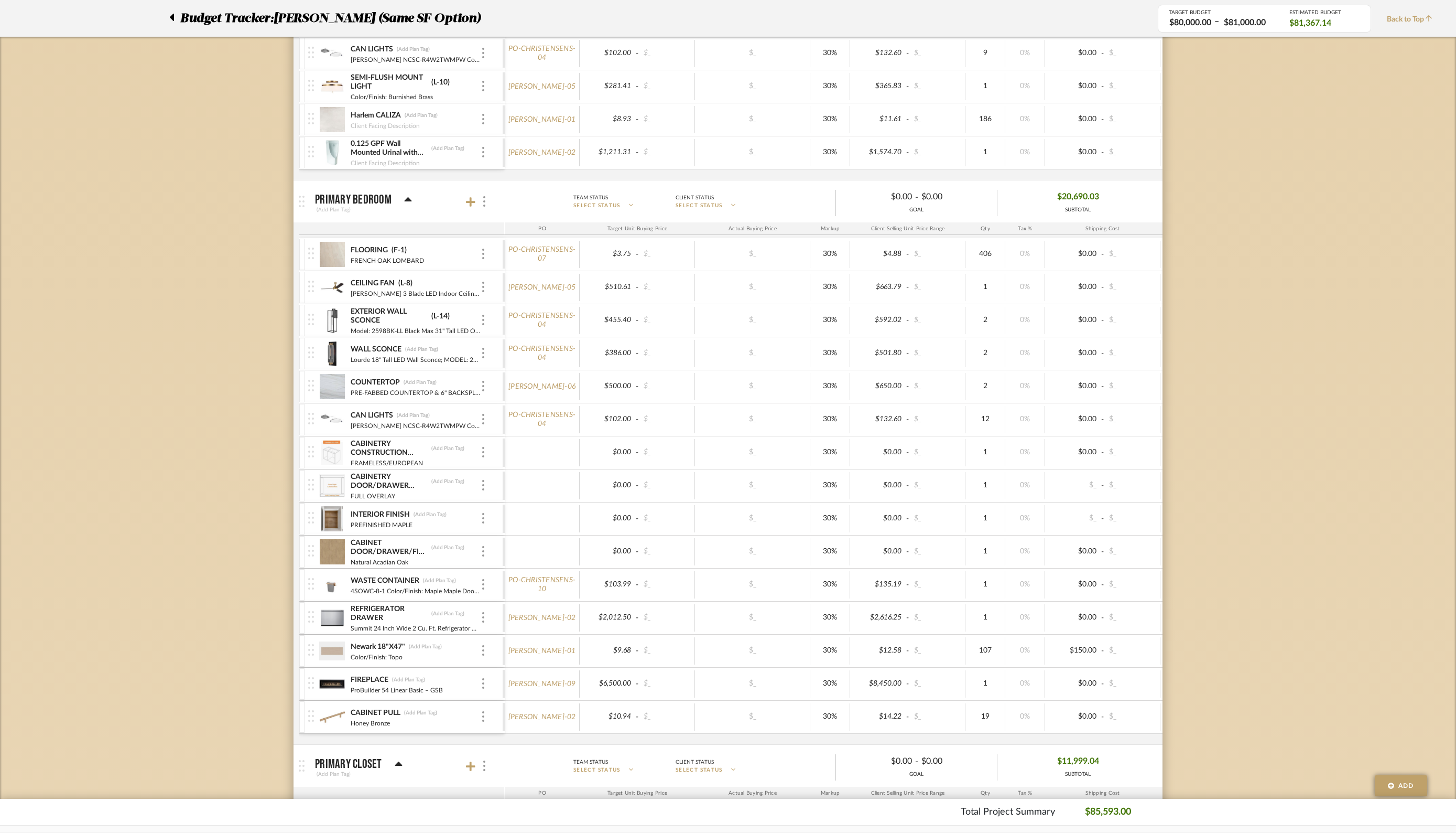
scroll to position [2717, 0]
click at [482, 442] on img at bounding box center [483, 447] width 2 height 11
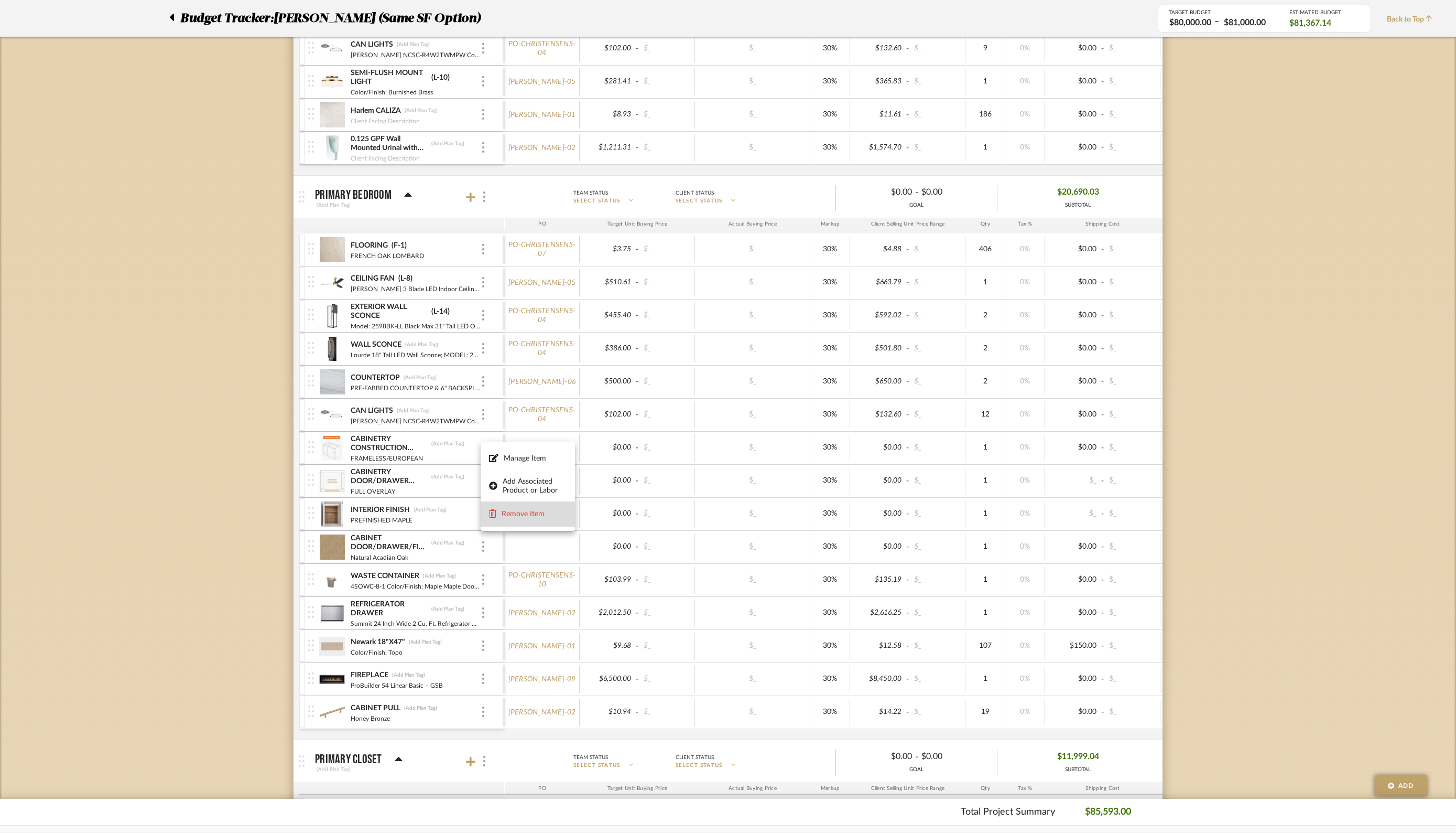
click at [512, 516] on span "Remove Item" at bounding box center [534, 513] width 65 height 9
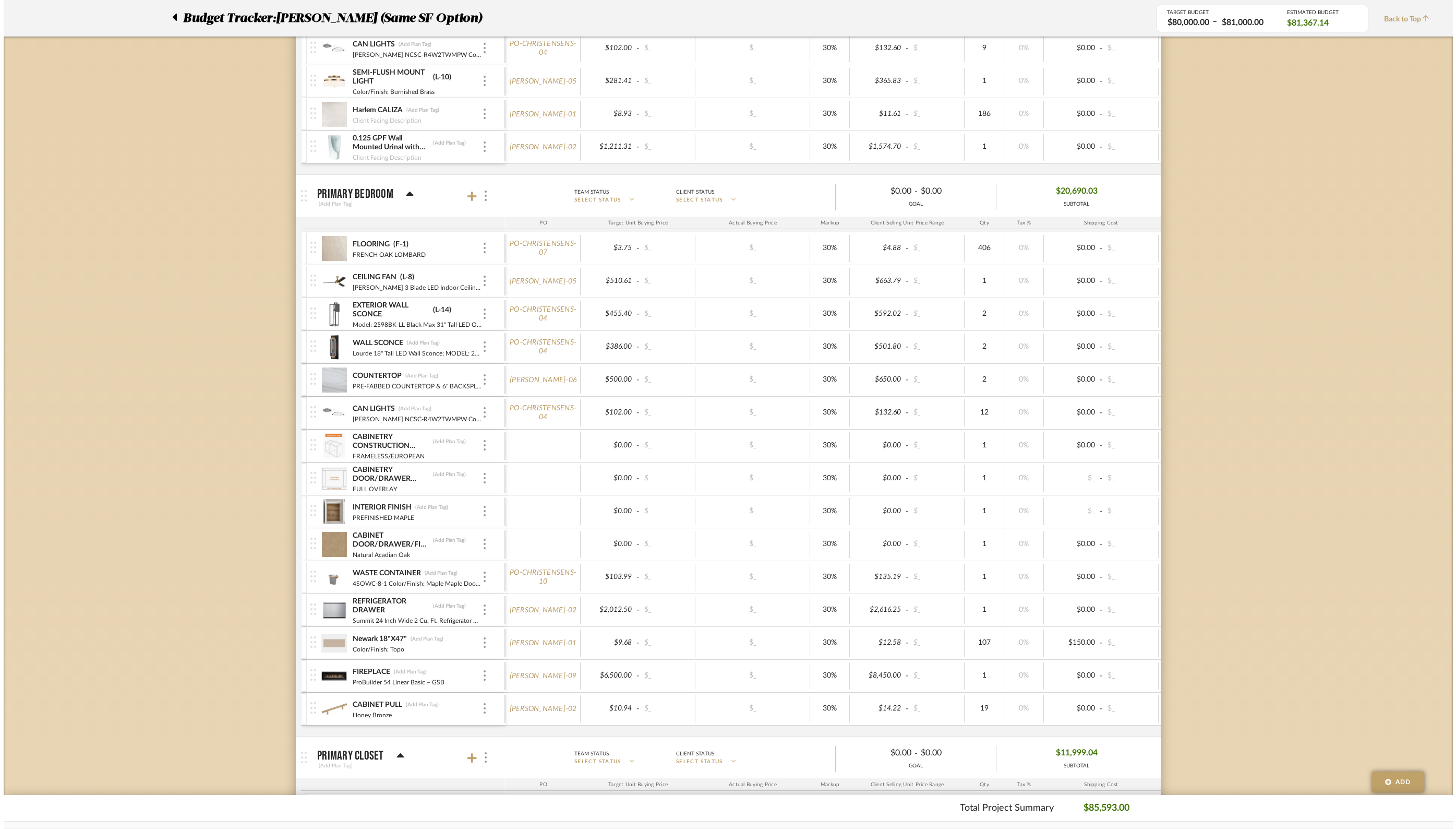
scroll to position [0, 0]
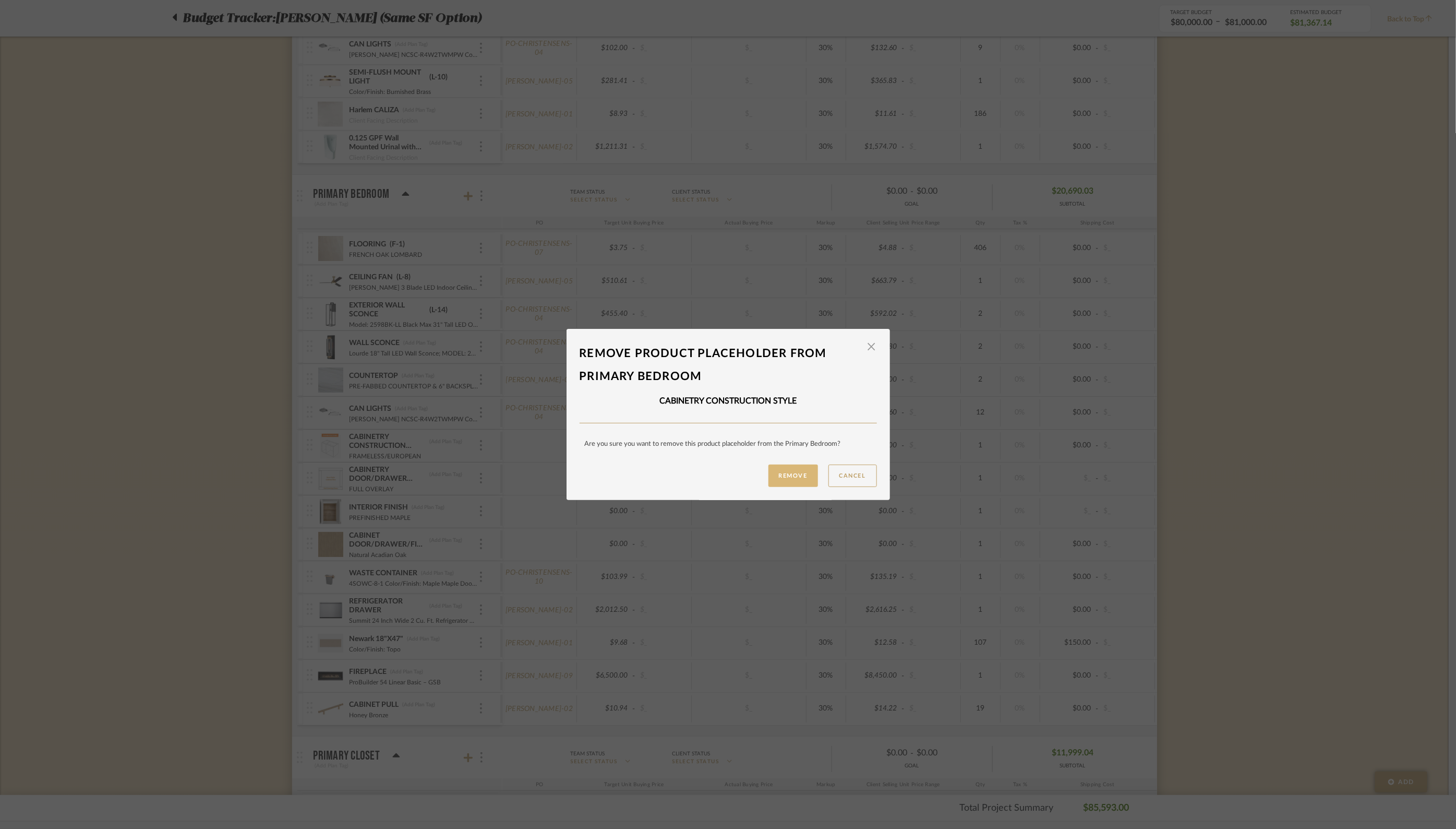
click at [779, 472] on button "Remove" at bounding box center [793, 475] width 50 height 22
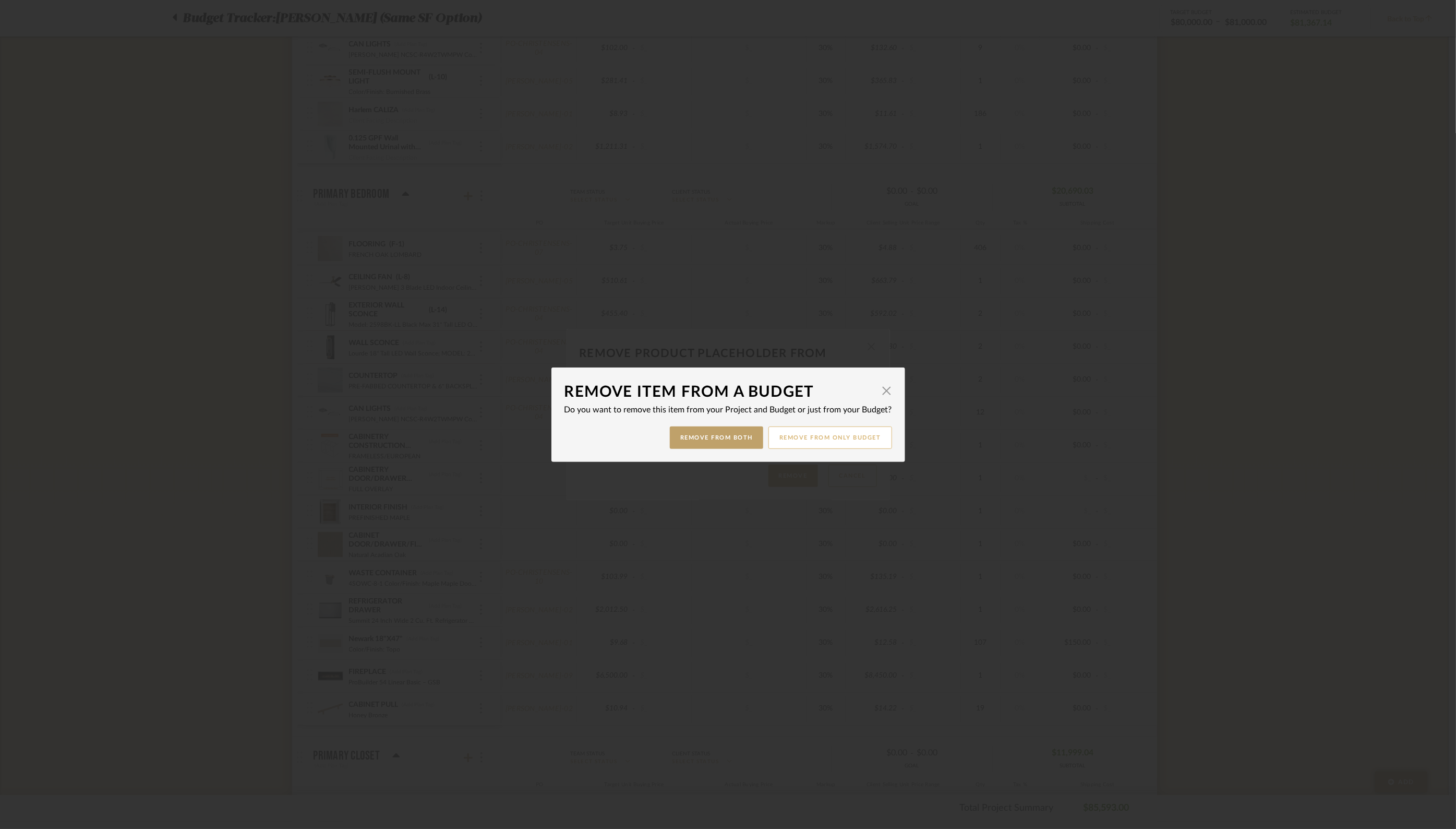
click at [851, 436] on button "Remove from only Budget" at bounding box center [831, 436] width 124 height 22
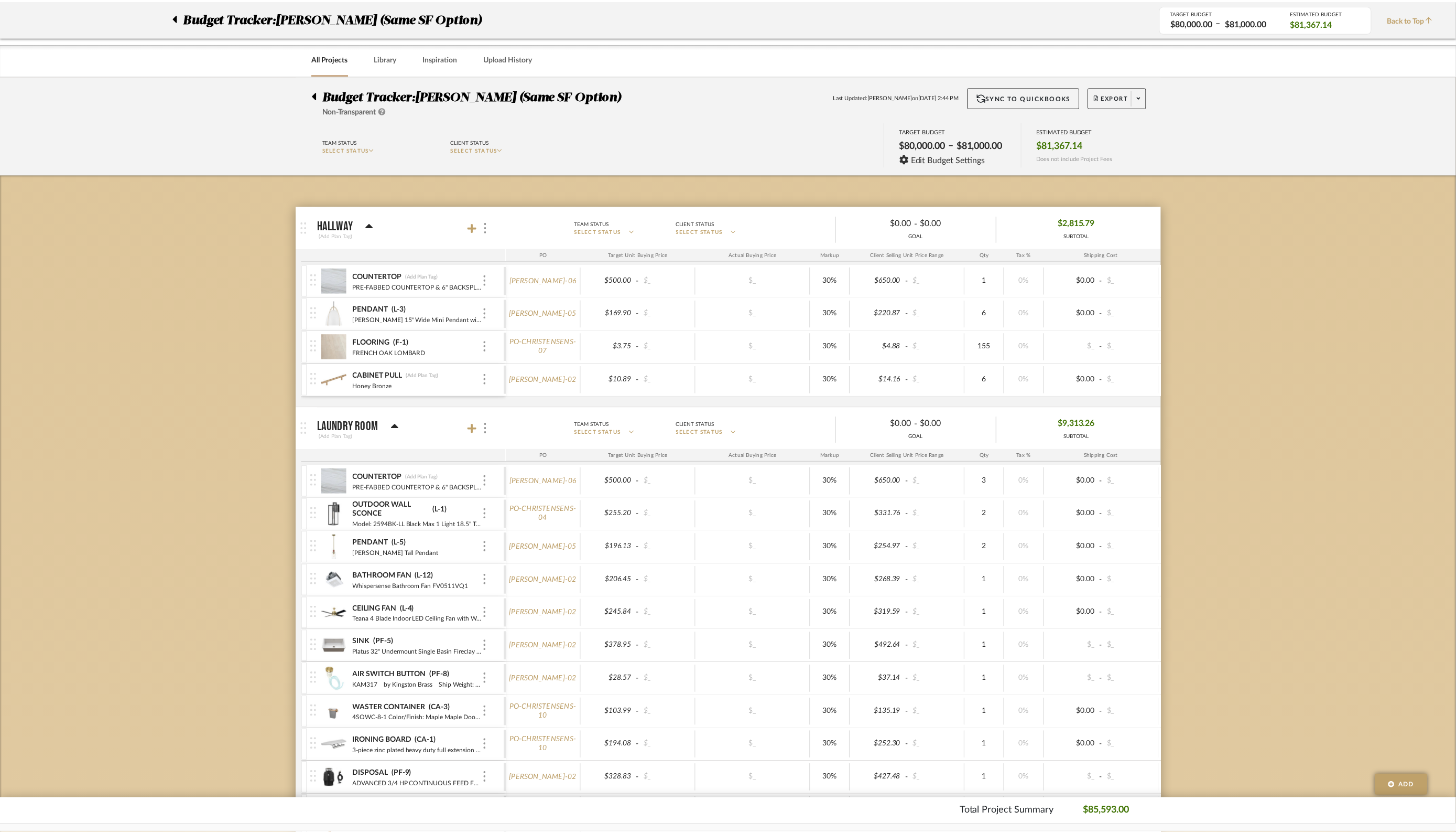
scroll to position [2717, 0]
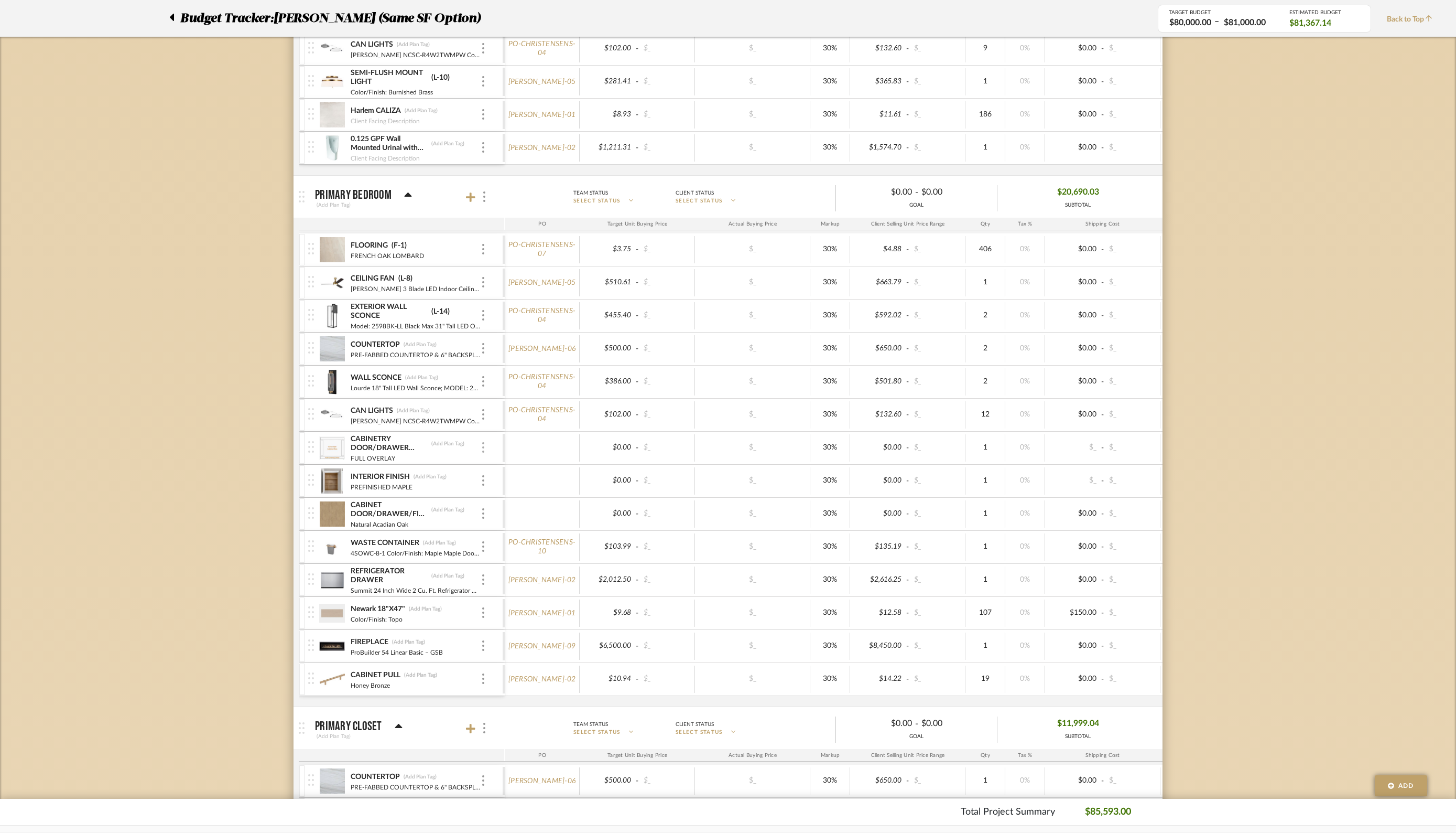
click at [483, 442] on img at bounding box center [483, 447] width 2 height 11
click at [509, 510] on span "Remove Item" at bounding box center [528, 514] width 78 height 10
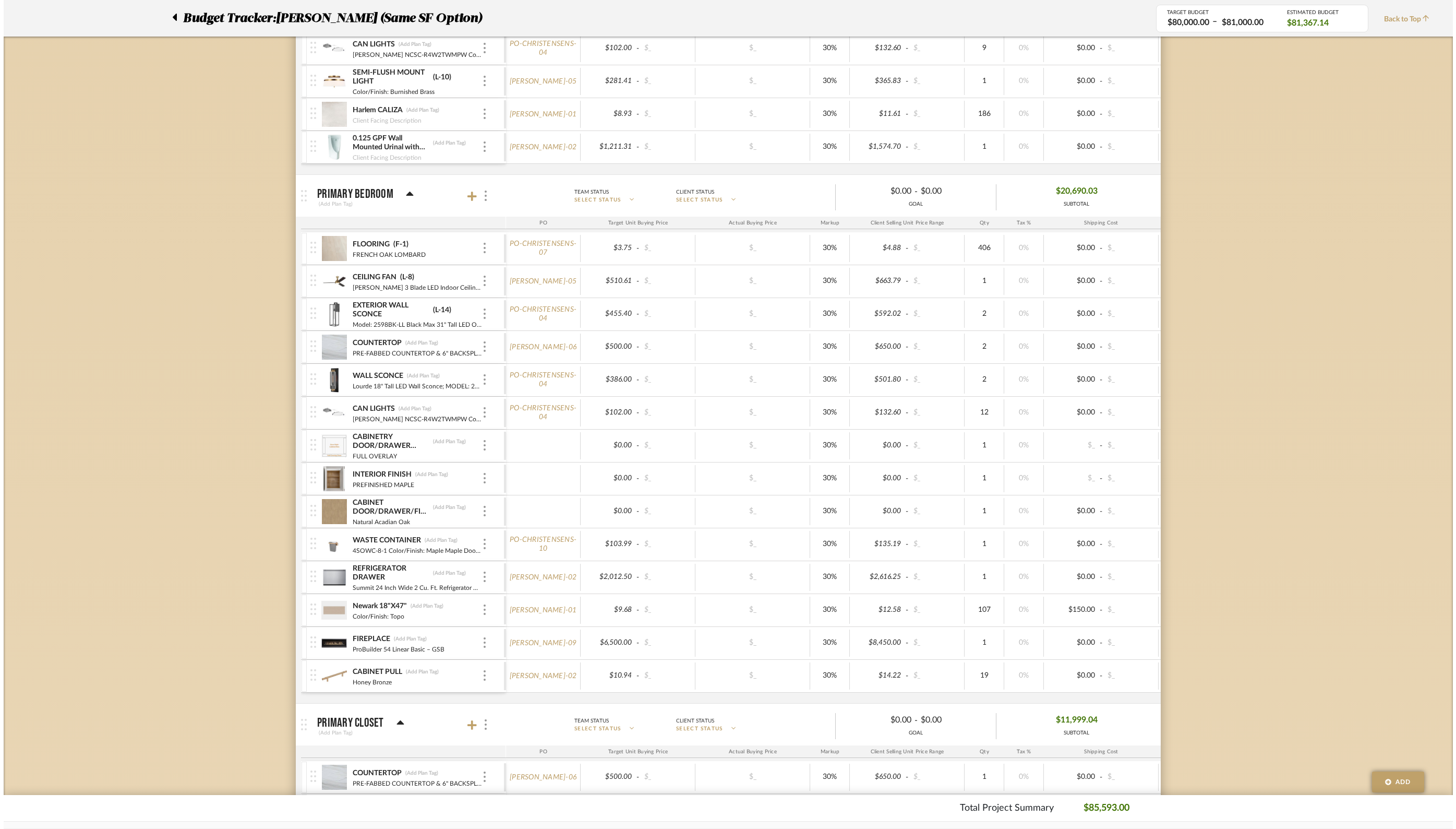
scroll to position [0, 0]
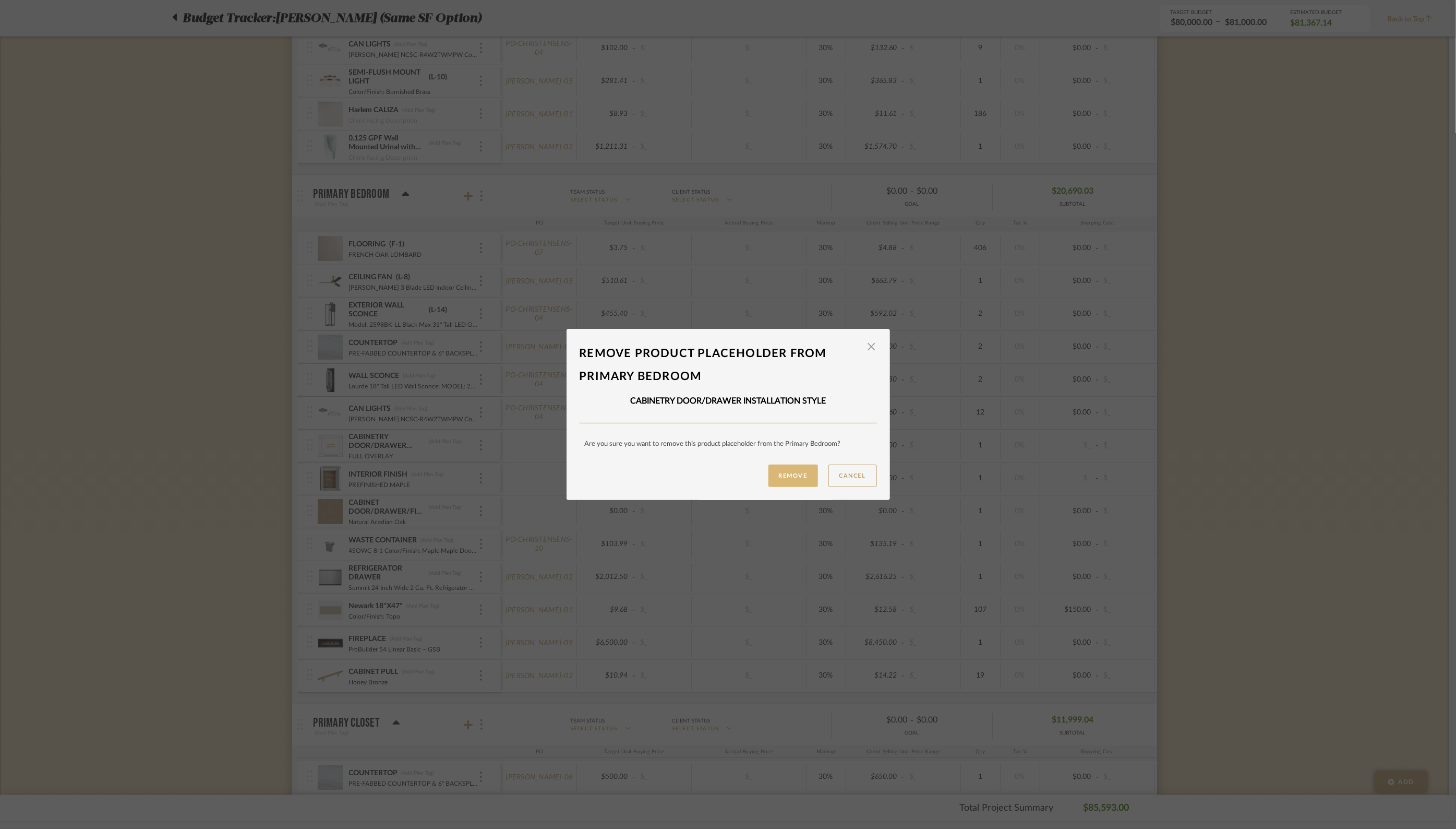
click at [784, 471] on button "Remove" at bounding box center [793, 475] width 50 height 22
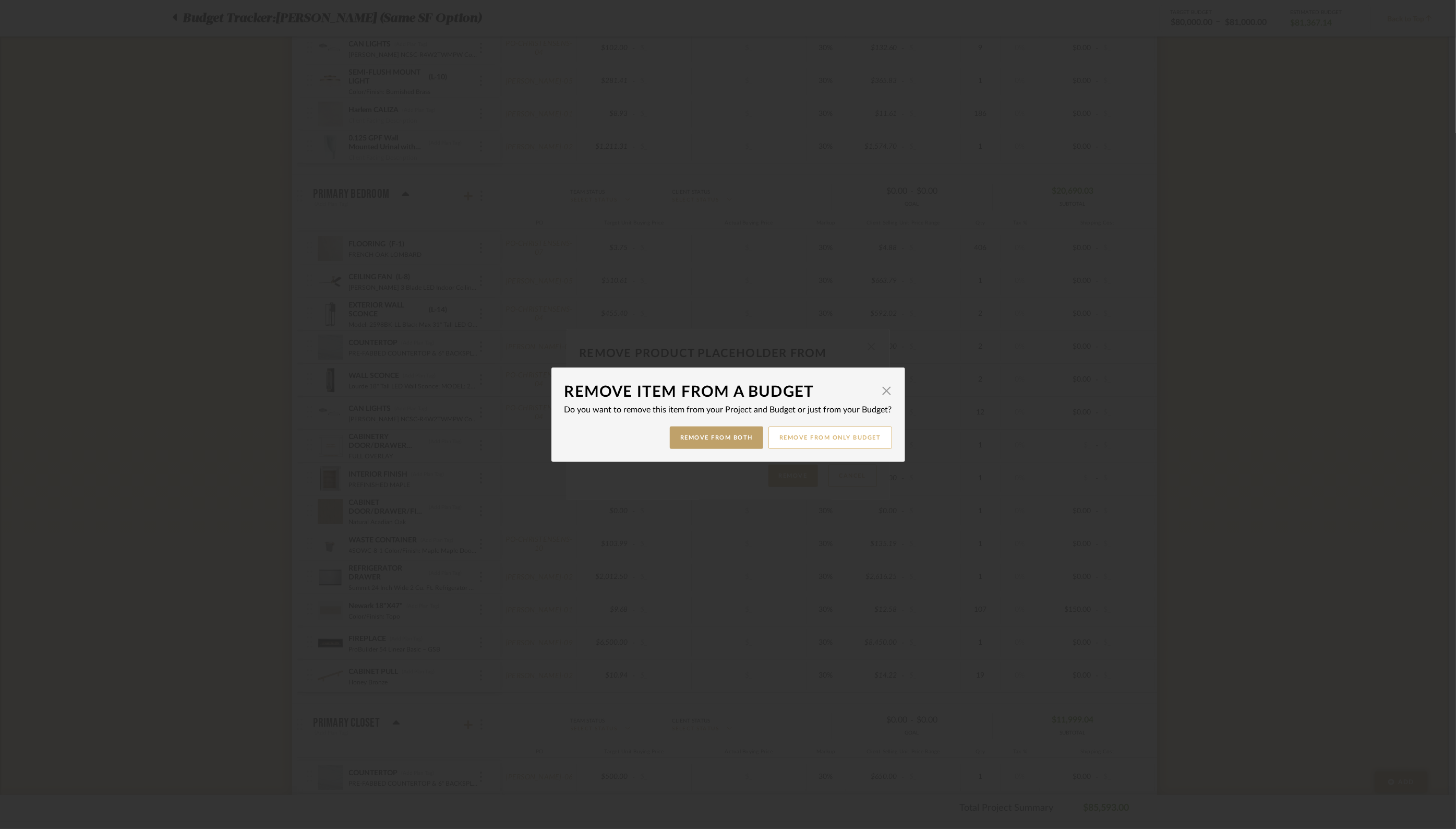
click at [811, 436] on button "Remove from only Budget" at bounding box center [831, 436] width 124 height 22
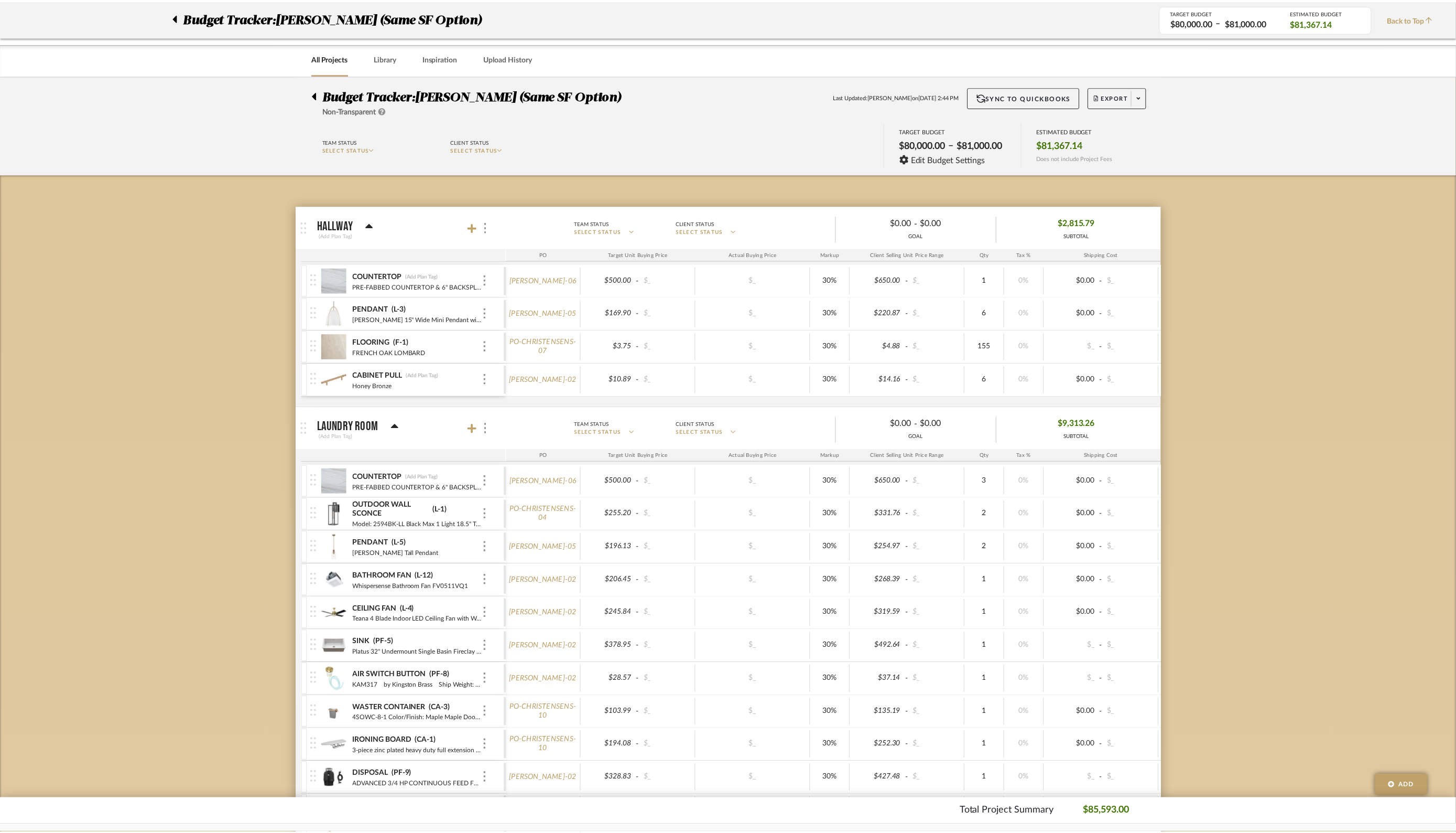
scroll to position [2717, 0]
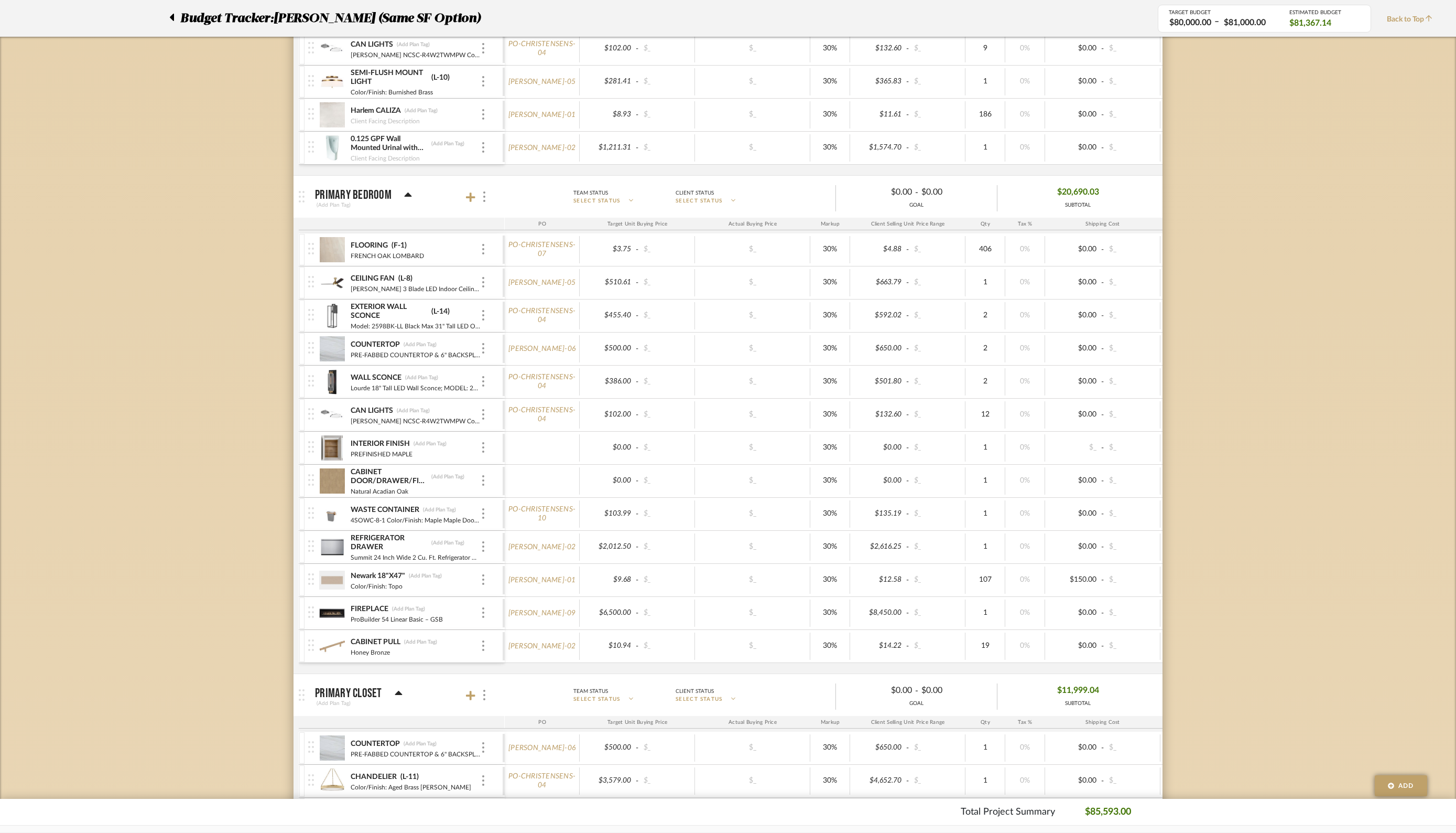
click at [488, 434] on div "INTERIOR FINISH (Add Plan Tag) PREFINISHED MAPLE" at bounding box center [405, 448] width 195 height 33
click at [481, 442] on div at bounding box center [482, 448] width 5 height 12
click at [527, 513] on span "Remove Item" at bounding box center [534, 513] width 65 height 9
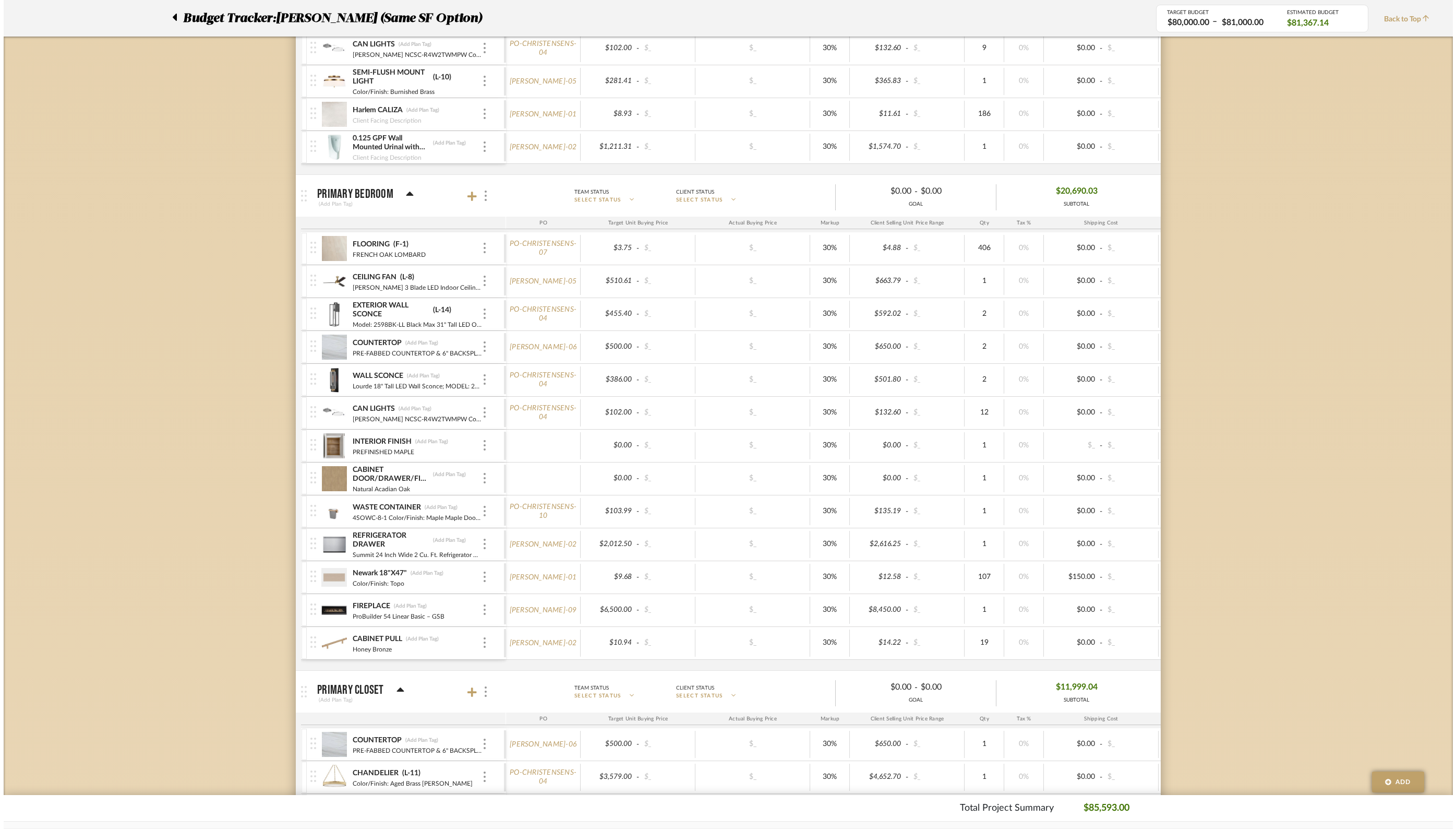
scroll to position [0, 0]
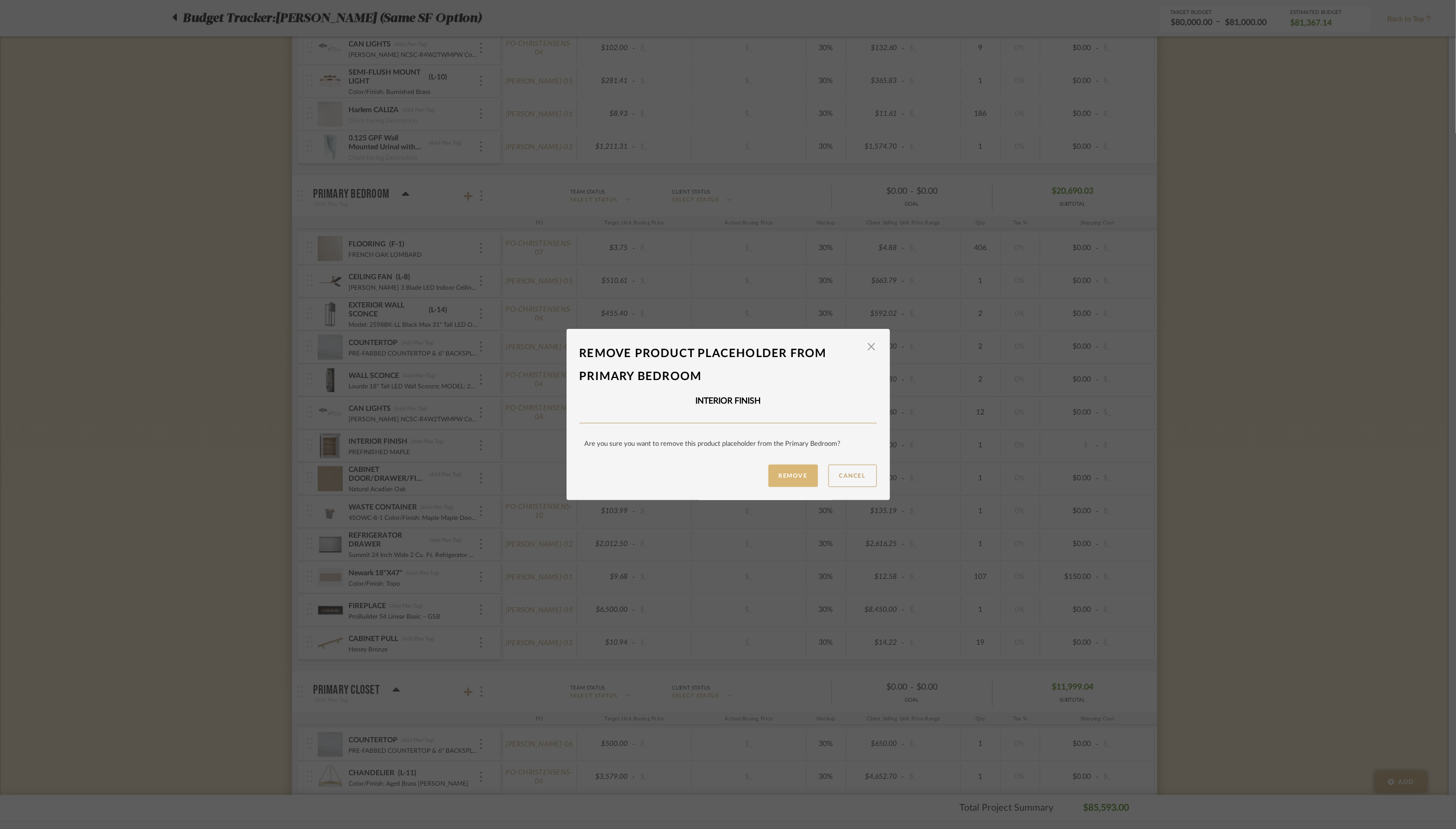
click at [788, 480] on button "Remove" at bounding box center [793, 475] width 50 height 22
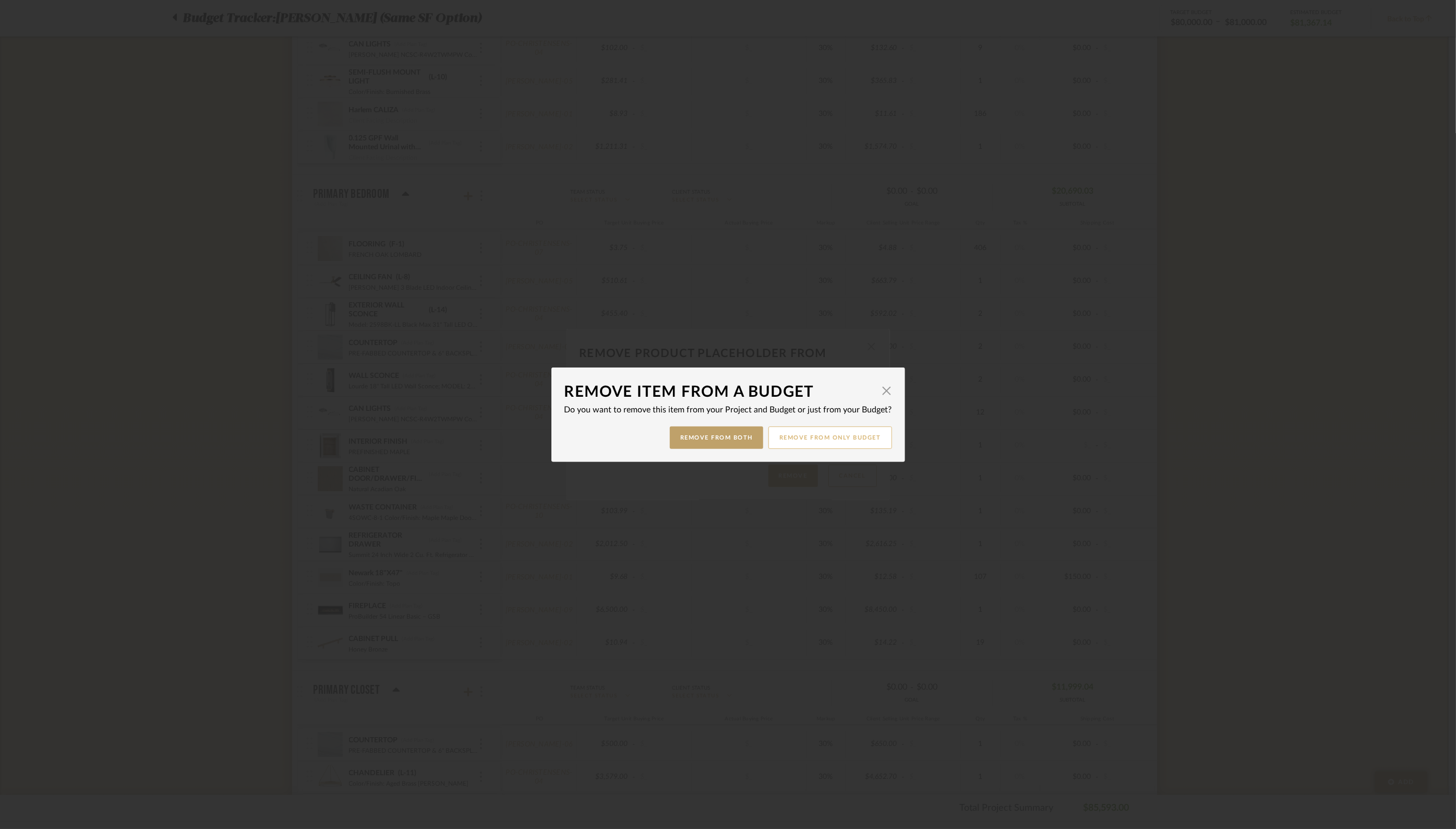
click at [811, 438] on button "Remove from only Budget" at bounding box center [831, 436] width 124 height 22
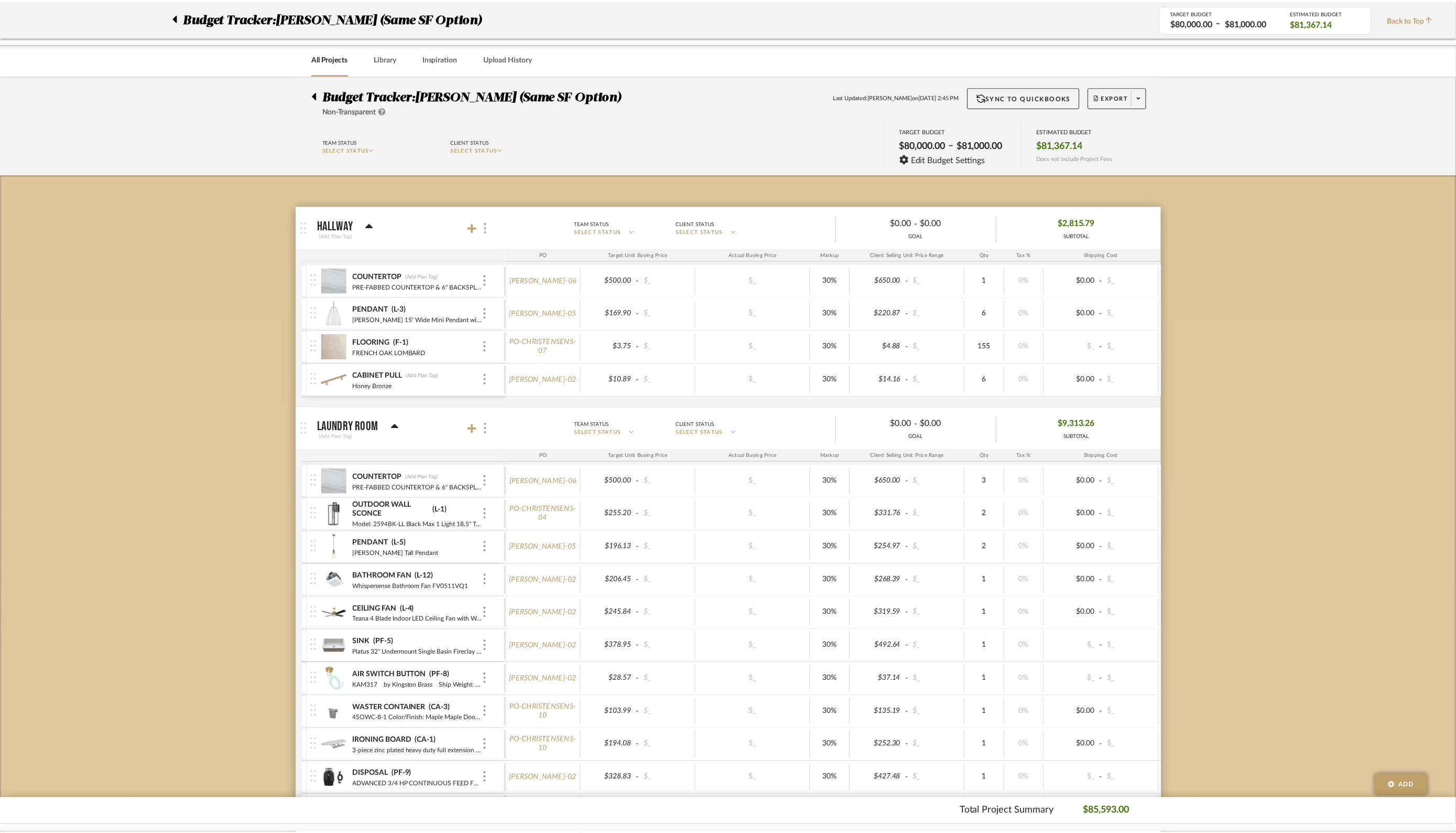
scroll to position [2717, 0]
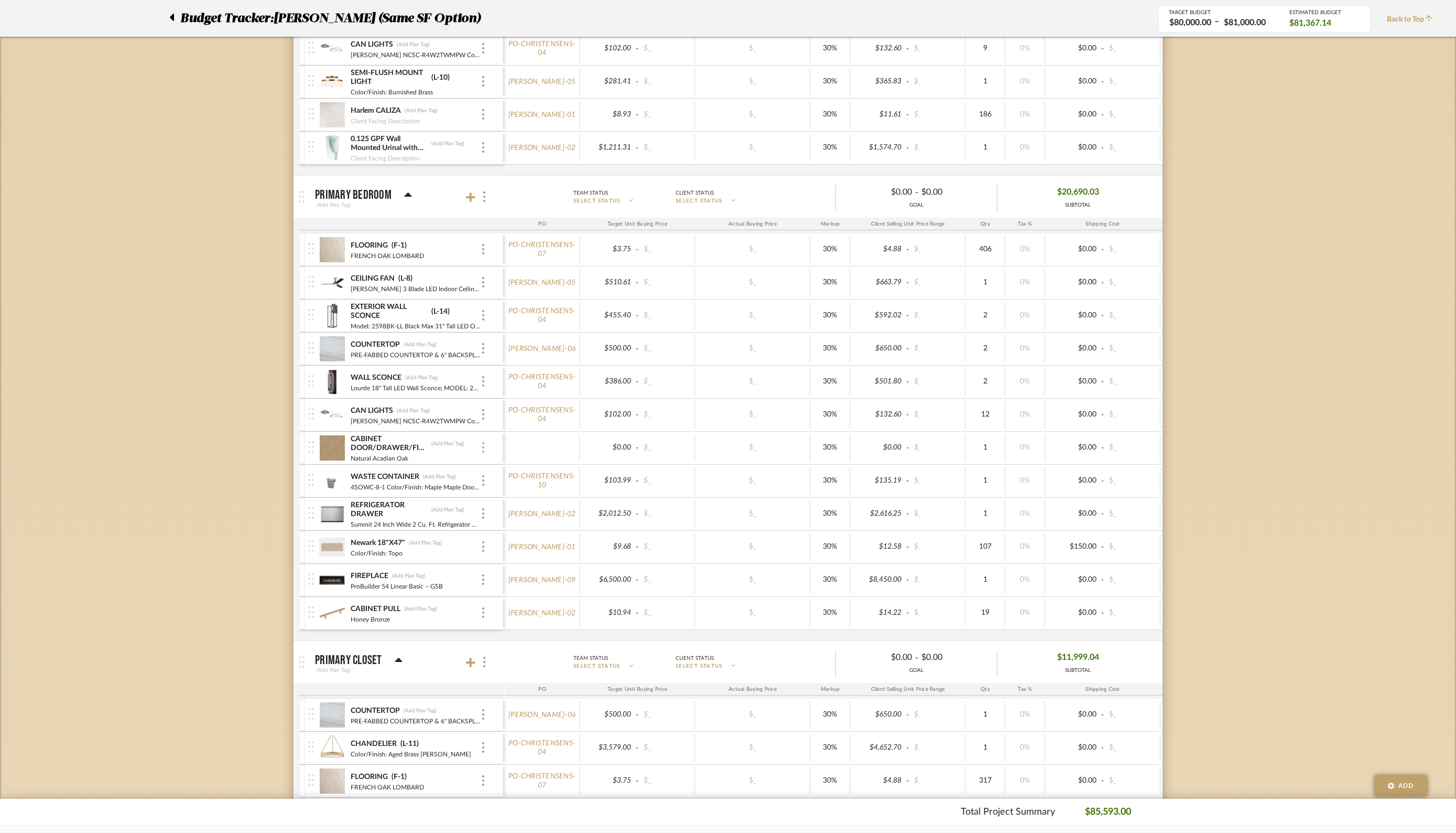
click at [482, 442] on img at bounding box center [483, 447] width 2 height 11
click at [516, 515] on span "Remove Item" at bounding box center [534, 513] width 65 height 9
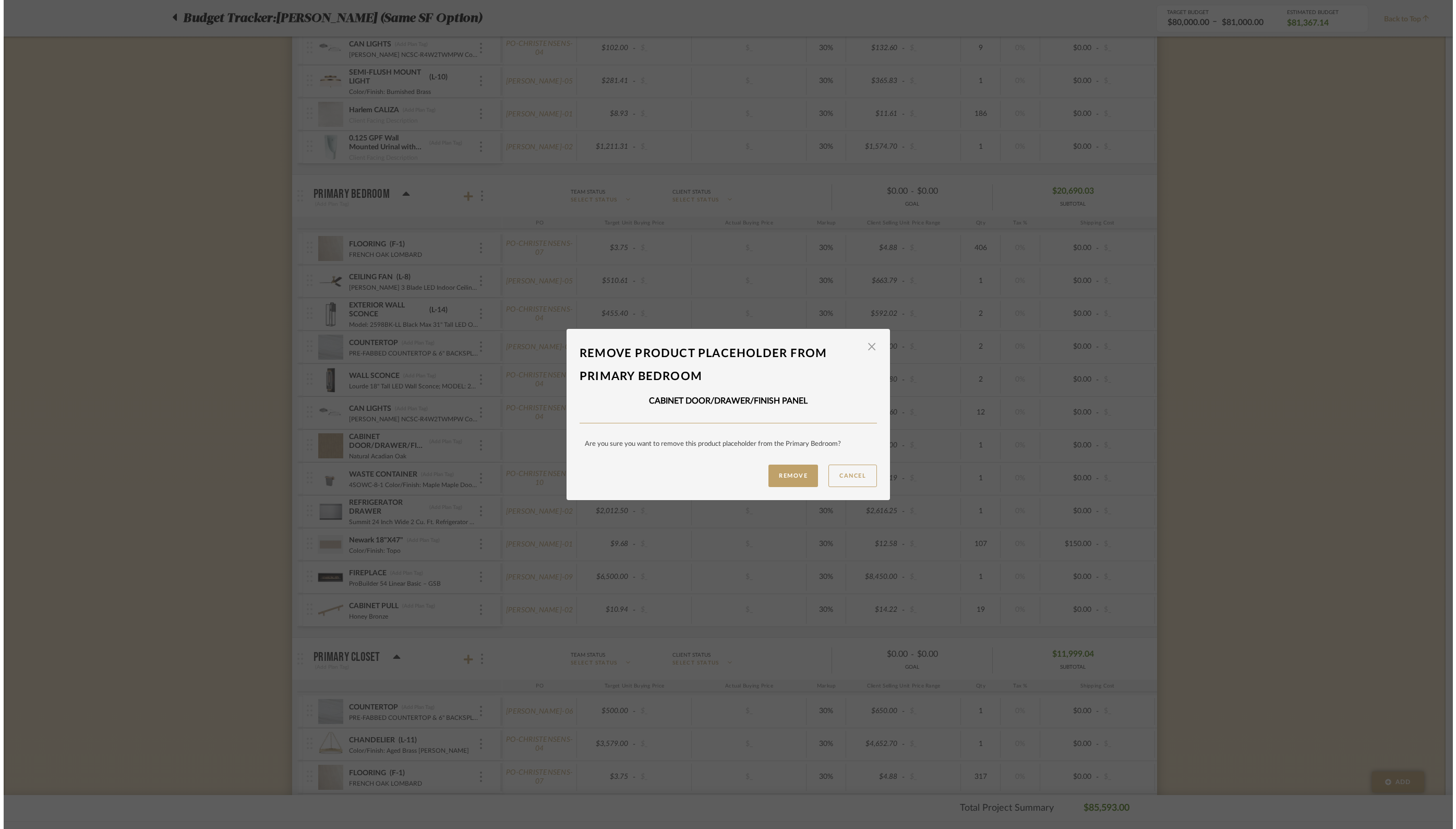
scroll to position [0, 0]
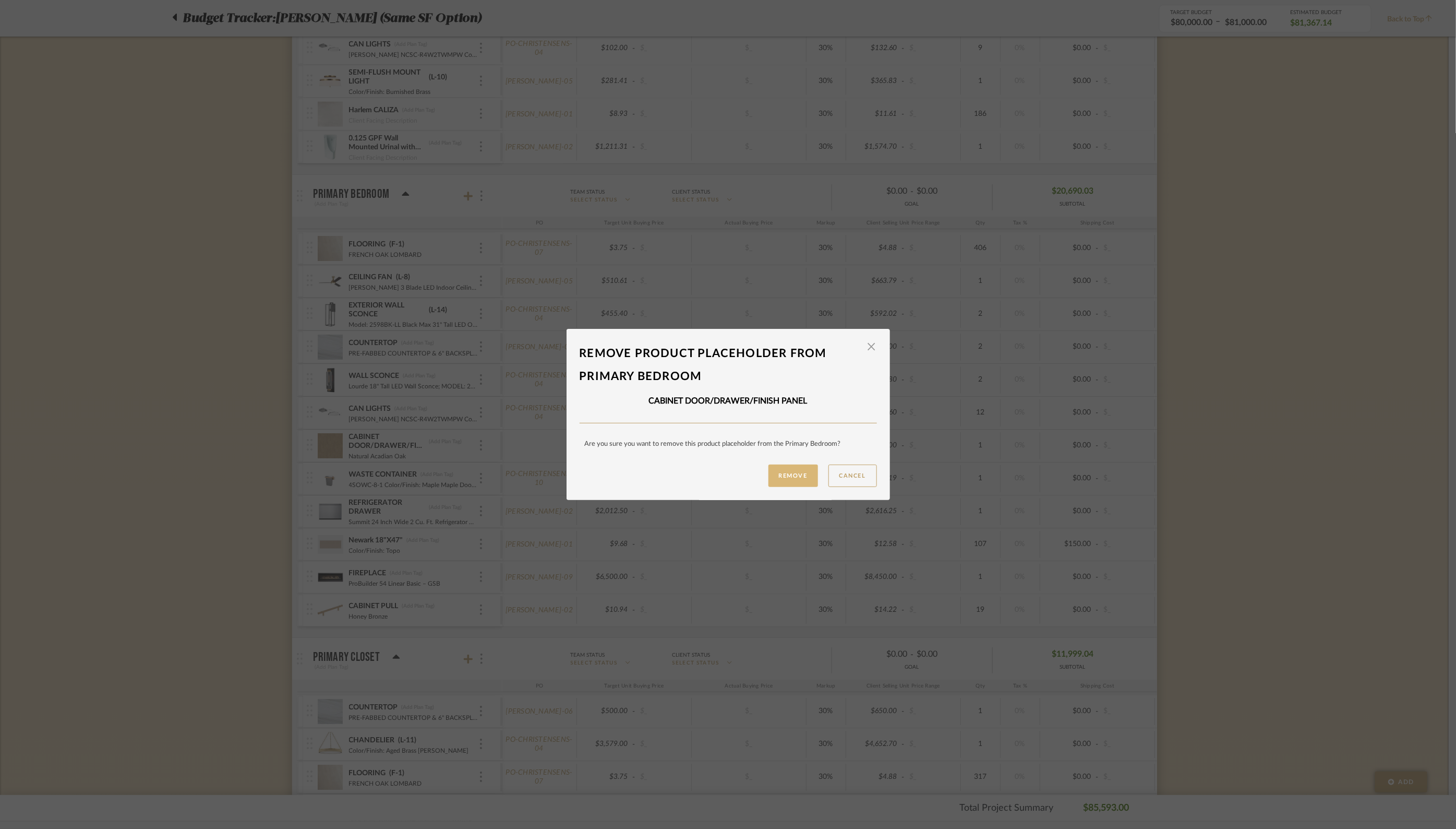
click at [791, 478] on button "Remove" at bounding box center [793, 475] width 50 height 22
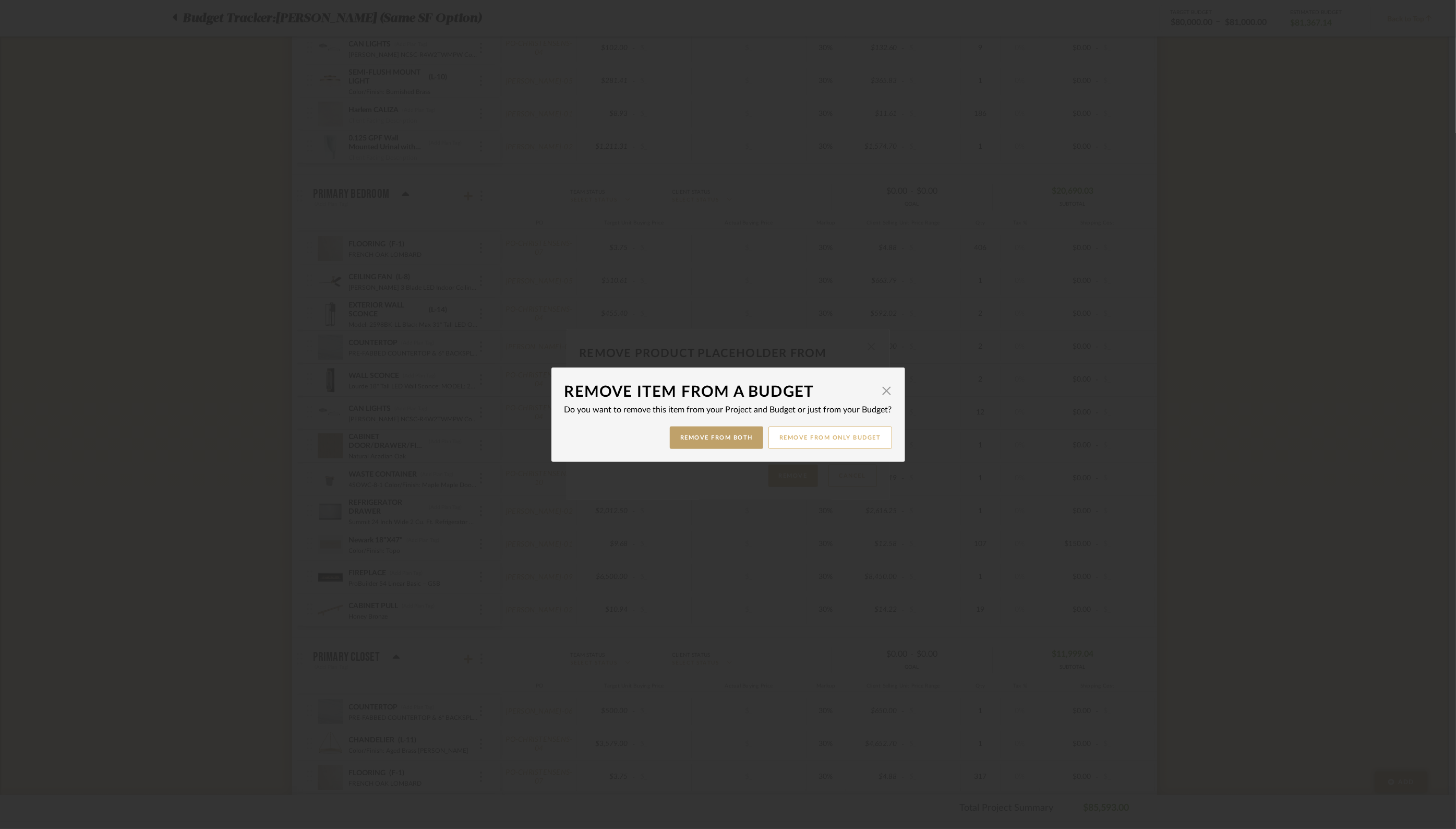
click at [822, 439] on button "Remove from only Budget" at bounding box center [831, 436] width 124 height 22
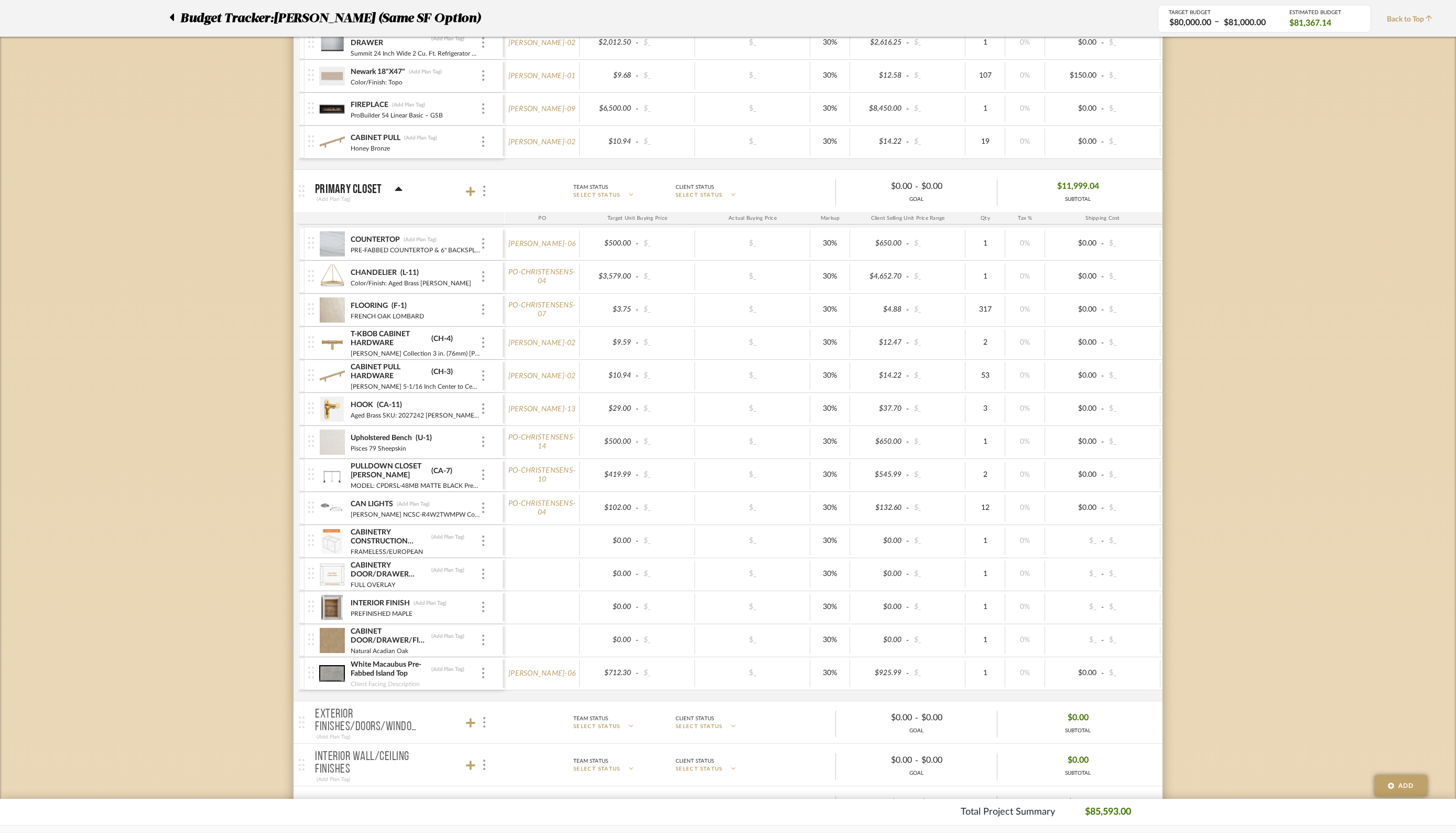
scroll to position [3156, 0]
click at [479, 526] on div "CABINETRY CONSTRUCTION STYLE (Add Plan Tag)" at bounding box center [415, 536] width 130 height 19
click at [482, 534] on img at bounding box center [483, 538] width 2 height 11
click at [514, 605] on span "Remove Item" at bounding box center [534, 604] width 65 height 9
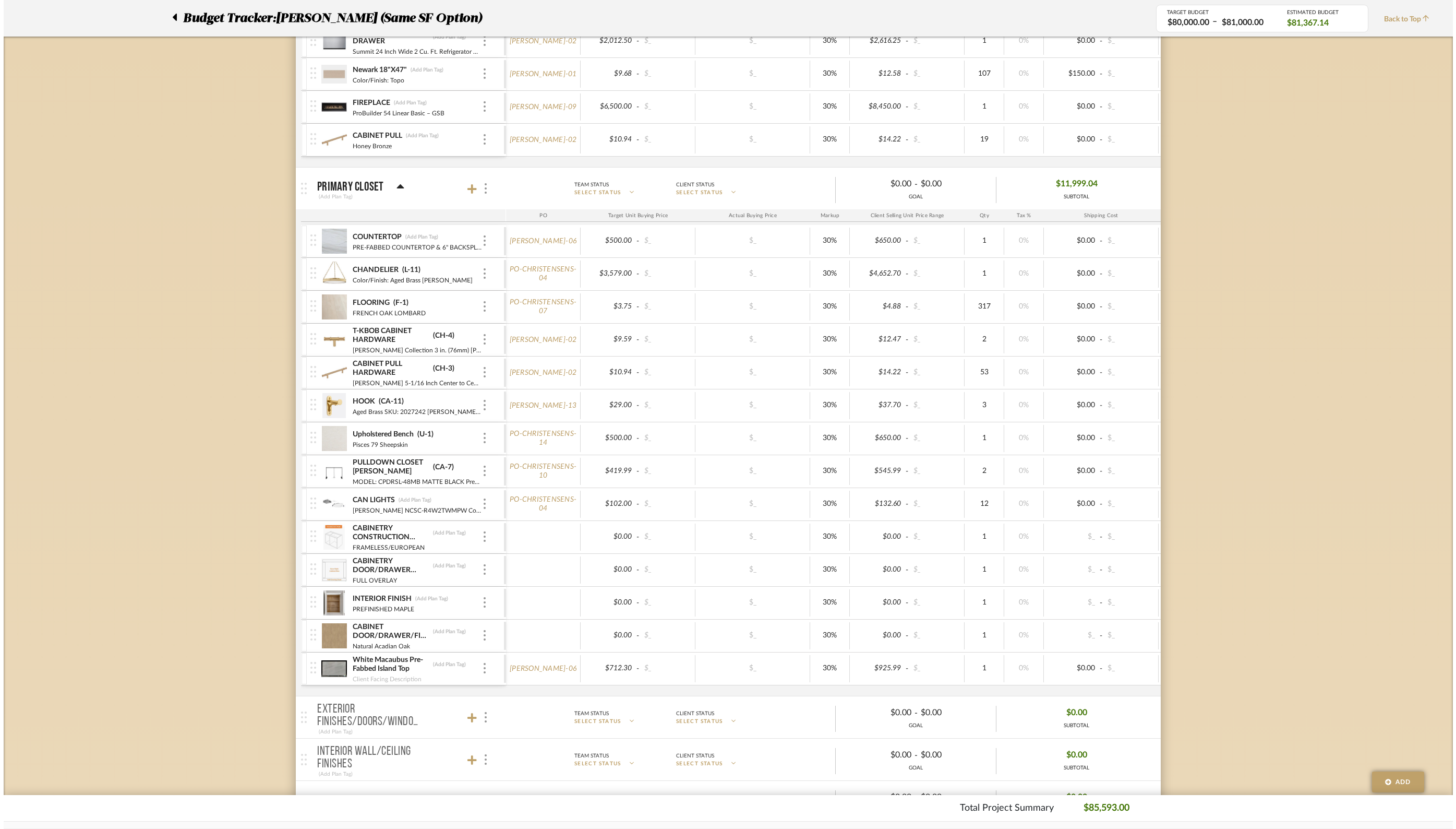
scroll to position [0, 0]
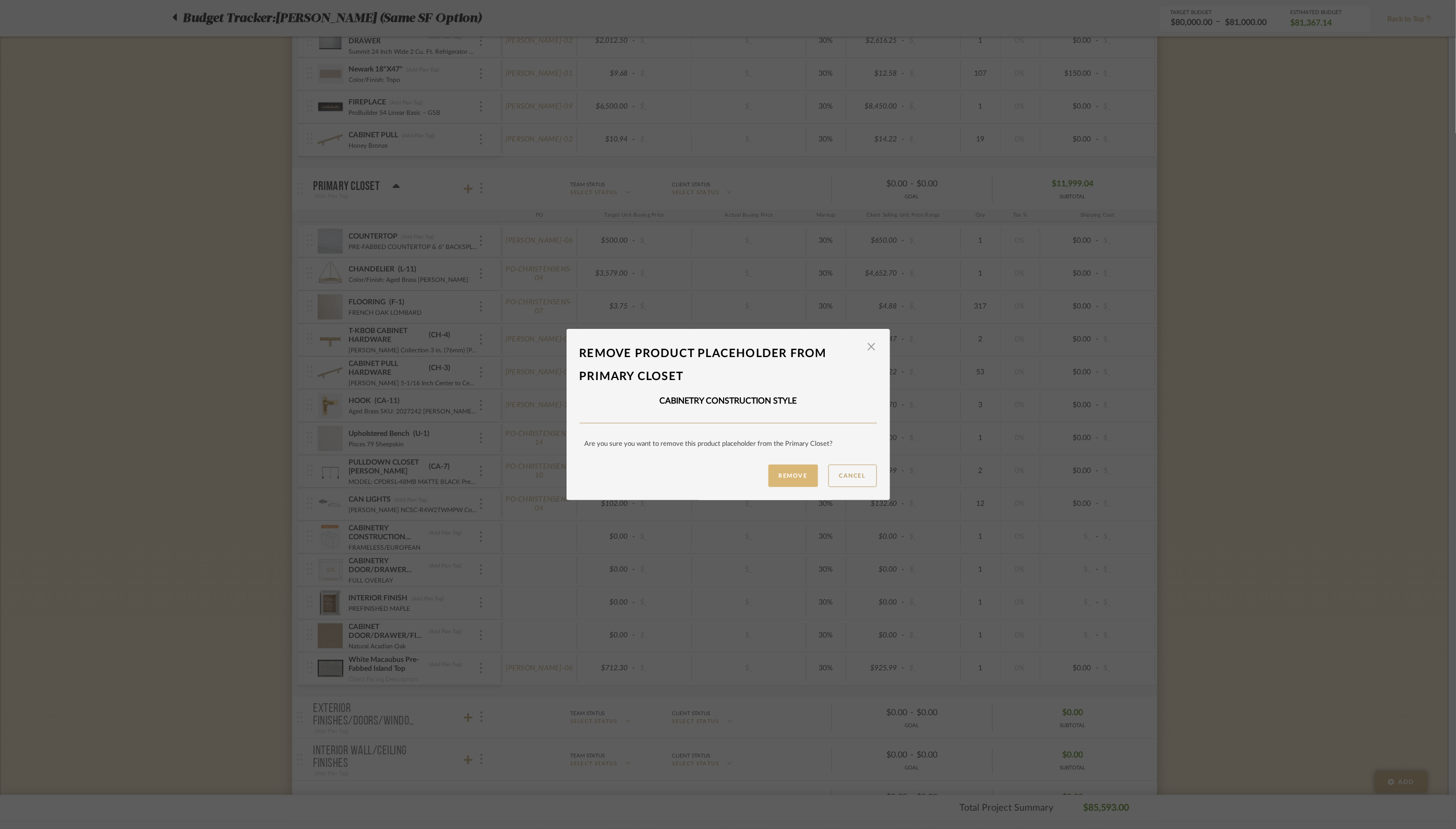
click at [780, 478] on button "Remove" at bounding box center [793, 475] width 50 height 22
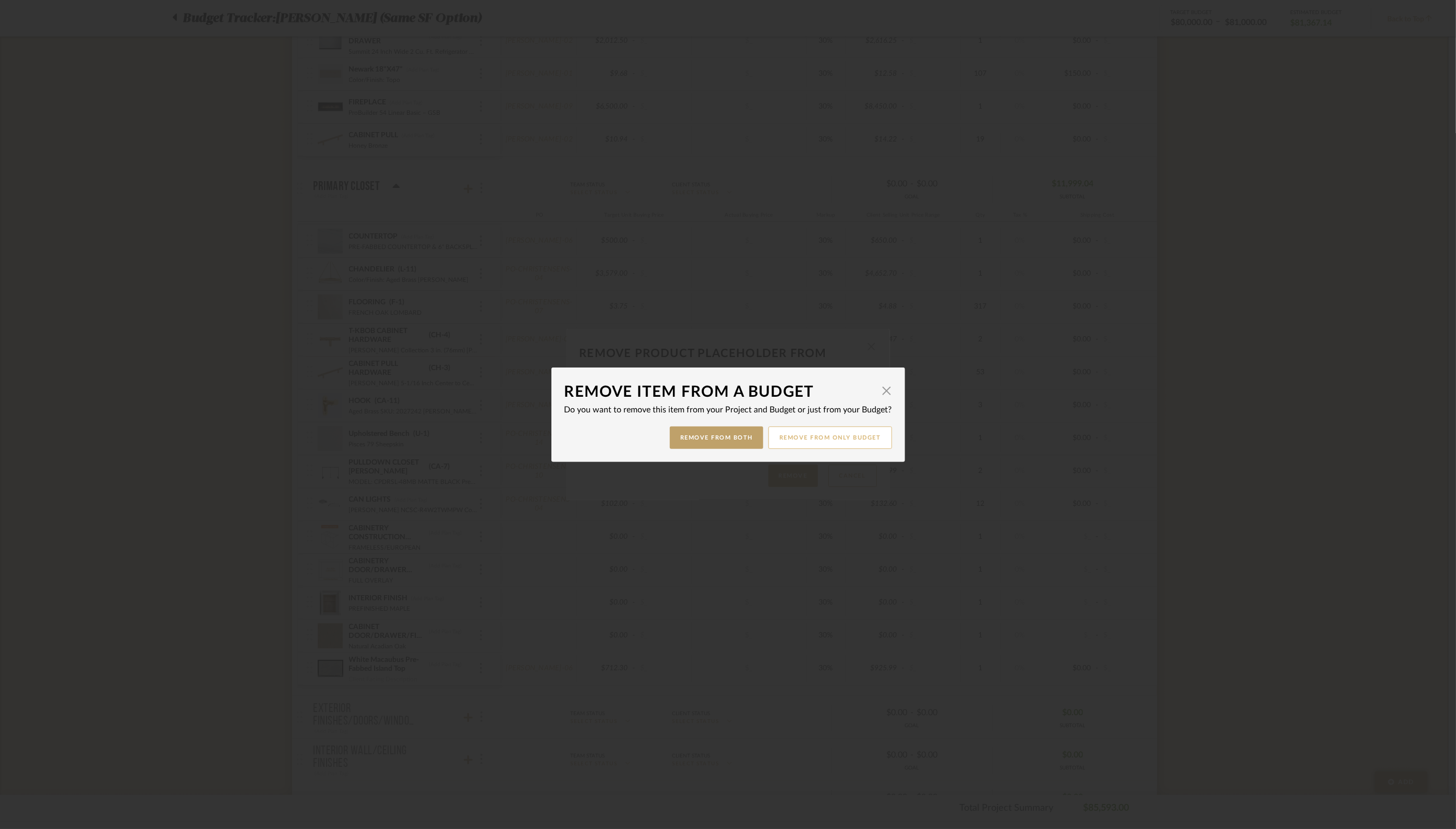
click at [815, 438] on button "Remove from only Budget" at bounding box center [831, 436] width 124 height 22
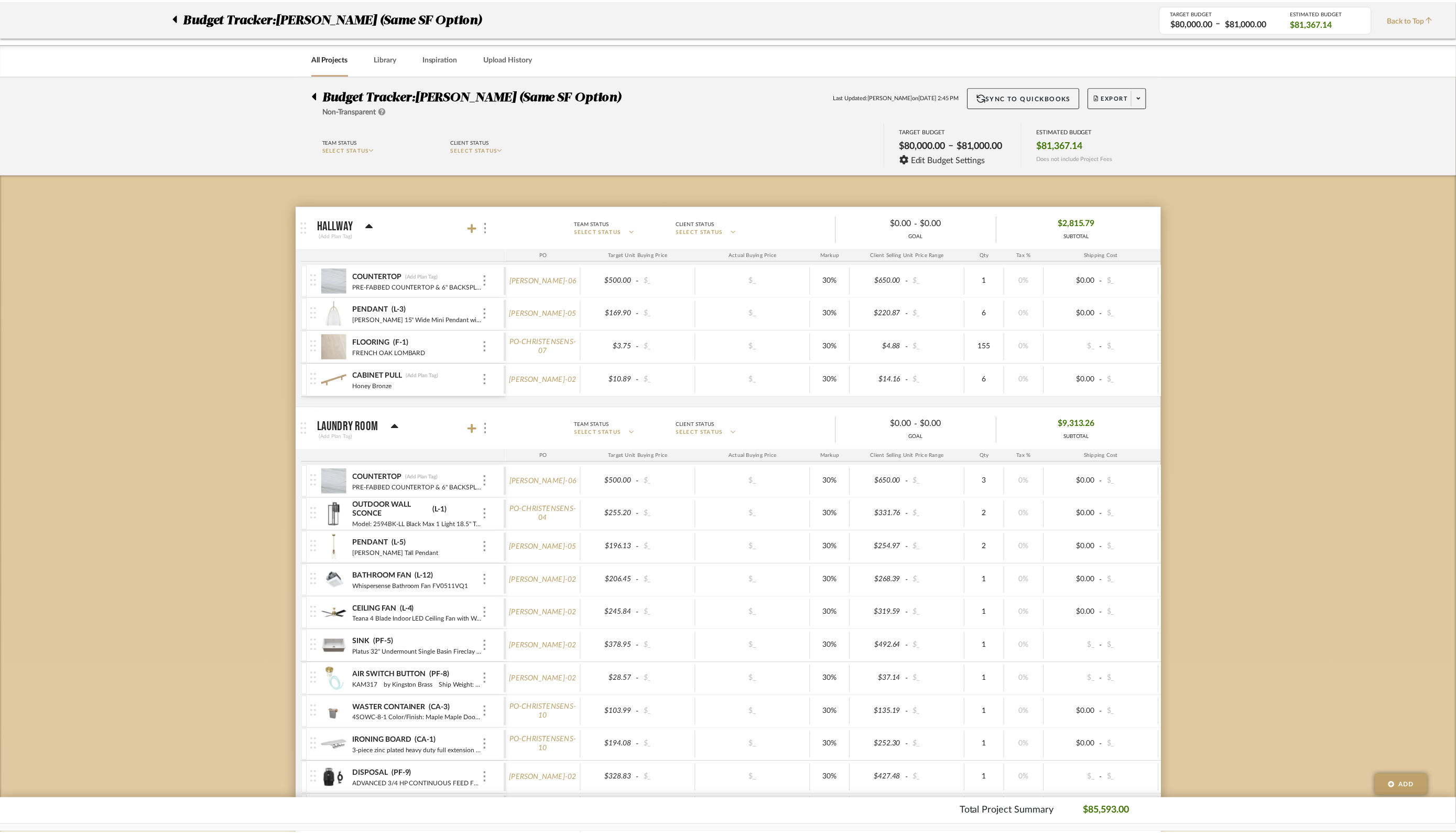
scroll to position [3156, 0]
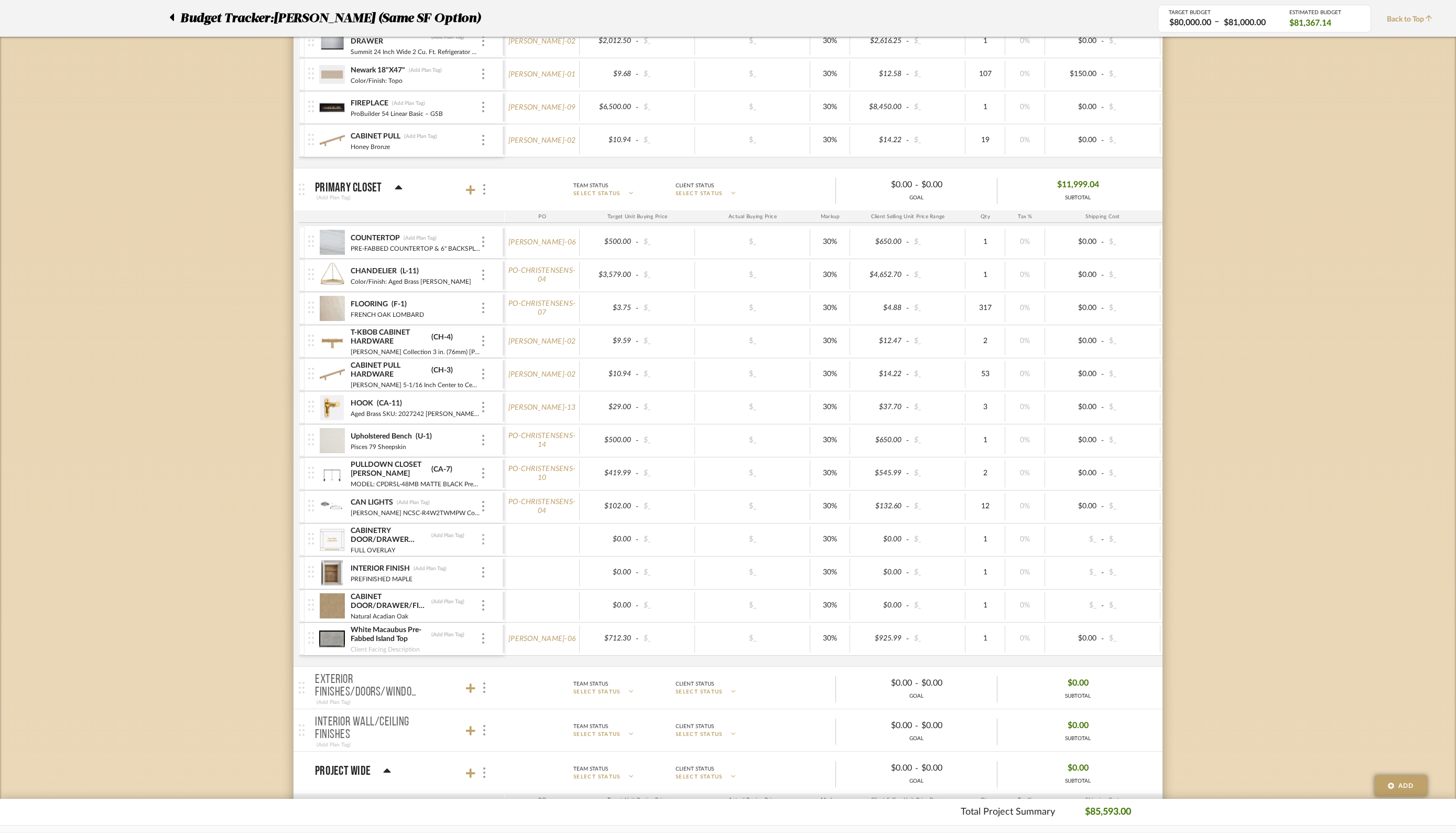
click at [481, 534] on div at bounding box center [482, 539] width 5 height 12
click at [517, 602] on span "Remove Item" at bounding box center [534, 604] width 65 height 9
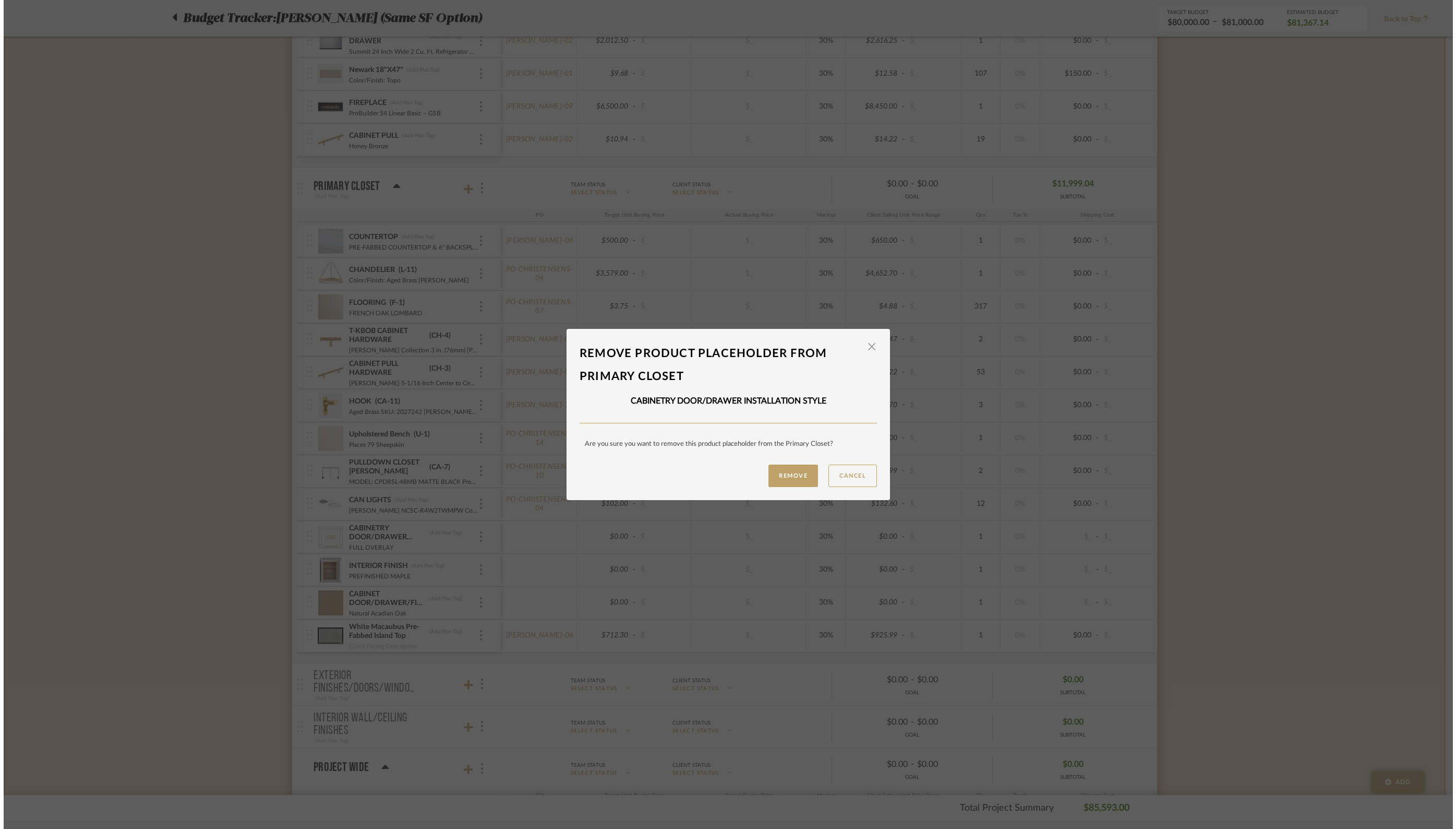
scroll to position [0, 0]
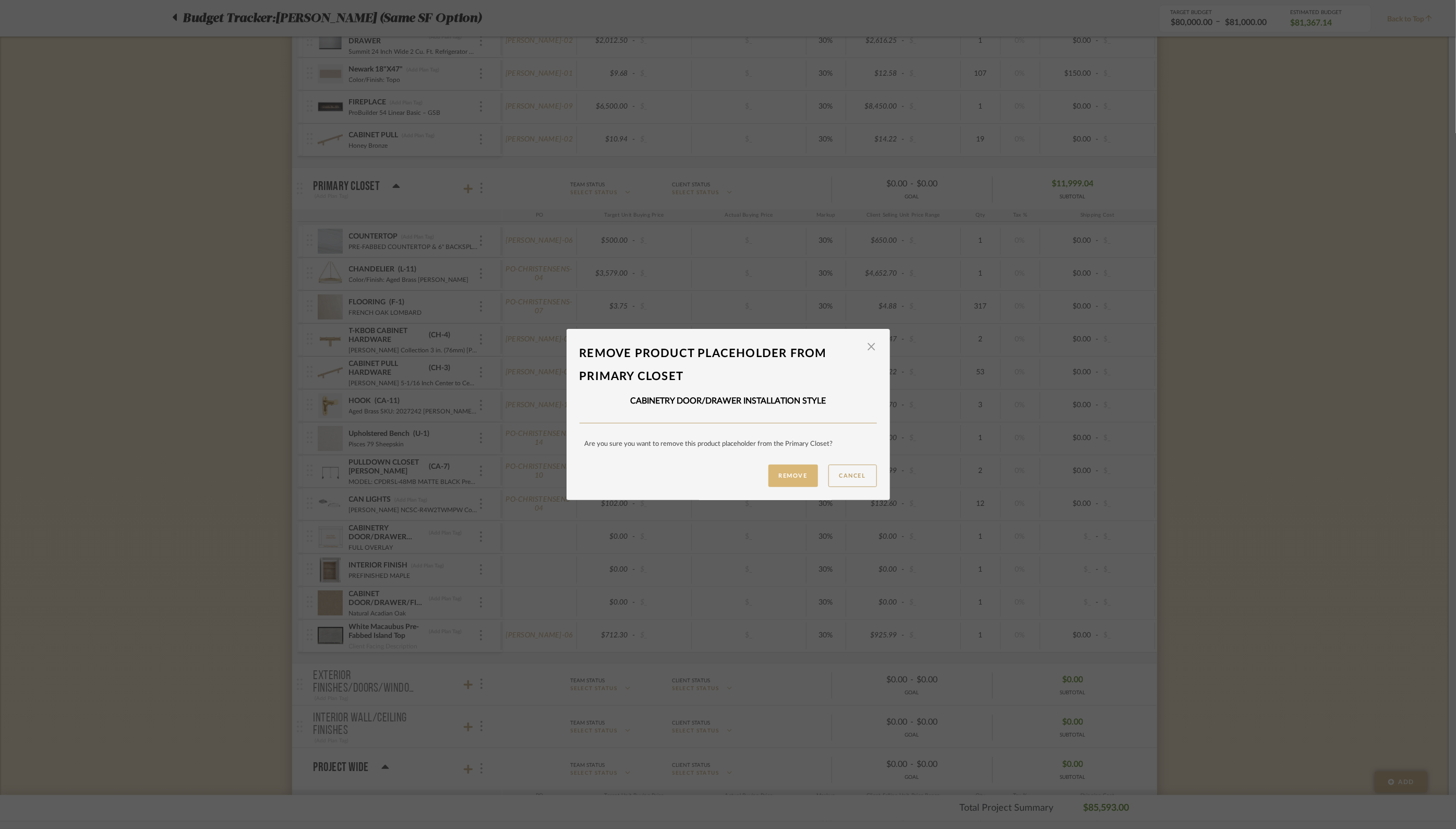
click at [791, 475] on button "Remove" at bounding box center [793, 475] width 50 height 22
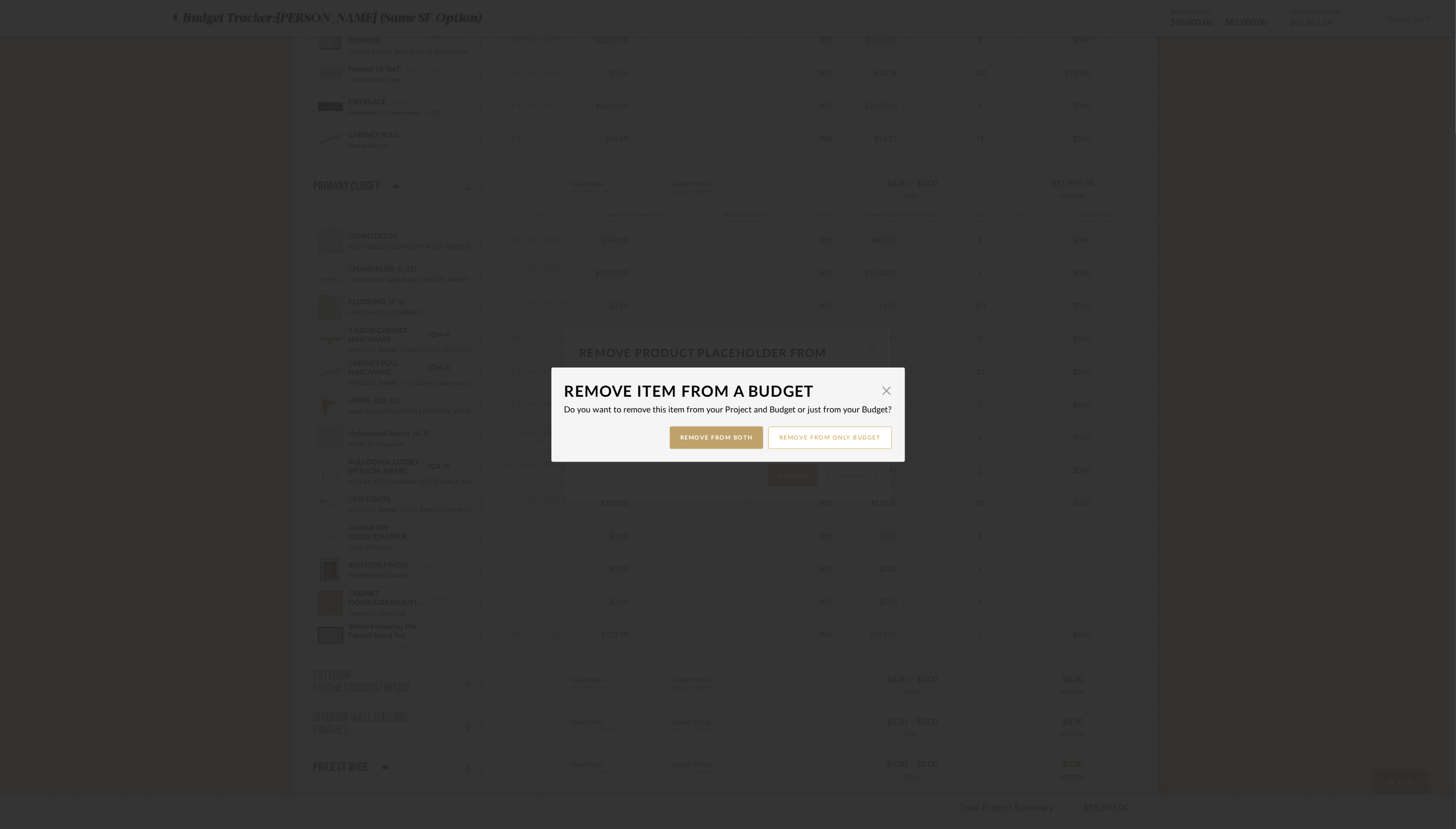
click at [808, 439] on button "Remove from only Budget" at bounding box center [831, 436] width 124 height 22
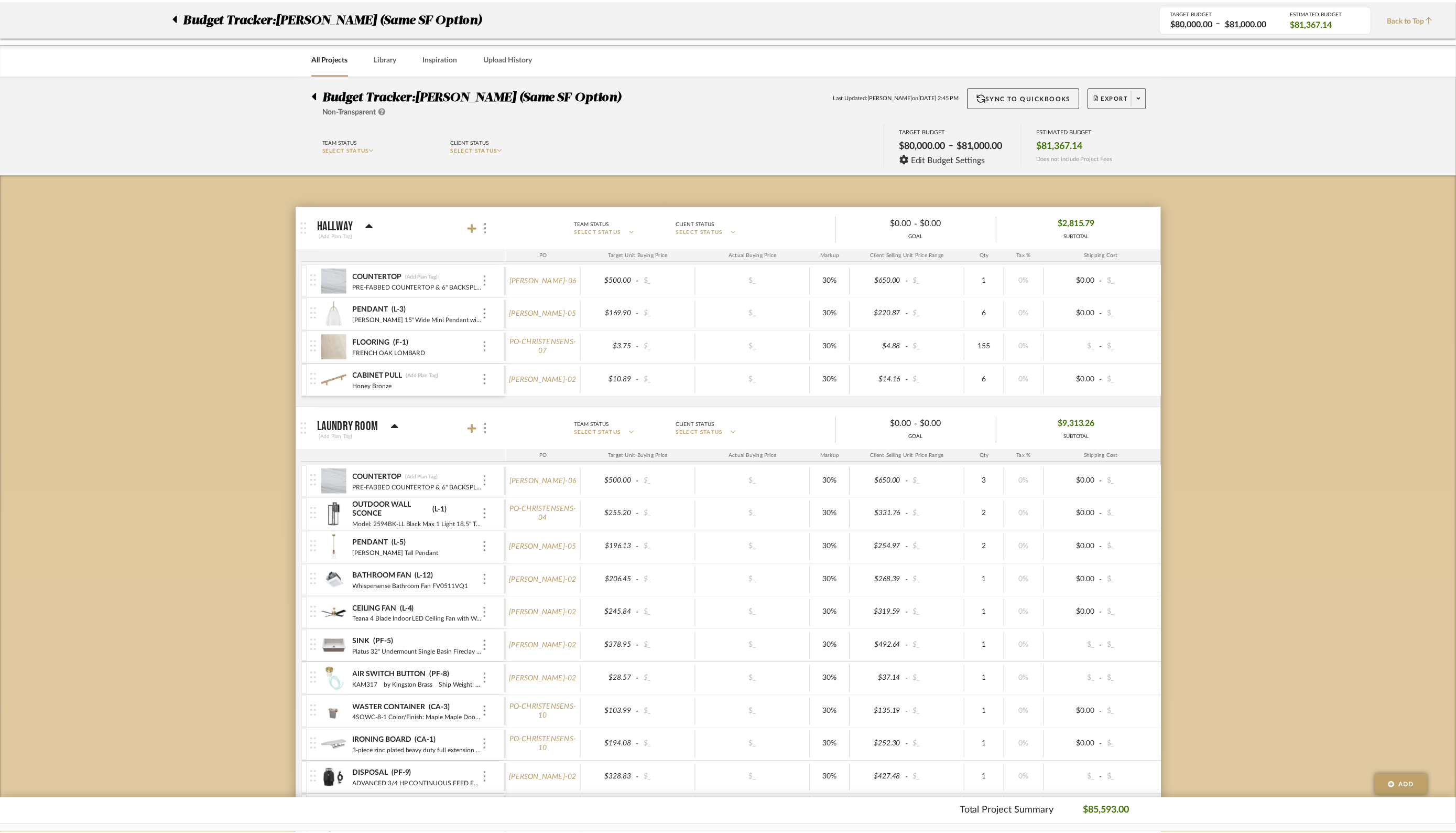
scroll to position [3156, 0]
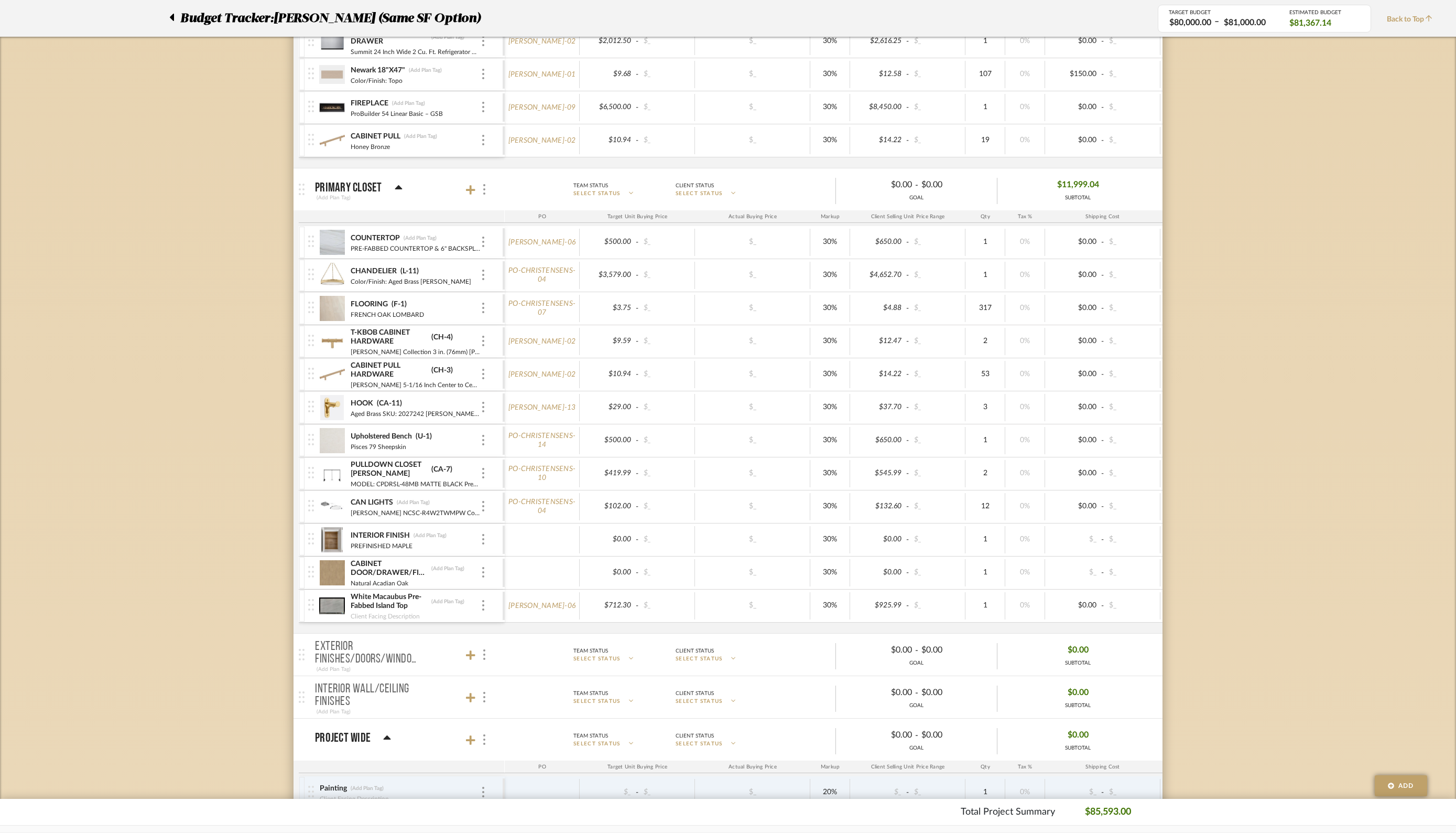
click at [480, 540] on div "PREFINISHED MAPLE" at bounding box center [415, 544] width 130 height 9
click at [482, 534] on img at bounding box center [483, 538] width 2 height 11
click at [528, 603] on span "Remove Item" at bounding box center [534, 604] width 65 height 9
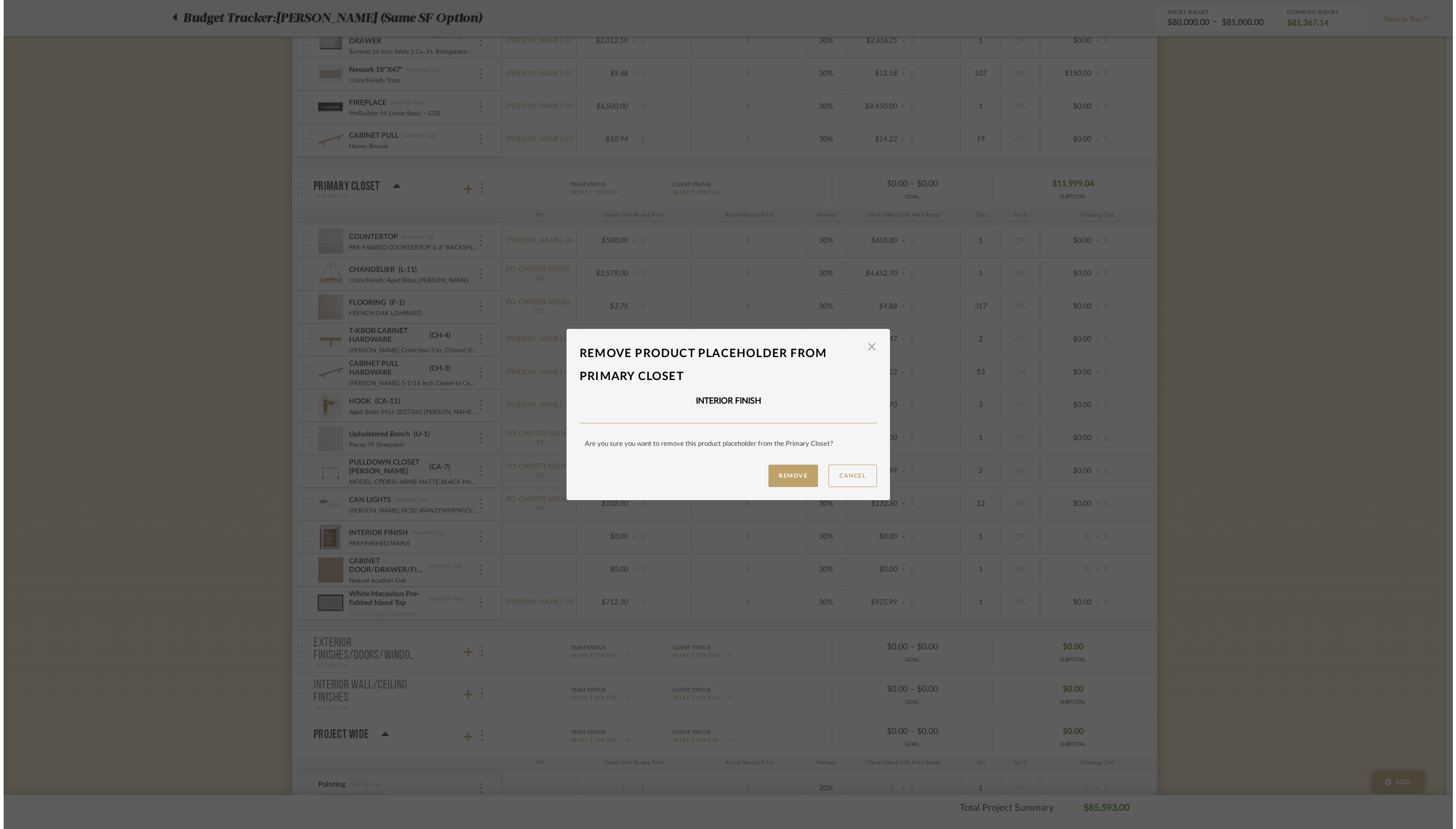
scroll to position [0, 0]
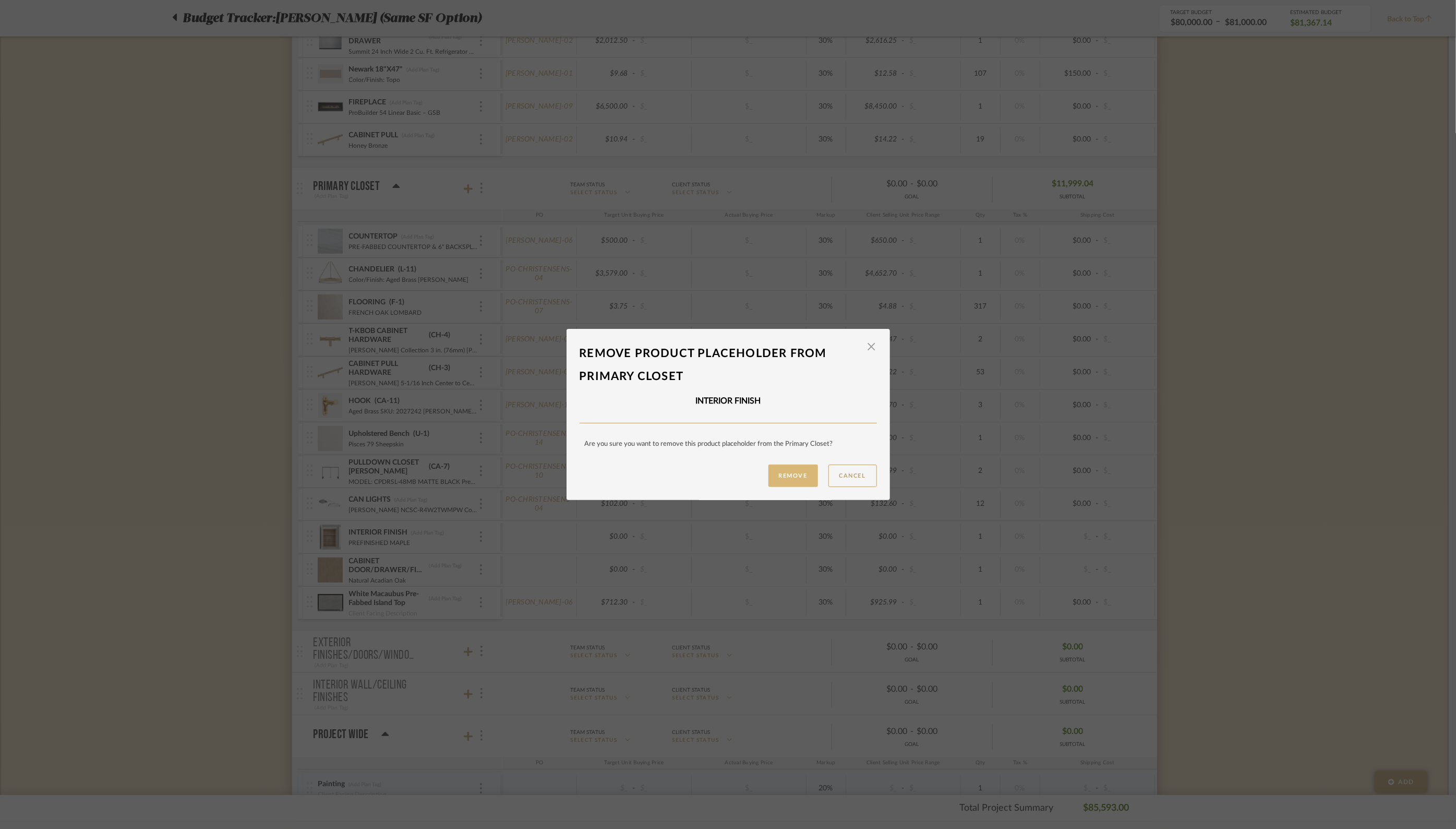
click at [787, 469] on button "Remove" at bounding box center [793, 475] width 50 height 22
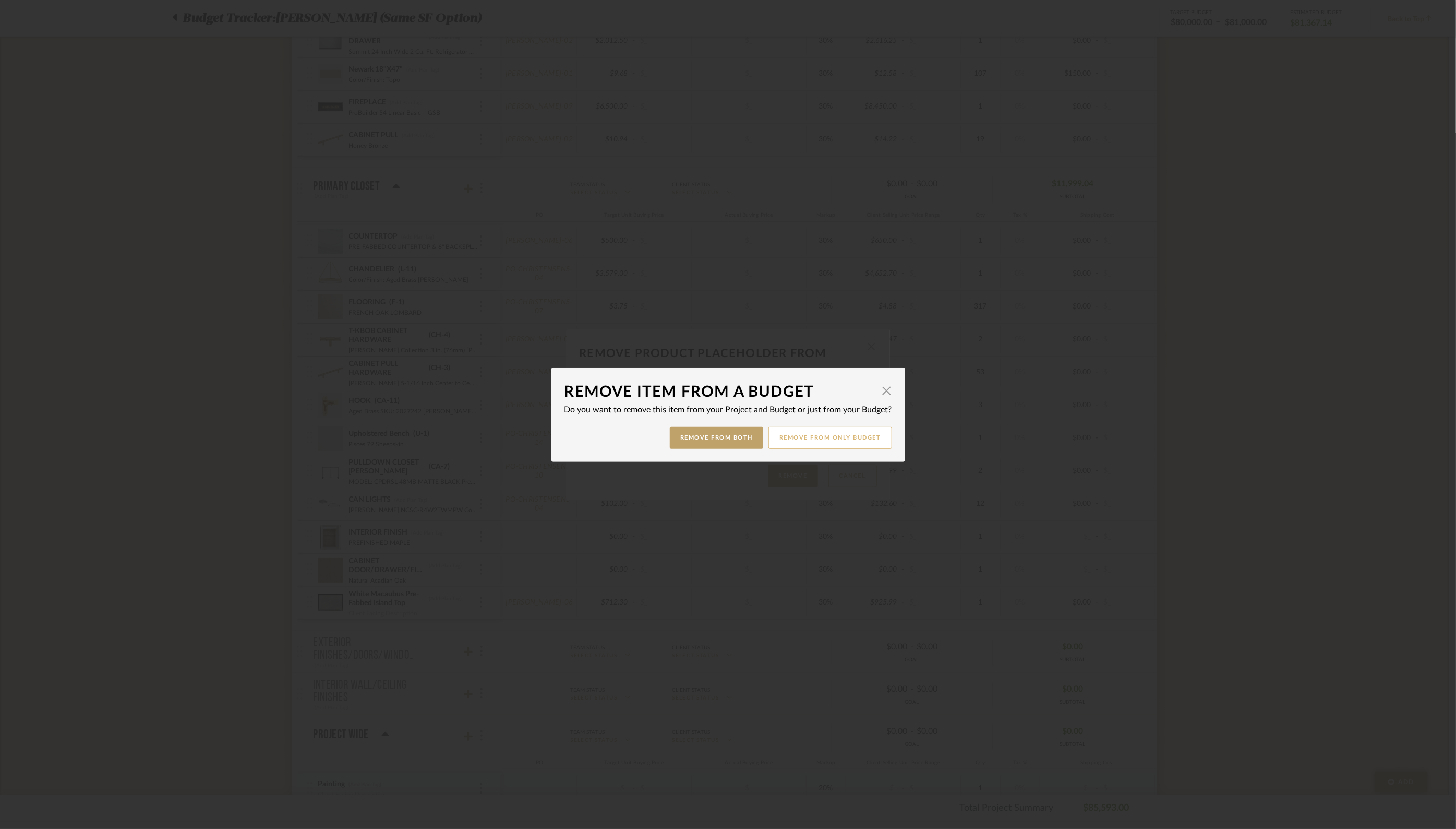
click at [838, 436] on button "Remove from only Budget" at bounding box center [831, 436] width 124 height 22
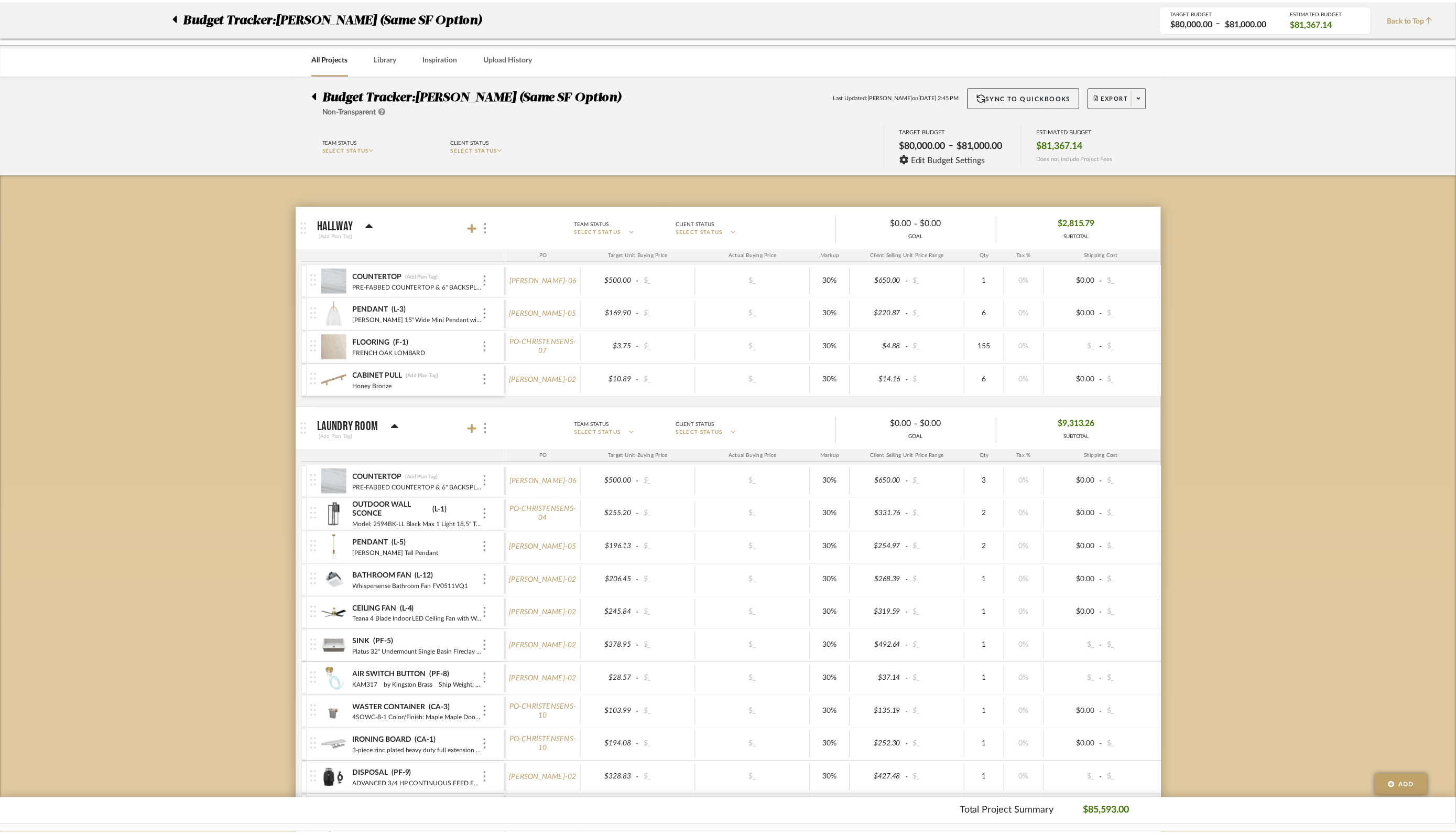
scroll to position [3156, 0]
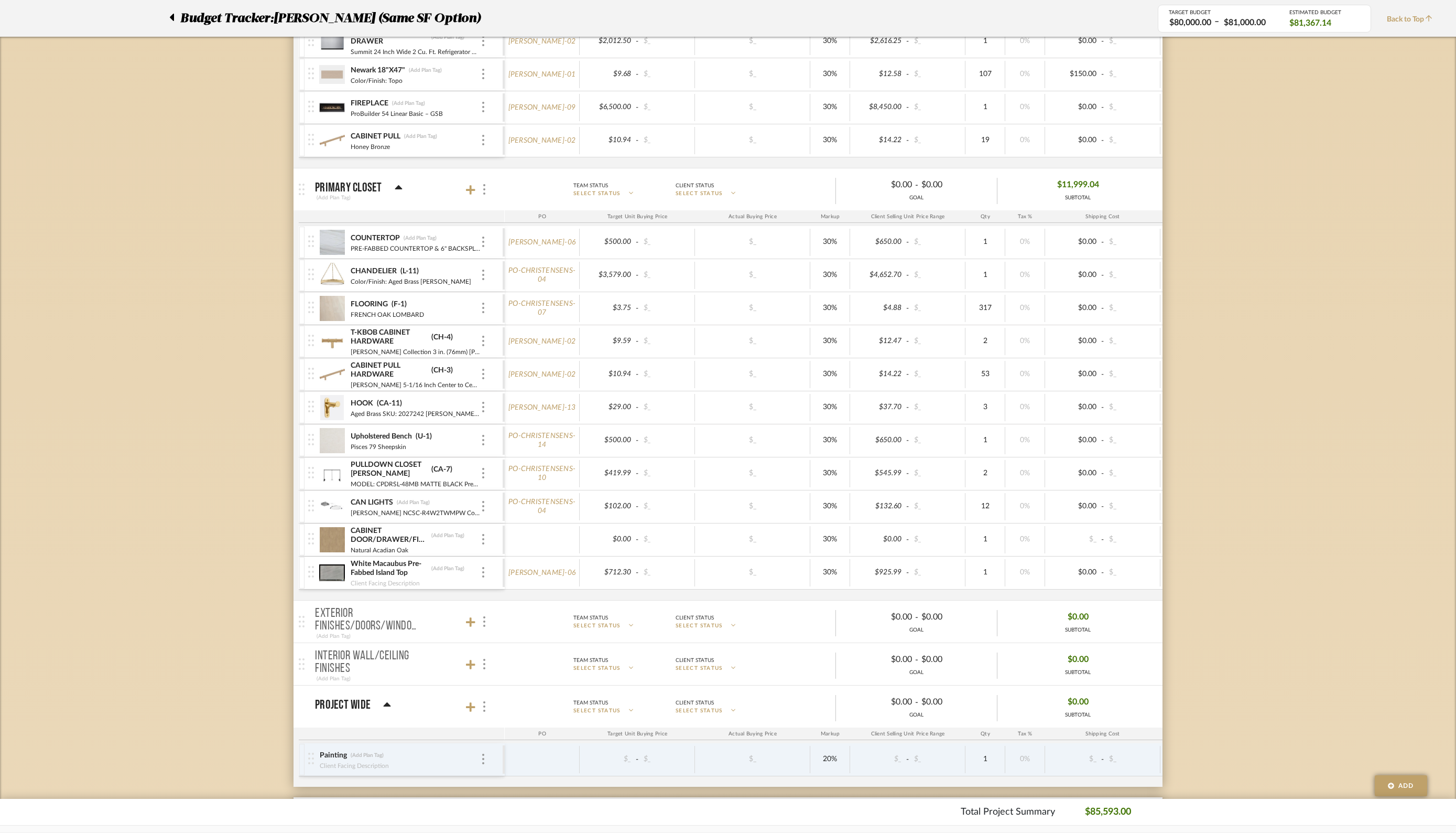
click at [486, 527] on div "CABINET DOOR/DRAWER/FINISH PANEL (Add Plan Tag) Natural Acadian Oak" at bounding box center [405, 539] width 195 height 33
click at [485, 534] on div at bounding box center [482, 539] width 5 height 12
click at [524, 604] on span "Remove Item" at bounding box center [534, 604] width 65 height 9
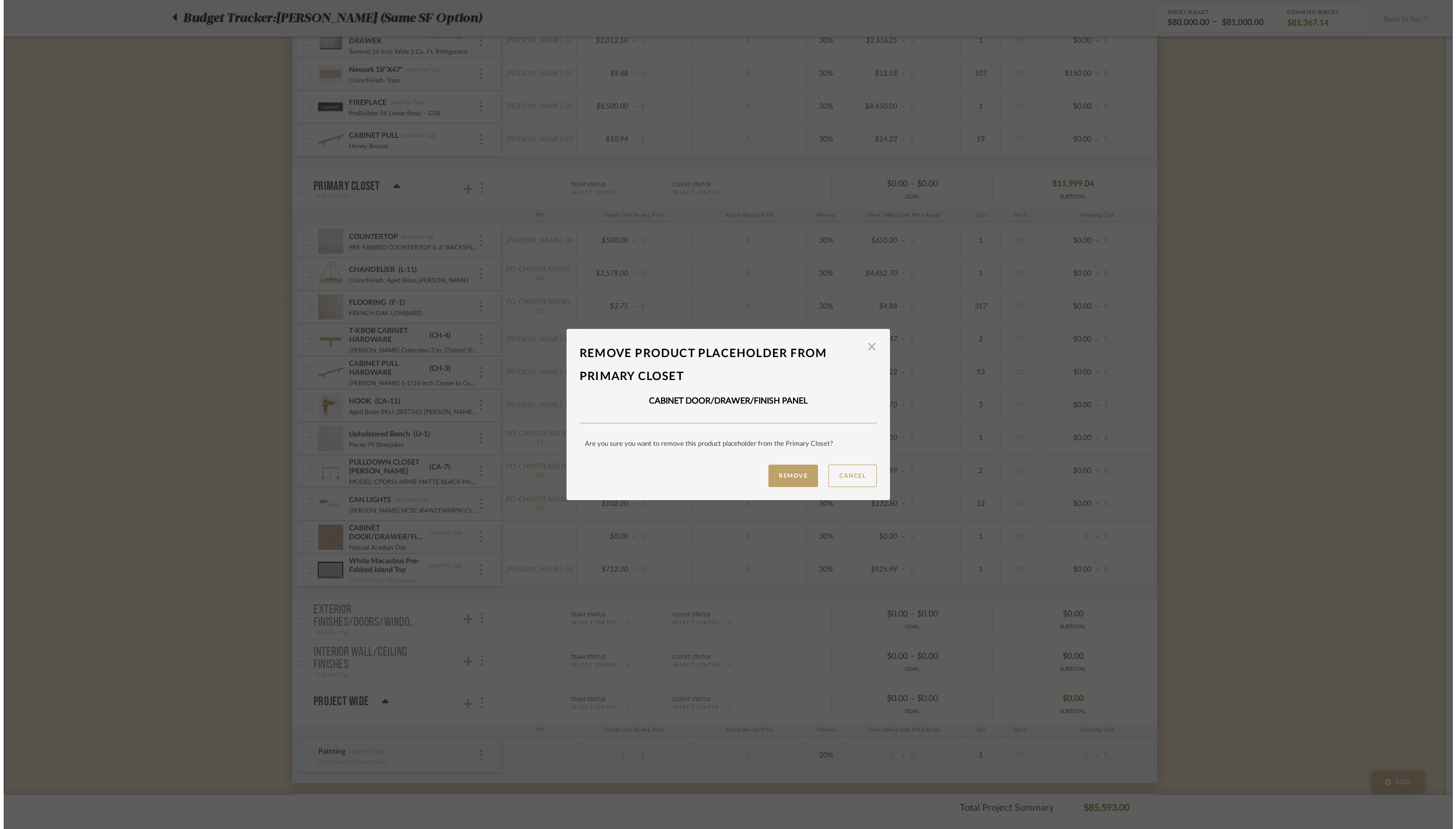
scroll to position [0, 0]
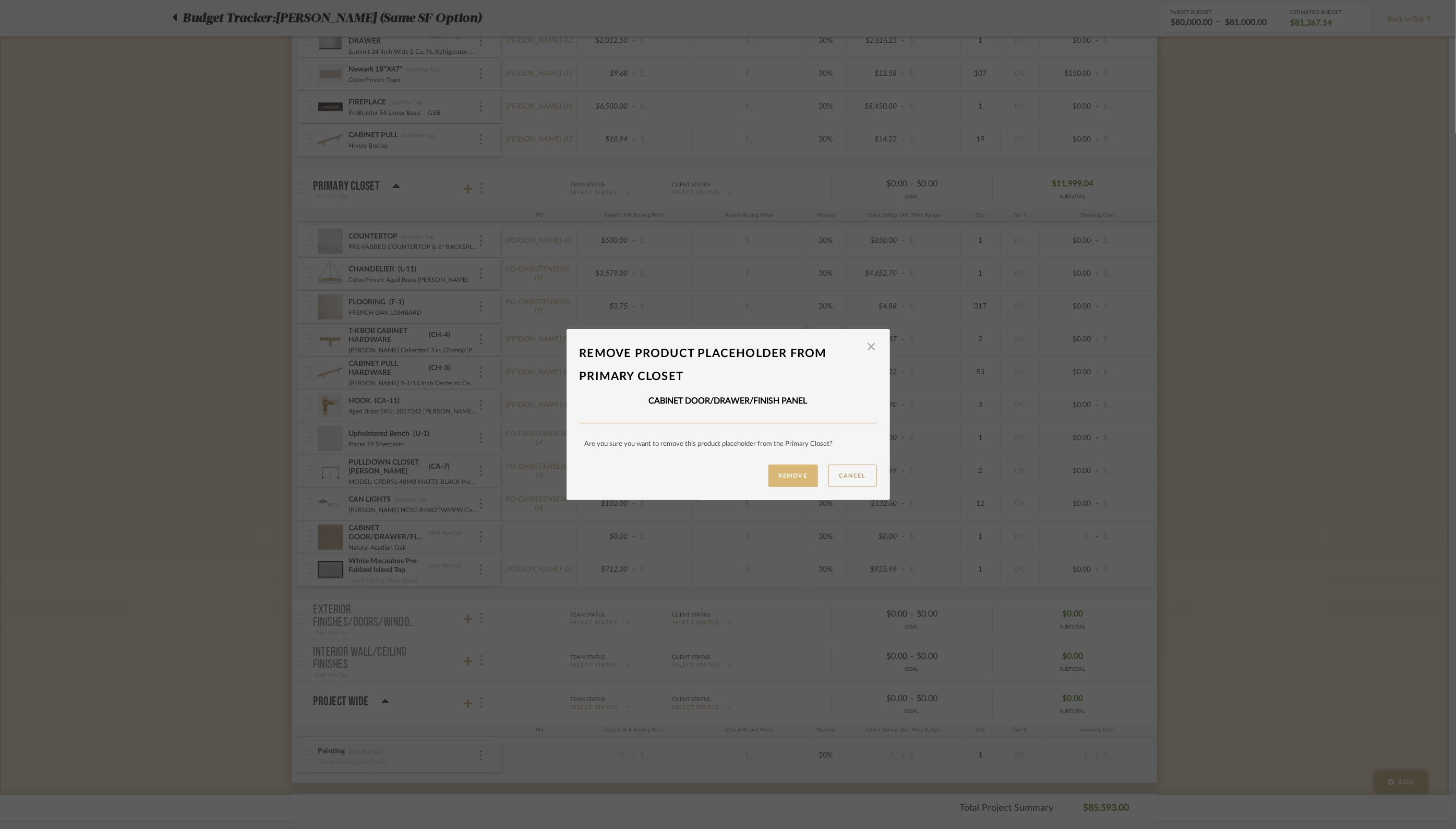
click at [777, 477] on button "Remove" at bounding box center [793, 475] width 50 height 22
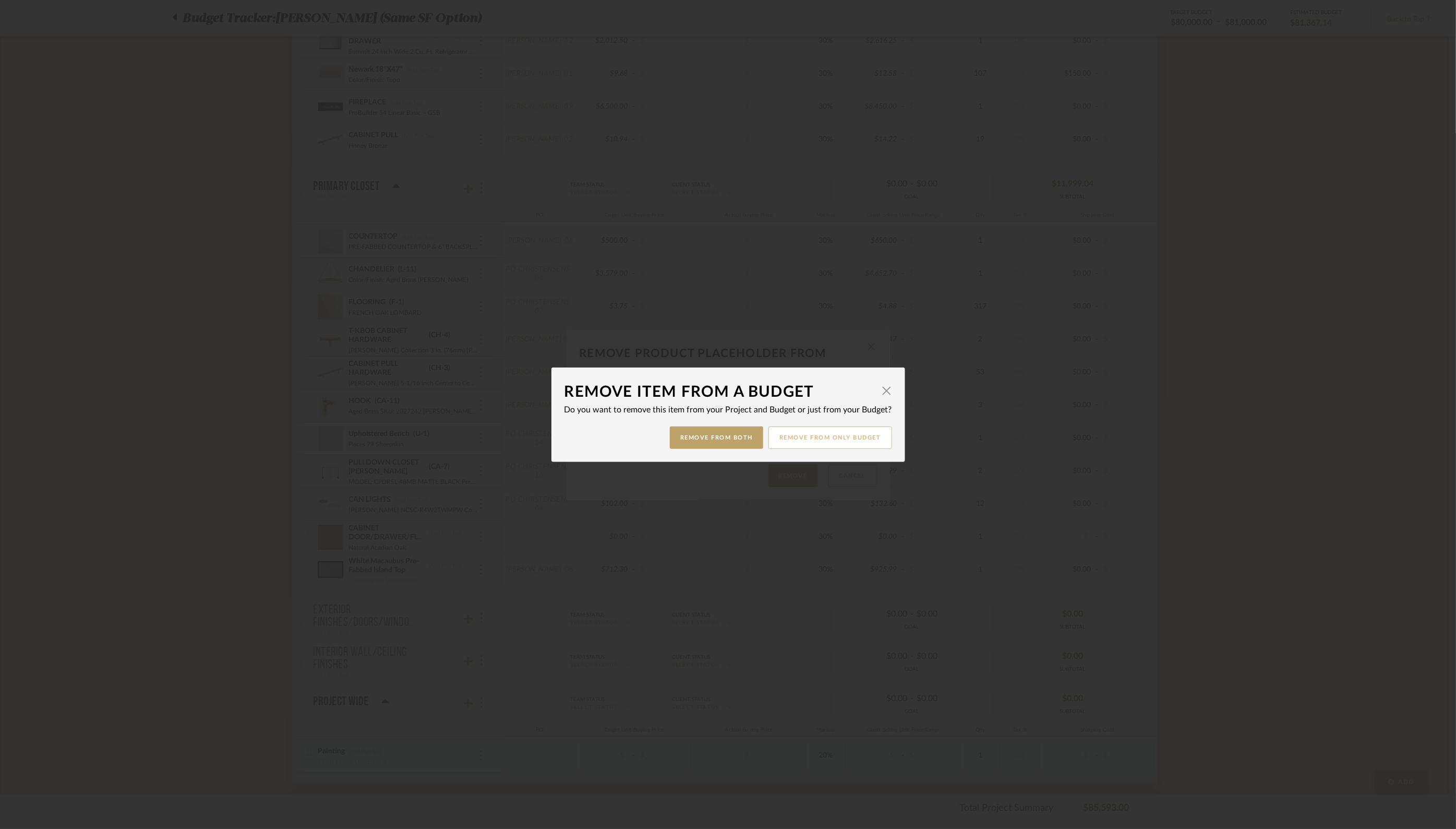
click at [807, 431] on button "Remove from only Budget" at bounding box center [831, 436] width 124 height 22
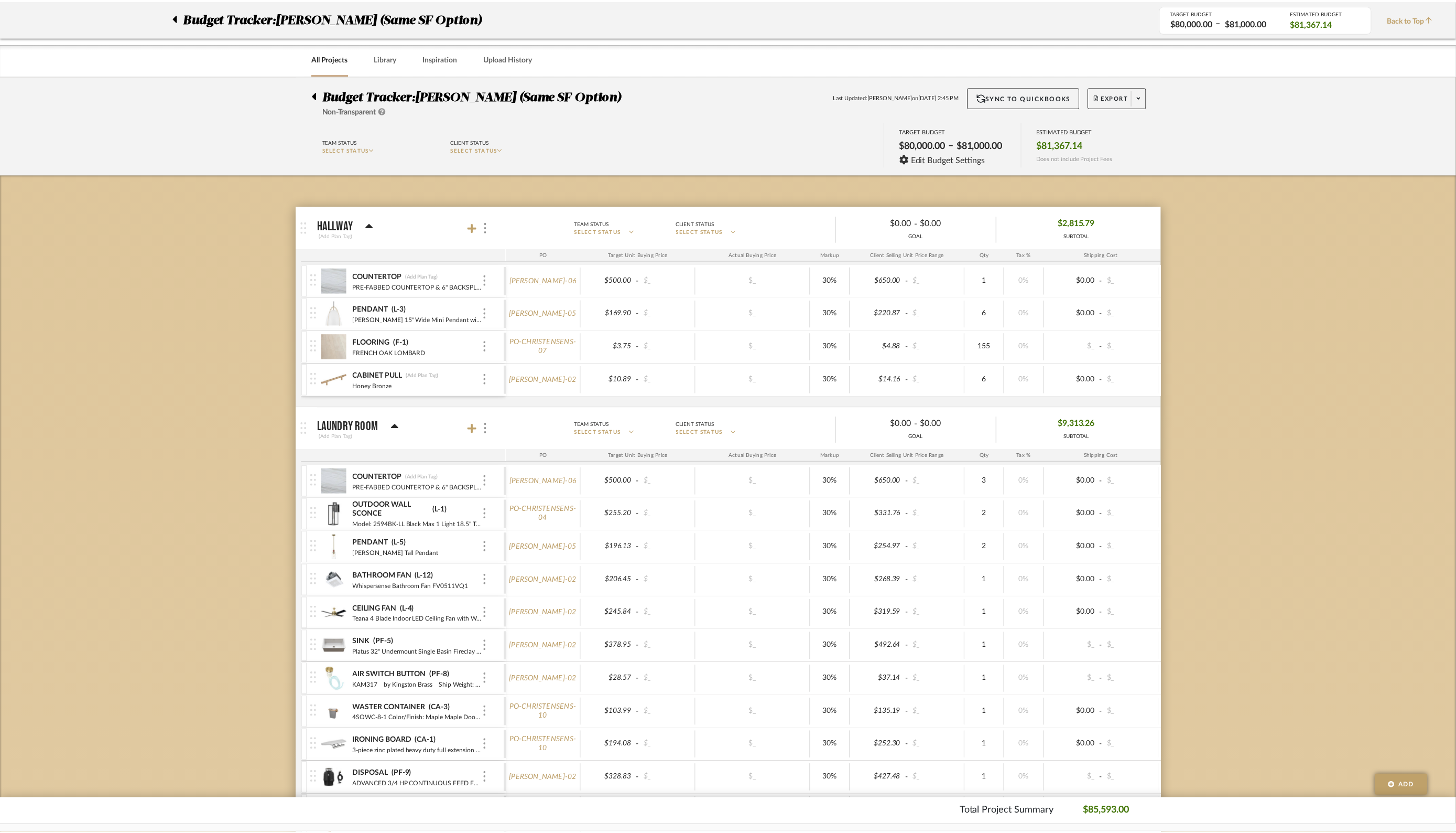
scroll to position [3156, 0]
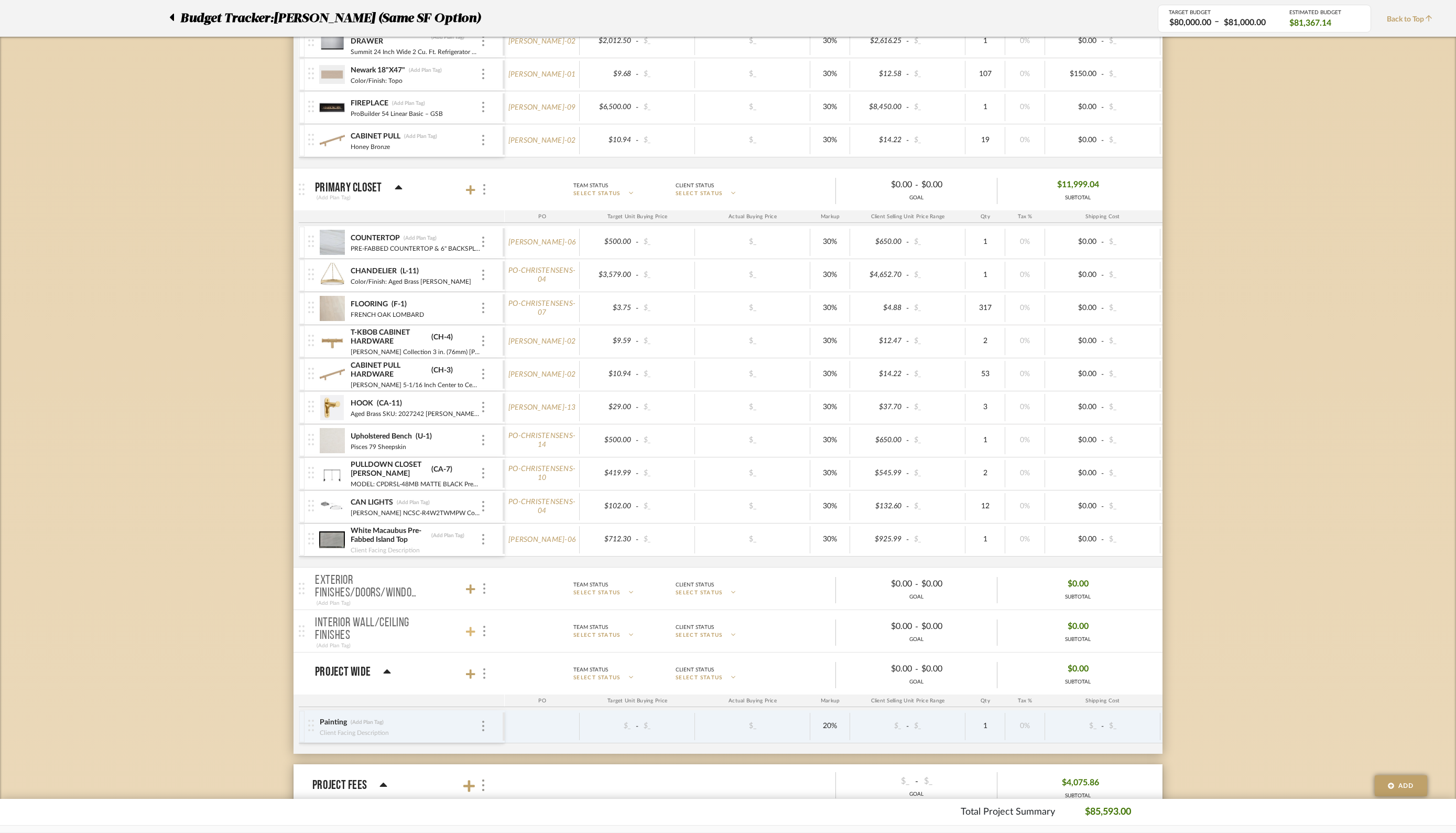
click at [470, 627] on icon at bounding box center [471, 631] width 10 height 10
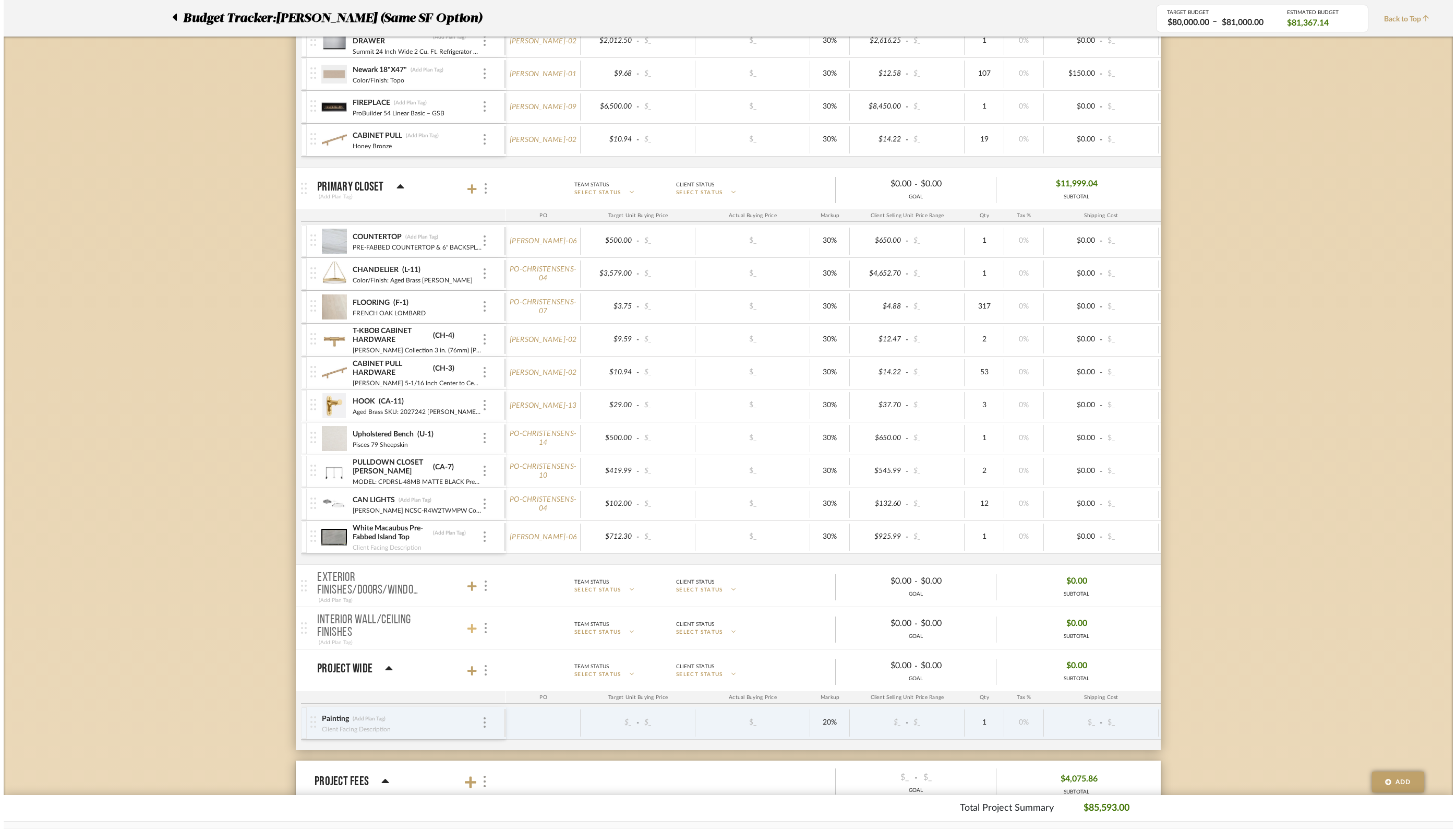
scroll to position [0, 0]
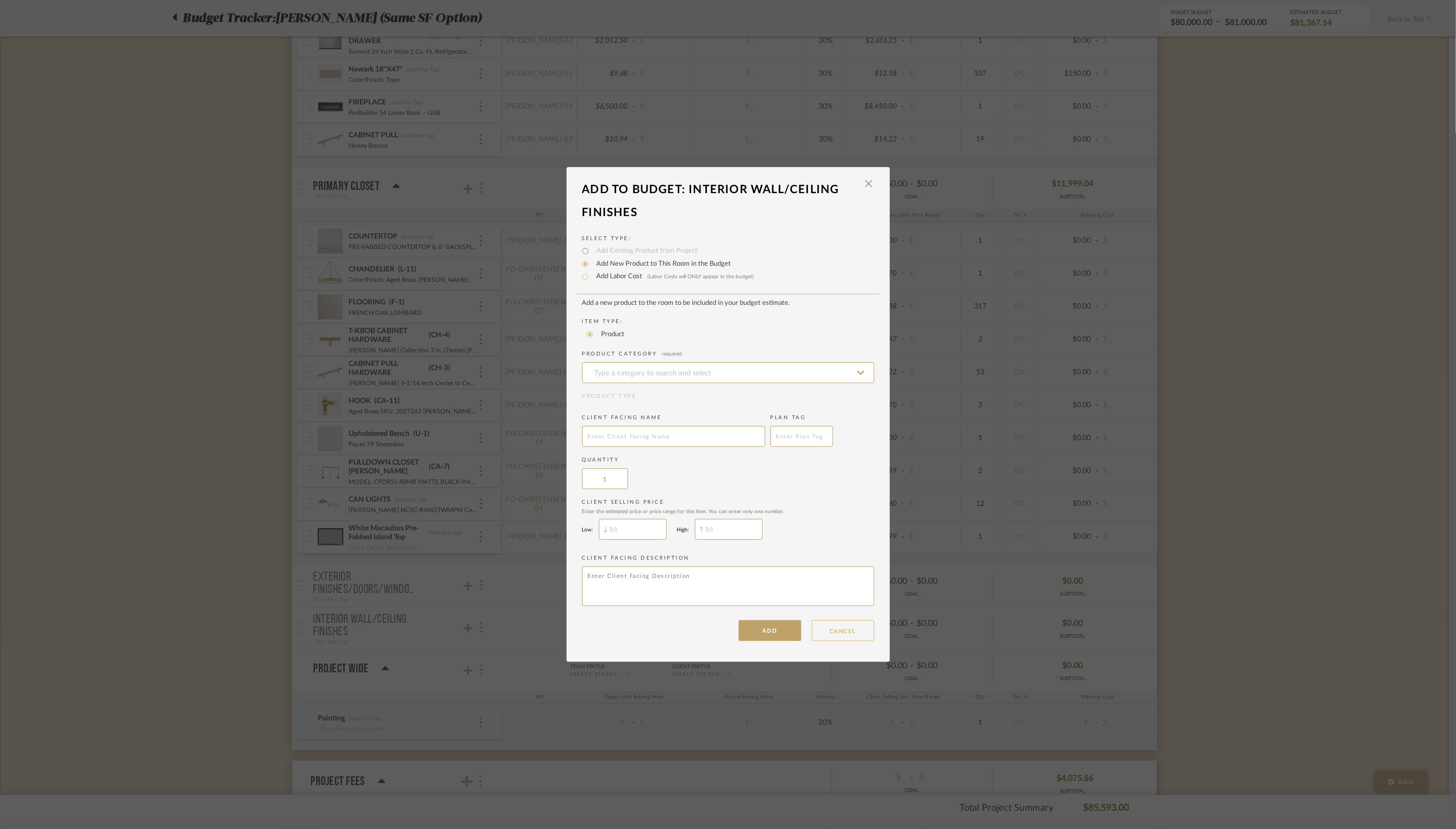
click at [853, 633] on button "CANCEL" at bounding box center [843, 630] width 63 height 21
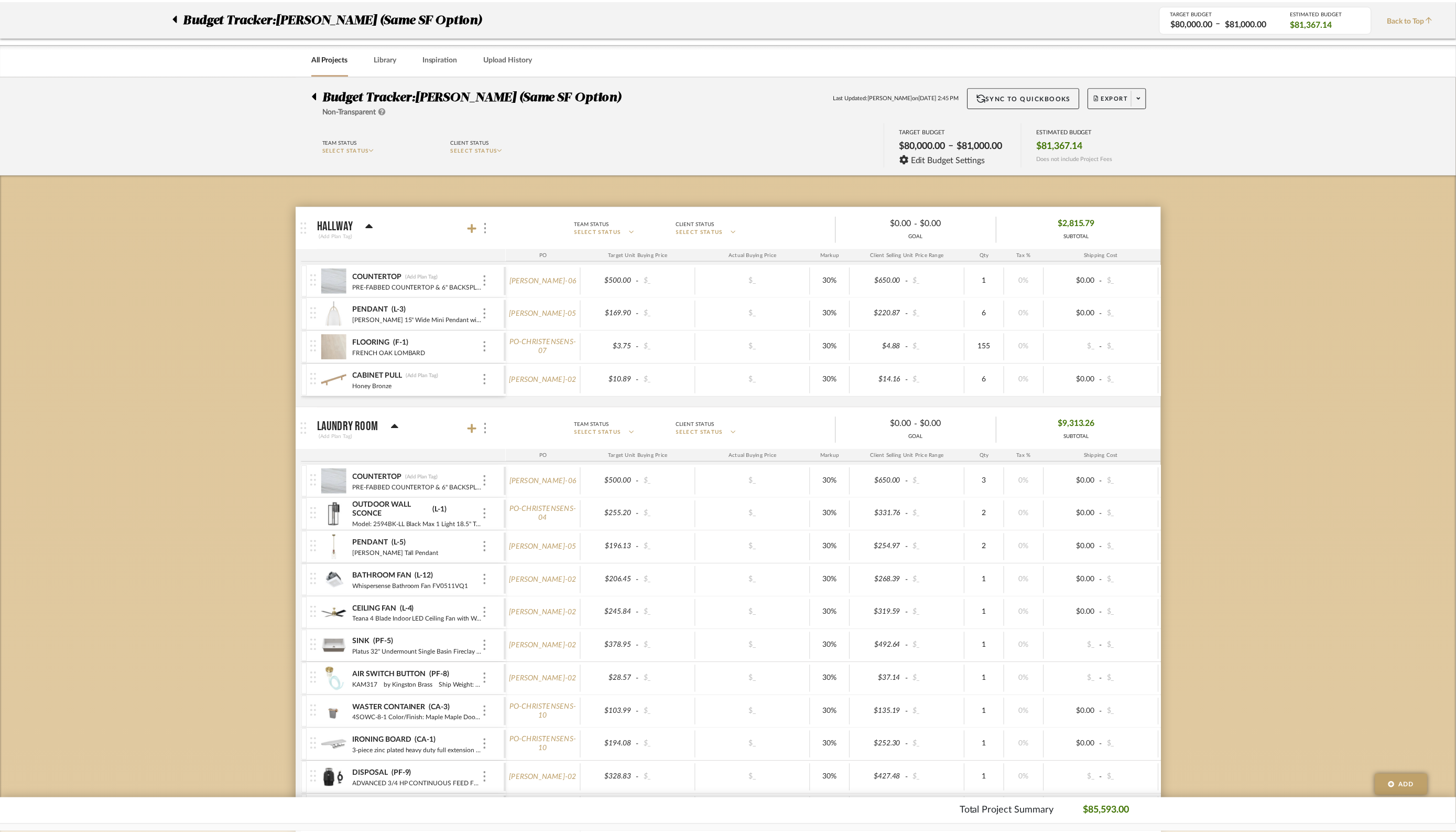
scroll to position [3156, 0]
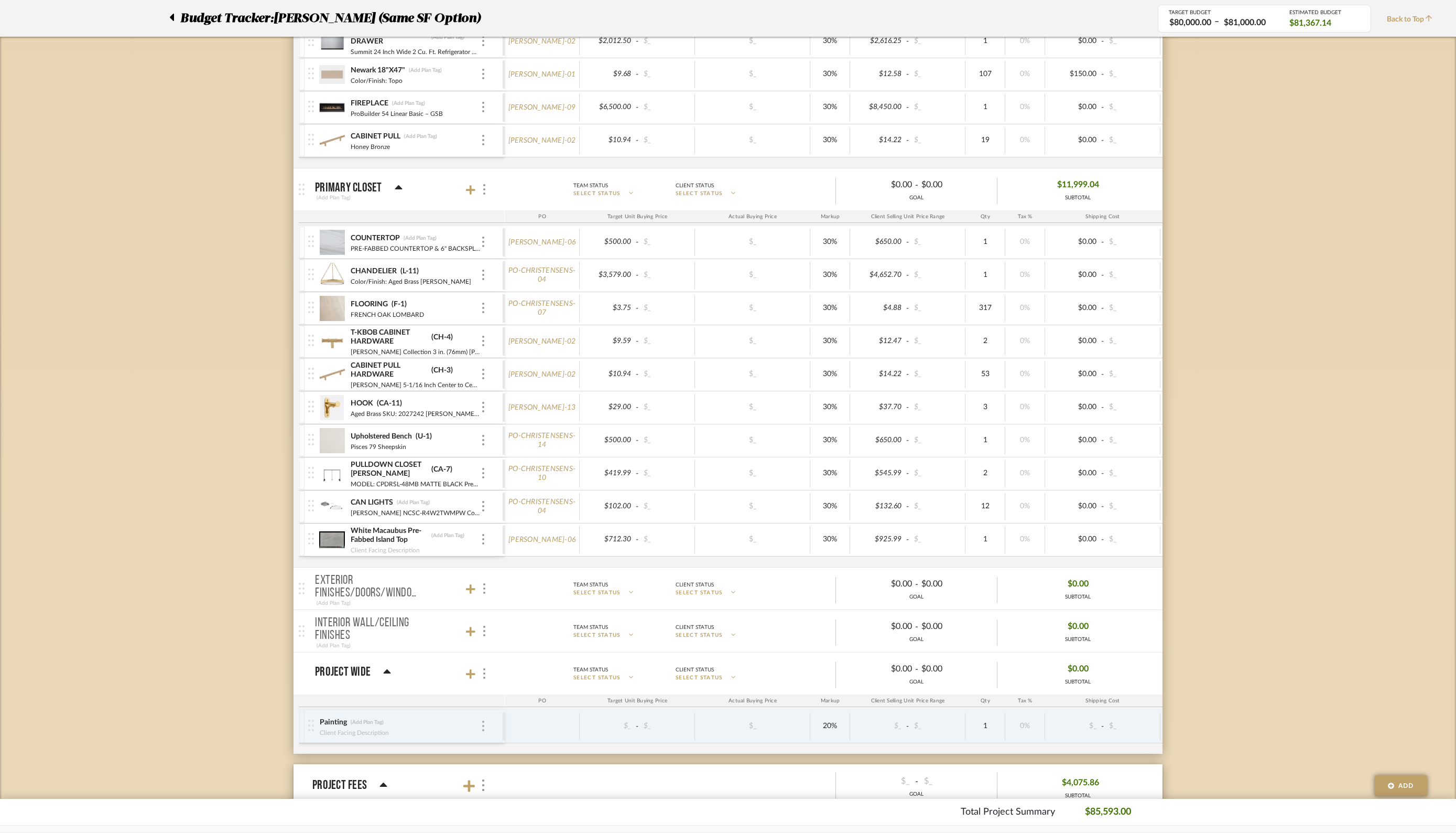
click at [485, 721] on div at bounding box center [482, 726] width 5 height 12
click at [508, 690] on div "Remove" at bounding box center [558, 688] width 156 height 29
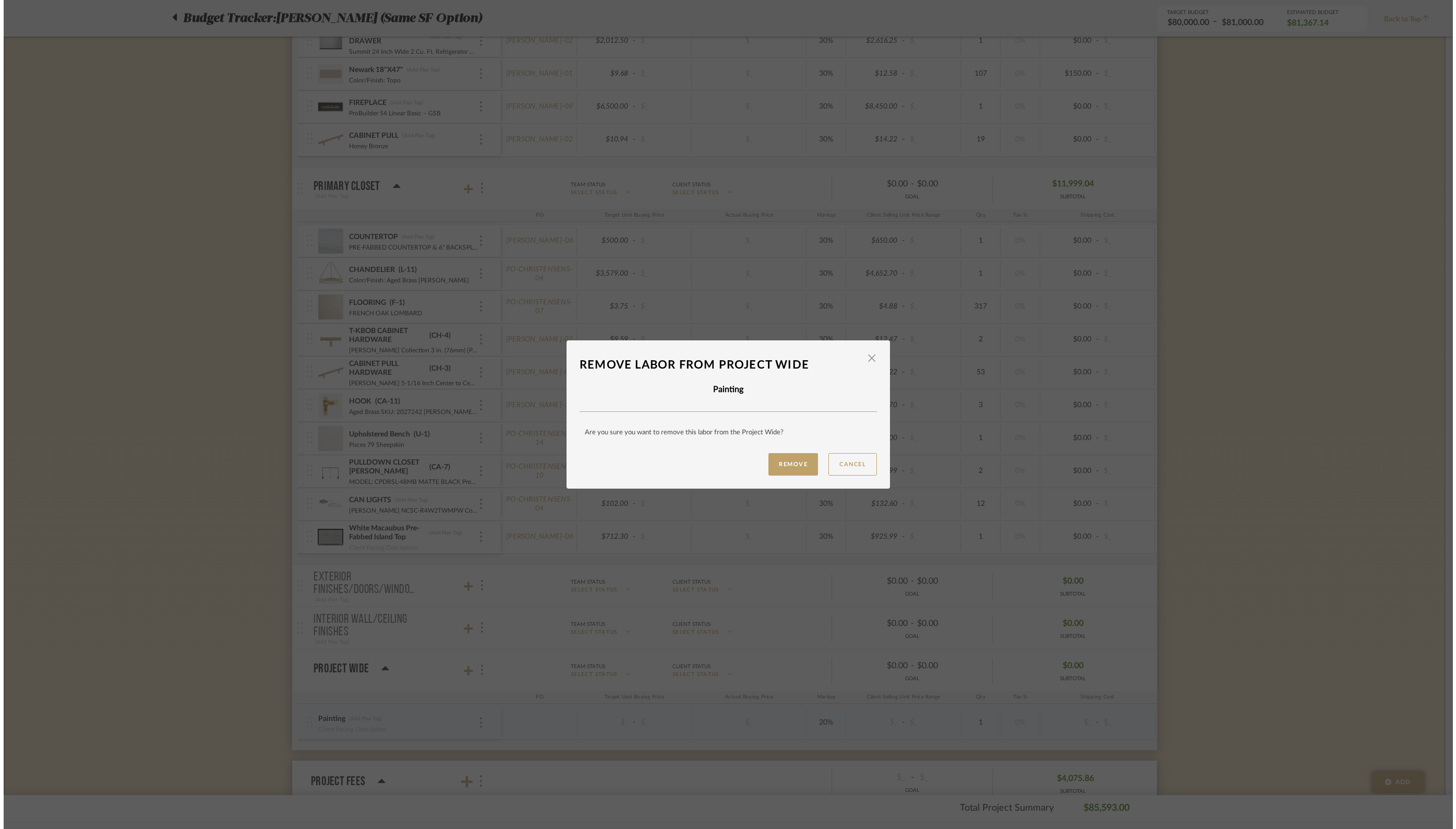
scroll to position [0, 0]
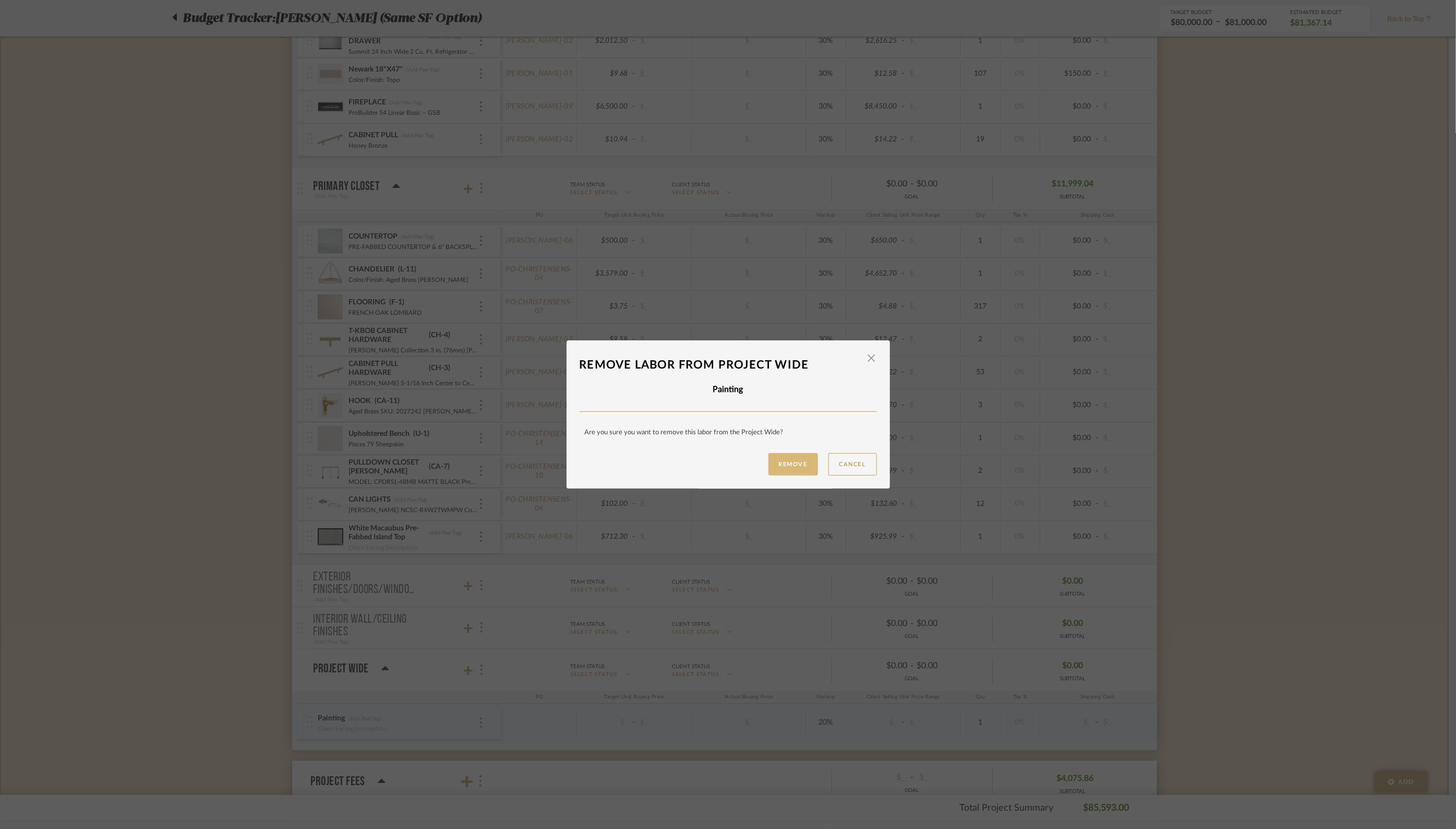
click at [789, 462] on button "Remove" at bounding box center [793, 463] width 50 height 22
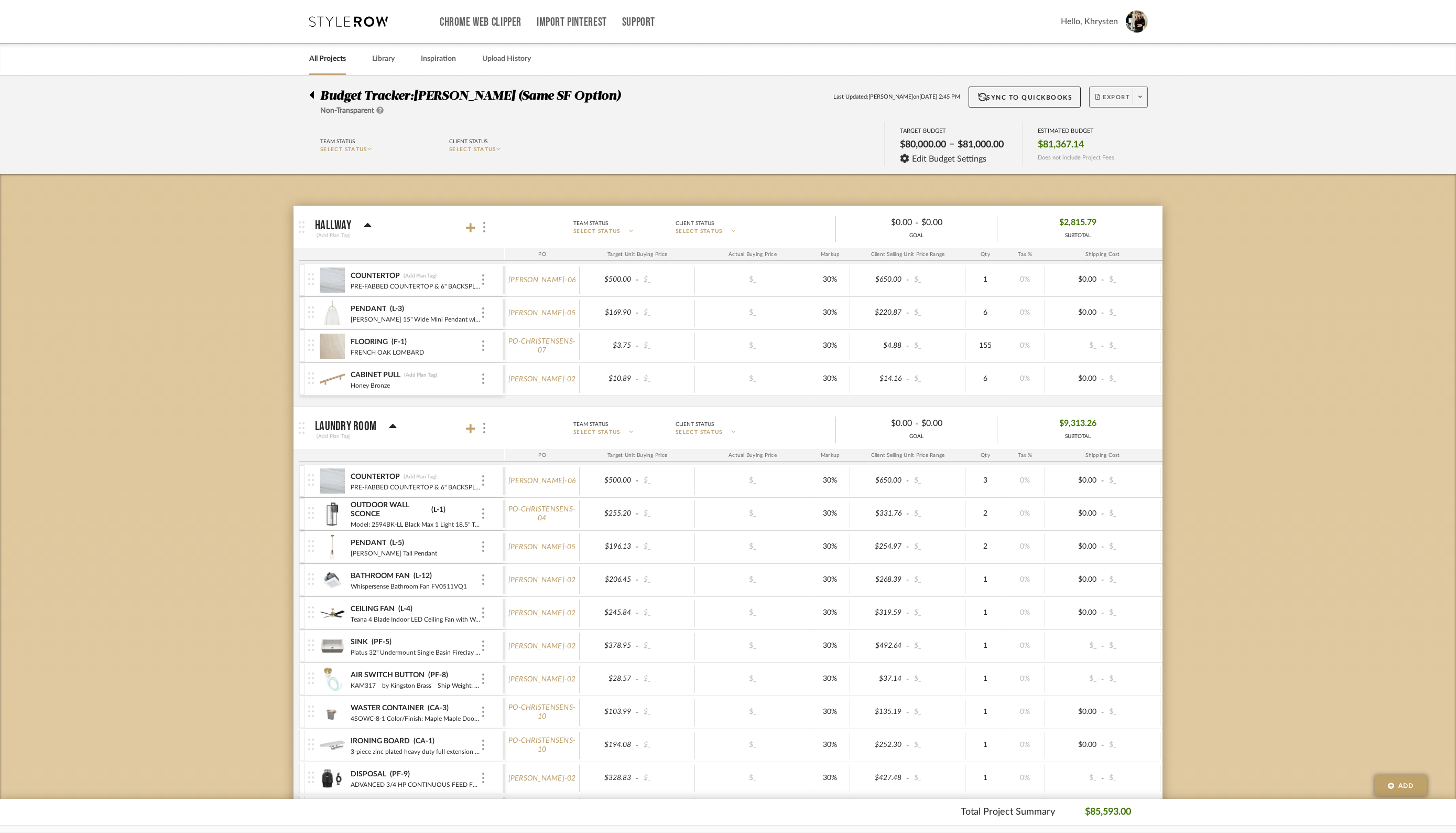
click at [1114, 95] on span "Export" at bounding box center [1113, 101] width 35 height 15
click at [1109, 122] on span "Export PDF" at bounding box center [1138, 126] width 79 height 9
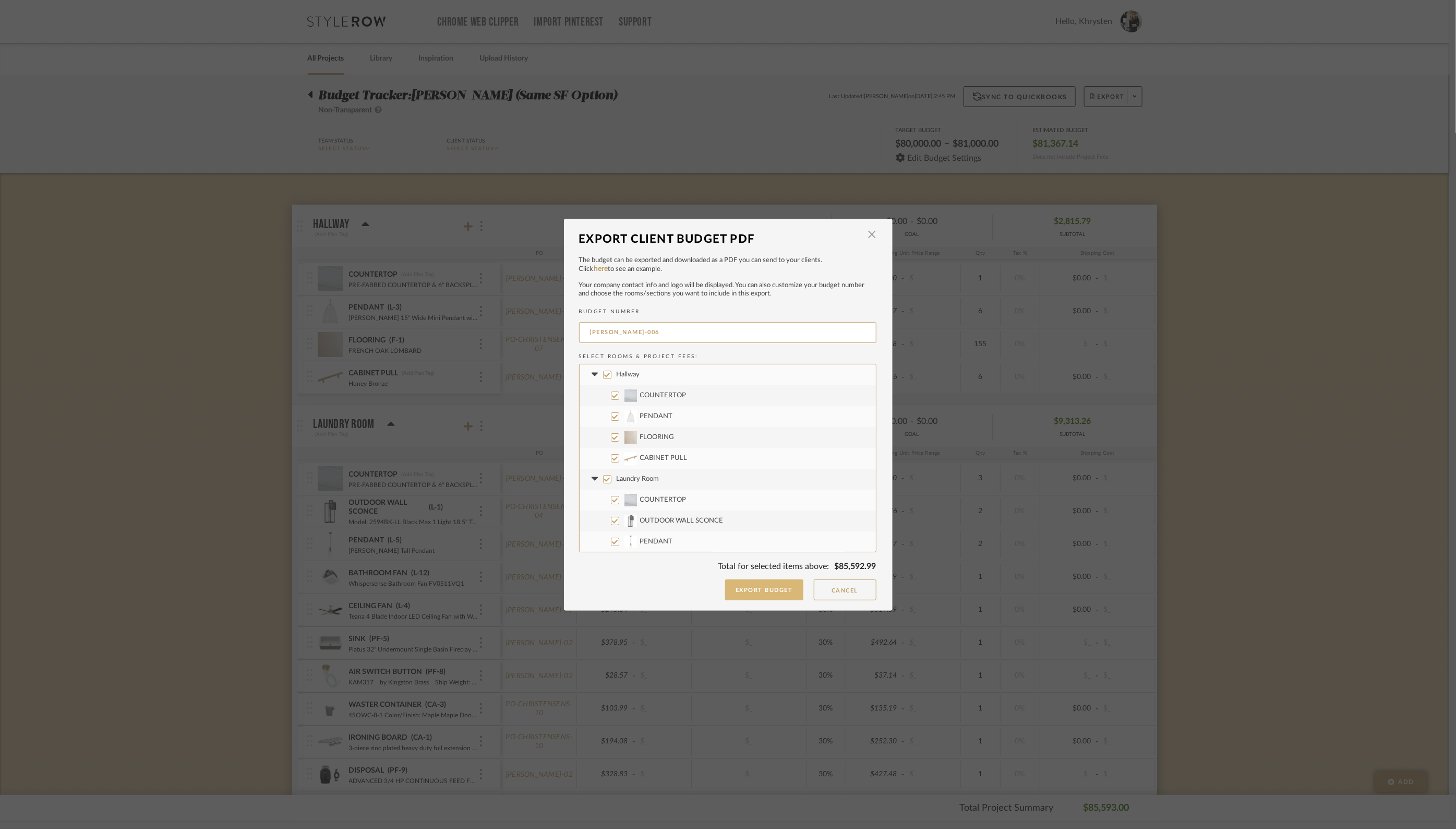
click at [751, 590] on button "Export Budget" at bounding box center [765, 590] width 78 height 21
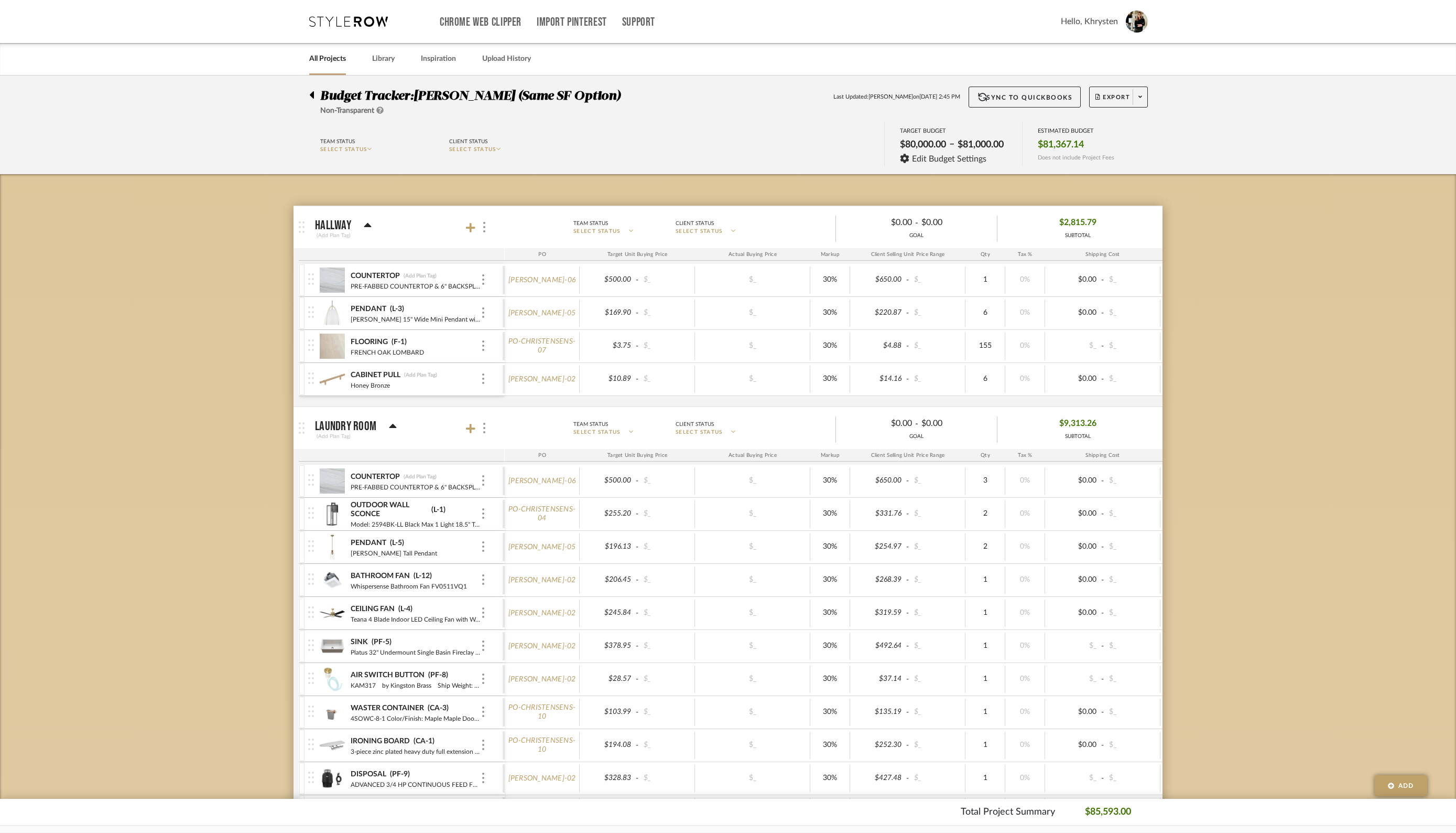
click at [388, 423] on icon at bounding box center [392, 426] width 8 height 12
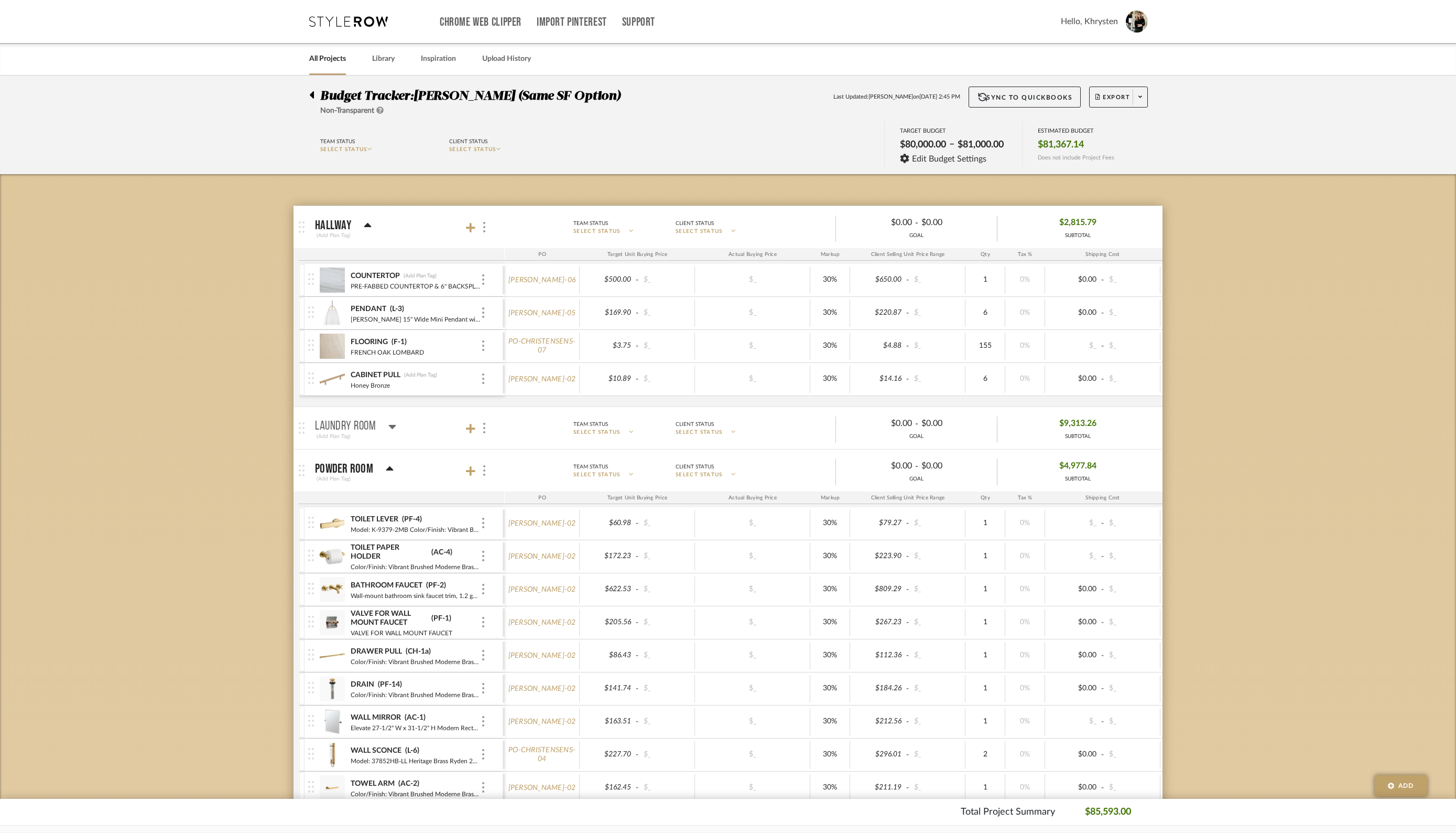
click at [387, 466] on icon at bounding box center [389, 468] width 8 height 4
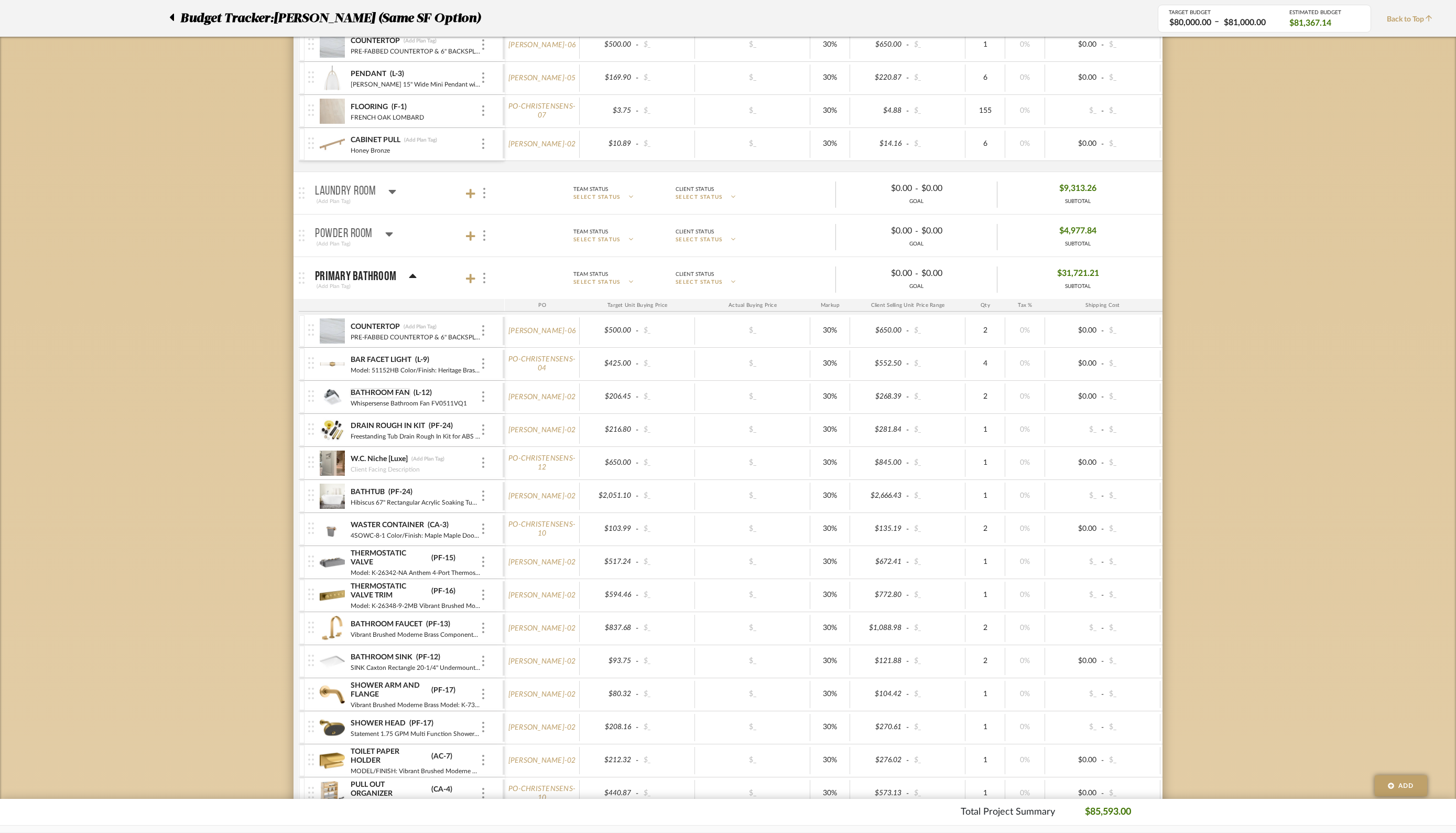
scroll to position [238, 0]
click at [481, 458] on div at bounding box center [482, 461] width 5 height 12
click at [514, 537] on span "Remove Item" at bounding box center [534, 536] width 65 height 9
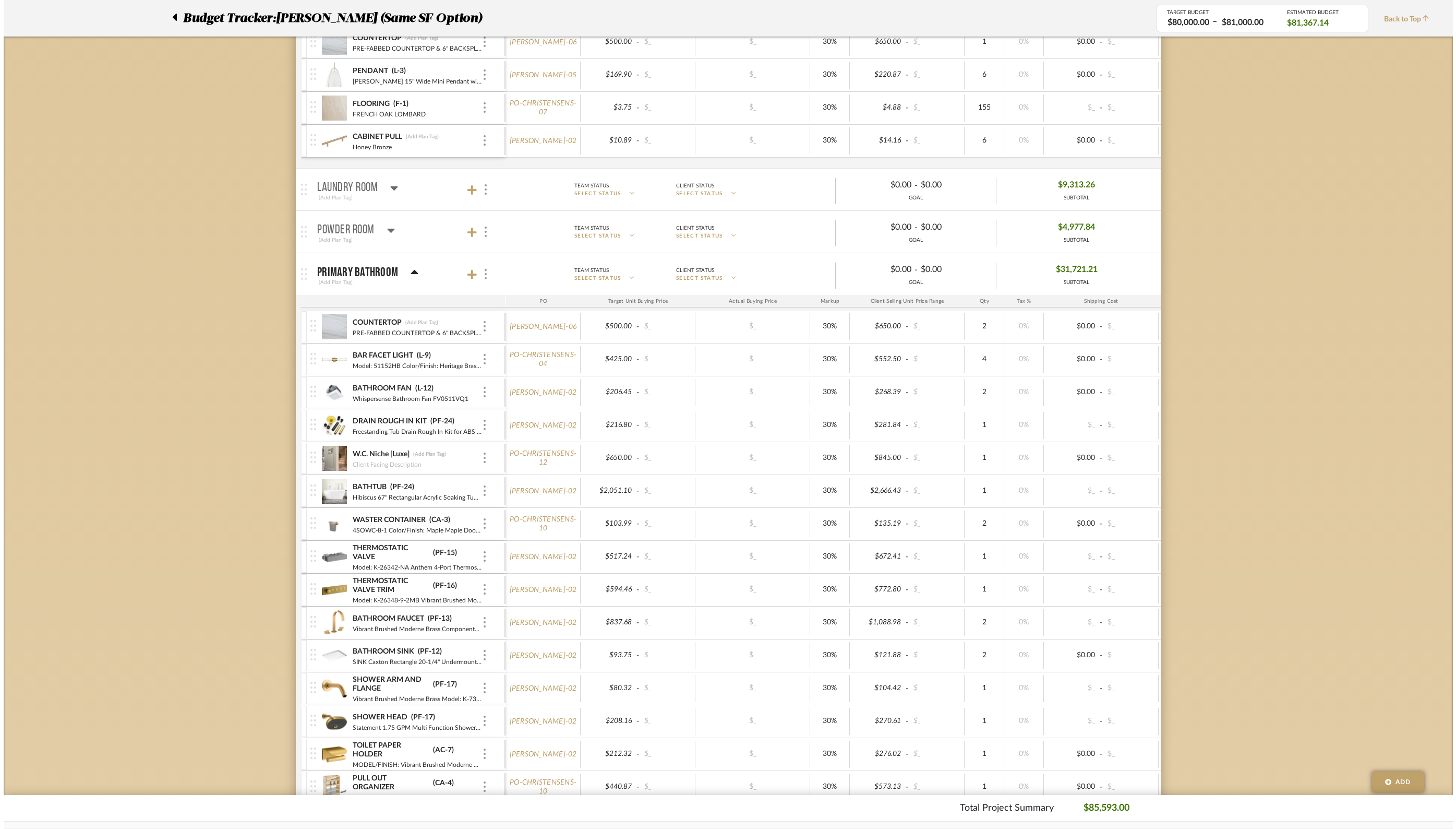
scroll to position [0, 0]
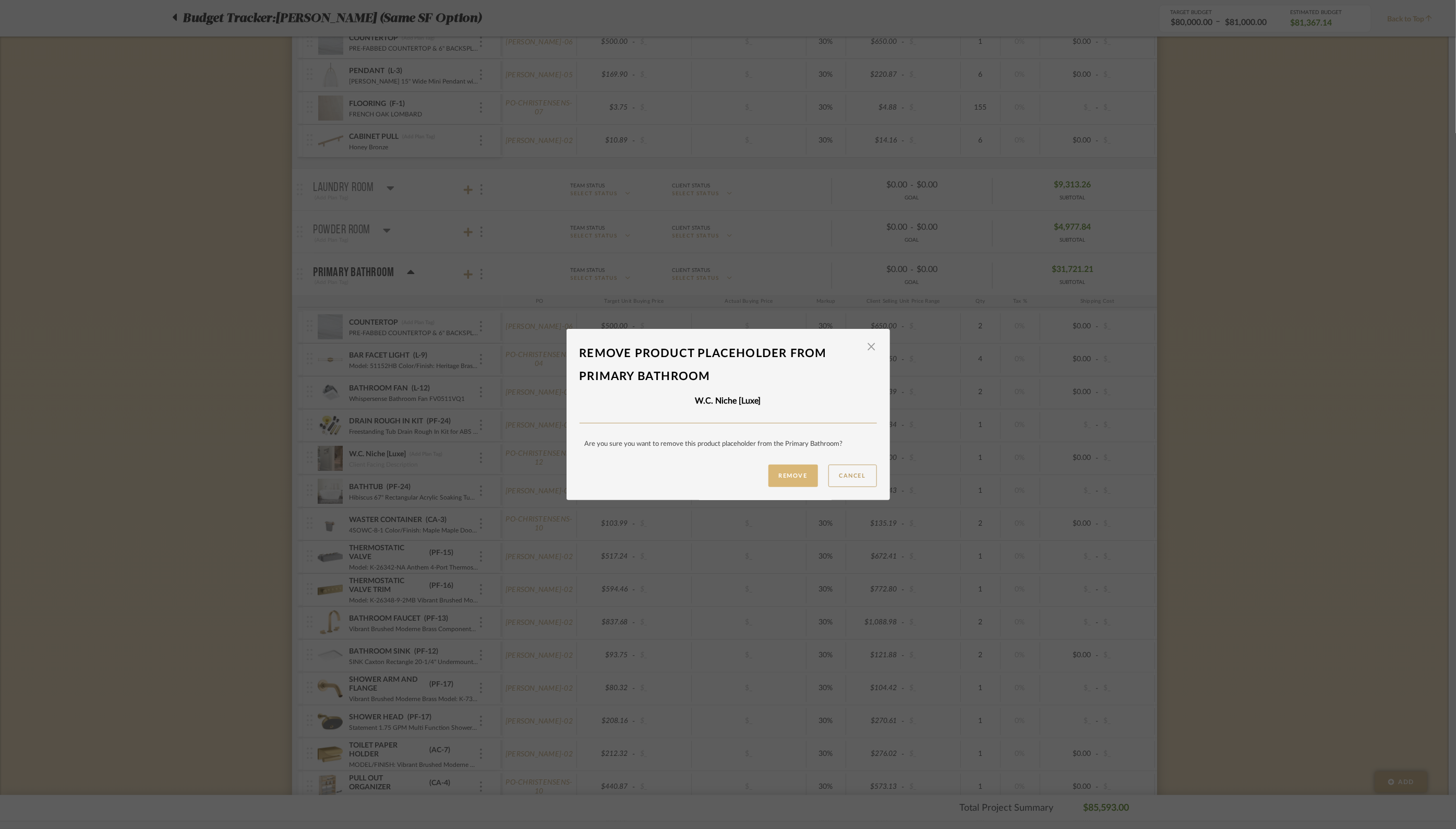
click at [793, 480] on button "Remove" at bounding box center [793, 475] width 50 height 22
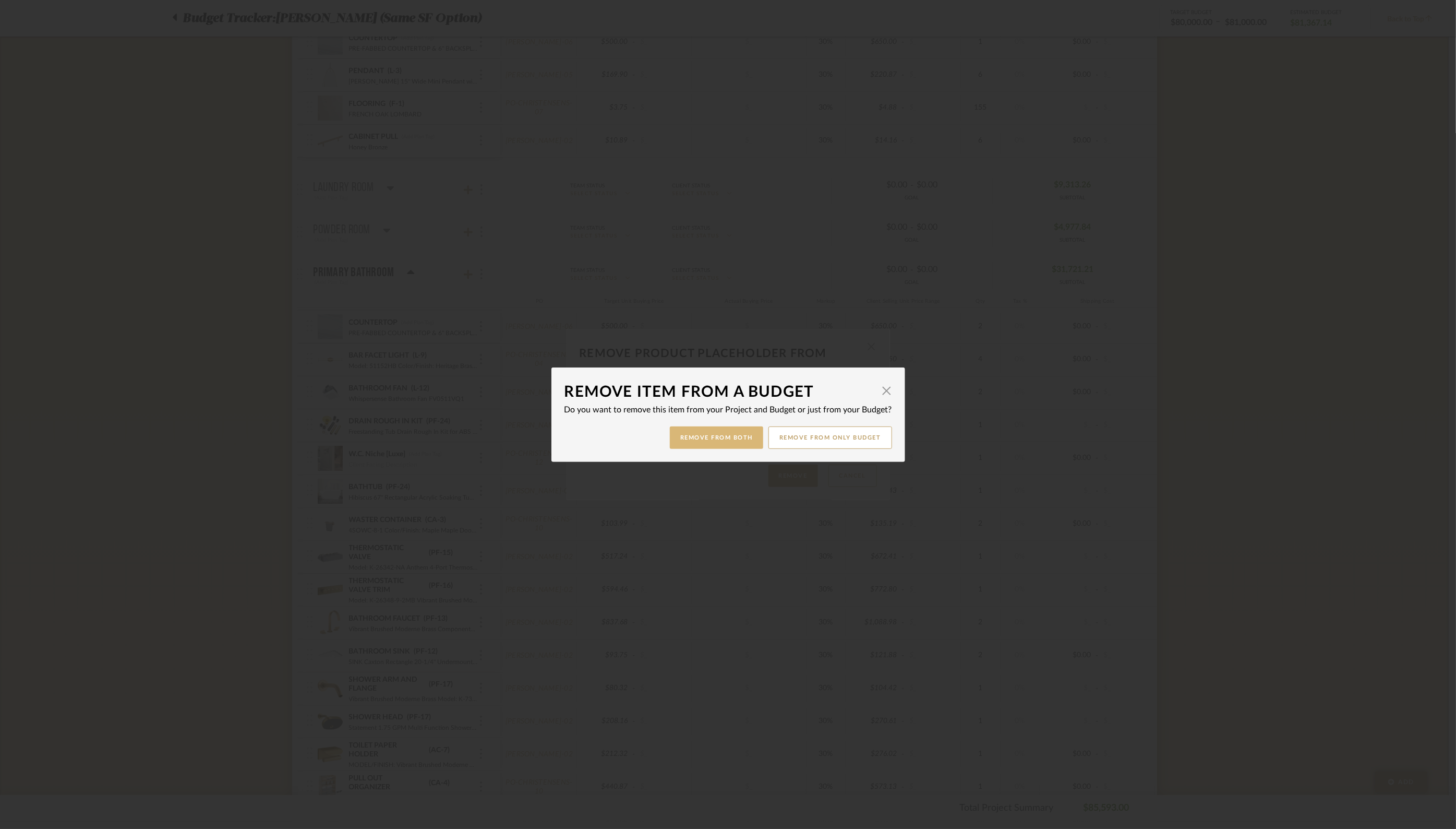
click at [702, 436] on button "Remove from Both" at bounding box center [717, 436] width 94 height 22
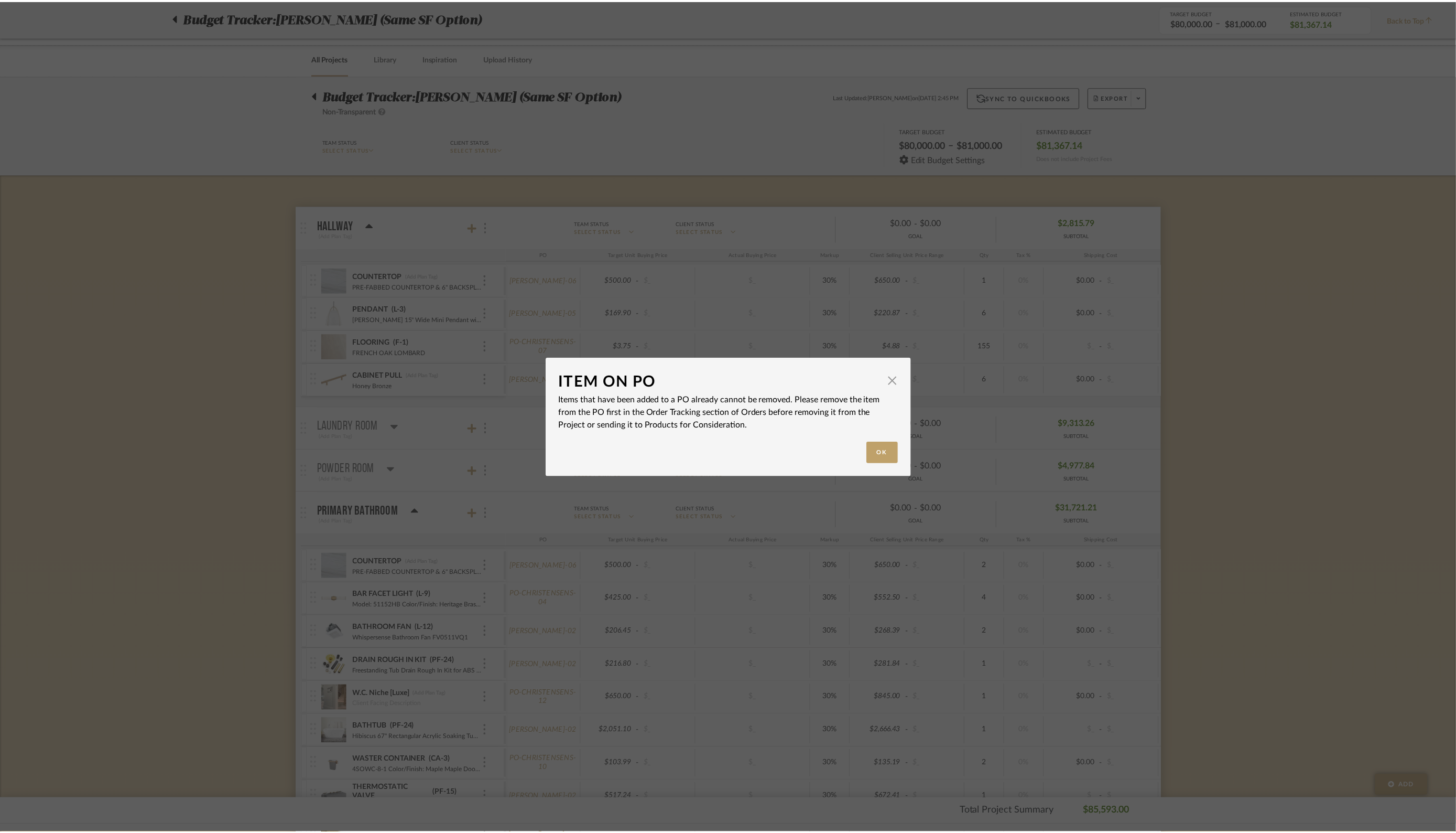
scroll to position [238, 0]
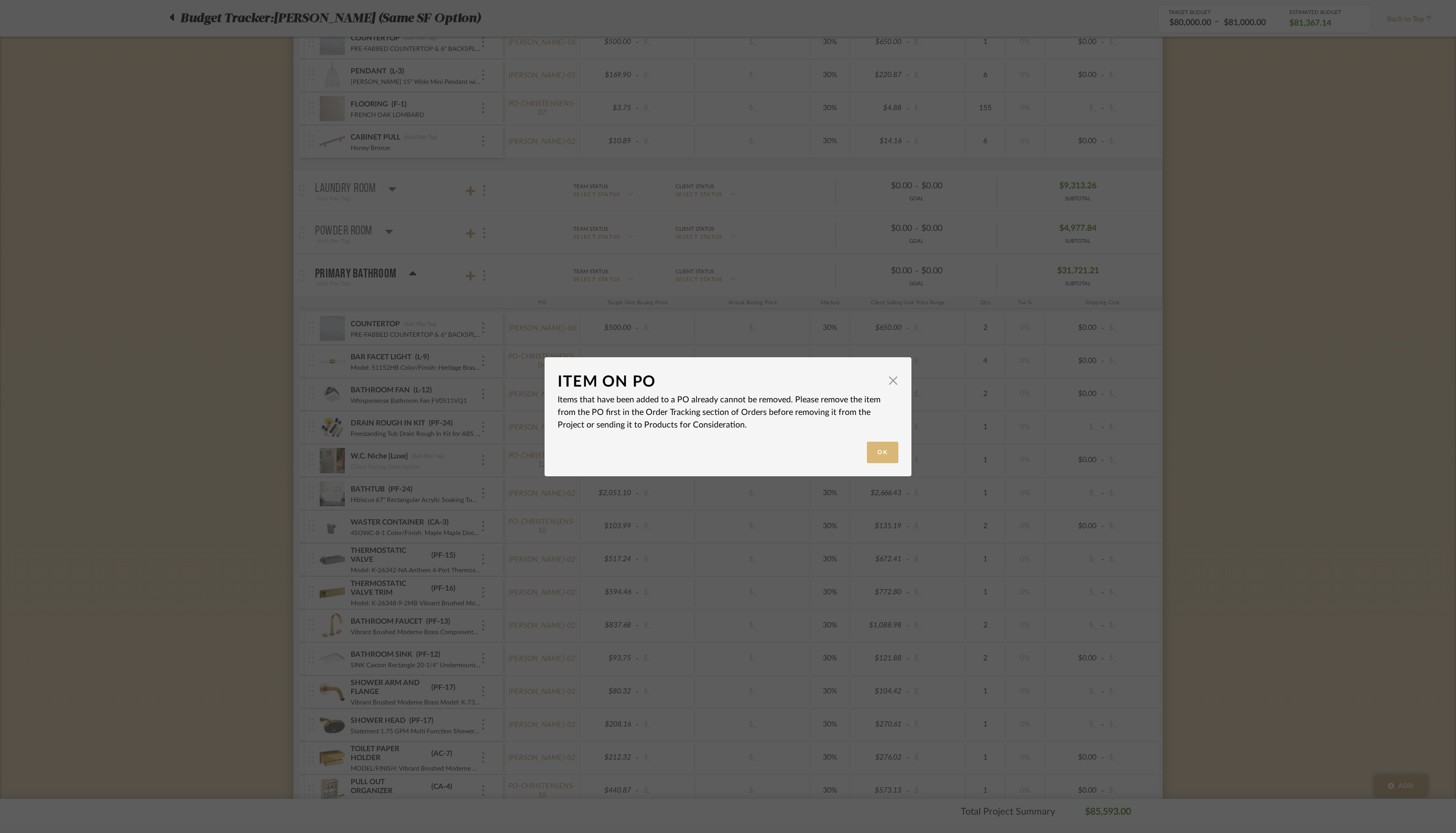
click at [878, 451] on button "Ok" at bounding box center [882, 452] width 32 height 21
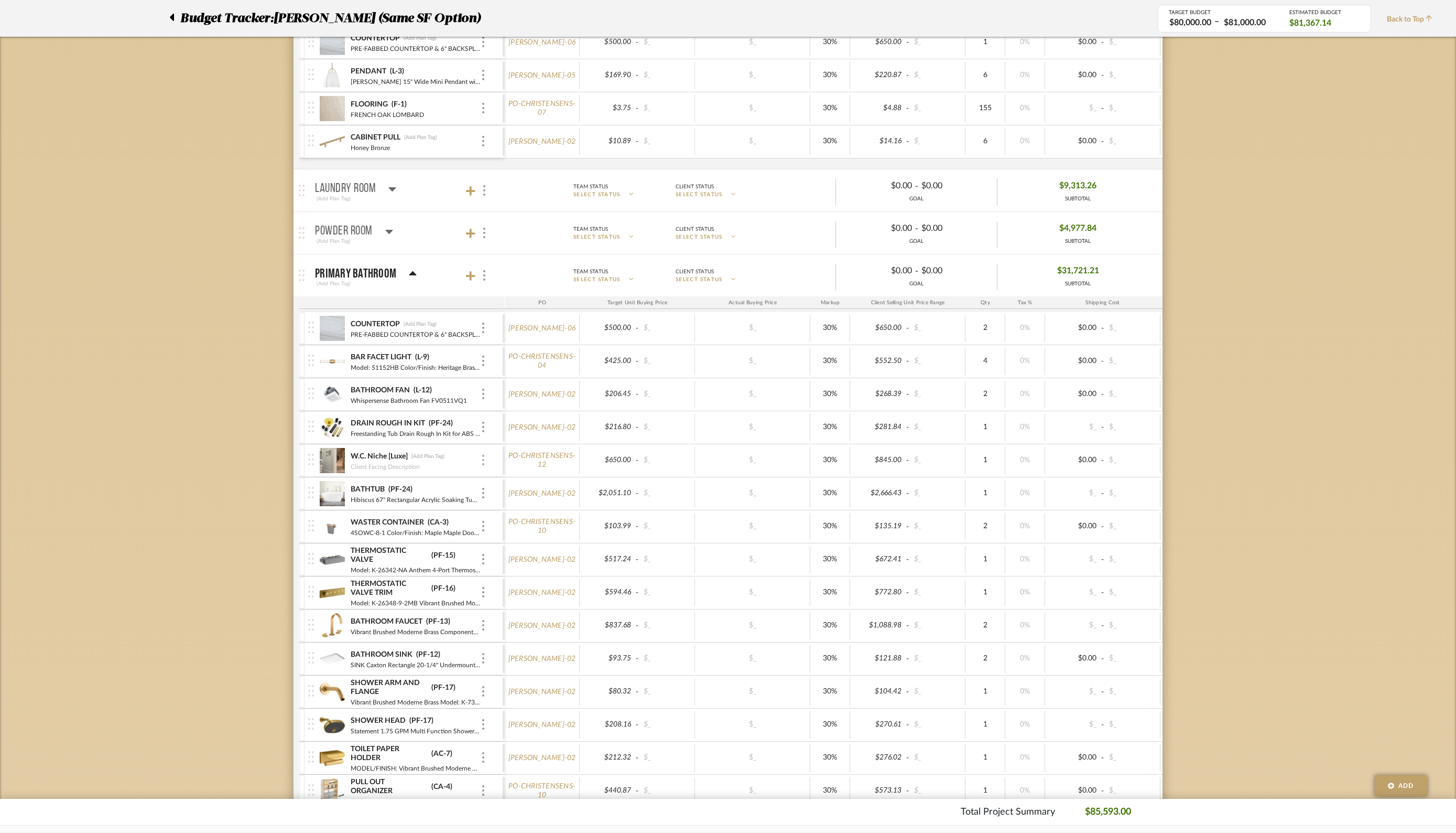
click at [482, 459] on img at bounding box center [483, 460] width 2 height 11
click at [525, 538] on span "Remove Item" at bounding box center [534, 536] width 65 height 9
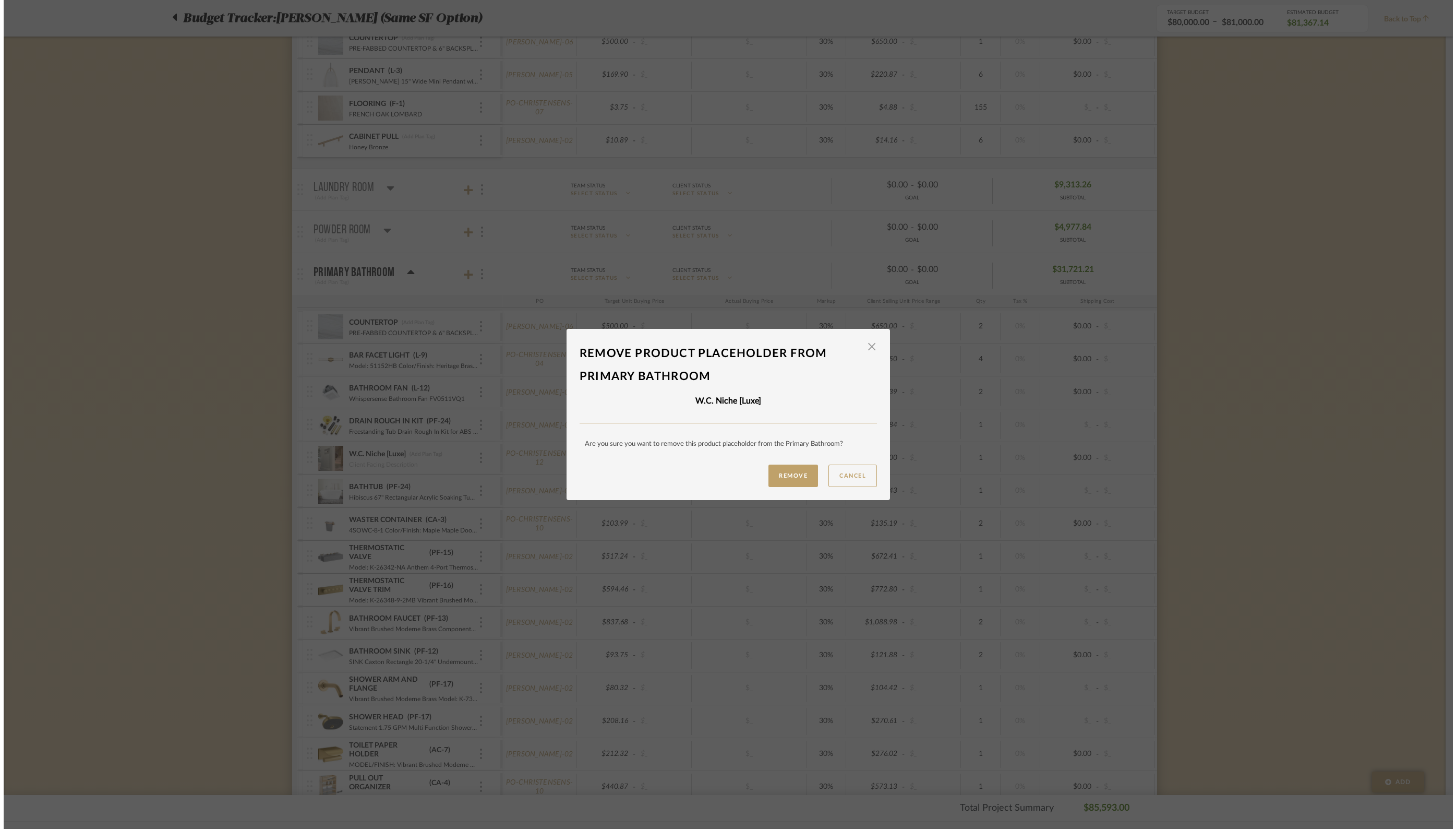
scroll to position [0, 0]
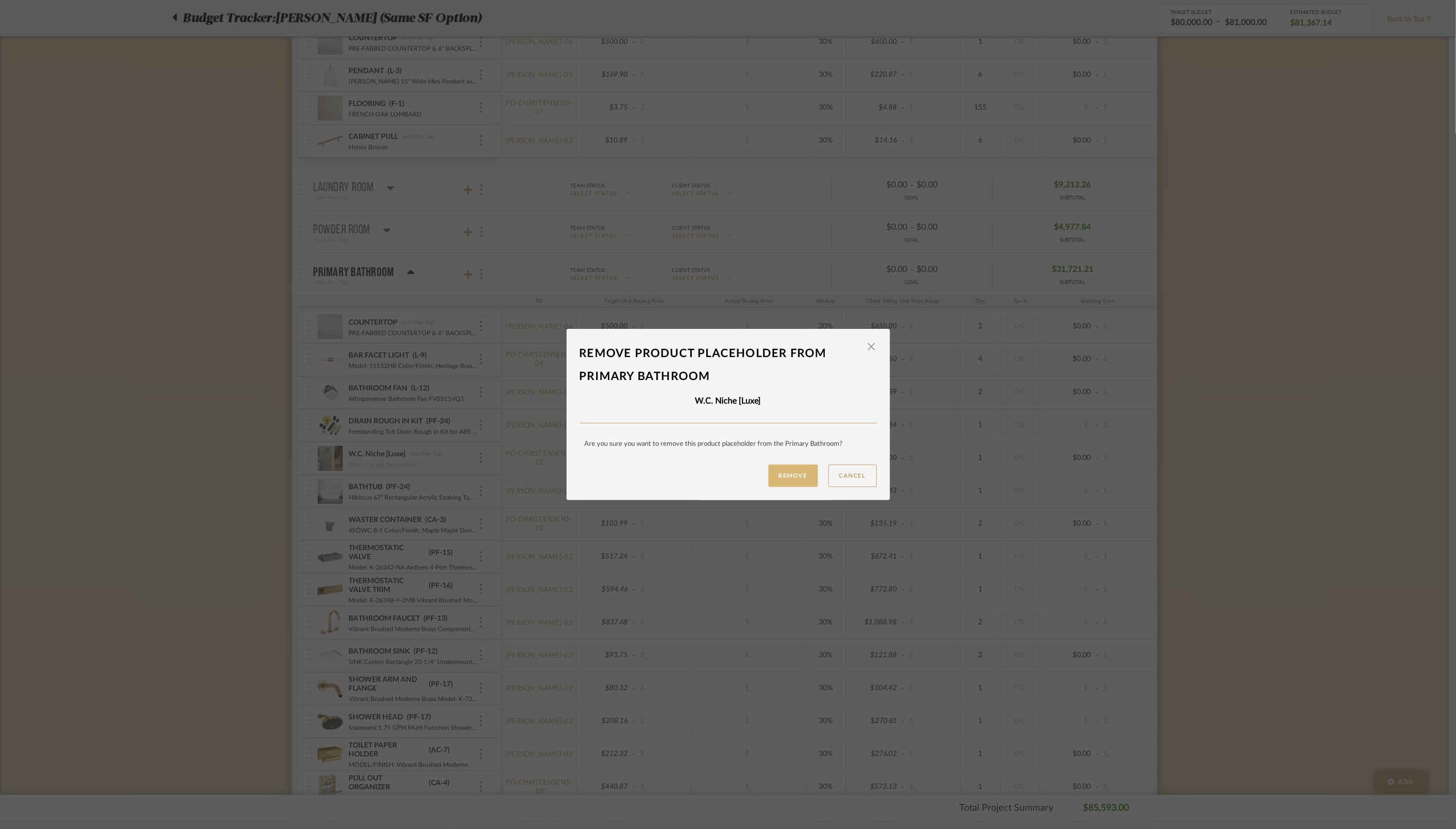
click at [789, 474] on button "Remove" at bounding box center [793, 475] width 50 height 22
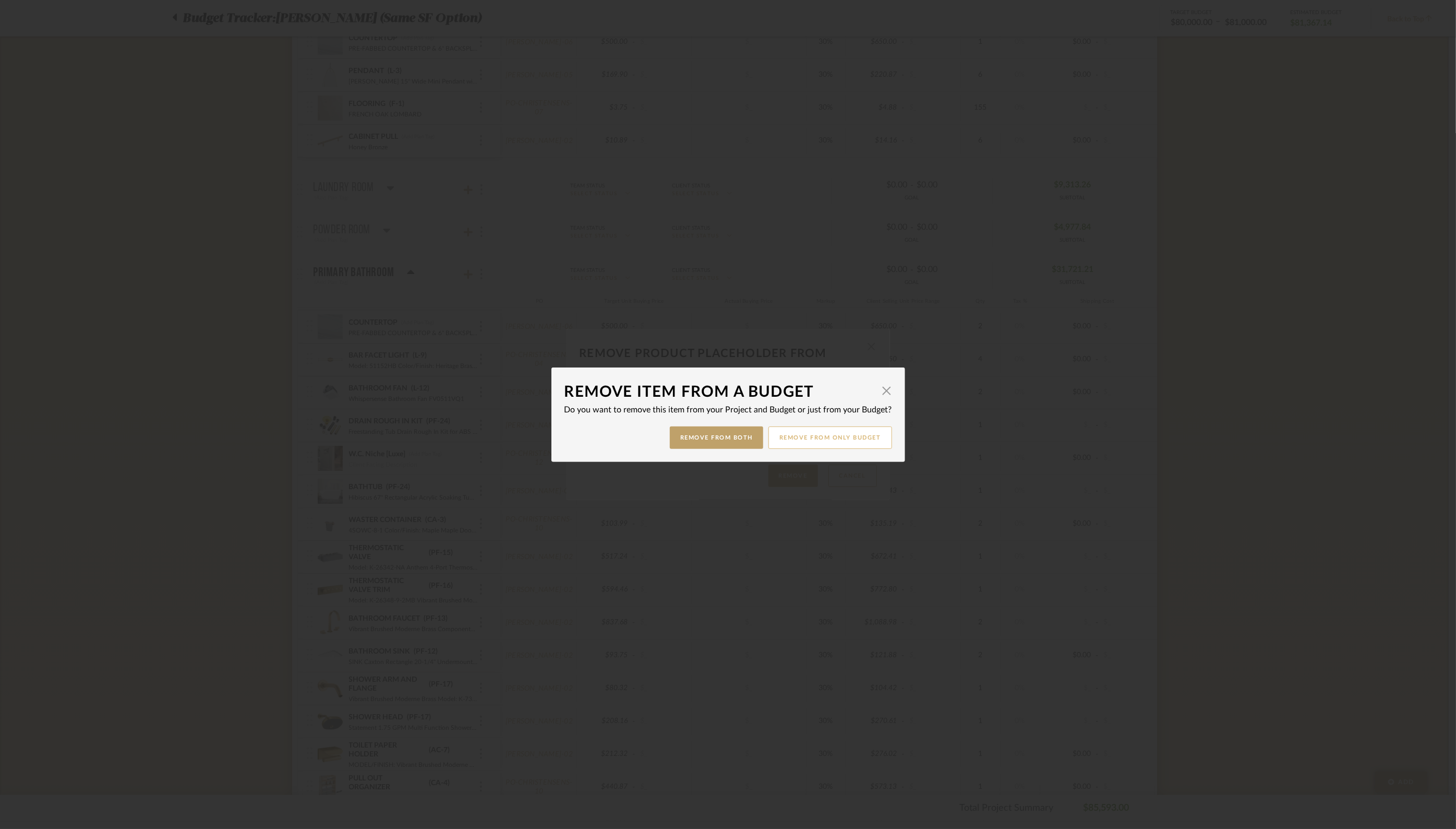
click at [819, 429] on button "Remove from only Budget" at bounding box center [831, 436] width 124 height 22
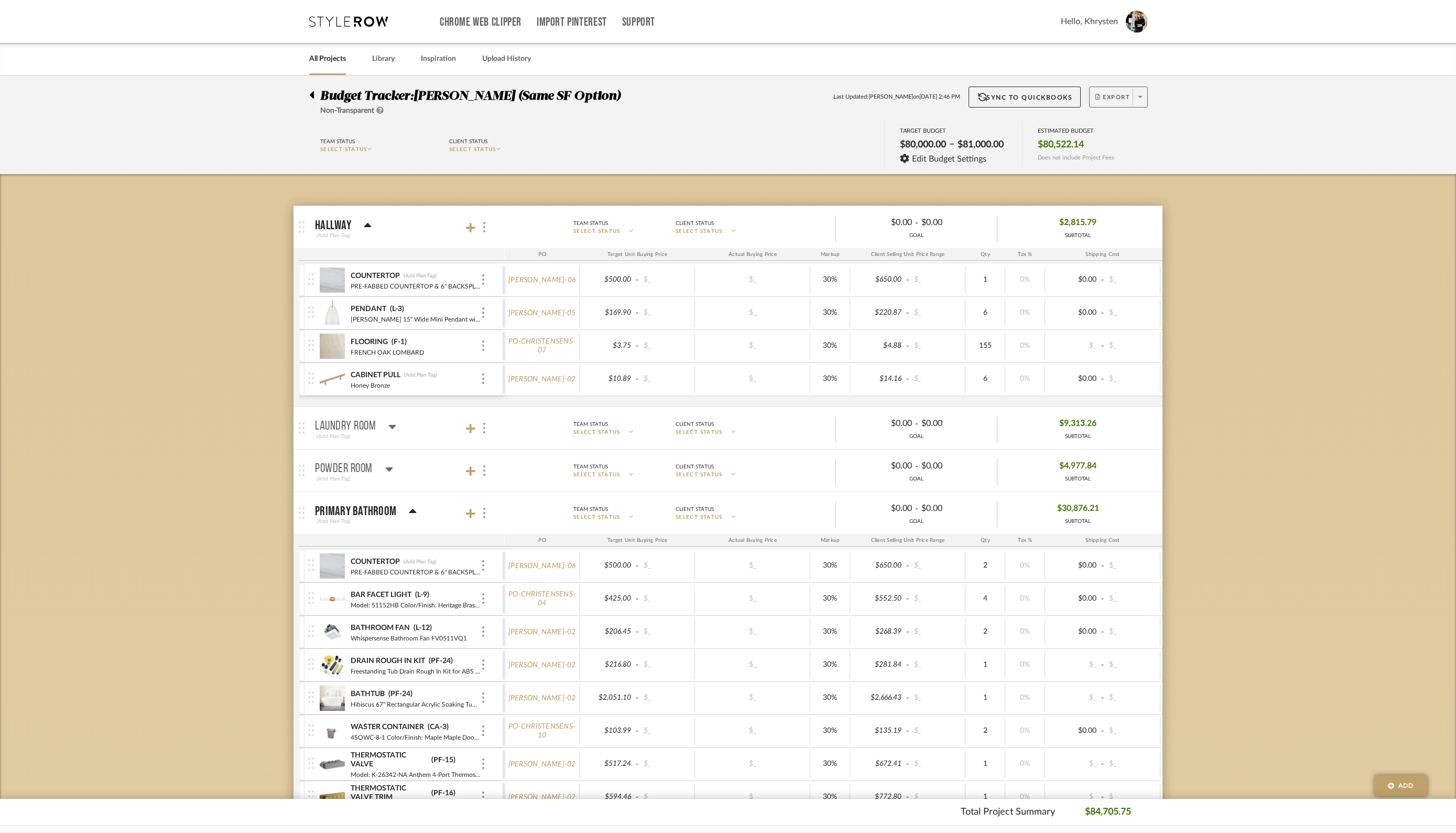
click at [1107, 100] on span "Export" at bounding box center [1113, 101] width 35 height 15
click at [1109, 125] on span "Export PDF" at bounding box center [1138, 126] width 79 height 9
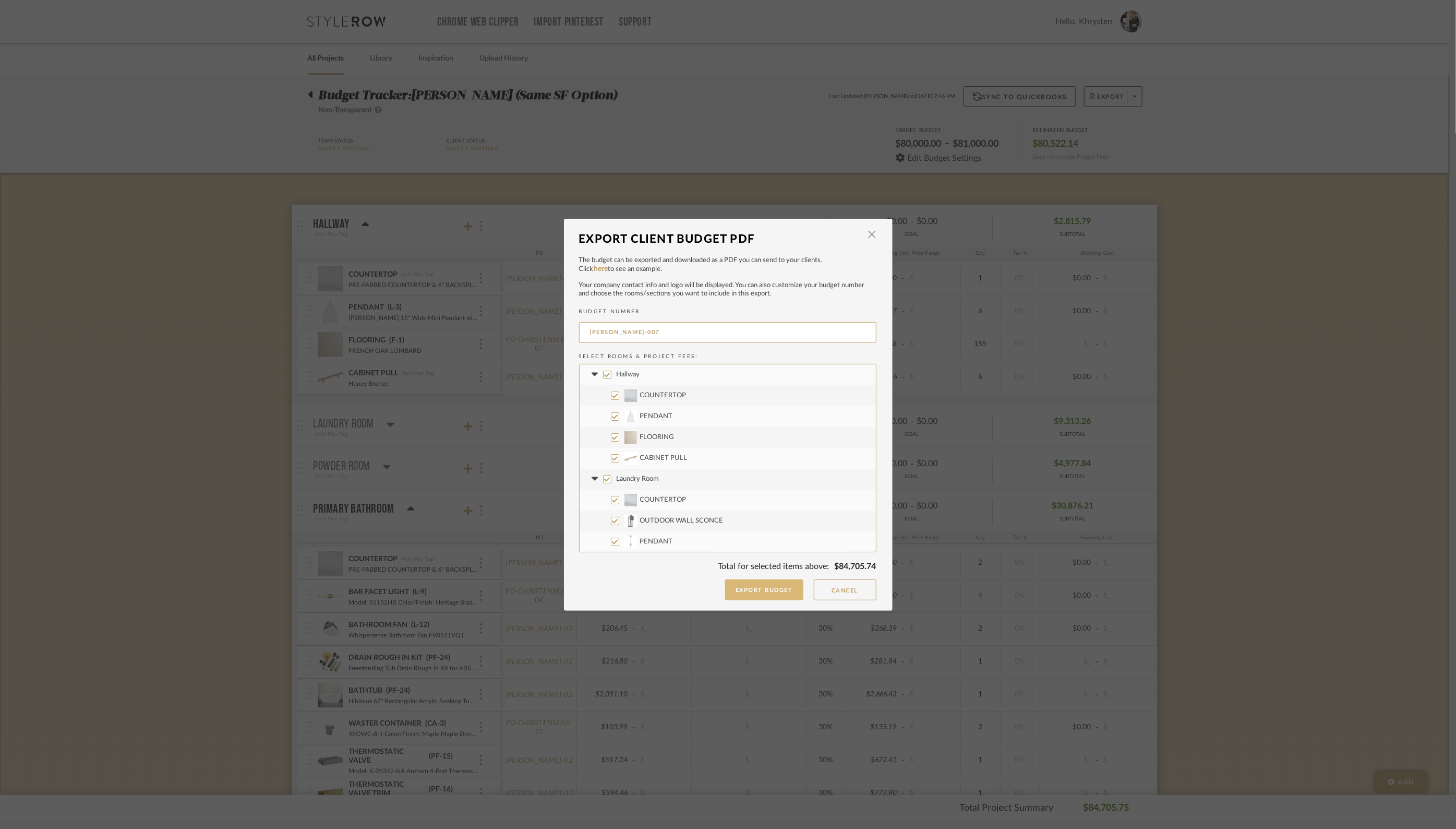
click at [772, 590] on button "Export Budget" at bounding box center [765, 590] width 78 height 21
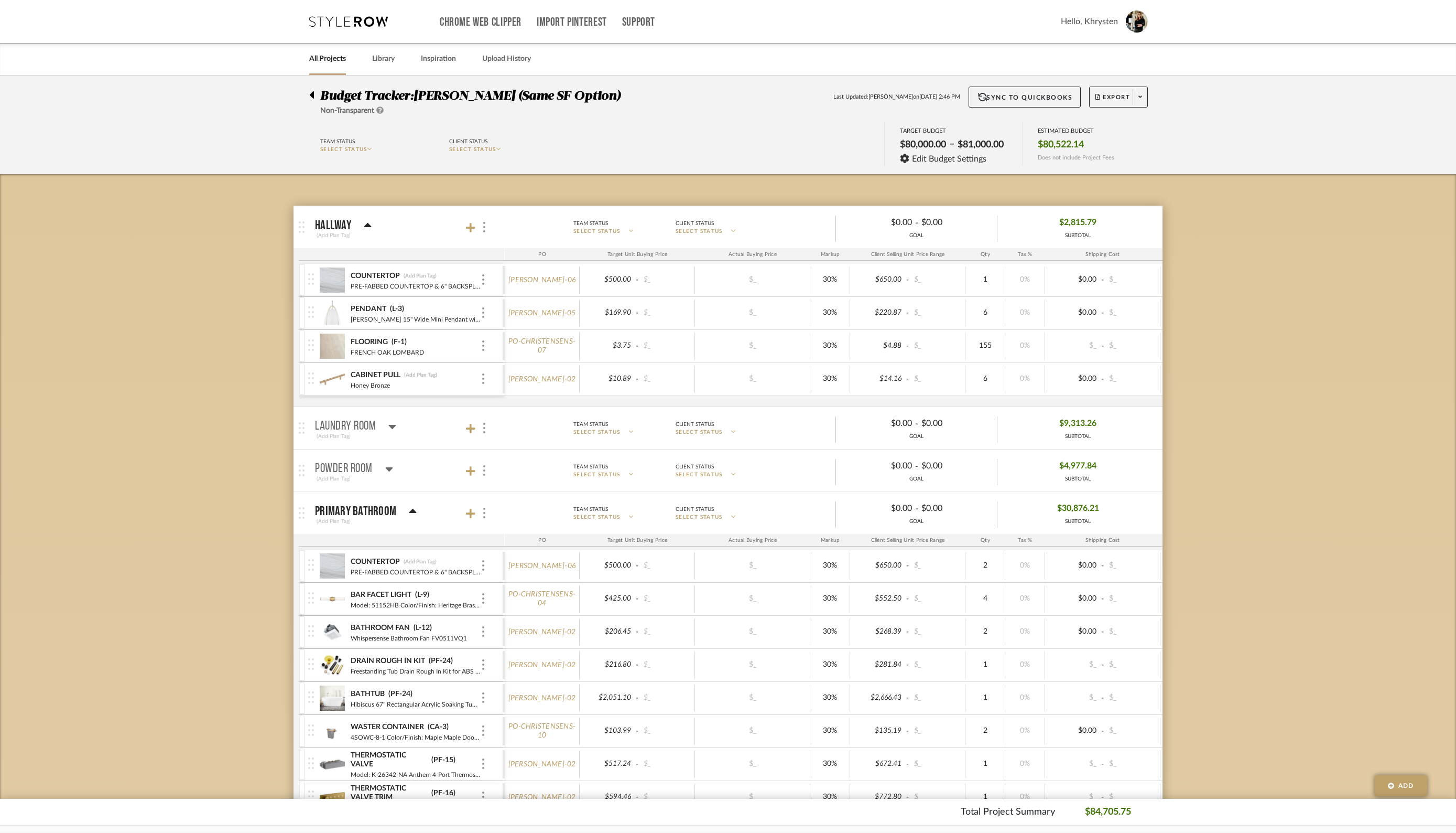
click at [314, 93] on icon at bounding box center [312, 95] width 4 height 8
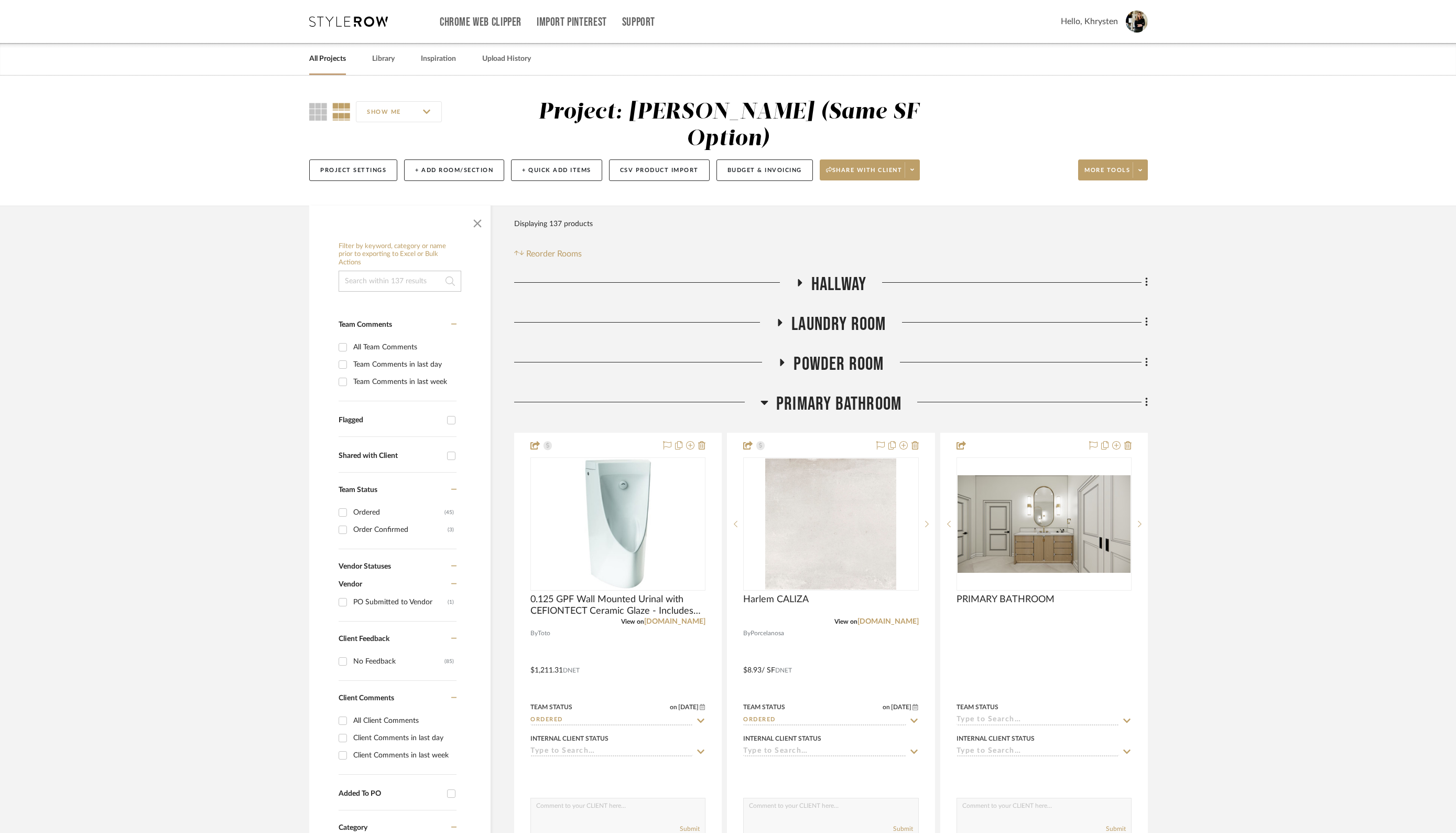
click at [764, 401] on icon at bounding box center [764, 403] width 8 height 4
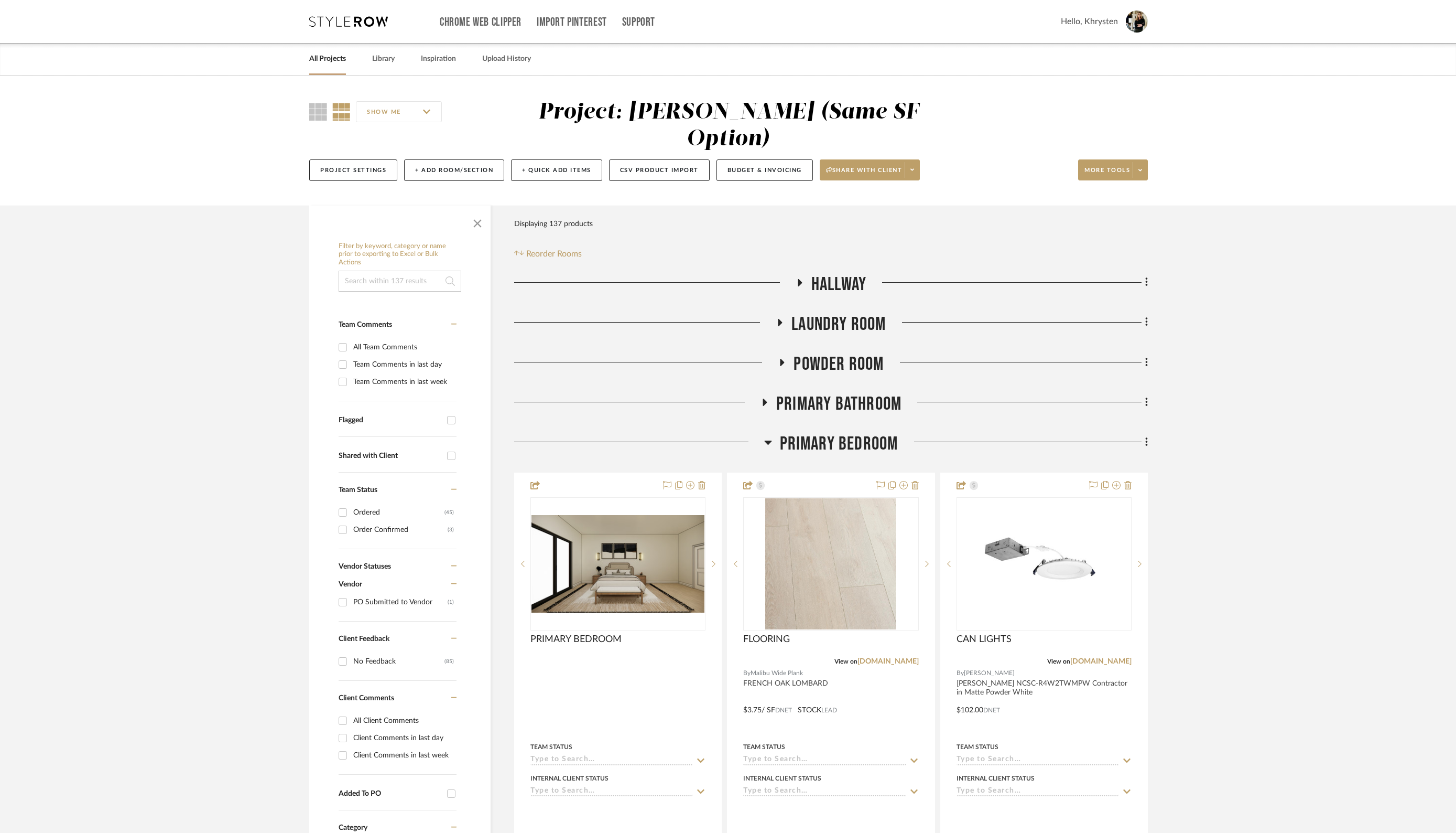
click at [764, 398] on icon at bounding box center [764, 402] width 4 height 8
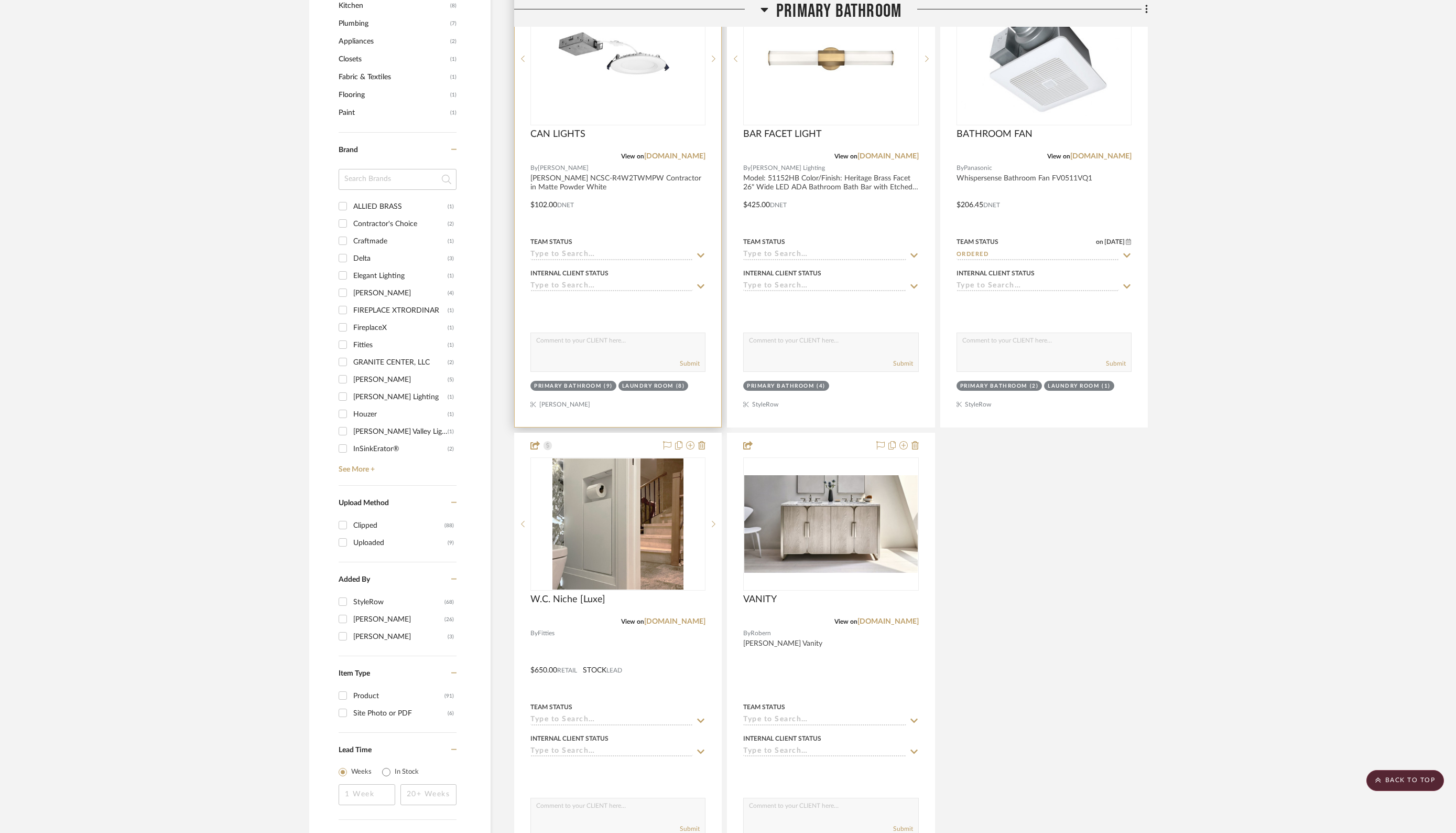
scroll to position [932, 0]
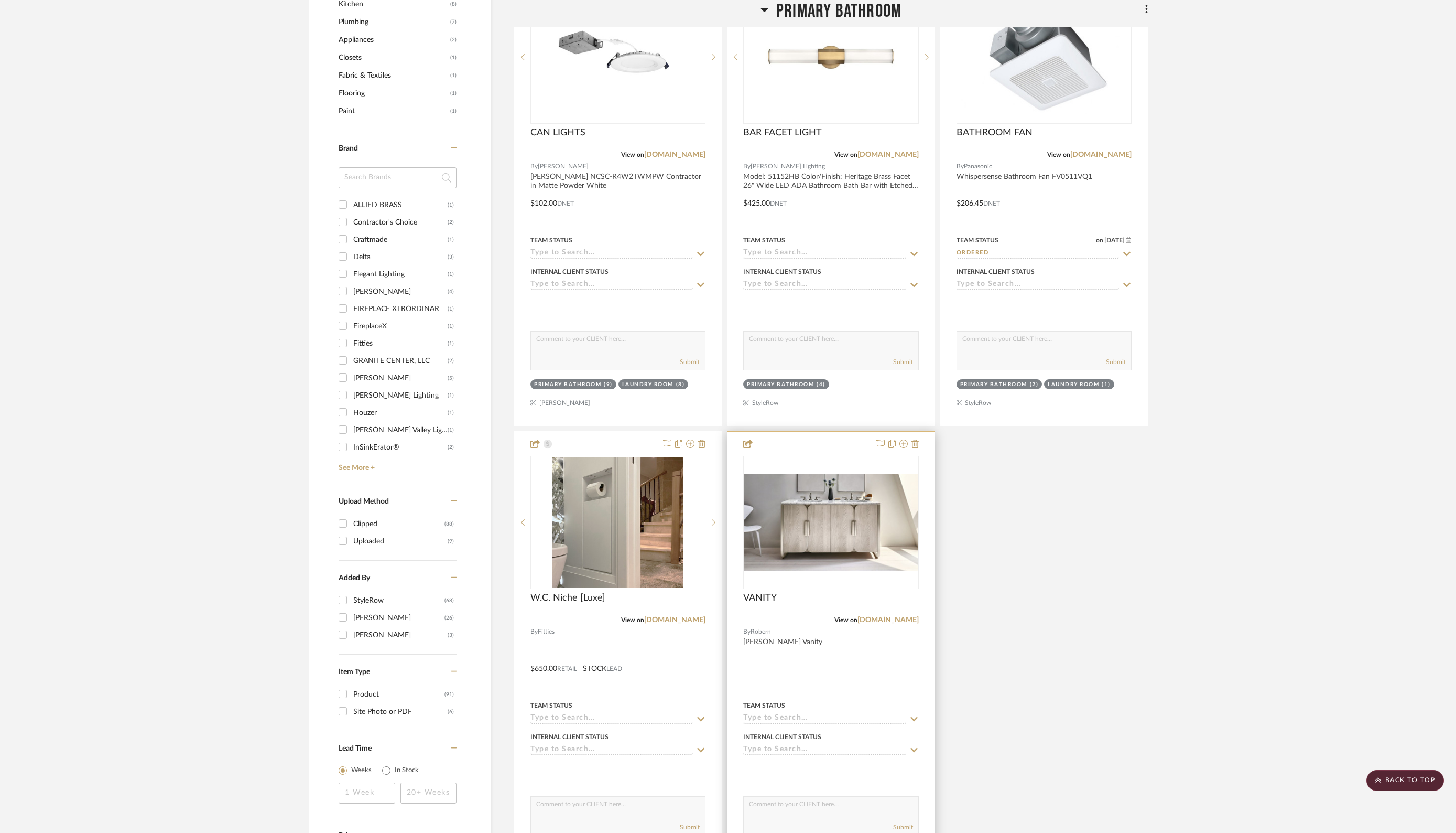
click at [791, 714] on input at bounding box center [824, 719] width 162 height 10
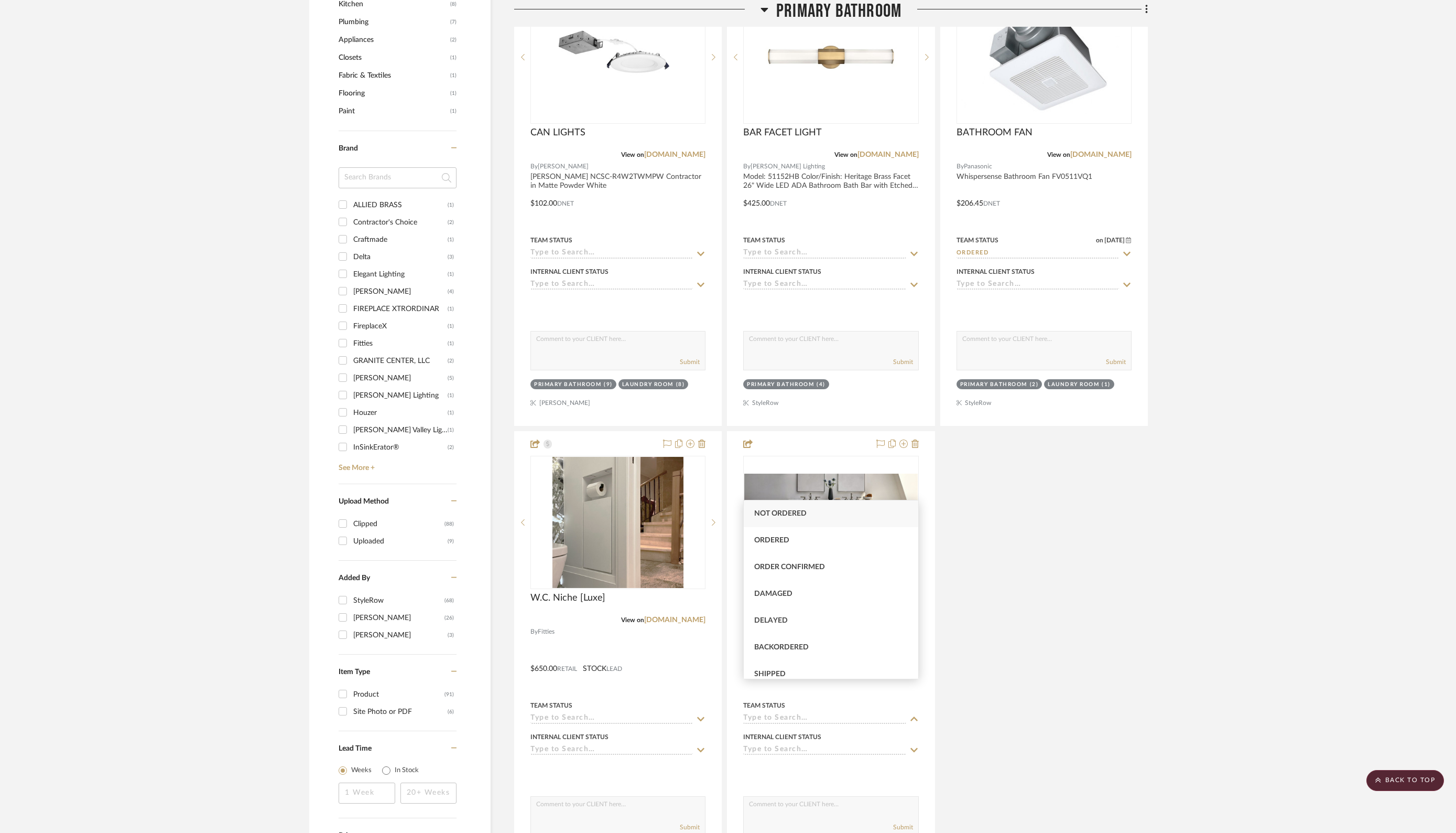
click at [790, 508] on div "Not ordered" at bounding box center [831, 513] width 175 height 27
type input "[DATE]"
type input "Not ordered"
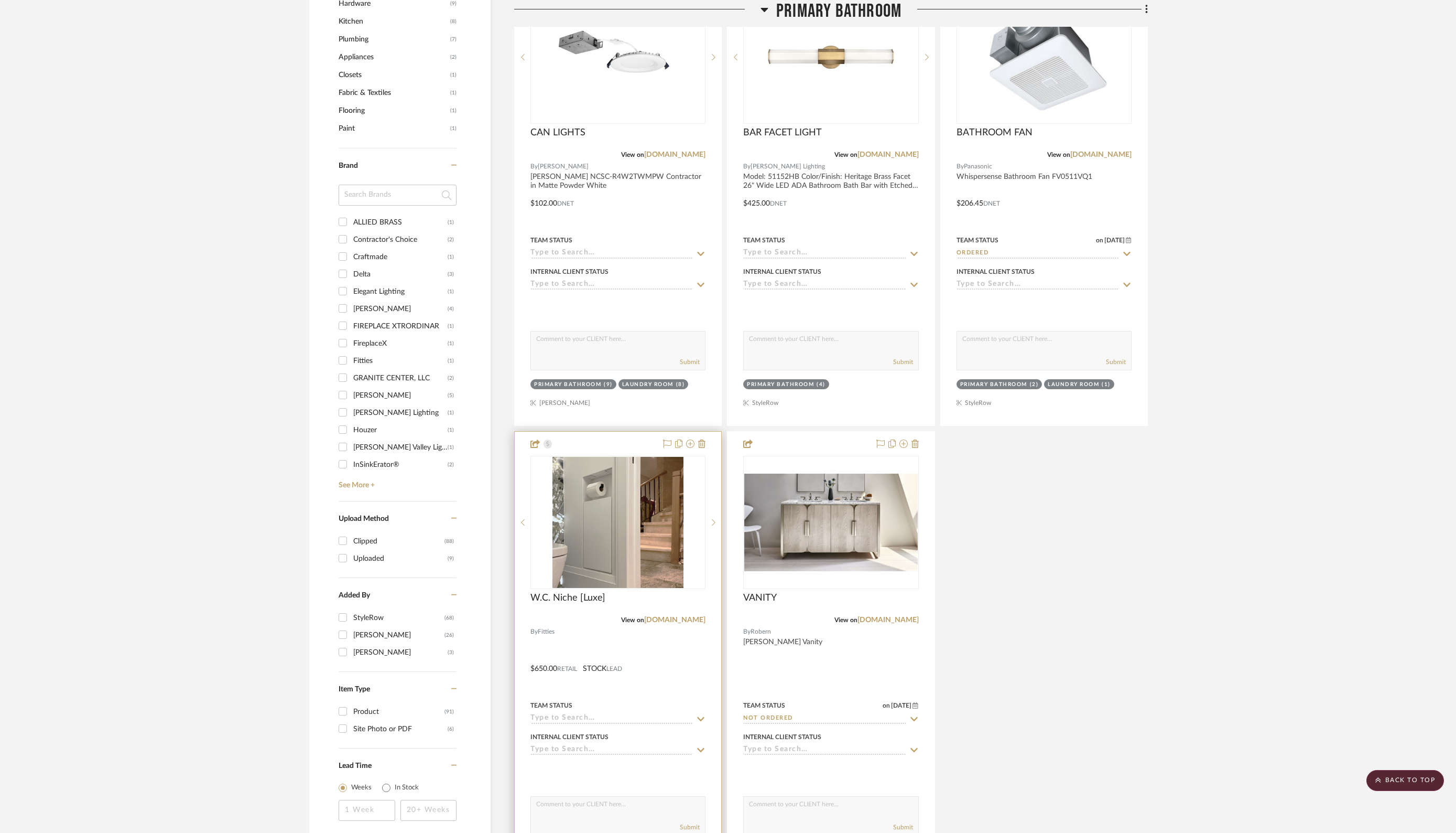
scroll to position [949, 0]
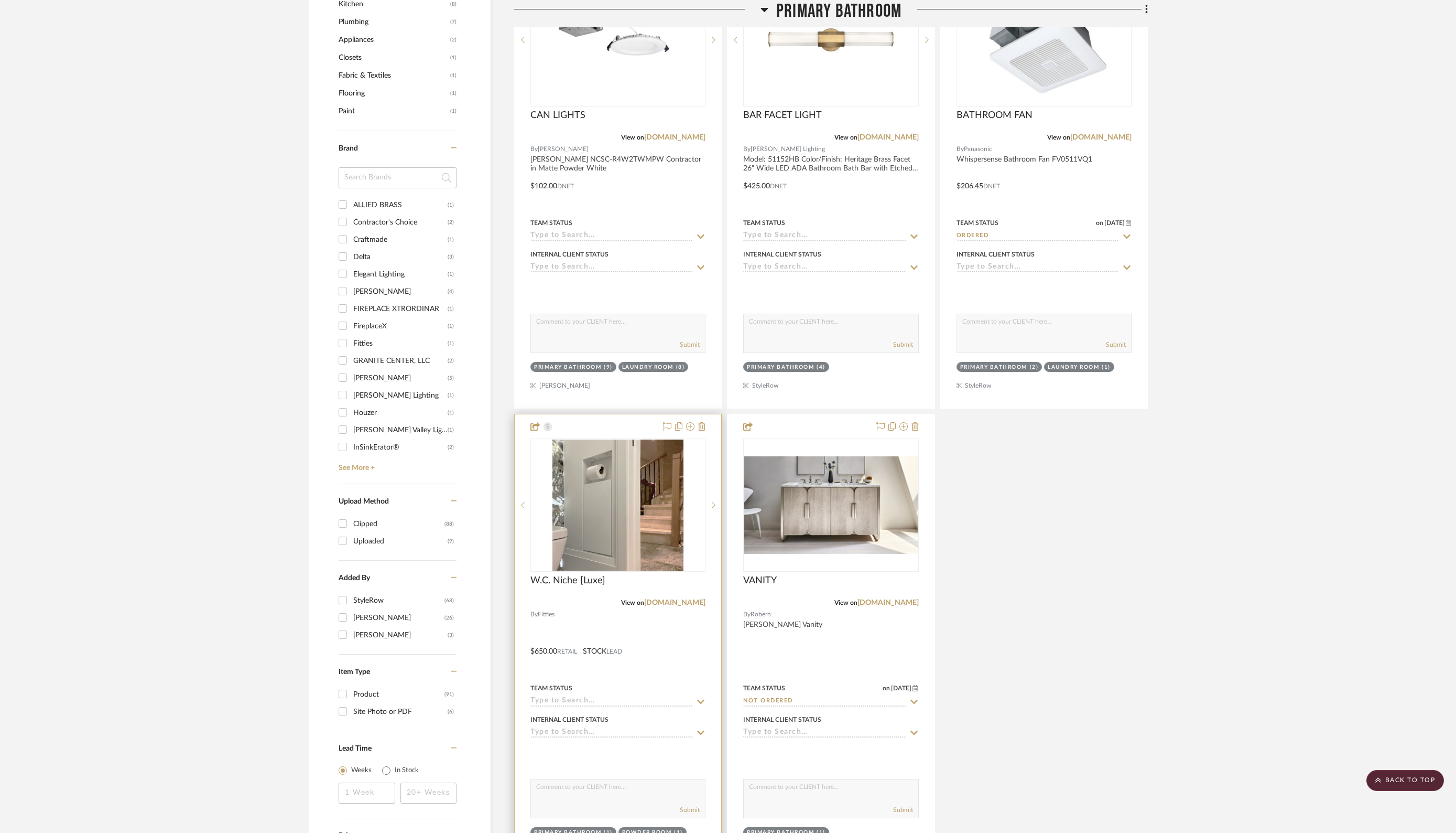
click at [637, 697] on input at bounding box center [611, 702] width 162 height 10
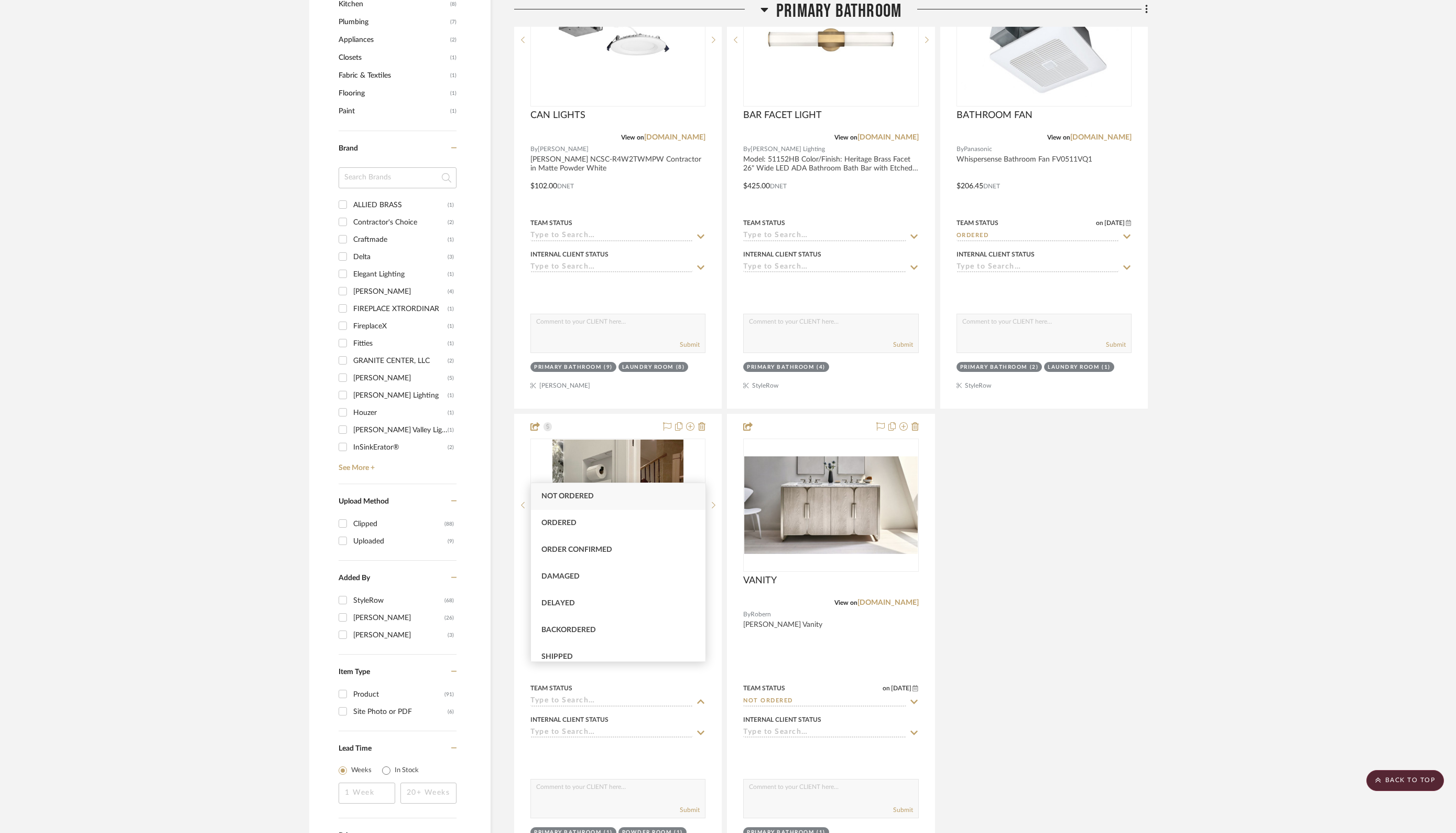
click at [586, 497] on span "Not ordered" at bounding box center [568, 496] width 53 height 8
type input "[DATE]"
type input "Not ordered"
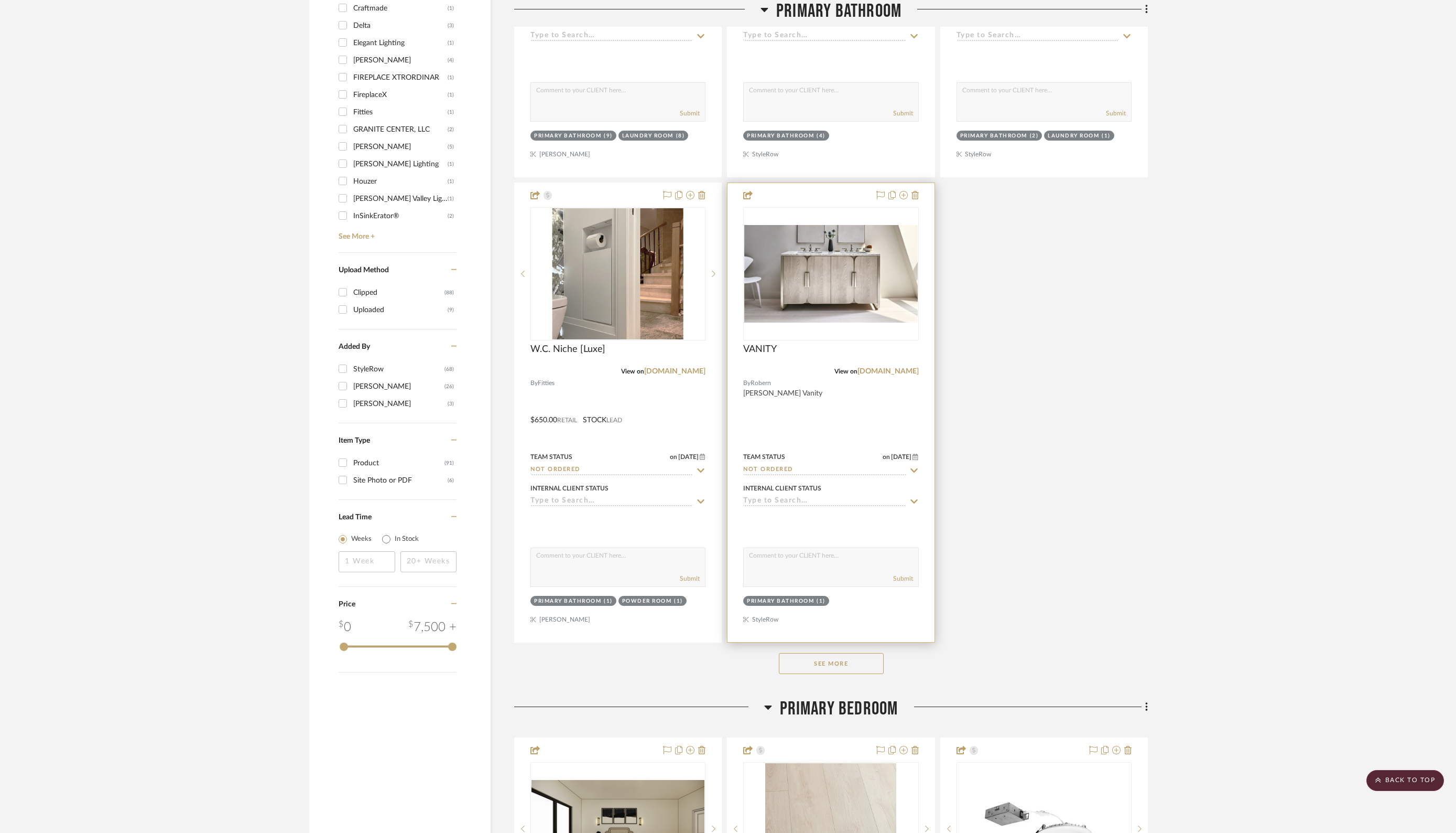
scroll to position [1214, 0]
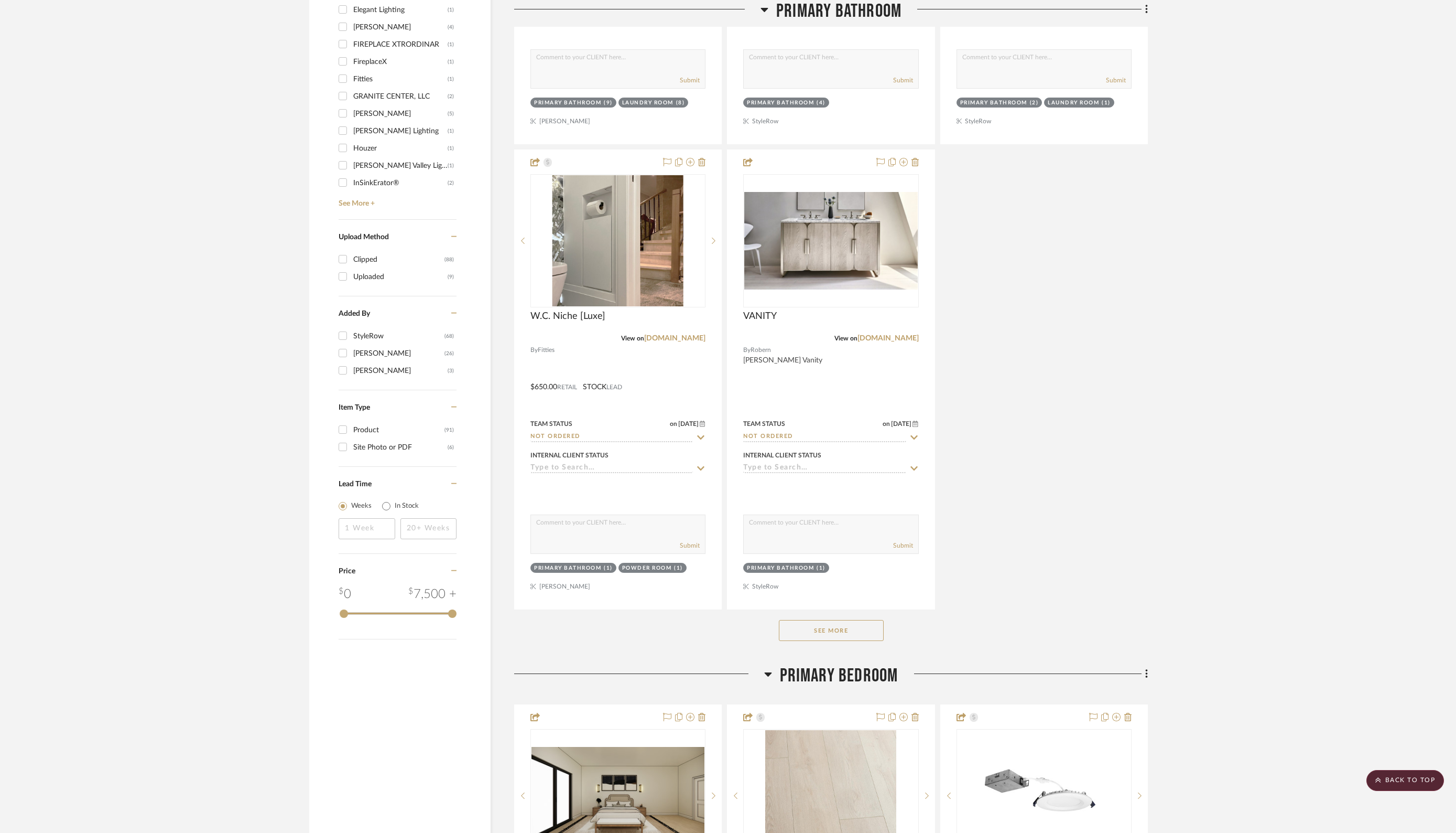
click at [835, 620] on button "See More" at bounding box center [831, 631] width 105 height 21
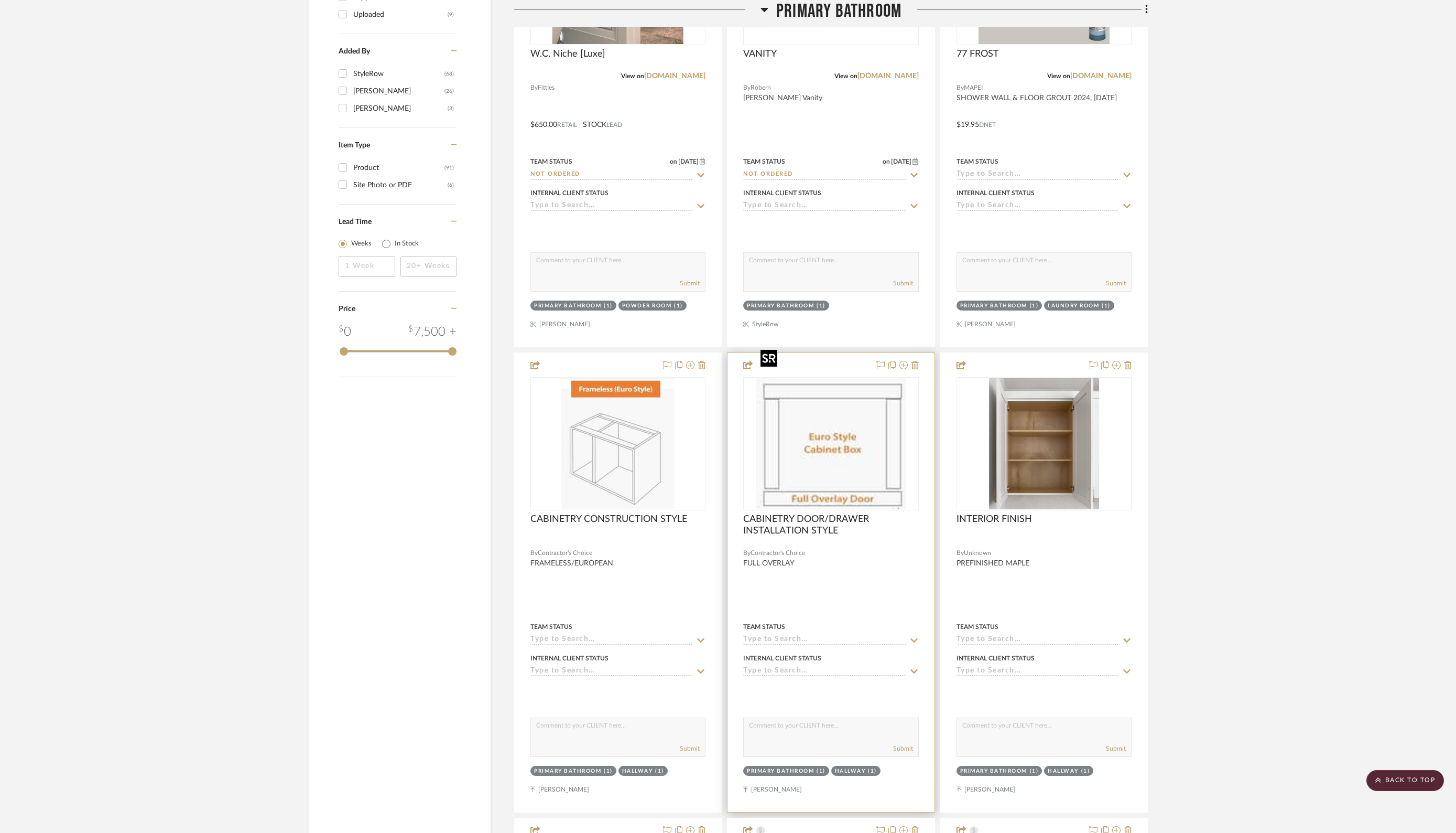
scroll to position [1484, 0]
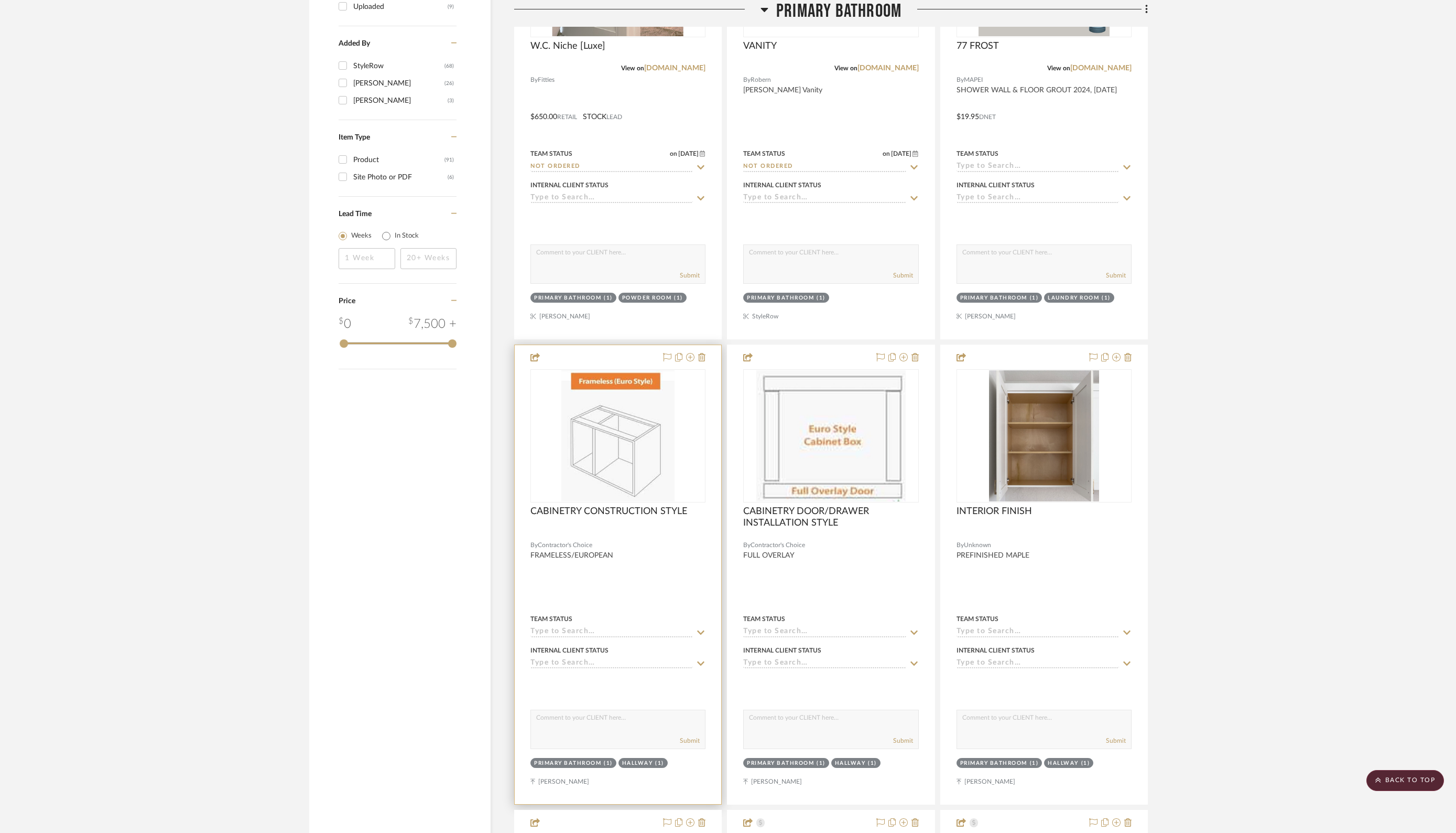
click at [595, 628] on input at bounding box center [611, 632] width 162 height 10
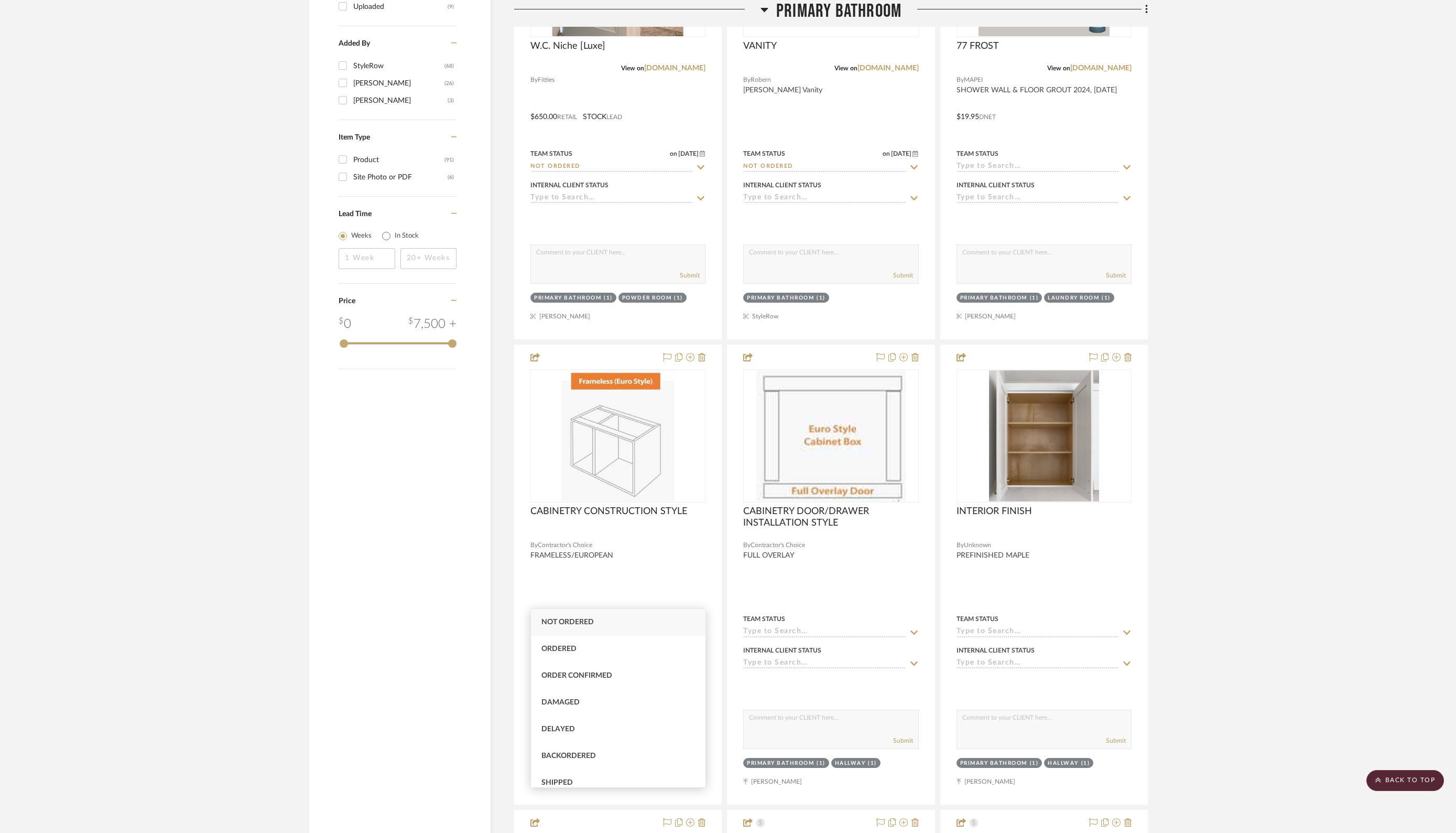
click at [576, 617] on div "Not ordered" at bounding box center [619, 622] width 175 height 27
type input "[DATE]"
type input "Not ordered"
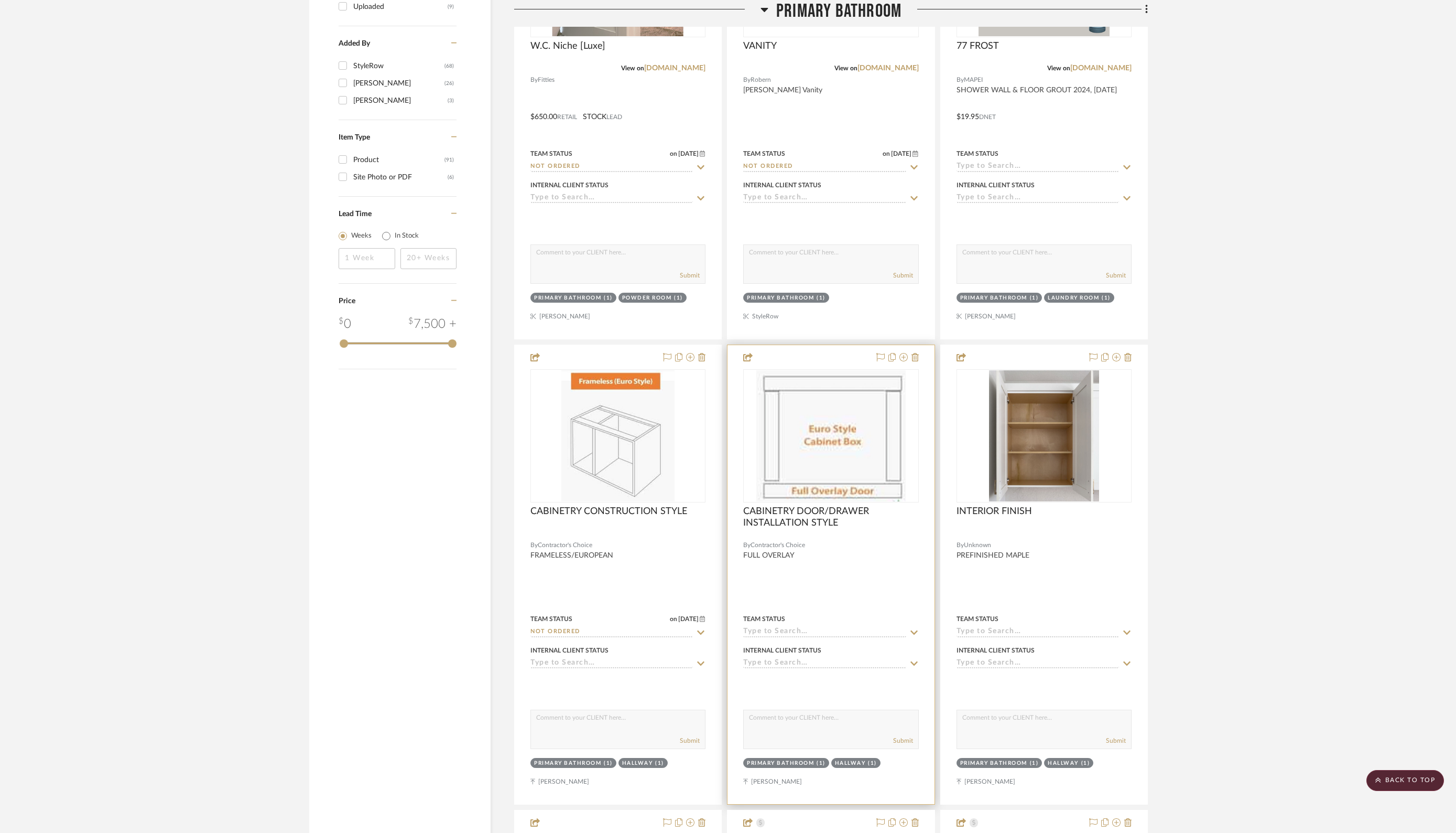
click at [765, 628] on input at bounding box center [824, 632] width 162 height 10
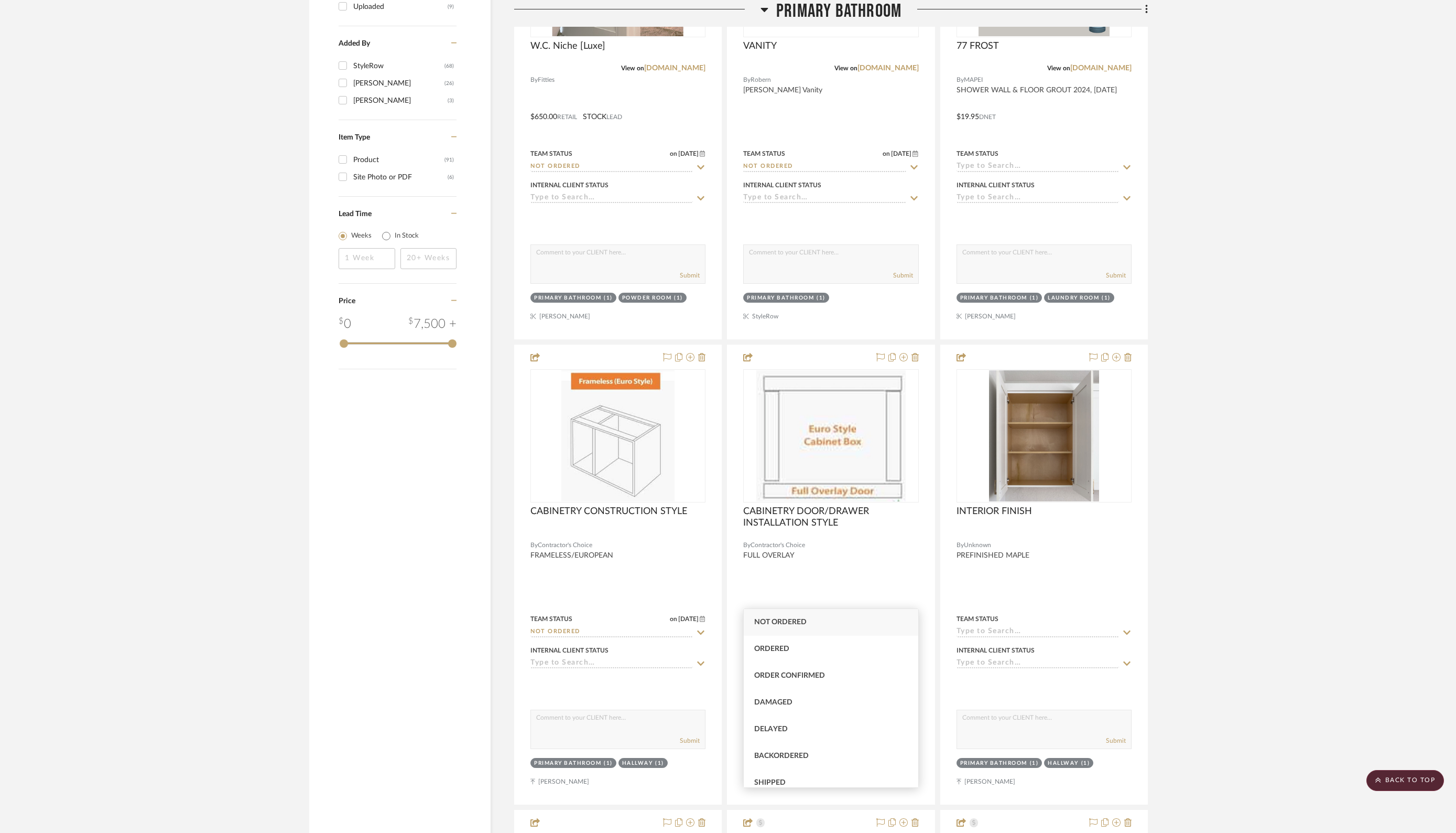
click at [770, 619] on span "Not ordered" at bounding box center [780, 622] width 53 height 8
type input "[DATE]"
type input "Not ordered"
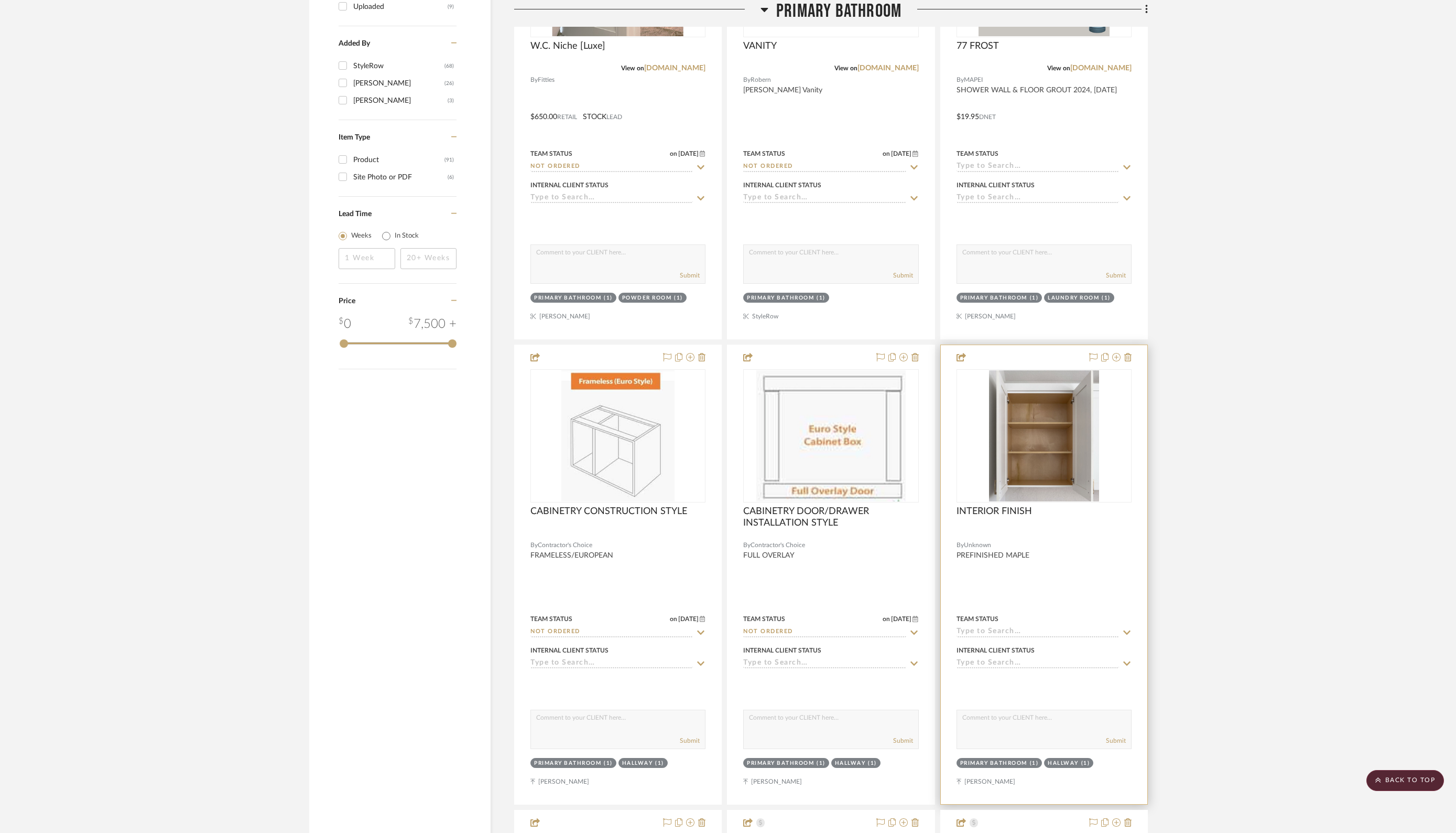
click at [983, 612] on div "Team Status" at bounding box center [1044, 625] width 176 height 25
click at [980, 628] on input at bounding box center [1037, 632] width 162 height 10
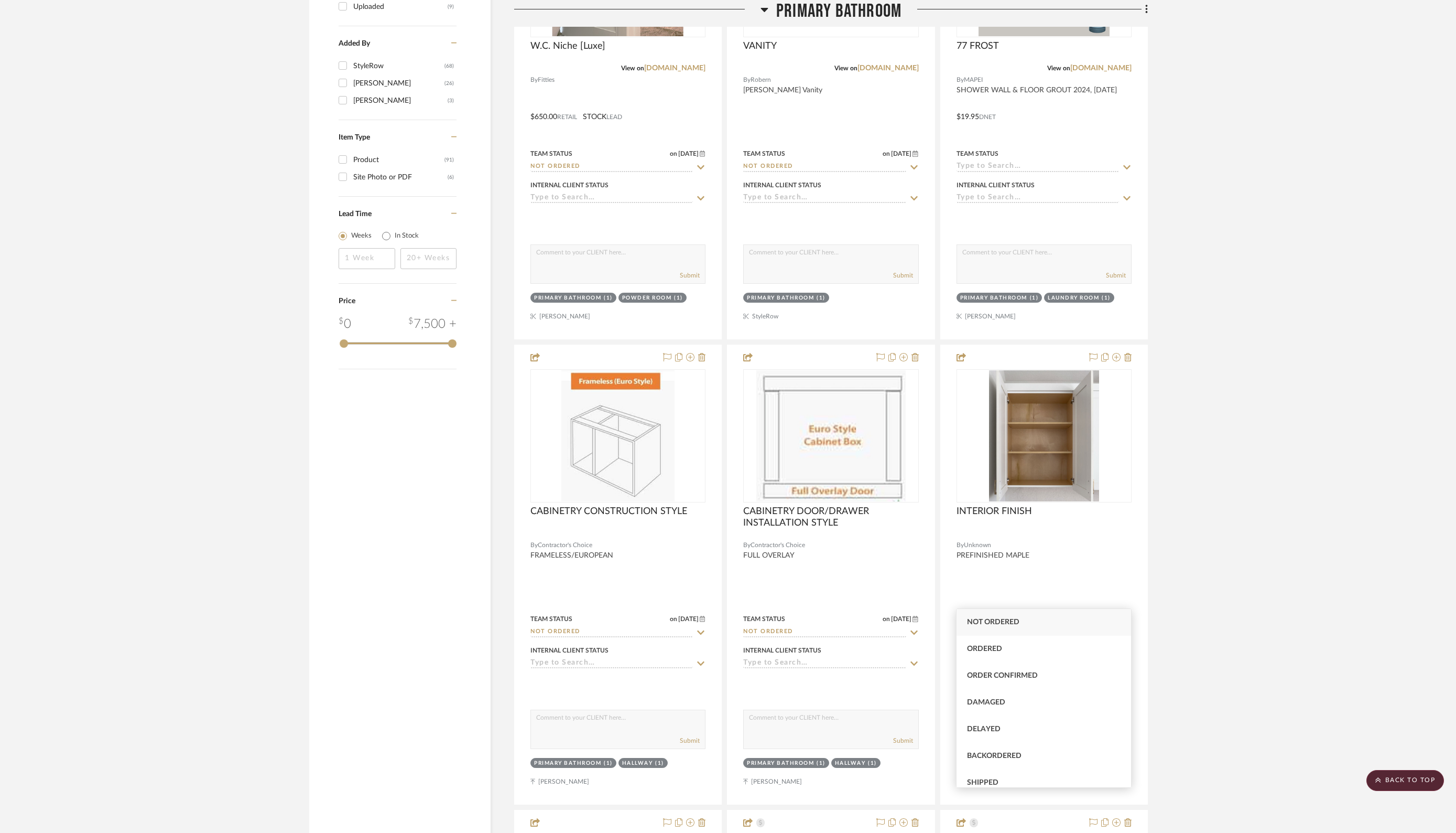
click at [976, 618] on span "Not ordered" at bounding box center [993, 622] width 53 height 8
type input "[DATE]"
type input "Not ordered"
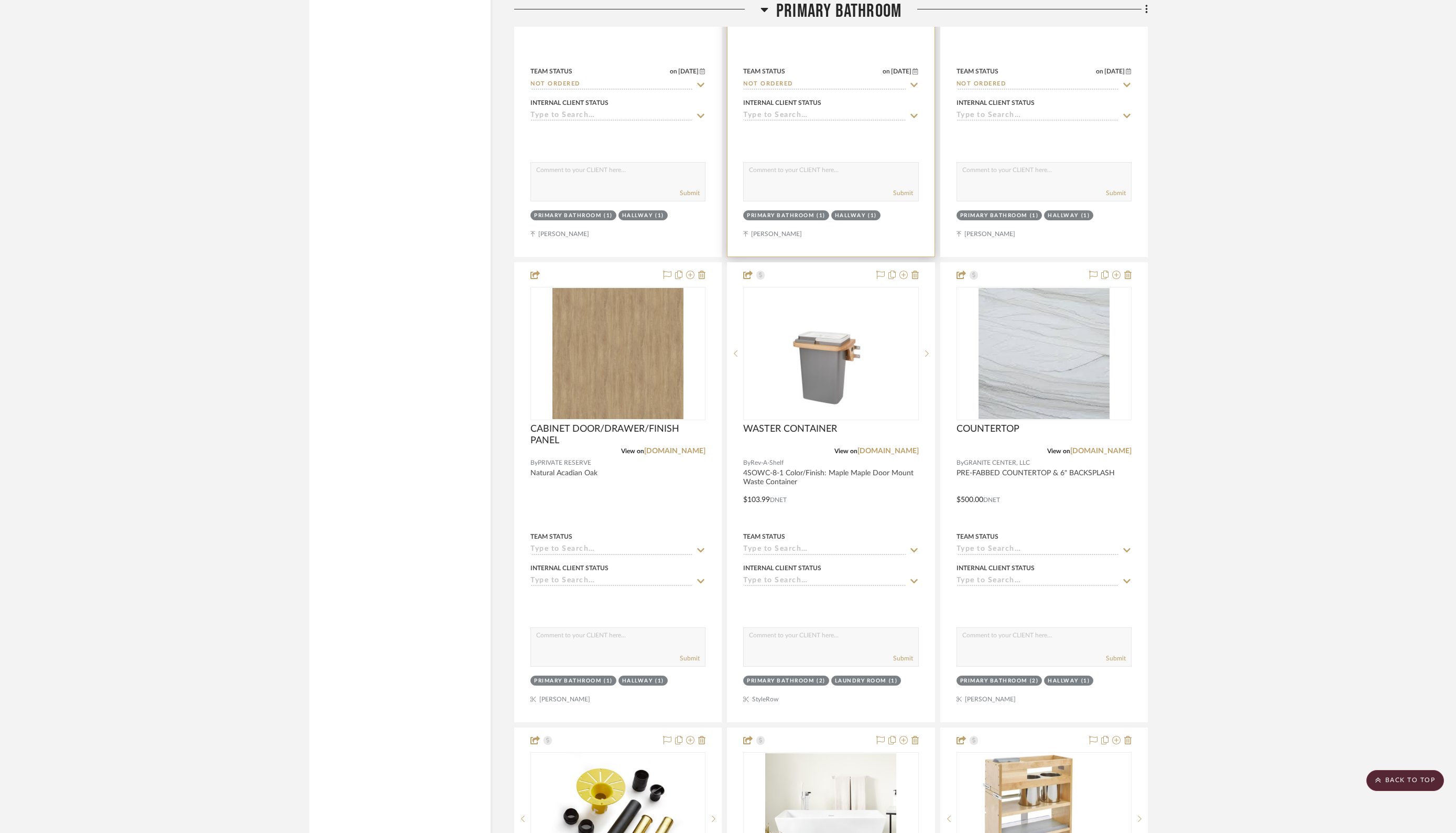
scroll to position [2041, 0]
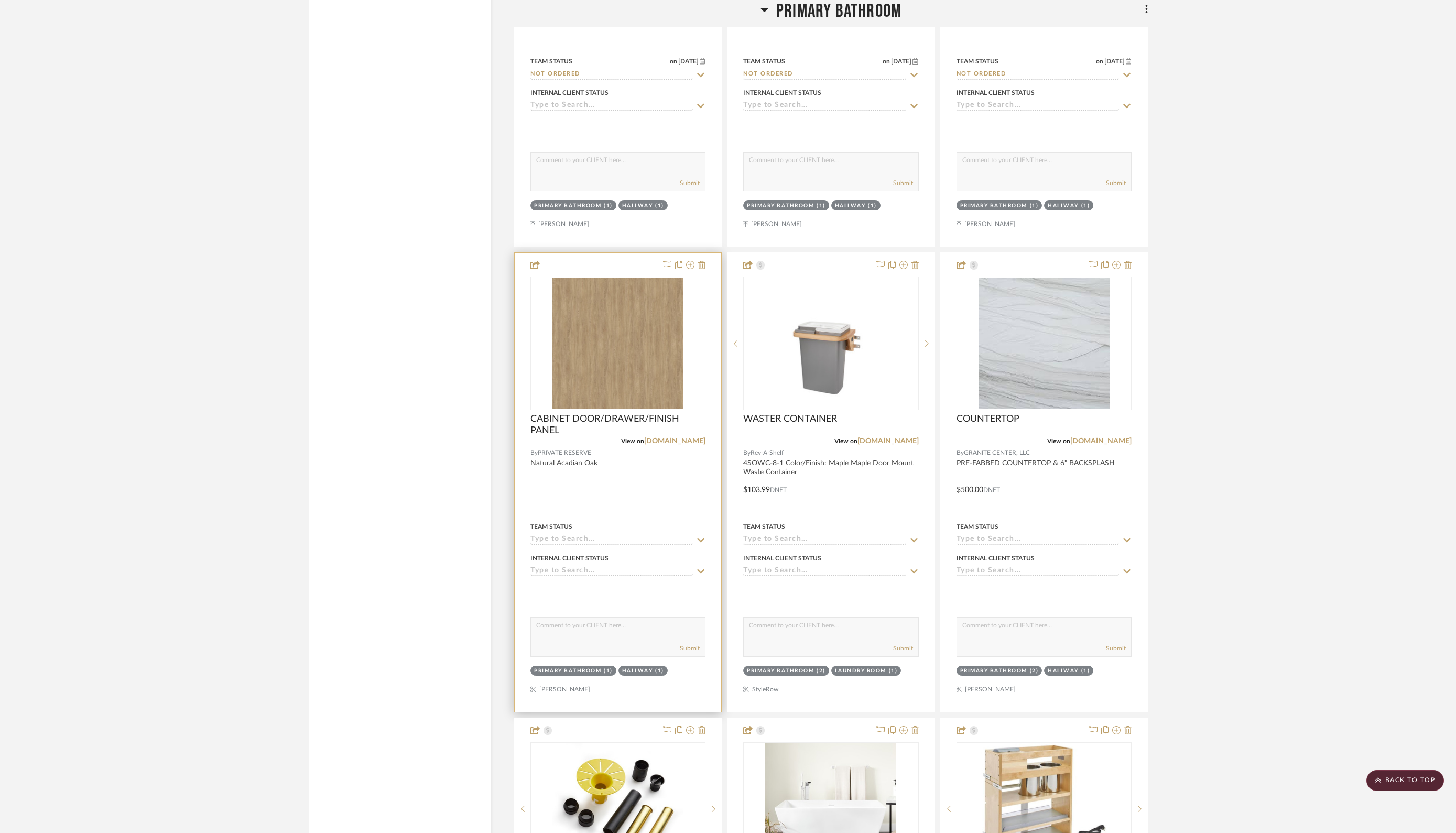
click at [584, 535] on input at bounding box center [611, 539] width 162 height 10
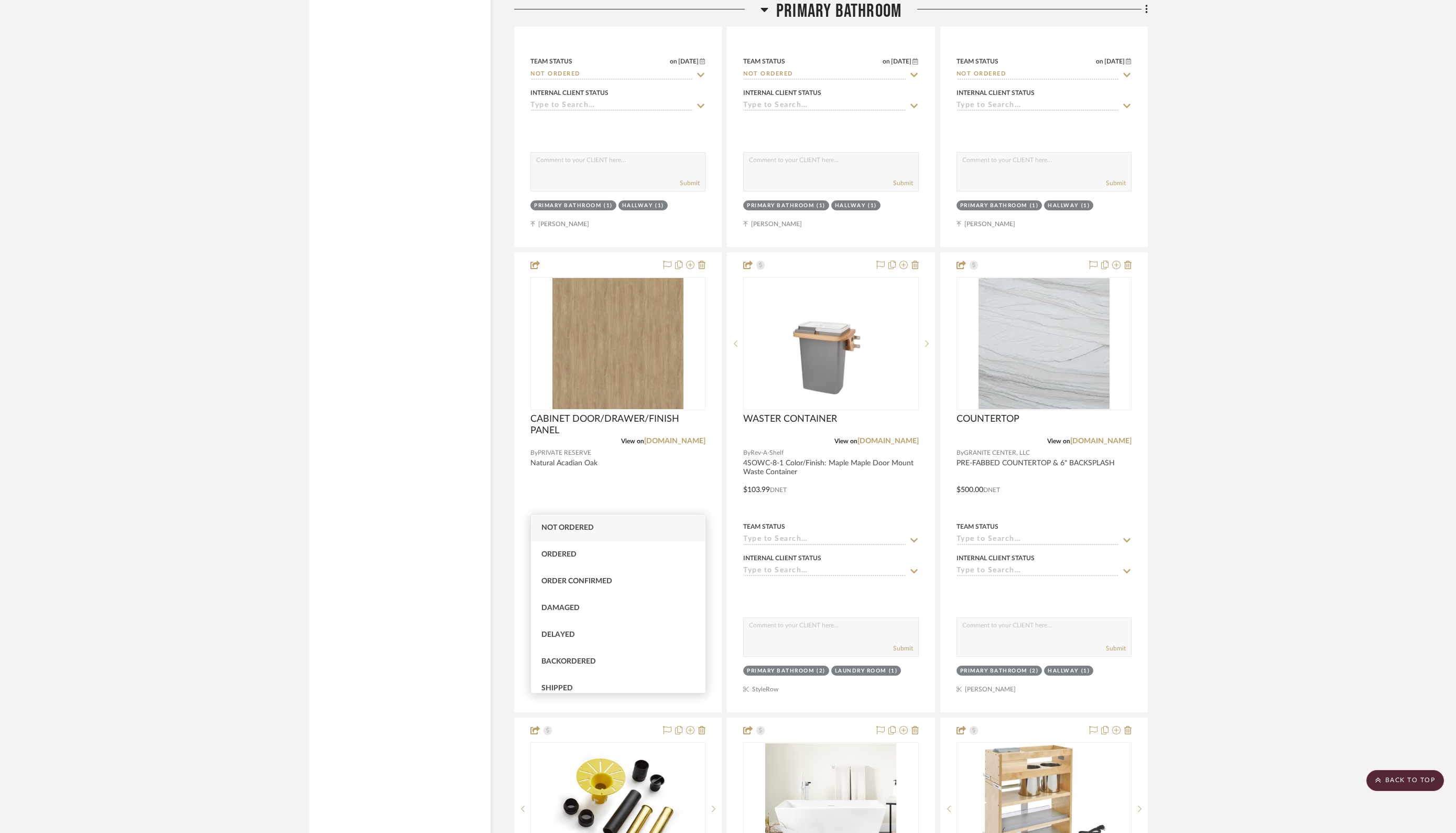
click at [575, 526] on span "Not ordered" at bounding box center [568, 528] width 53 height 8
type input "[DATE]"
type input "Not ordered"
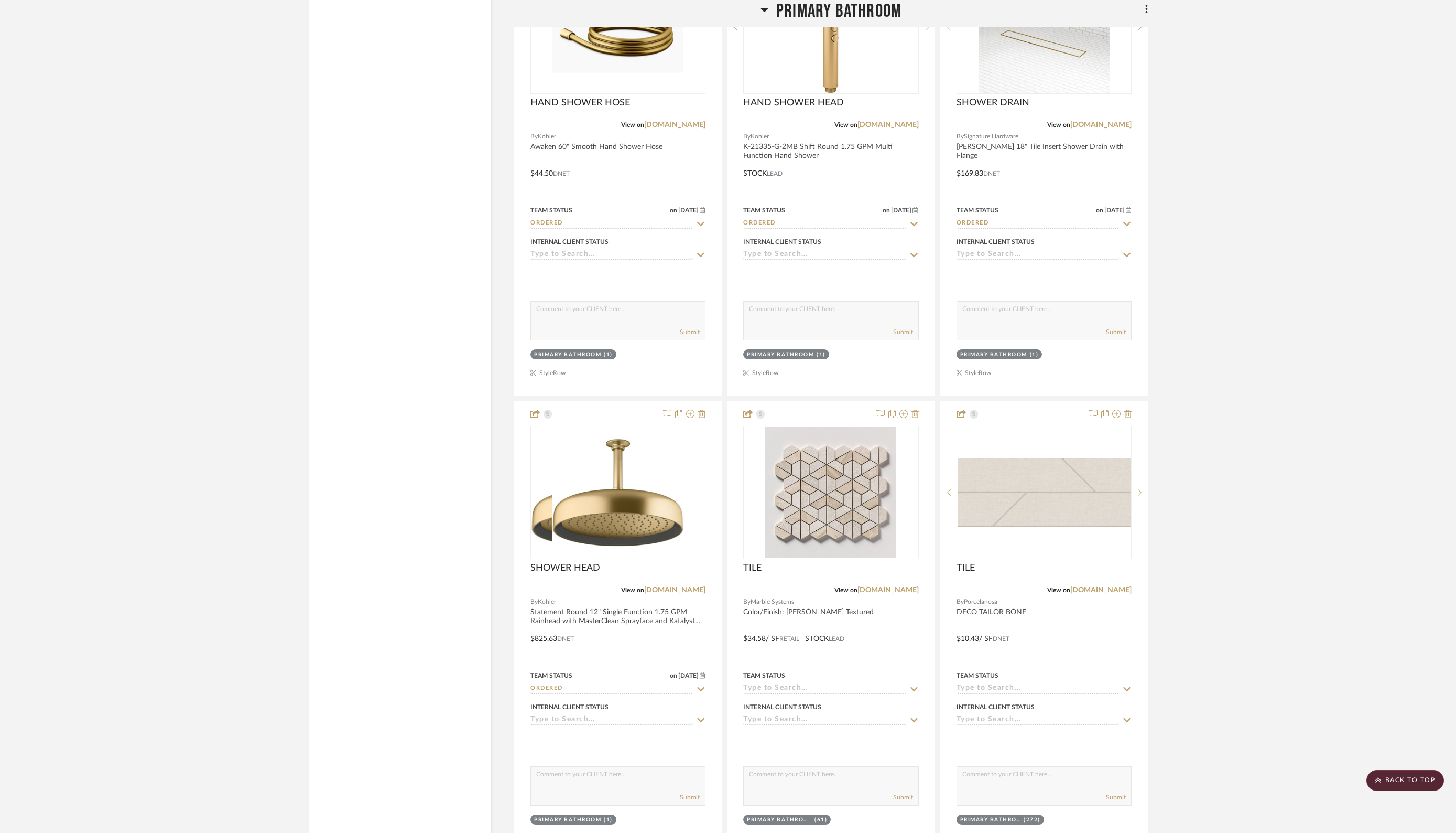
scroll to position [5619, 0]
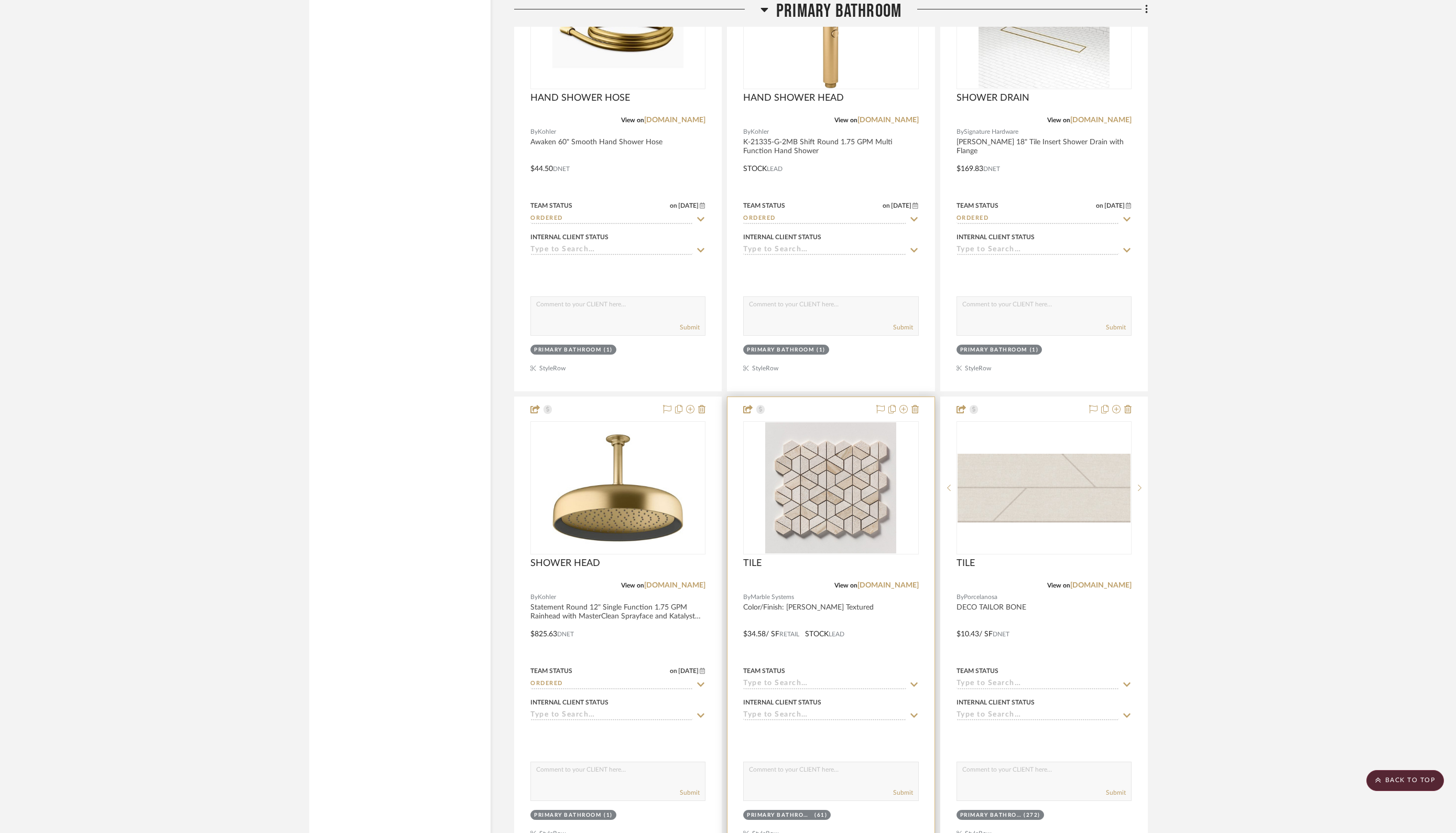
click at [819, 679] on input at bounding box center [824, 684] width 162 height 10
click at [775, 680] on div "Ordered" at bounding box center [831, 686] width 175 height 27
type input "[DATE]"
type input "Ordered"
click at [1022, 664] on div "Team Status" at bounding box center [1044, 677] width 176 height 25
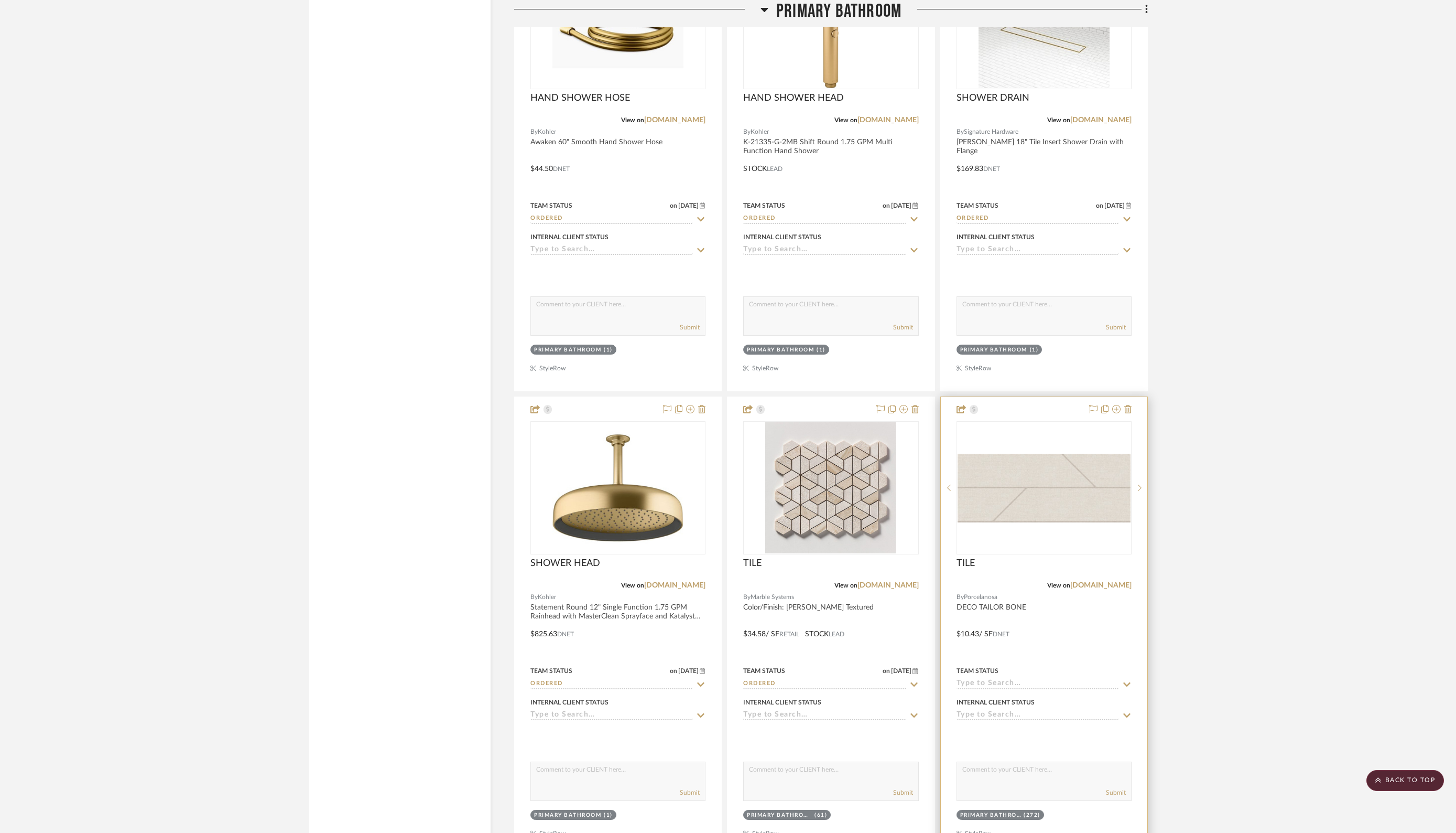
click at [998, 679] on input at bounding box center [1037, 684] width 162 height 10
click at [996, 685] on span "Ordered" at bounding box center [984, 685] width 35 height 8
type input "[DATE]"
type input "Ordered"
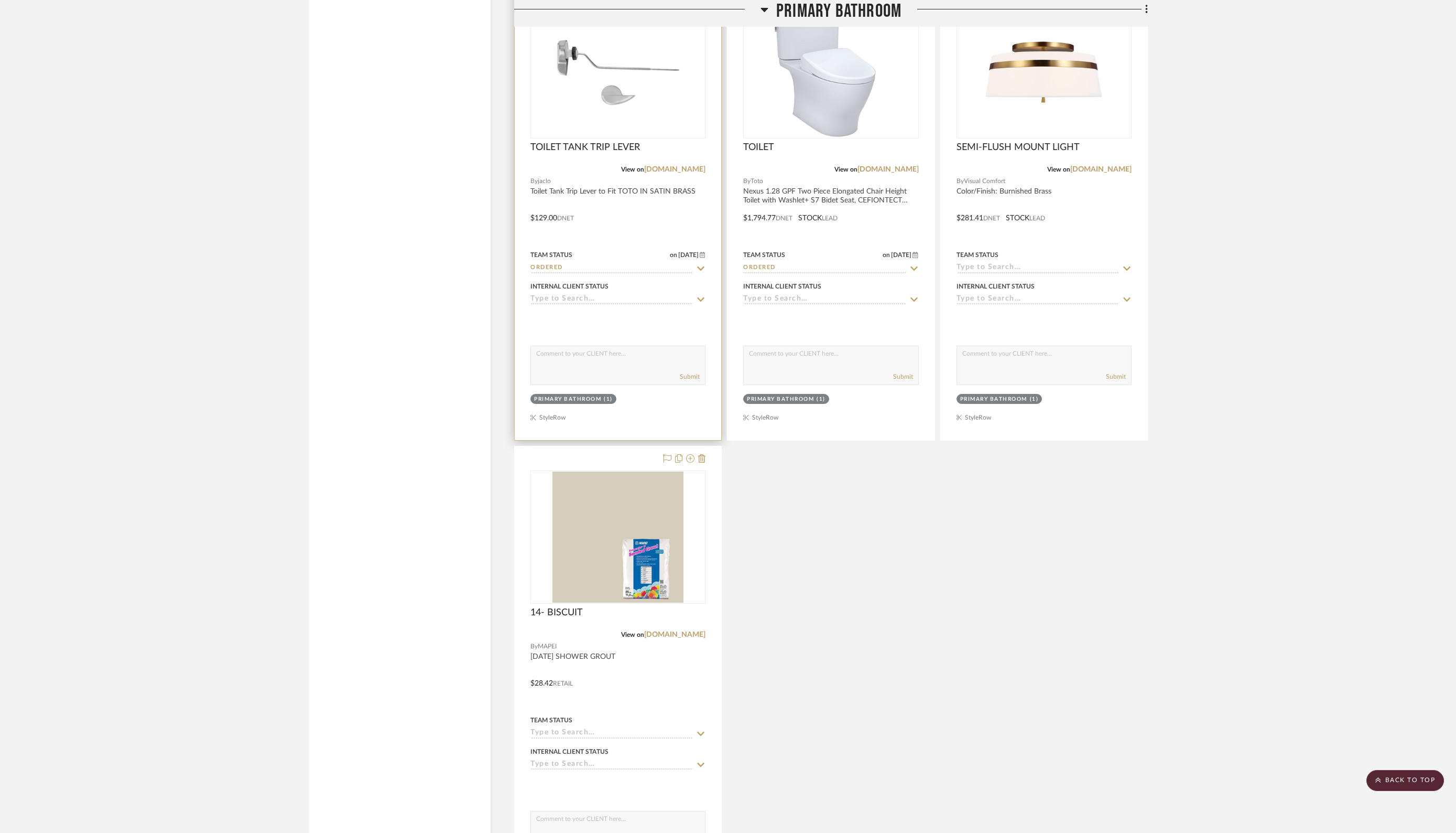
scroll to position [6509, 0]
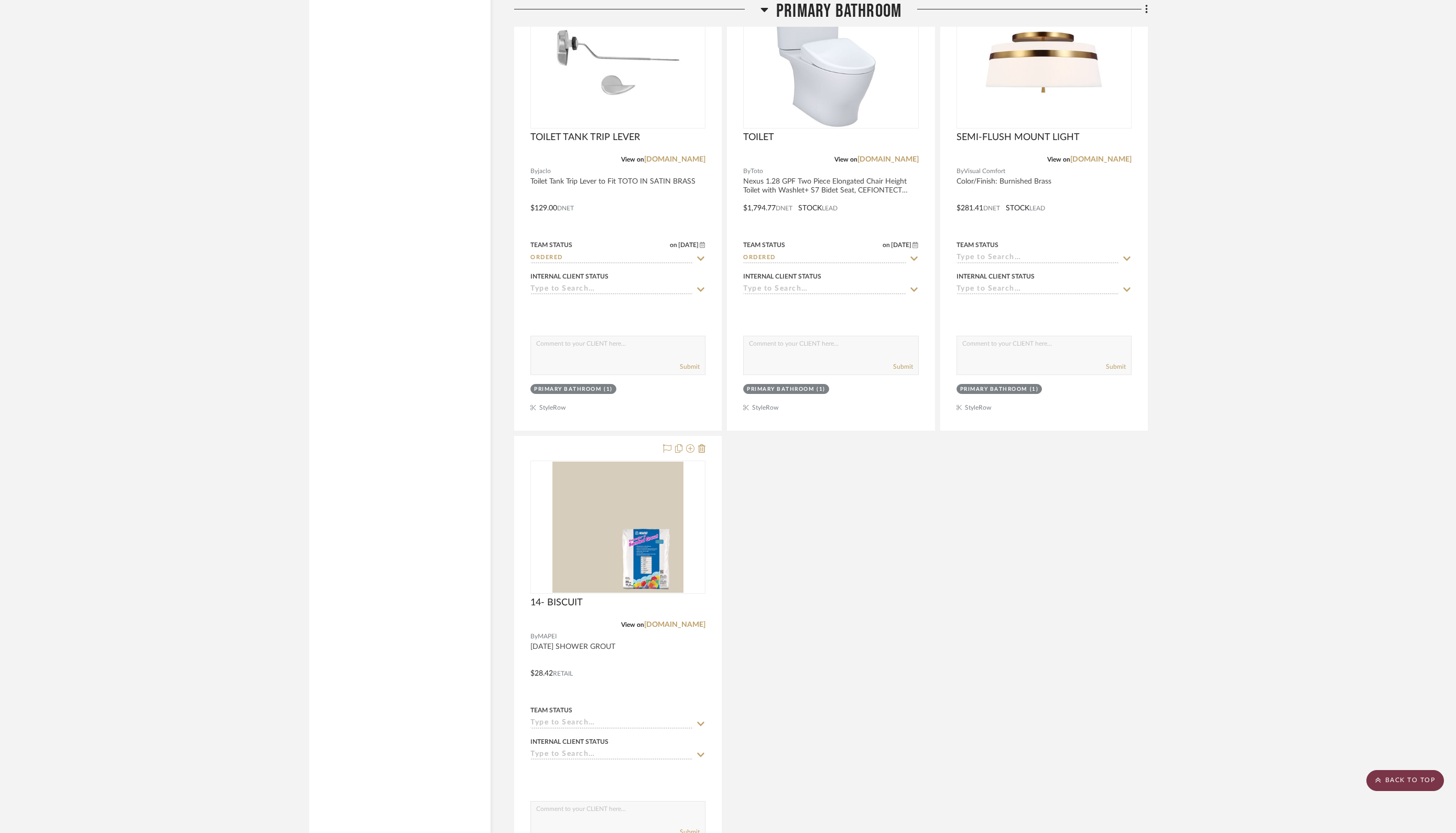
click at [1416, 781] on scroll-to-top-button "BACK TO TOP" at bounding box center [1405, 780] width 78 height 21
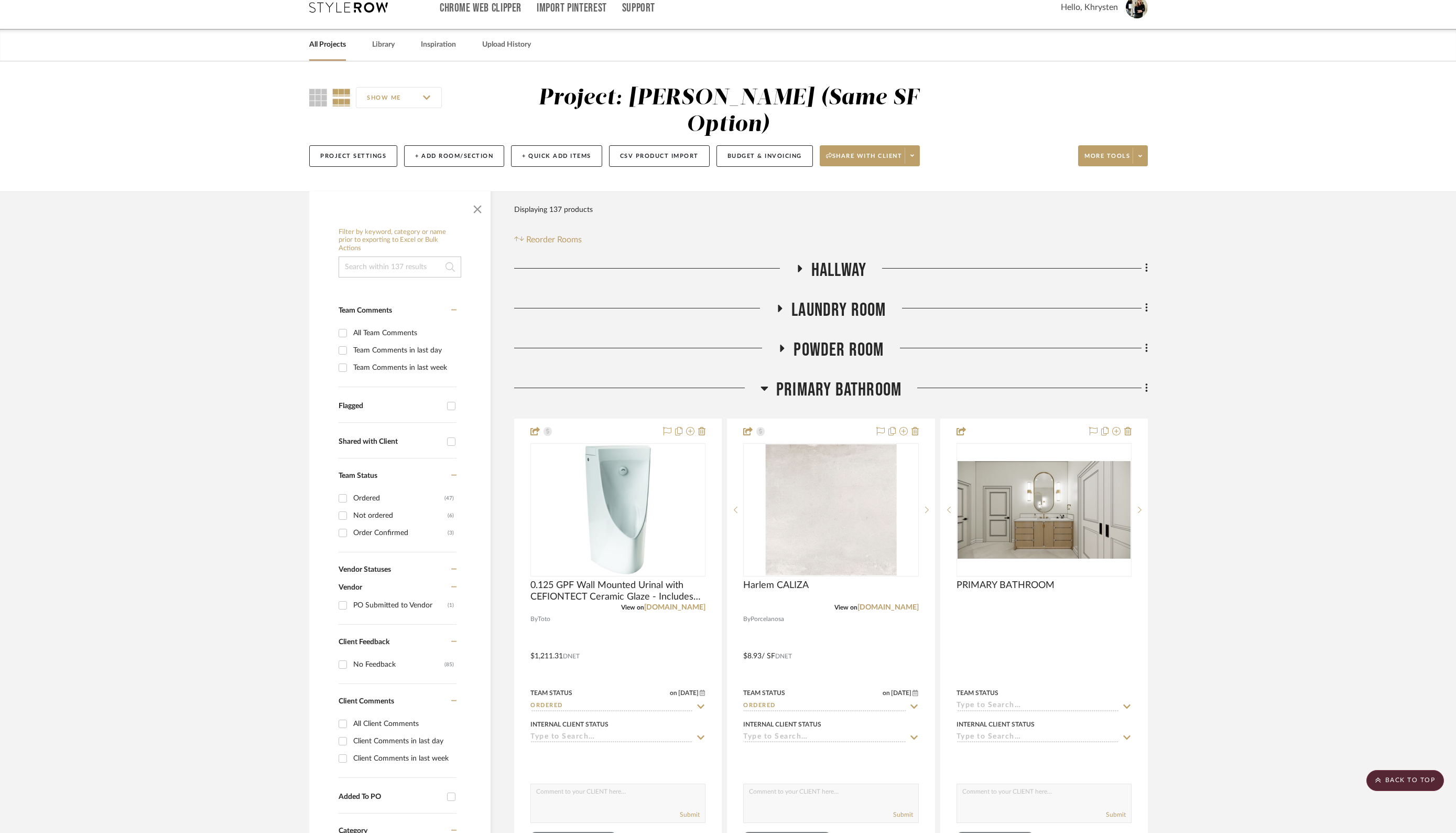
scroll to position [0, 0]
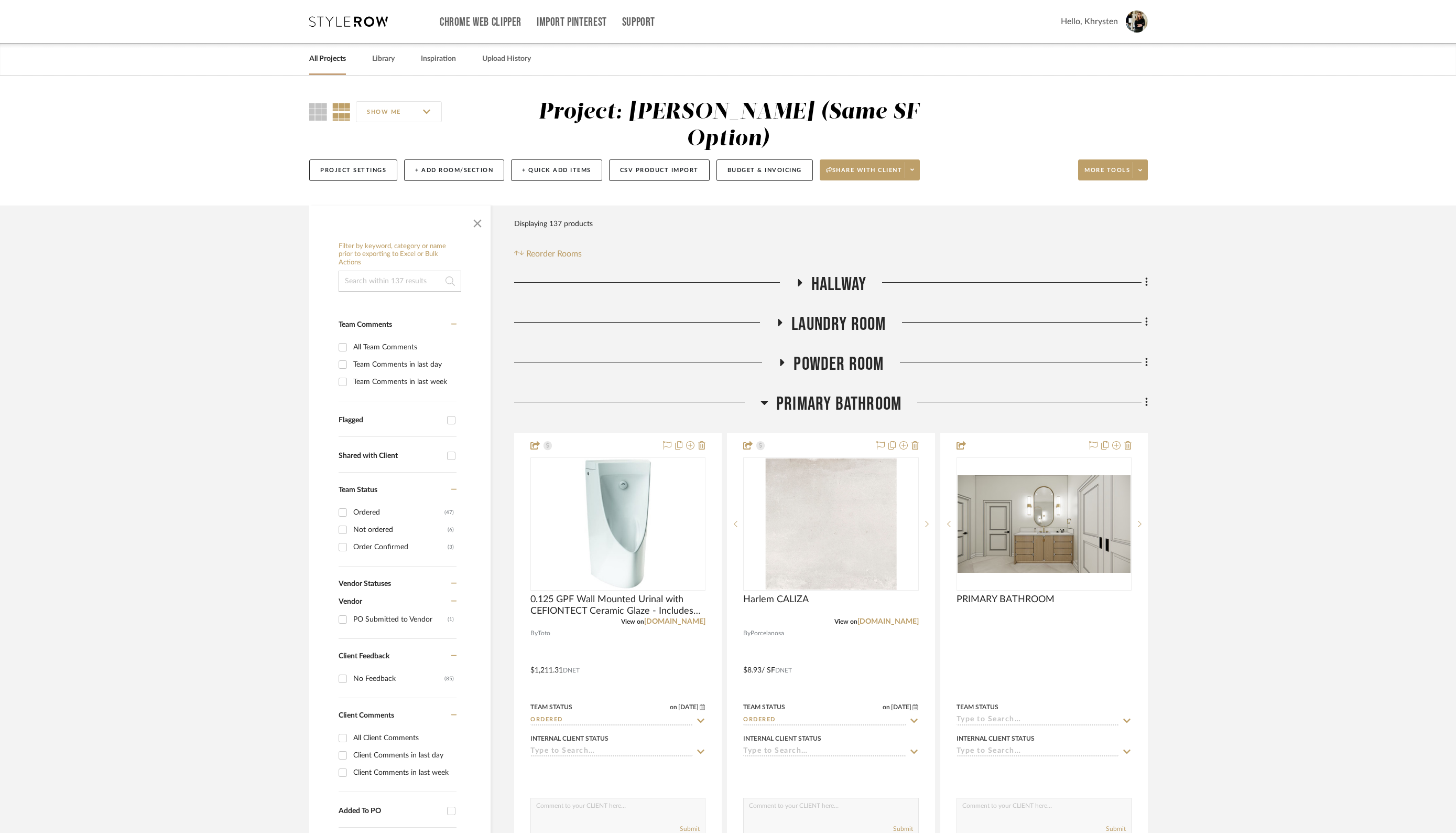
click at [322, 66] on div "All Projects" at bounding box center [327, 59] width 36 height 32
click at [328, 60] on link "All Projects" at bounding box center [327, 59] width 36 height 14
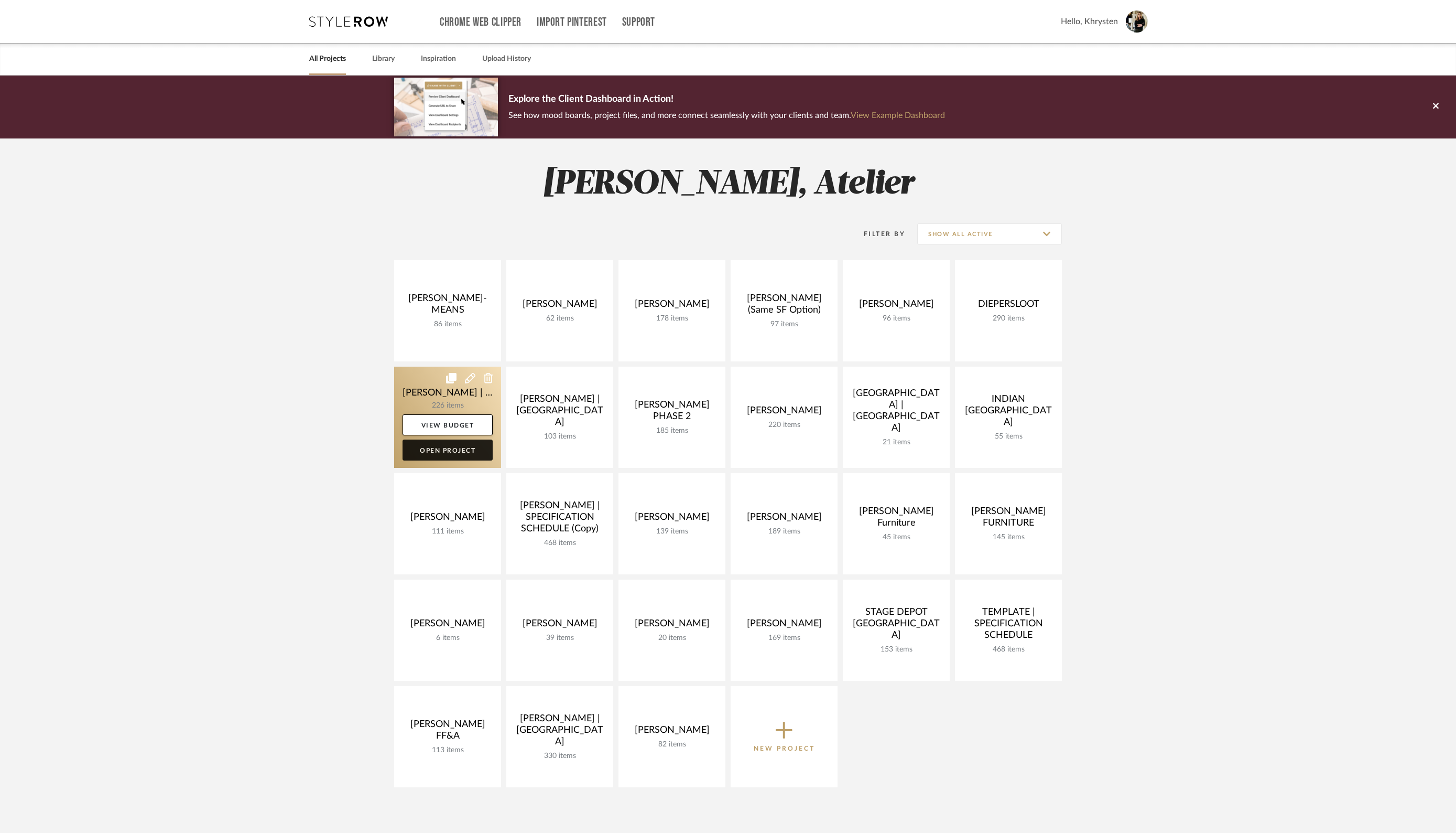
click at [442, 450] on link "Open Project" at bounding box center [448, 450] width 90 height 21
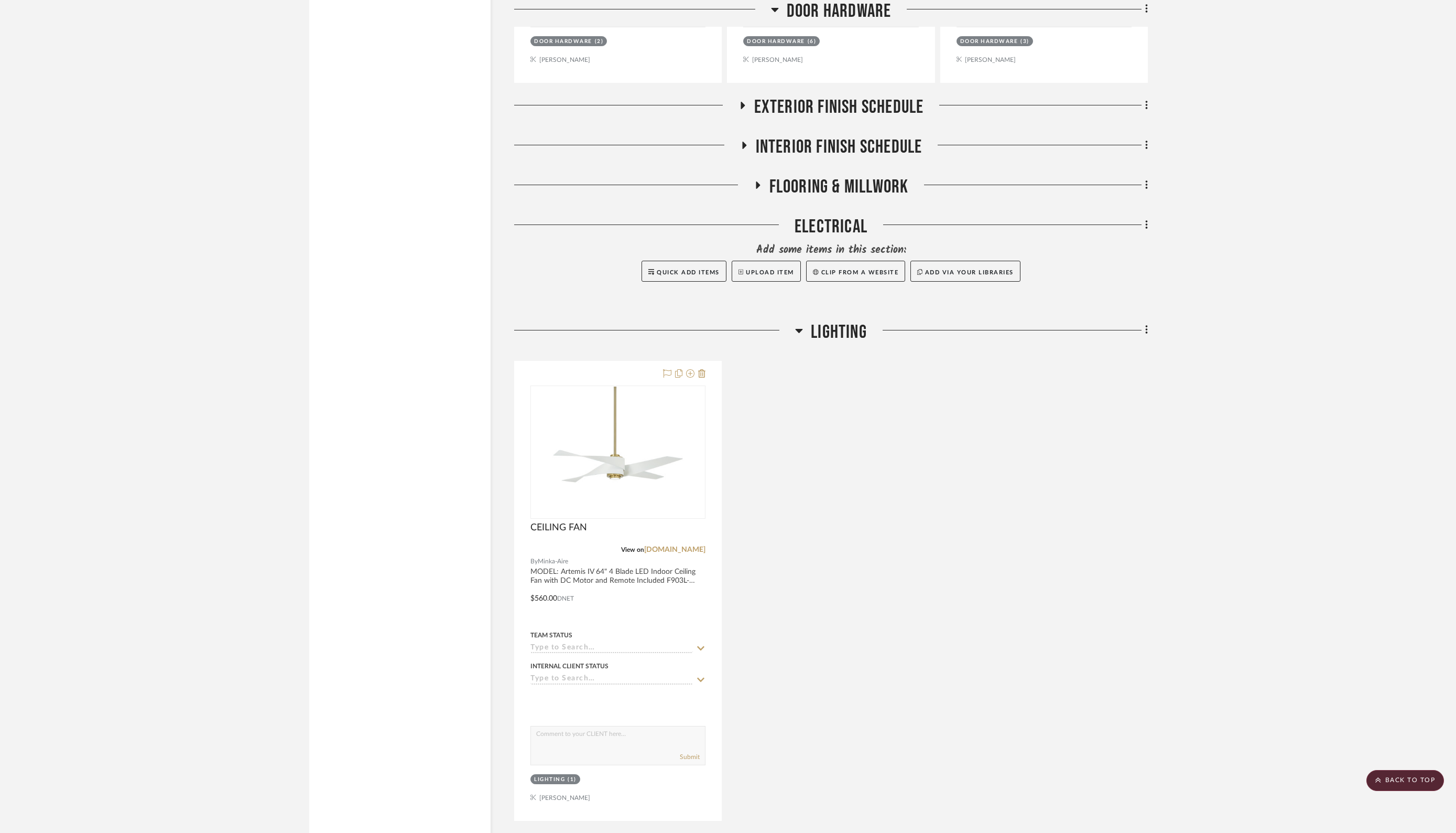
scroll to position [2624, 0]
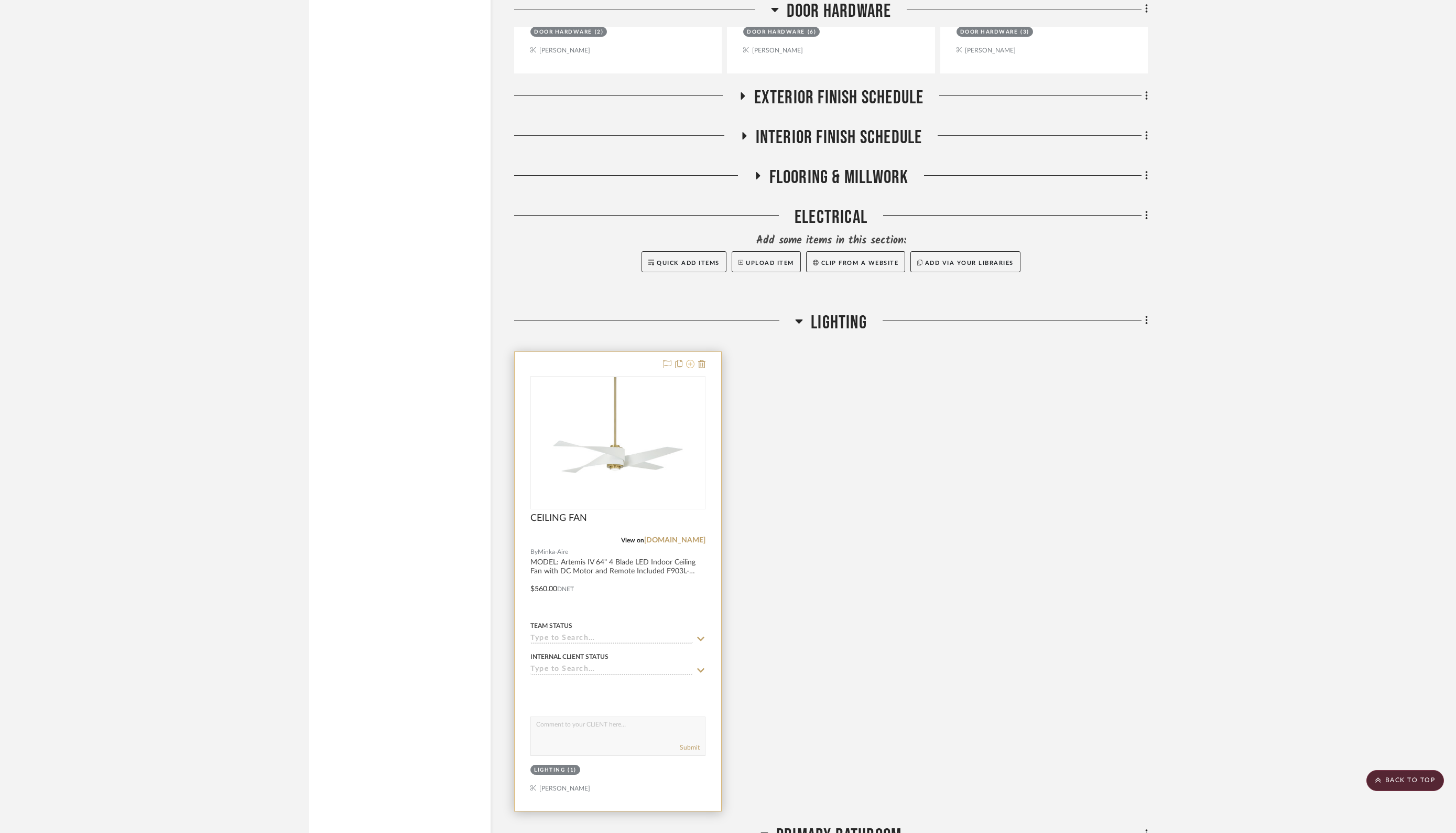
click at [693, 360] on icon at bounding box center [690, 364] width 9 height 9
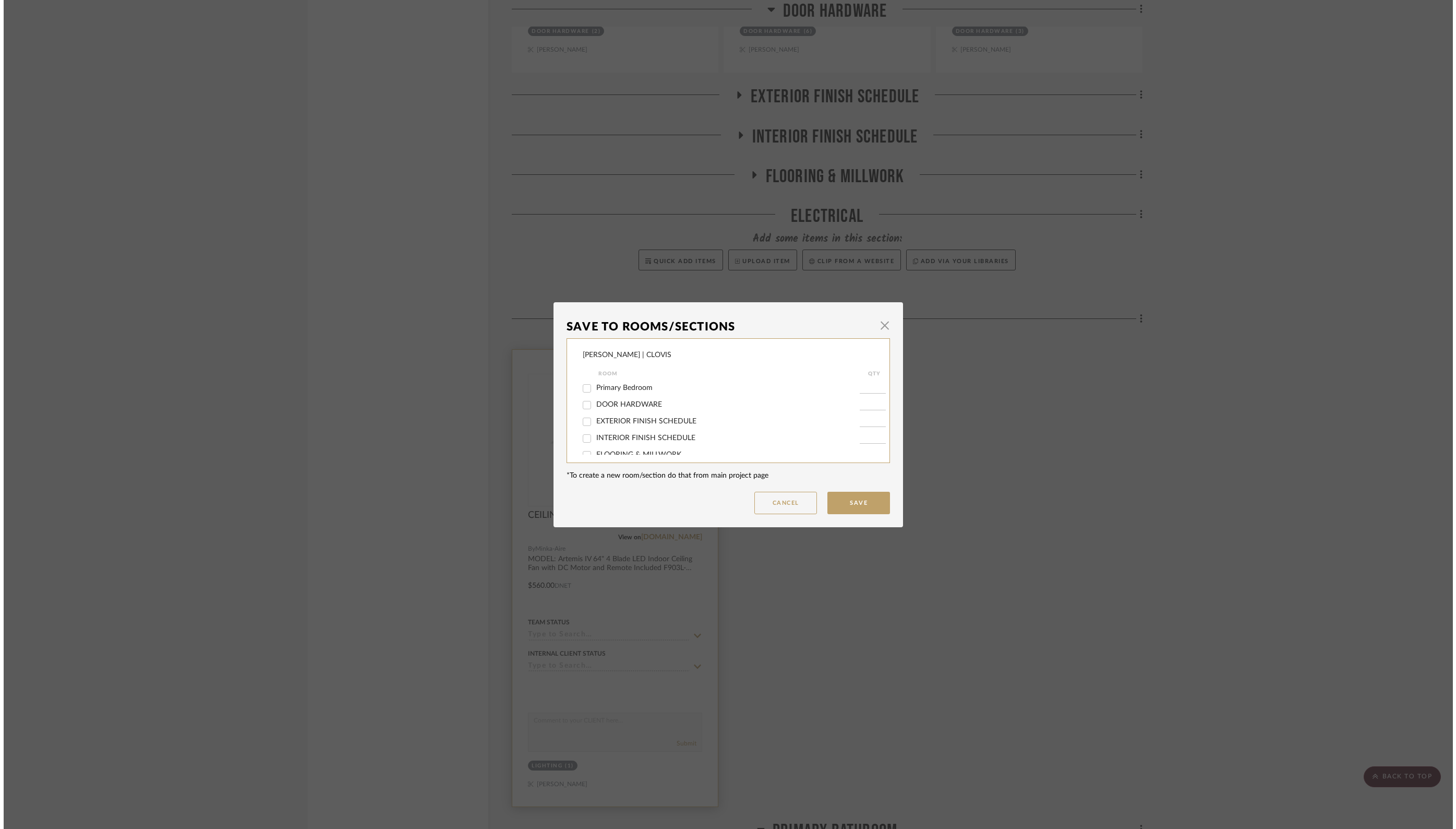
scroll to position [0, 0]
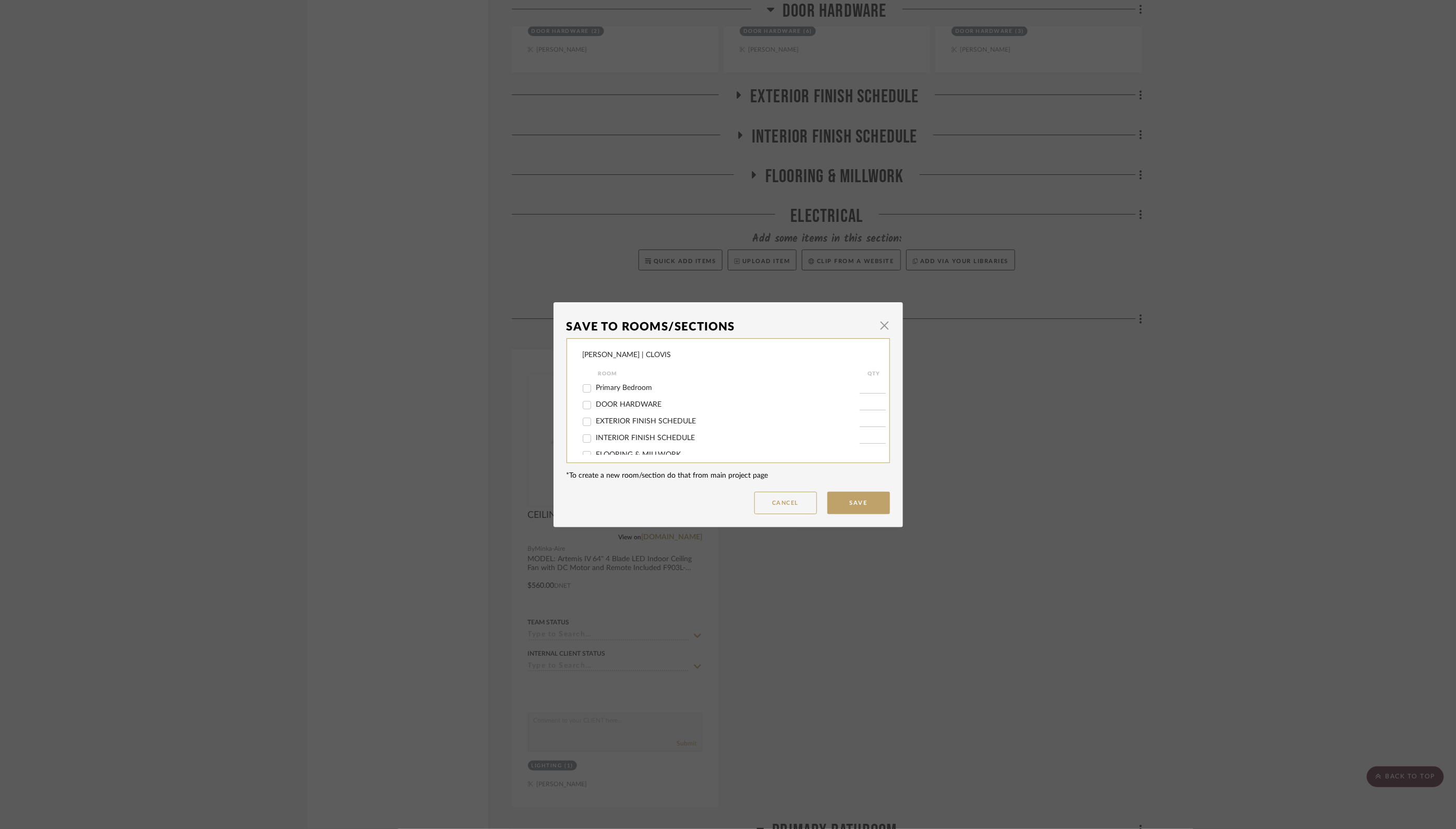
click at [583, 389] on input "Primary Bedroom" at bounding box center [586, 388] width 16 height 16
checkbox input "true"
type input "1"
click at [584, 406] on input "LIGHTING" at bounding box center [586, 400] width 16 height 16
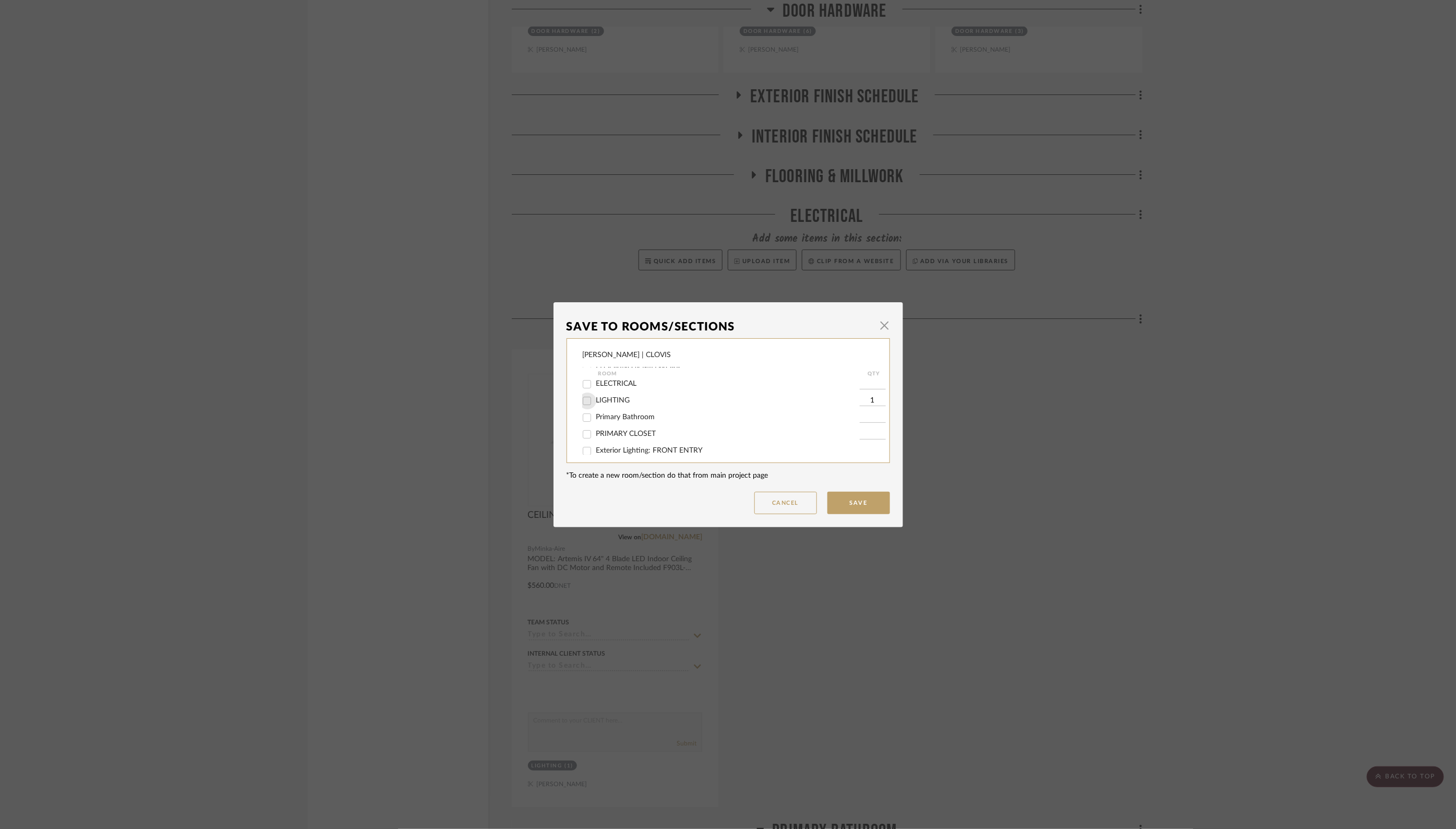
checkbox input "false"
click at [849, 500] on button "Save" at bounding box center [859, 502] width 63 height 22
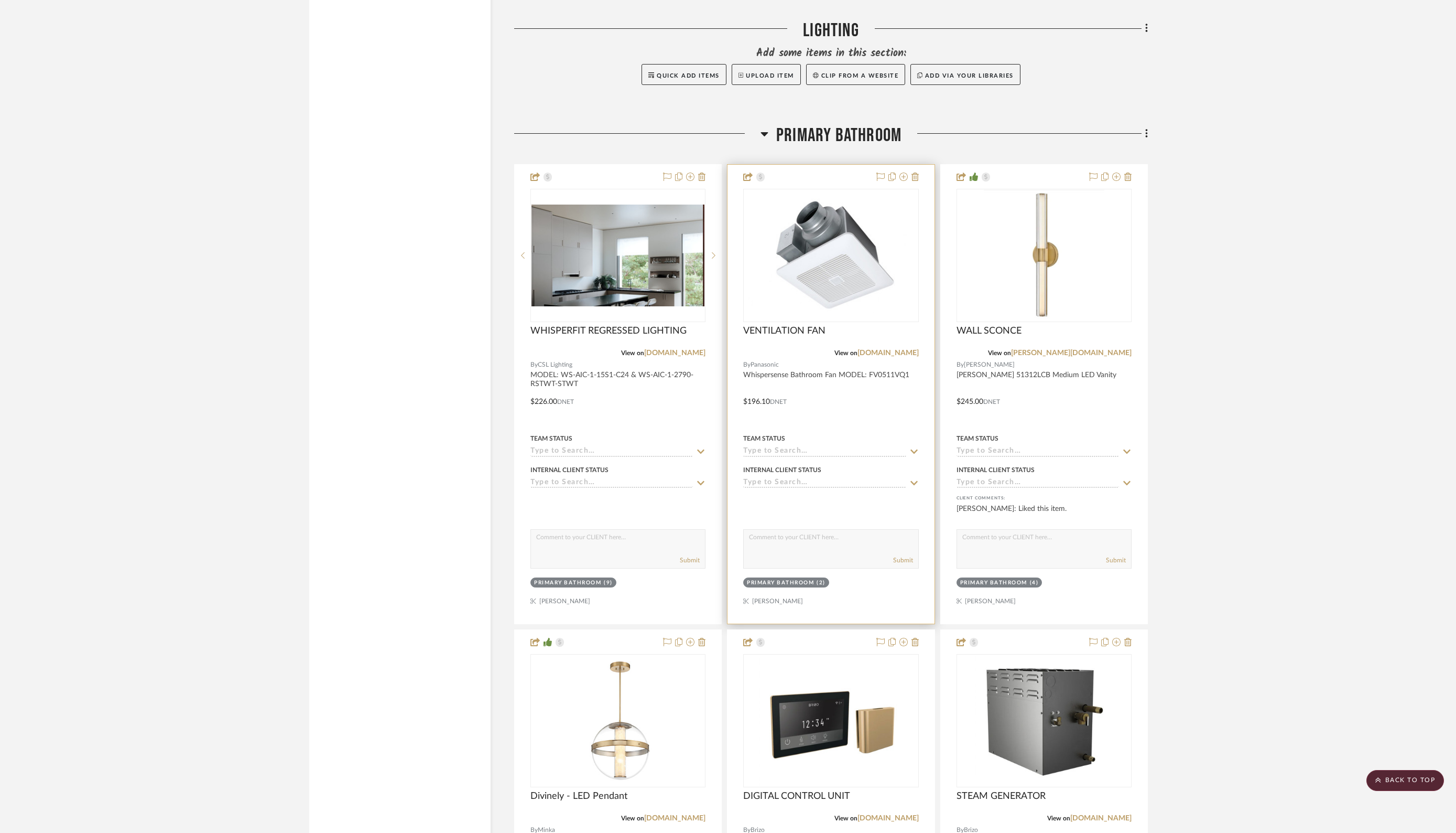
scroll to position [2916, 0]
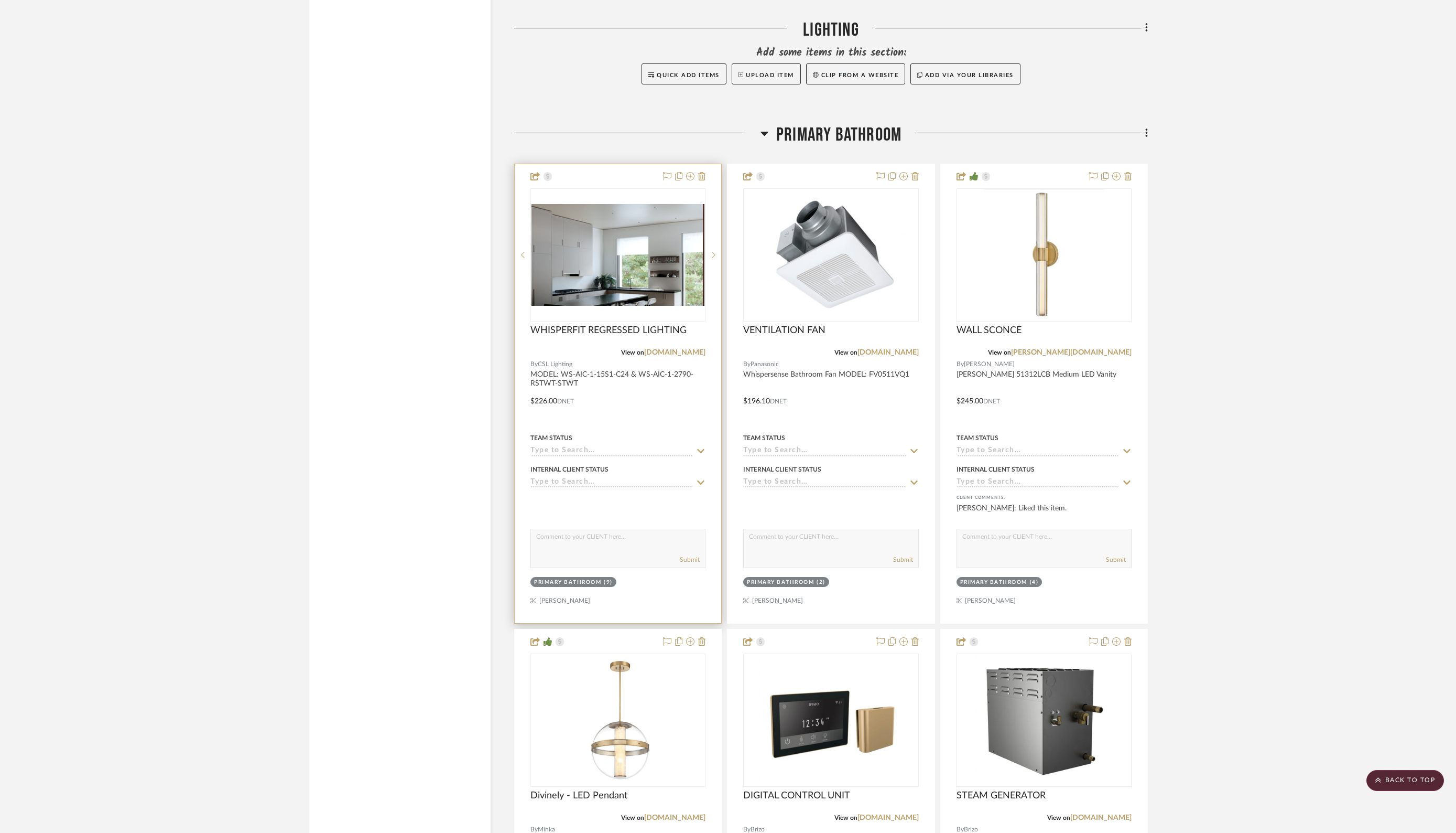
click at [592, 446] on input at bounding box center [611, 451] width 162 height 10
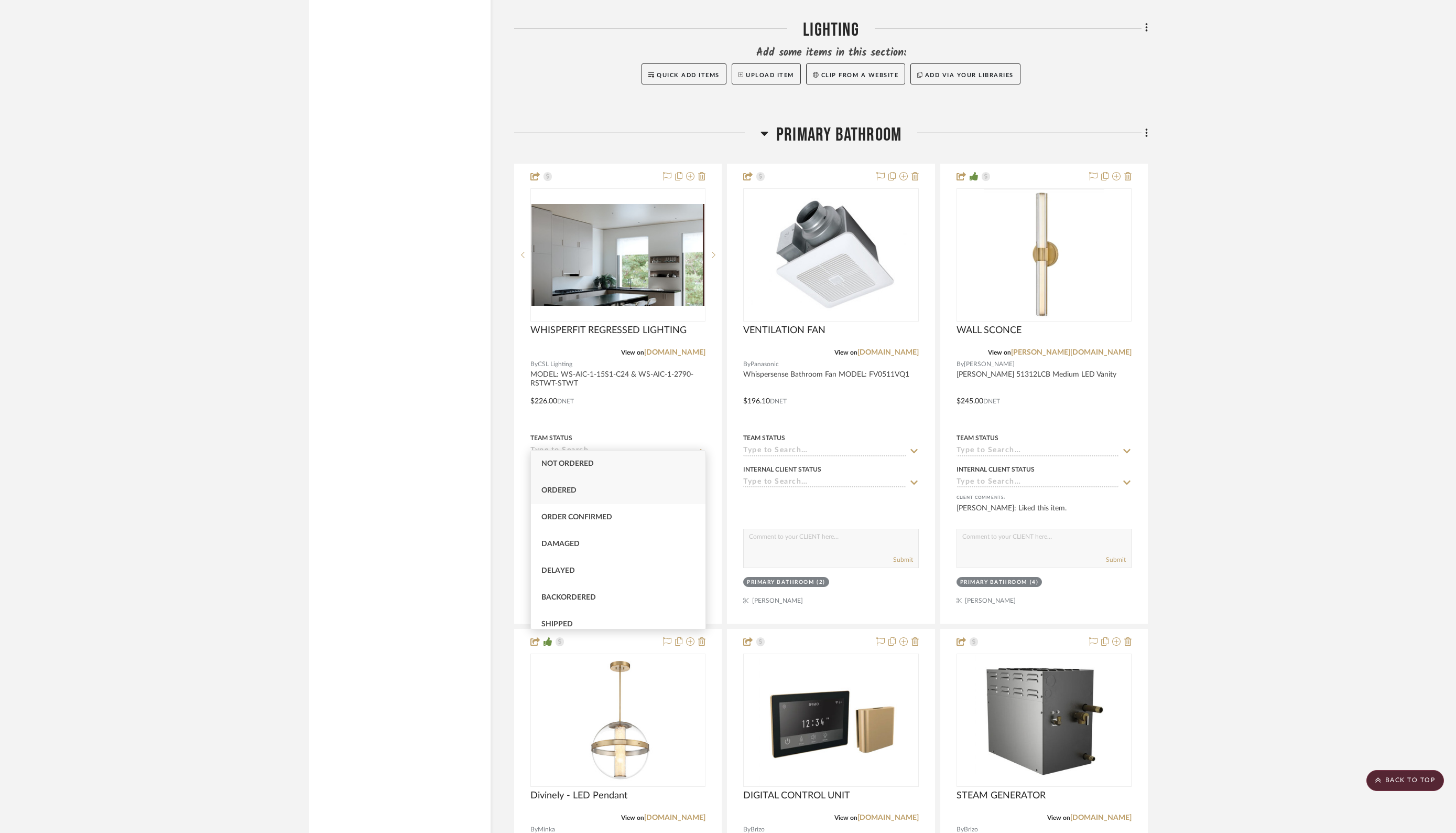
click at [577, 489] on div "Ordered" at bounding box center [619, 490] width 175 height 27
type input "[DATE]"
type input "Ordered"
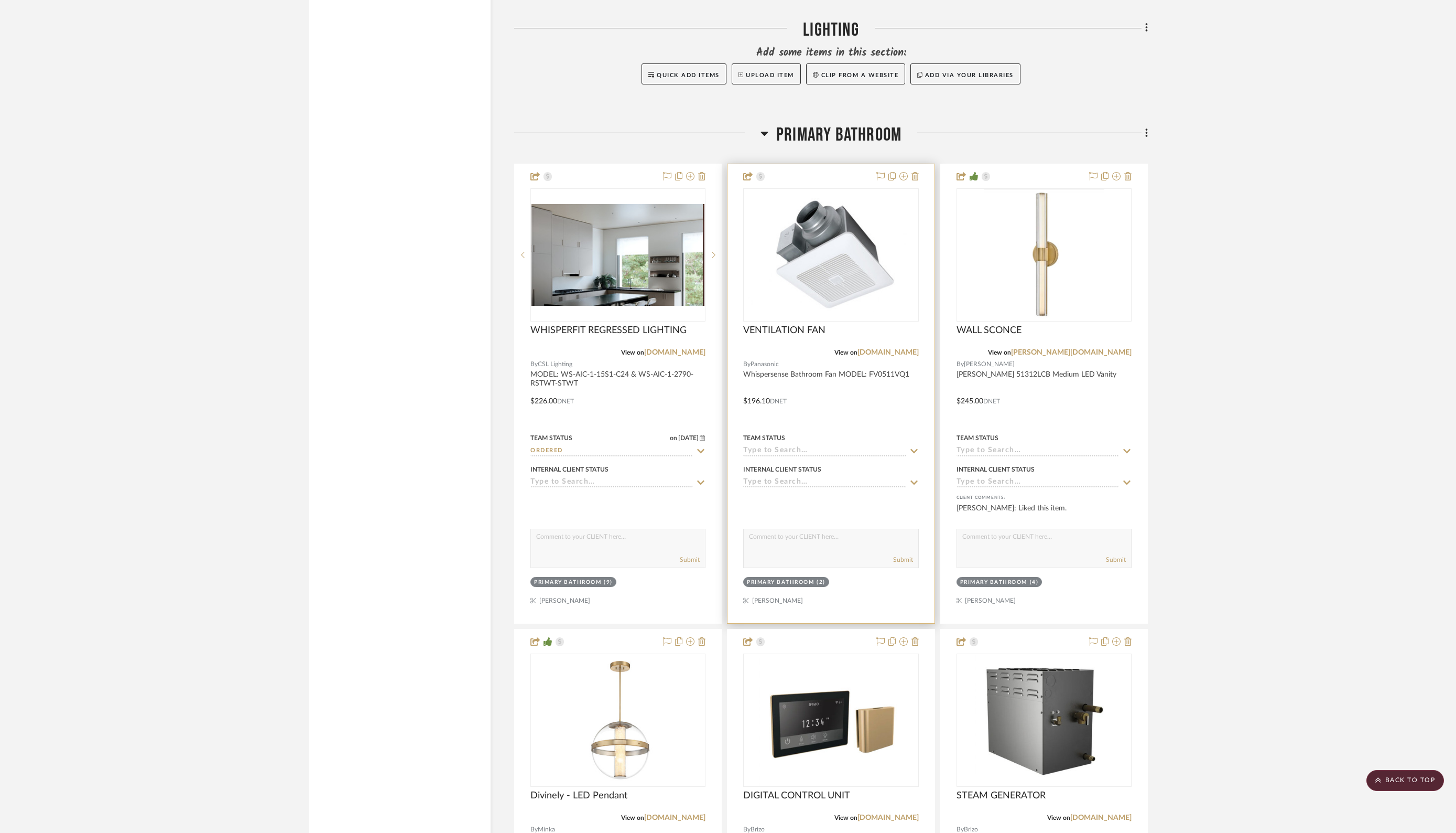
click at [824, 446] on input at bounding box center [824, 451] width 162 height 10
click at [787, 488] on span "Ordered" at bounding box center [771, 490] width 35 height 8
type input "[DATE]"
type input "Ordered"
click at [998, 446] on input at bounding box center [1037, 451] width 162 height 10
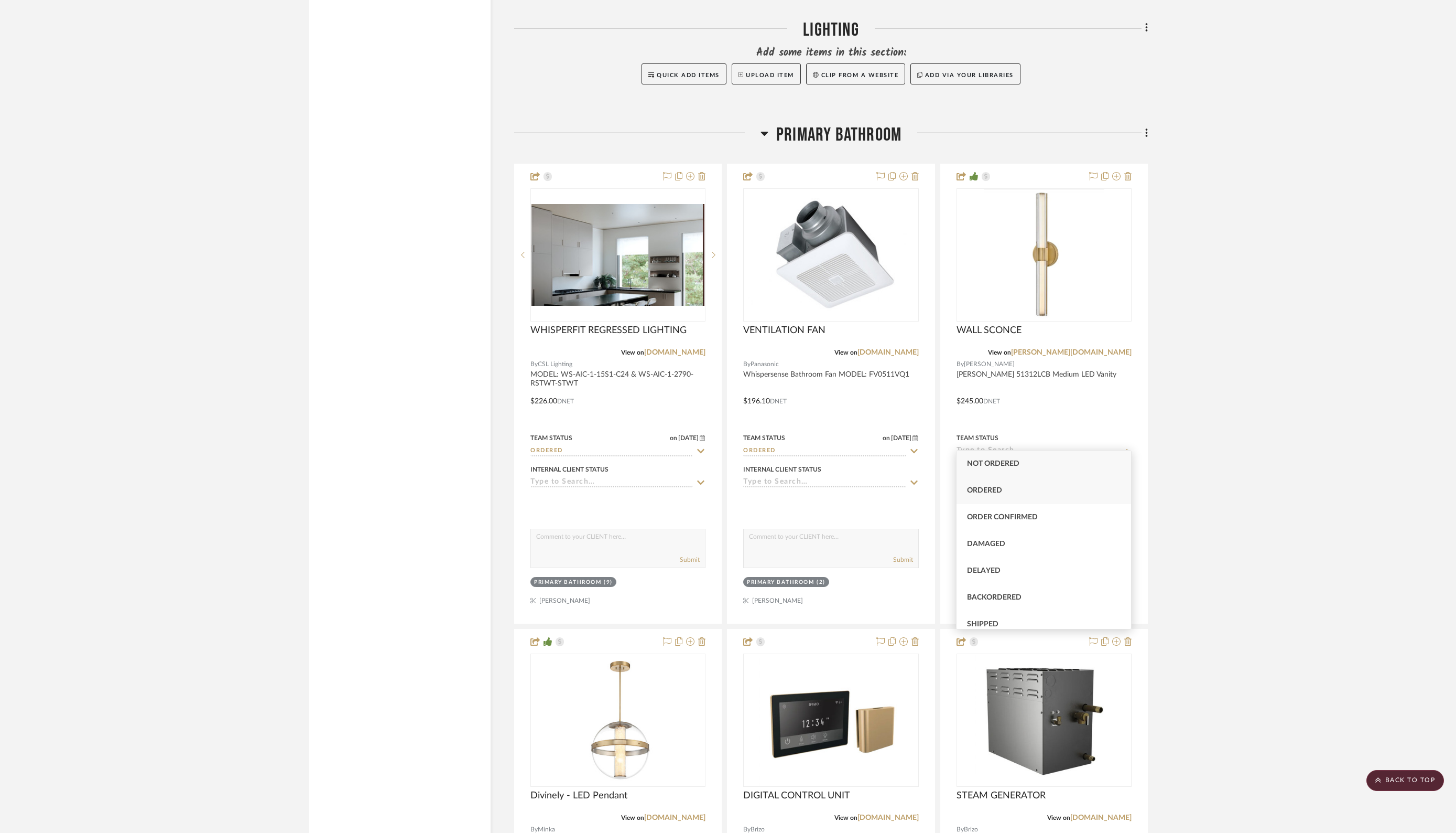
click at [979, 491] on span "Ordered" at bounding box center [984, 490] width 35 height 8
type input "[DATE]"
type input "Ordered"
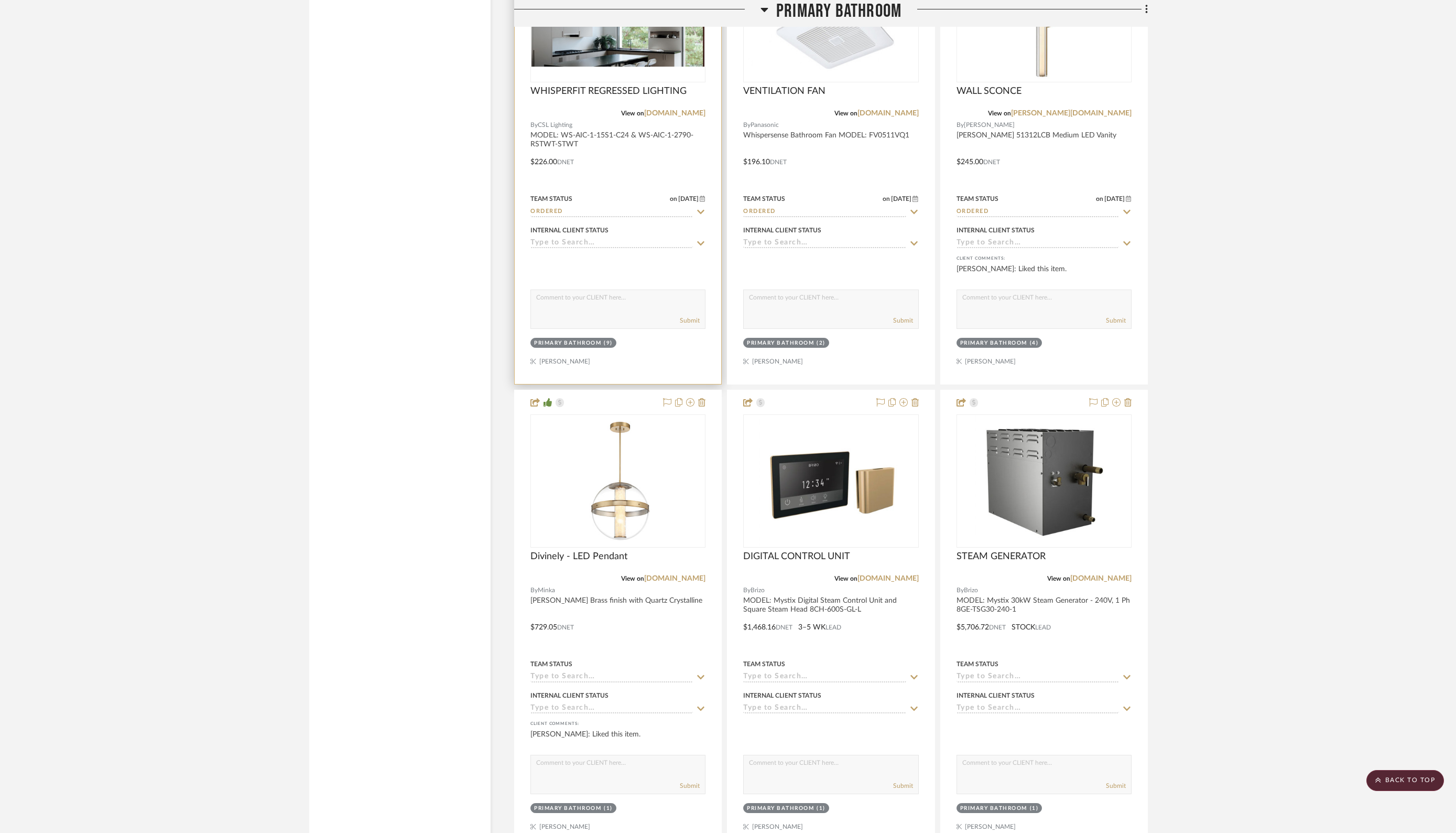
scroll to position [3162, 0]
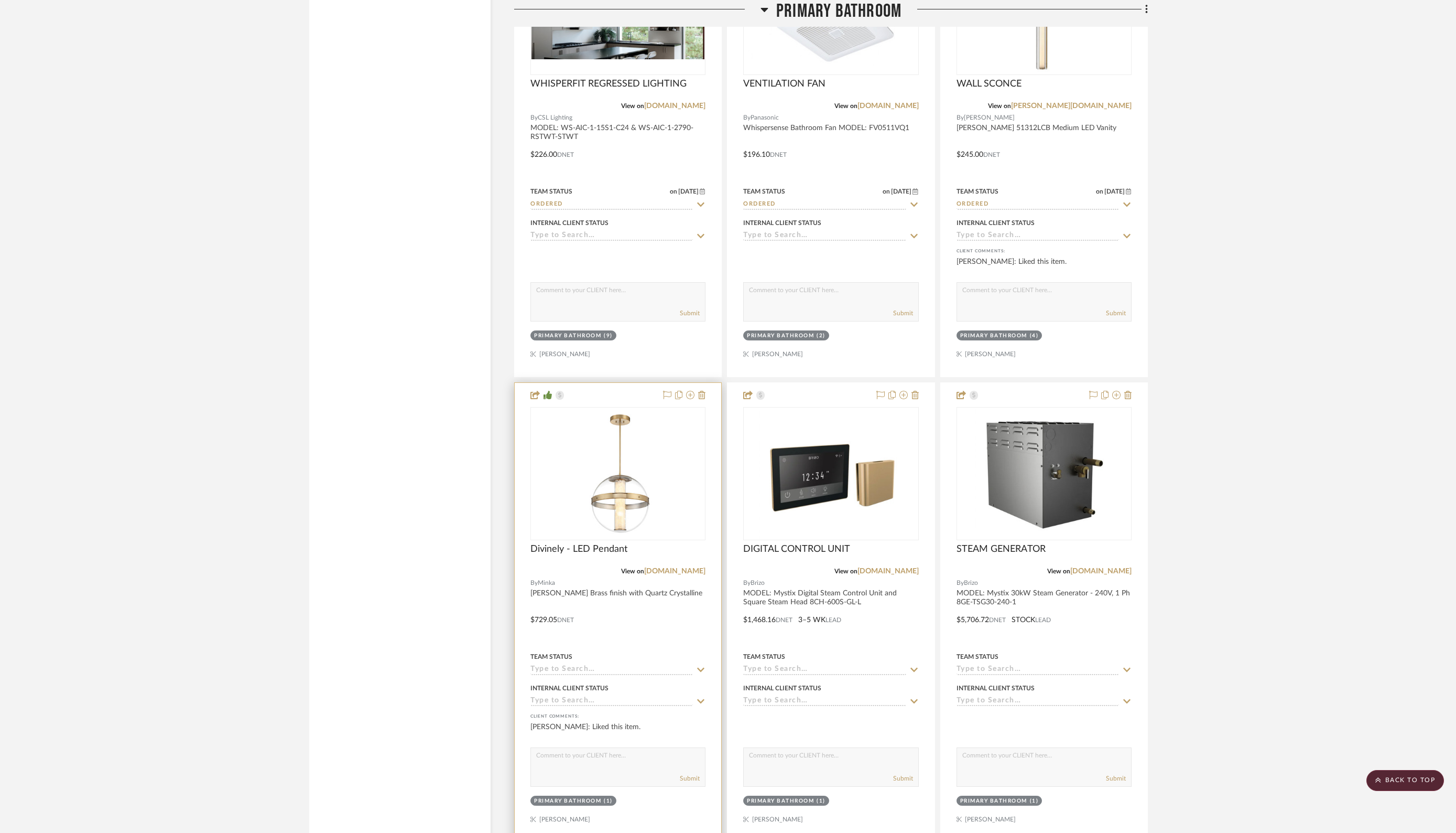
click at [679, 611] on div at bounding box center [618, 612] width 206 height 459
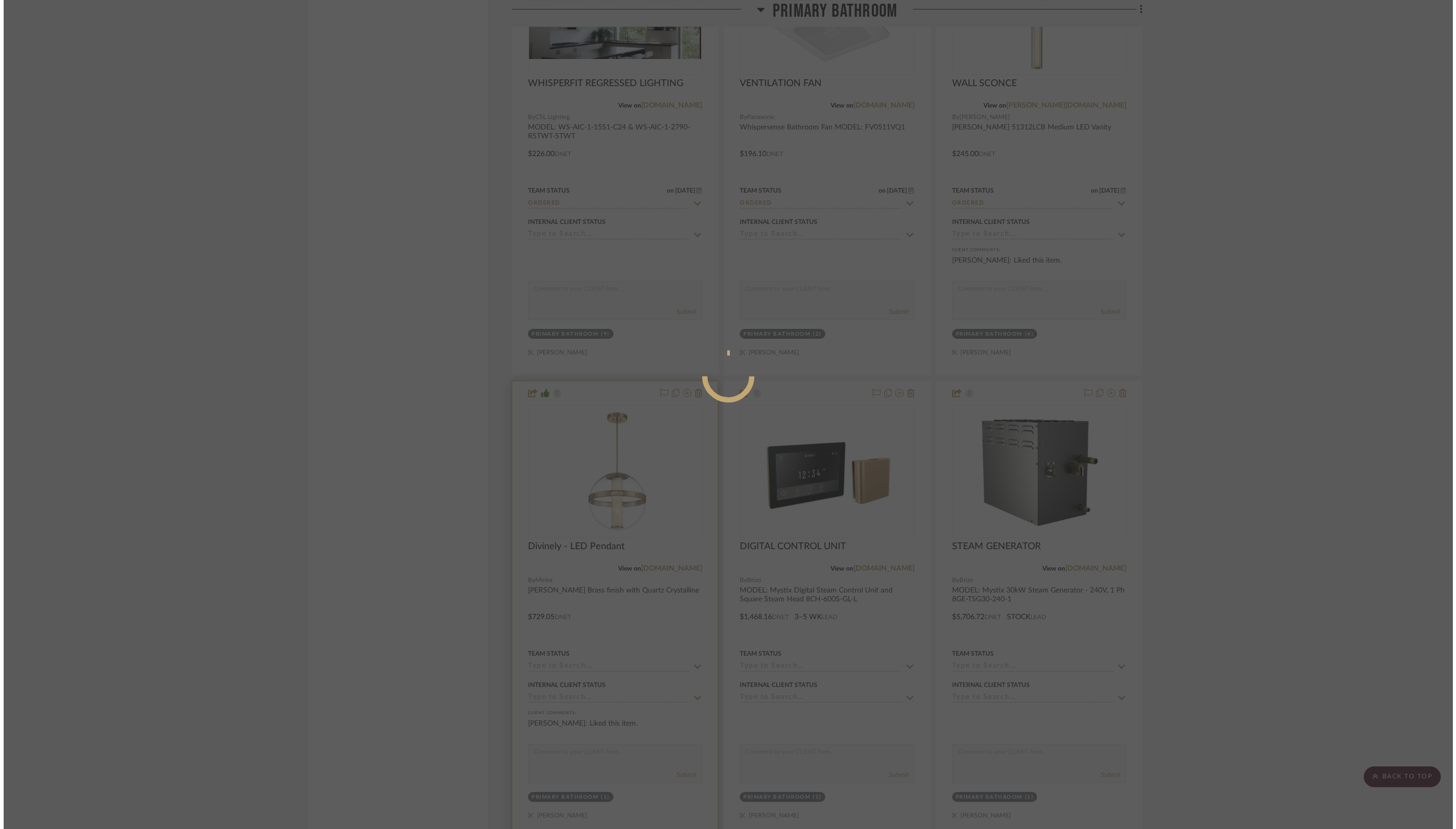
scroll to position [0, 0]
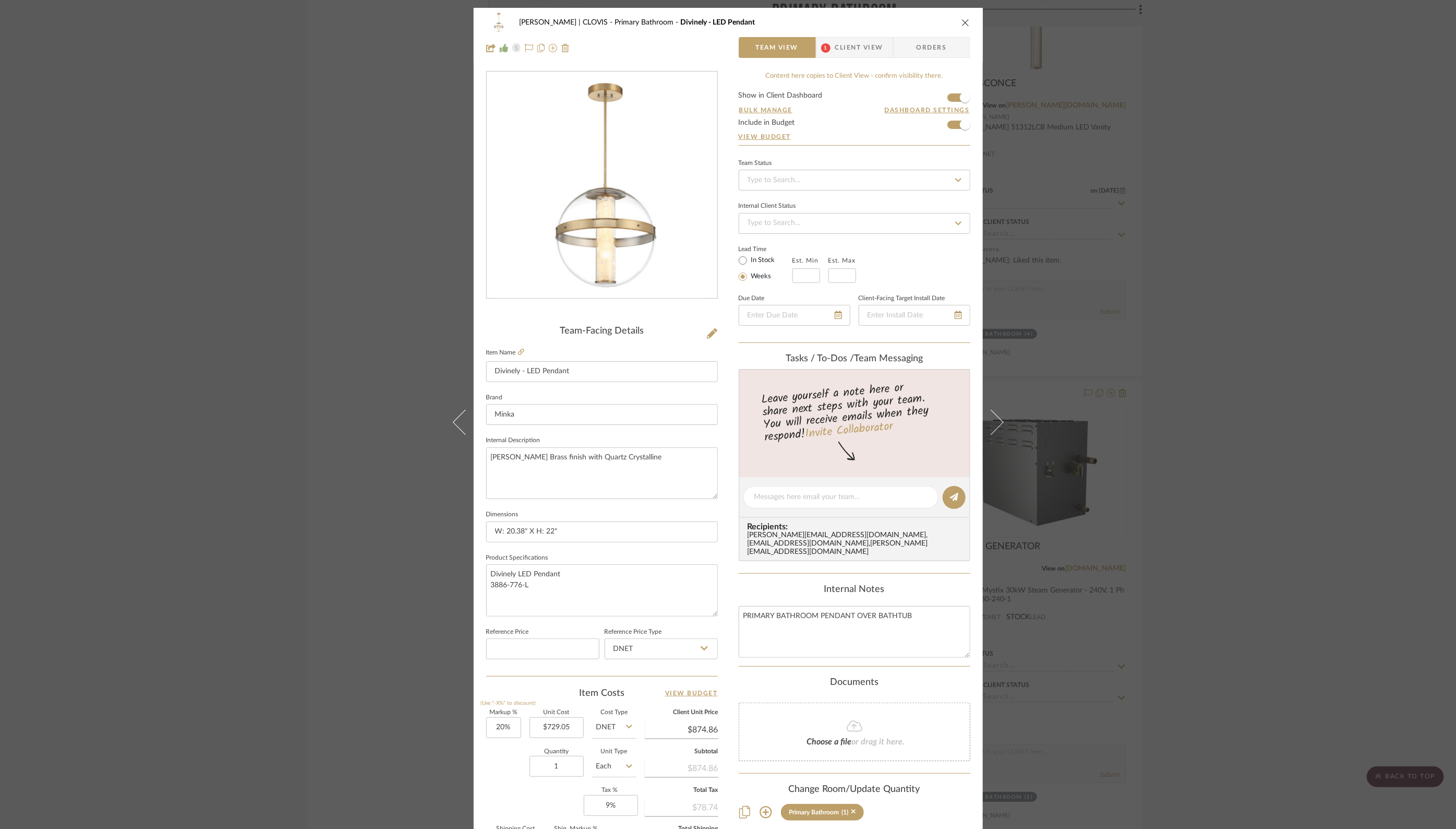
click at [941, 47] on span "Orders" at bounding box center [932, 48] width 53 height 21
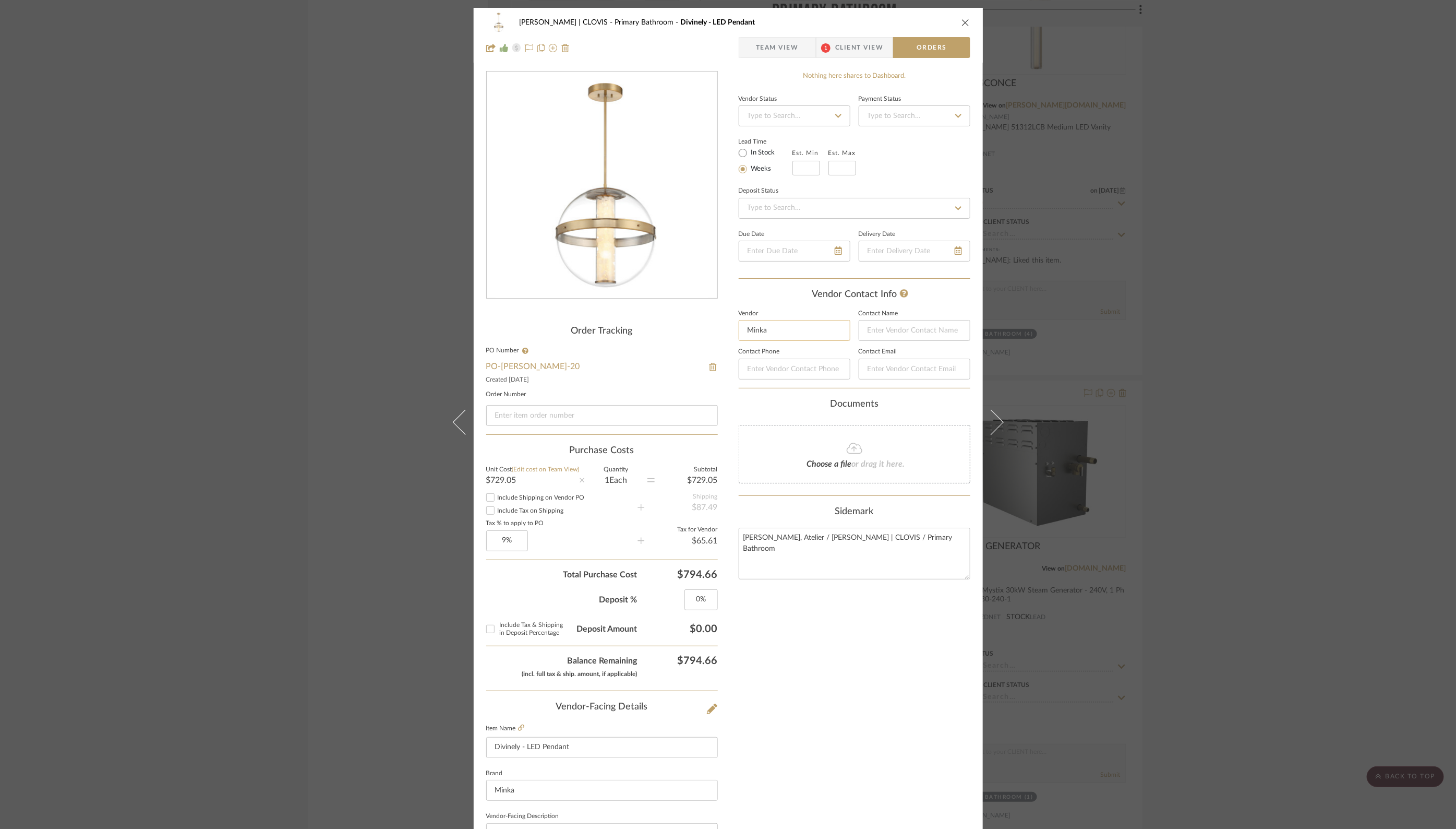
click at [773, 330] on input "Minka" at bounding box center [794, 330] width 112 height 21
click at [771, 383] on span "Lamps Plus" at bounding box center [795, 382] width 80 height 9
type input "Lamps Plus"
click at [822, 629] on div "Nothing here shares to Dashboard. Vendor Status Payment Status Lead Time In Sto…" at bounding box center [855, 574] width 232 height 1007
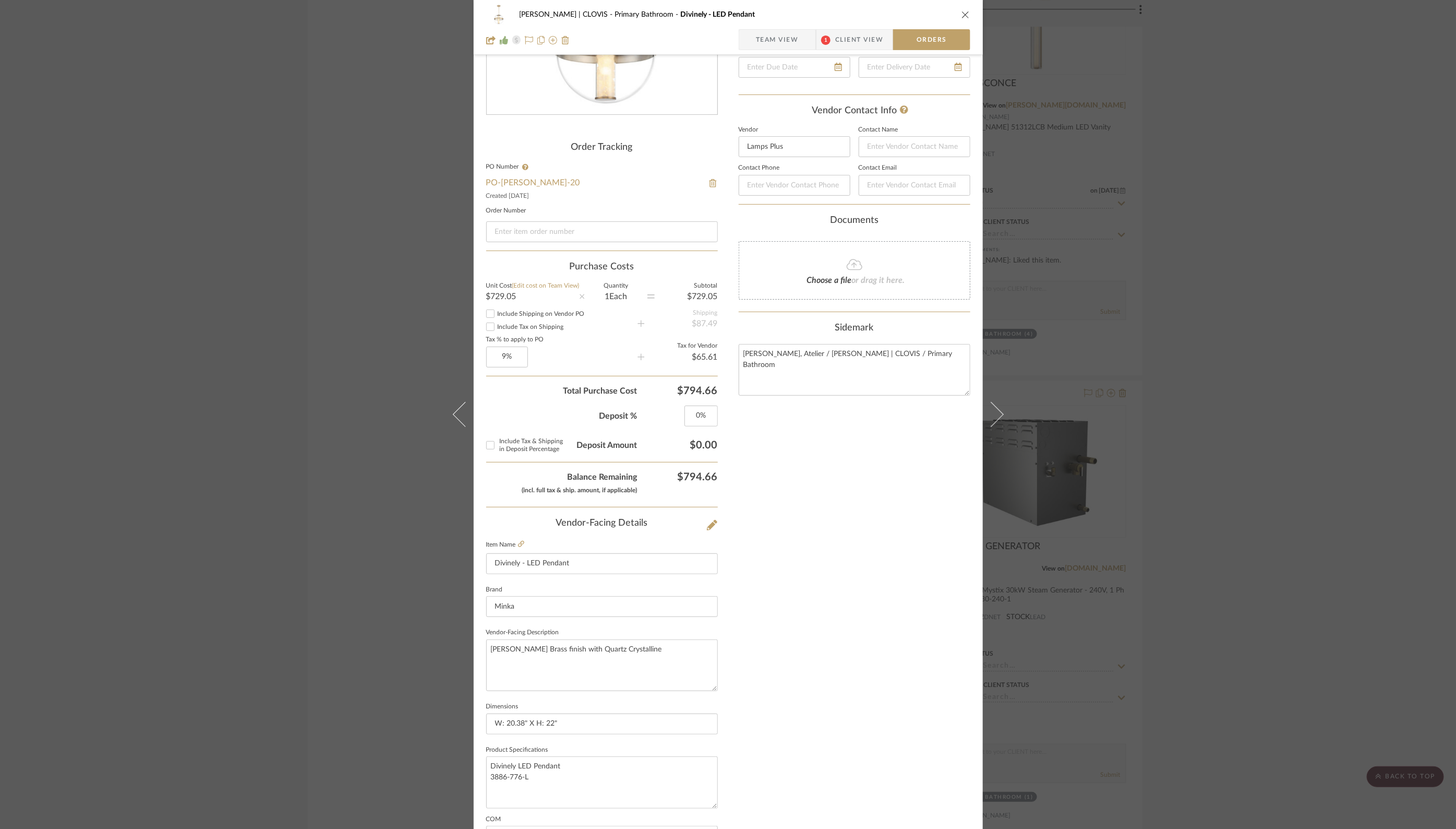
scroll to position [163, 0]
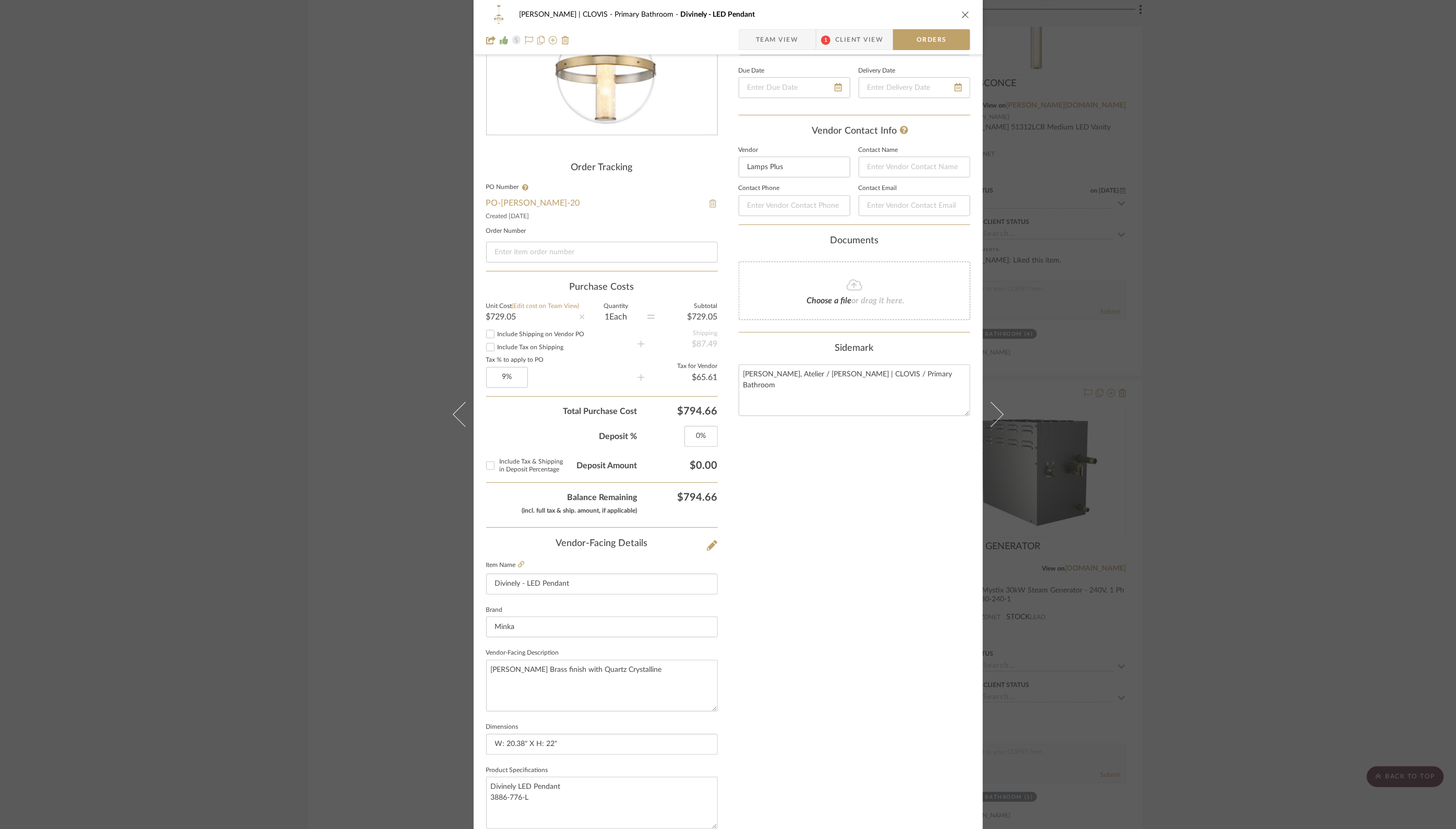
click at [708, 204] on img at bounding box center [713, 203] width 10 height 9
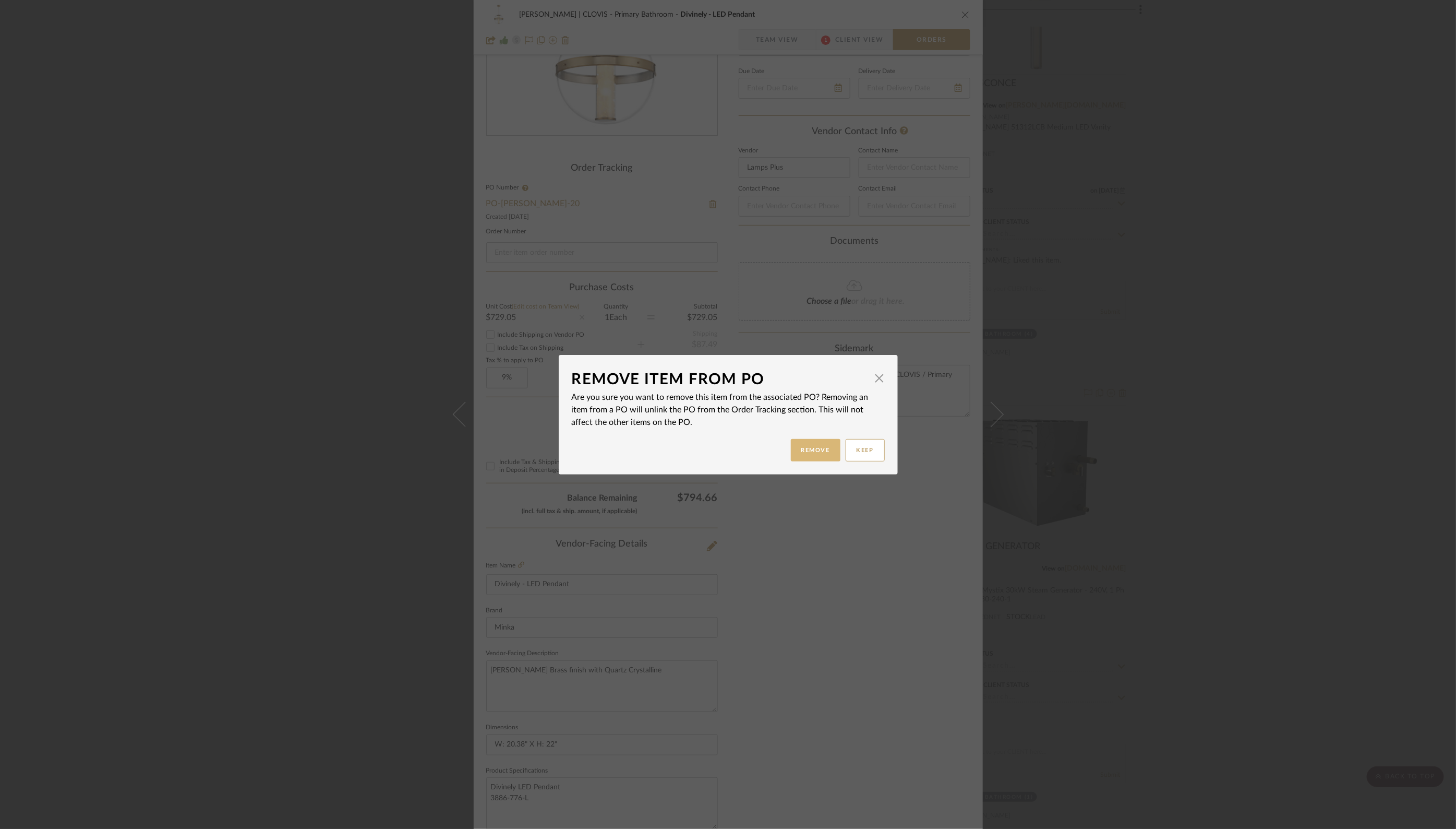
click at [804, 451] on button "Remove" at bounding box center [815, 450] width 50 height 22
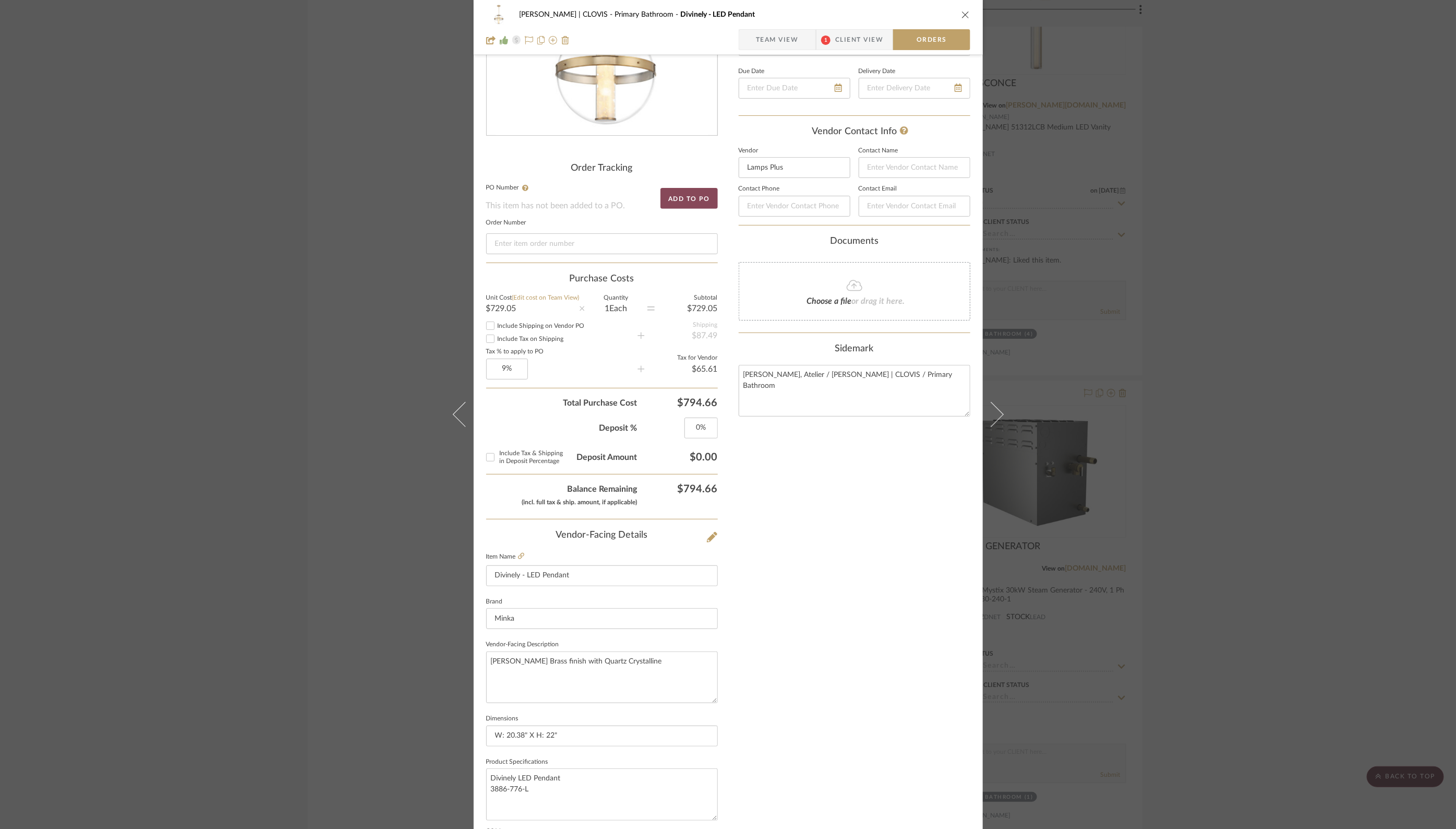
click at [689, 200] on button "Add to PO" at bounding box center [689, 199] width 57 height 21
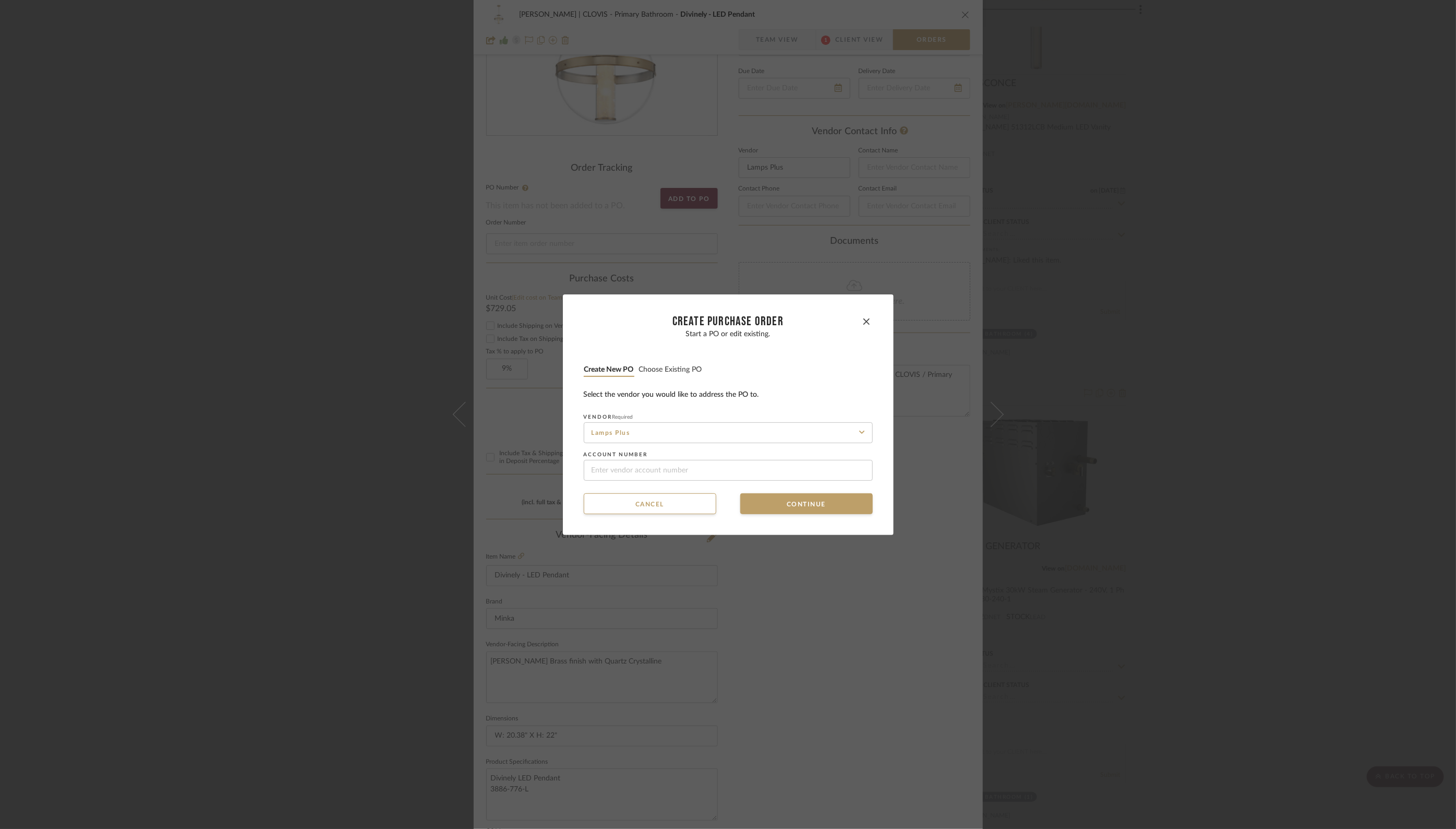
click at [672, 368] on button "Choose existing PO" at bounding box center [670, 370] width 64 height 10
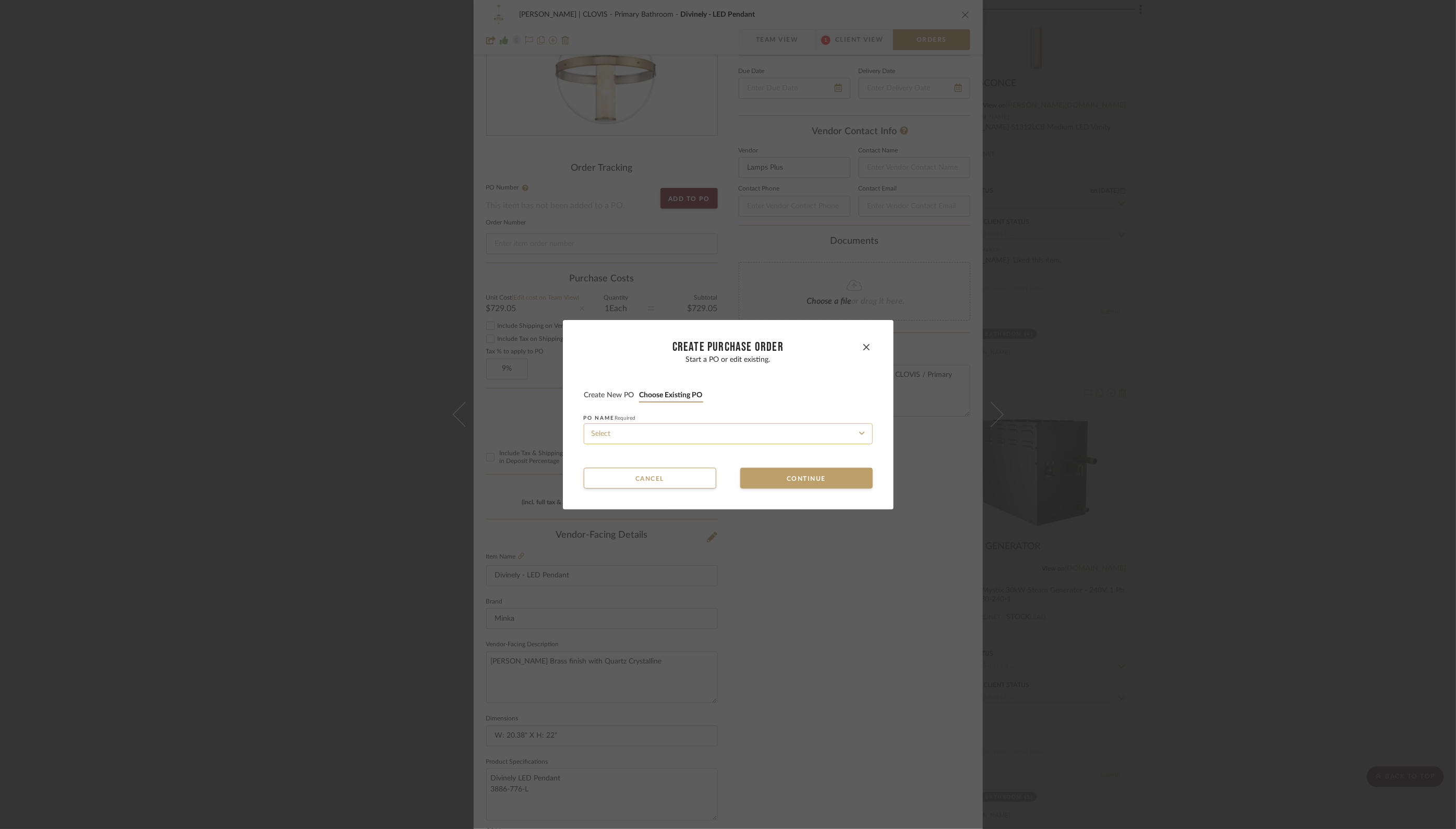
click at [661, 432] on input at bounding box center [728, 434] width 289 height 21
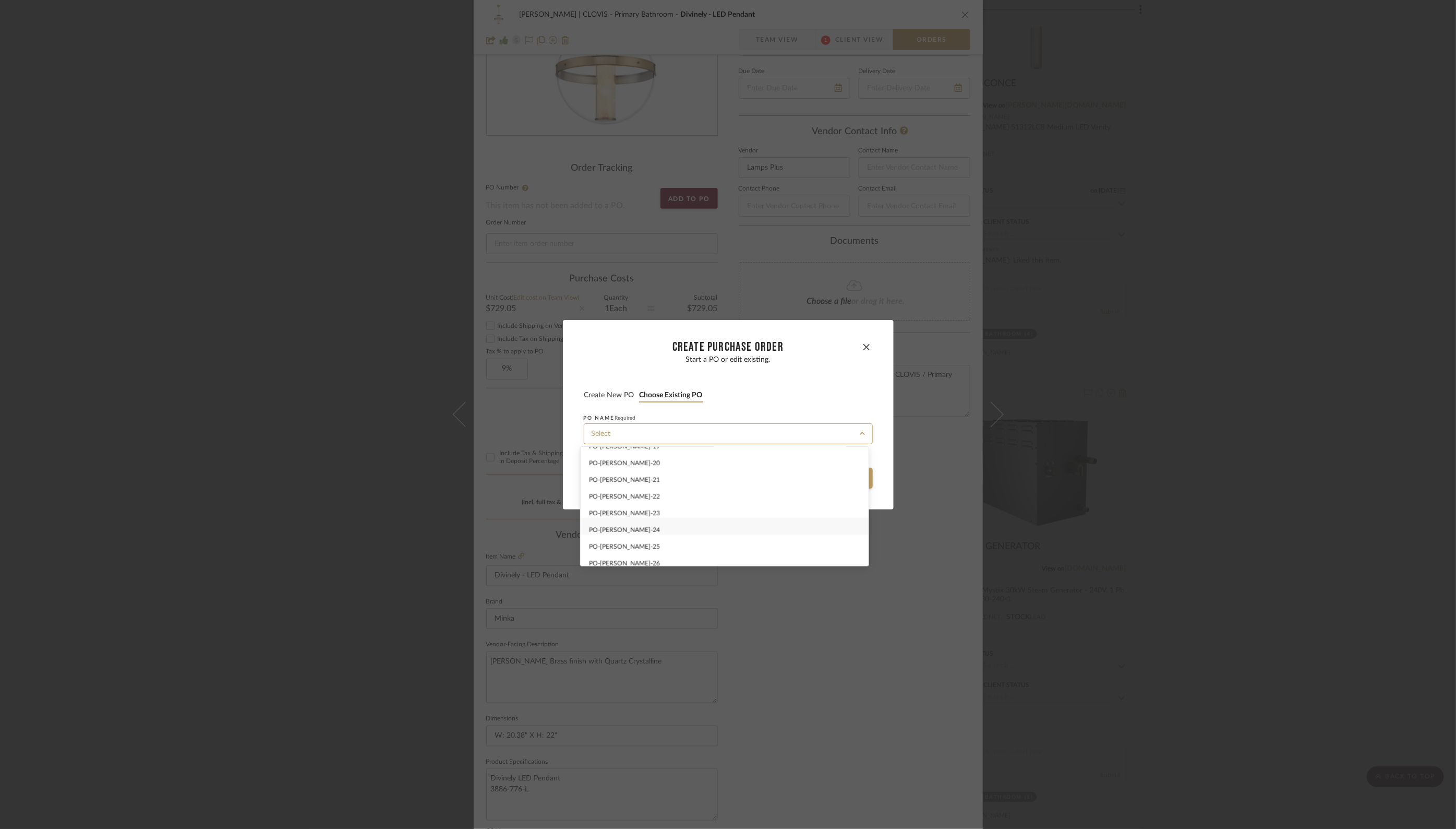
scroll to position [348, 0]
click at [628, 492] on span "PO-[PERSON_NAME] -24" at bounding box center [624, 495] width 71 height 7
type input "PO-[PERSON_NAME] -24"
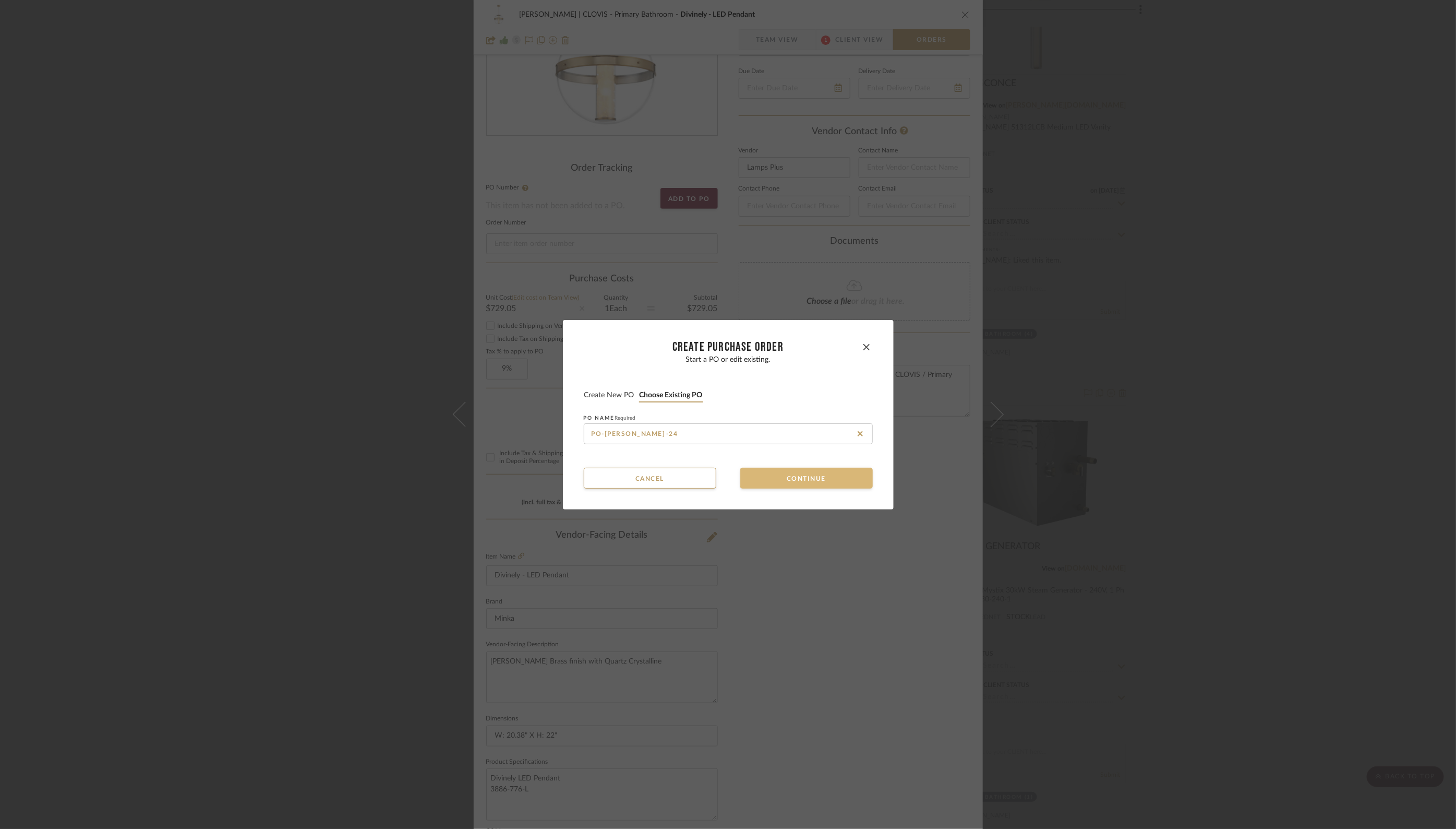
click at [807, 477] on button "Continue" at bounding box center [806, 478] width 133 height 21
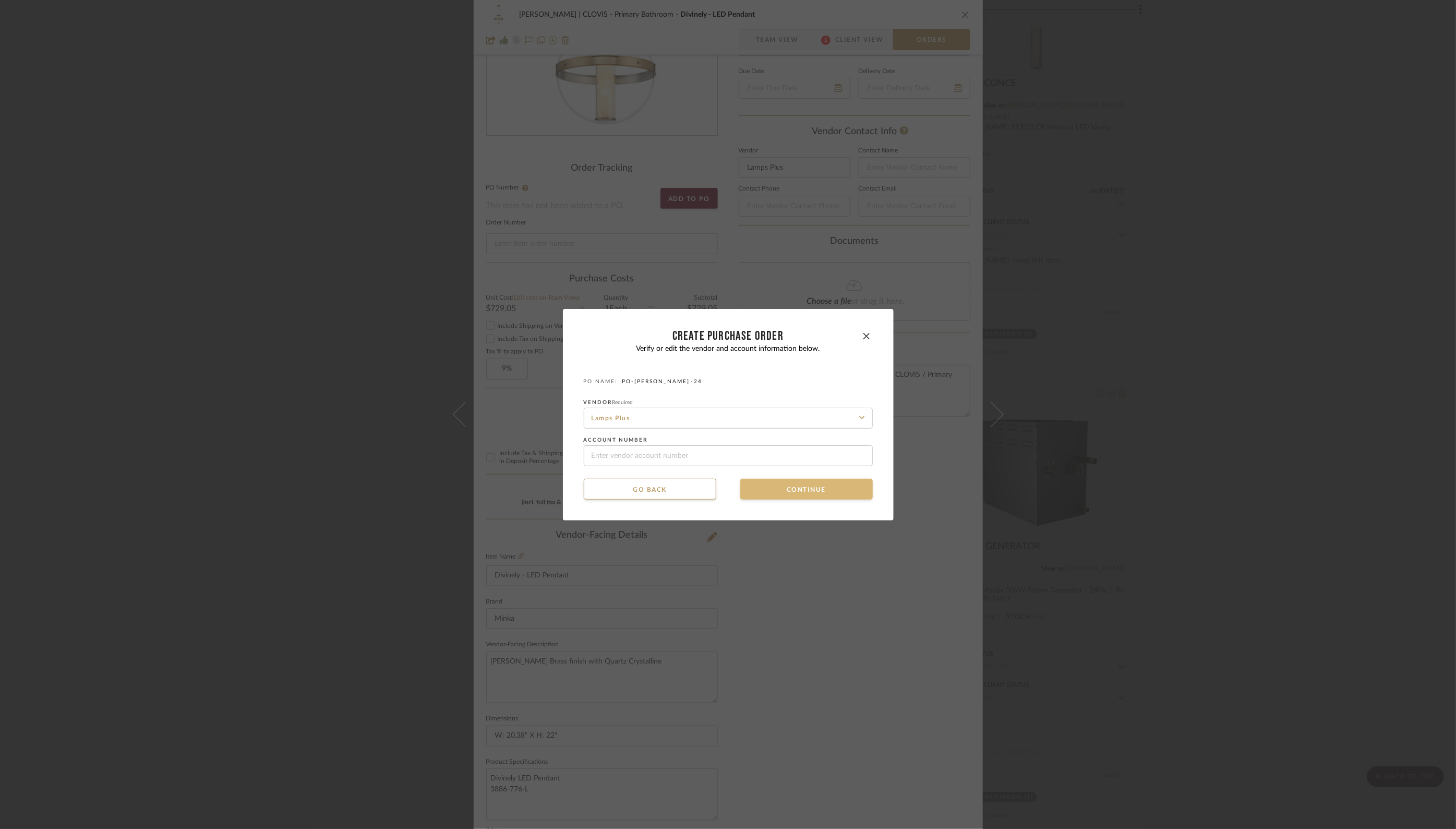
click at [790, 485] on button "Continue" at bounding box center [806, 489] width 133 height 21
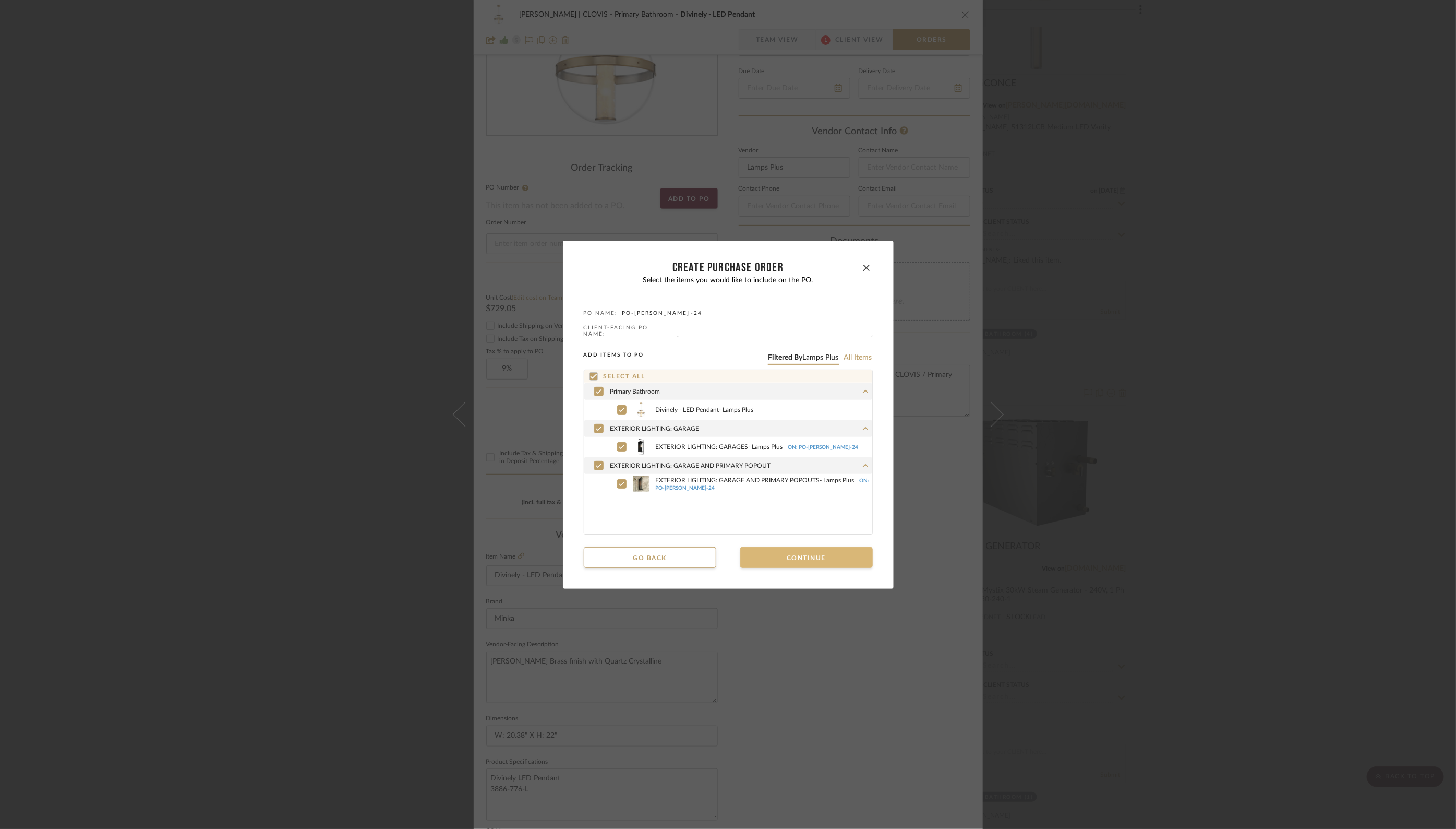
click at [787, 555] on button "Continue" at bounding box center [806, 558] width 133 height 21
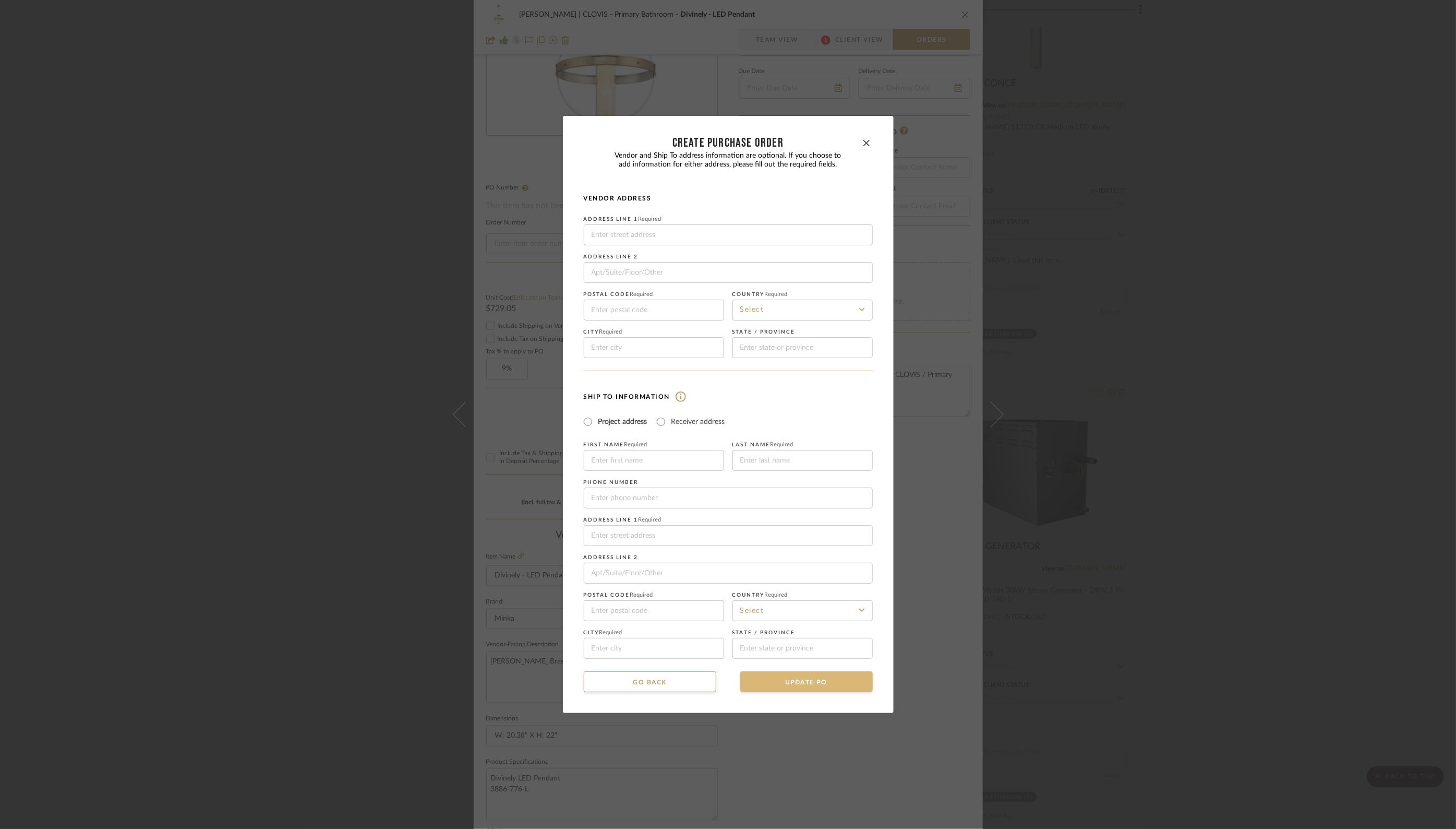
click at [788, 675] on button "UPDATE PO" at bounding box center [806, 682] width 133 height 21
